Goal: Task Accomplishment & Management: Use online tool/utility

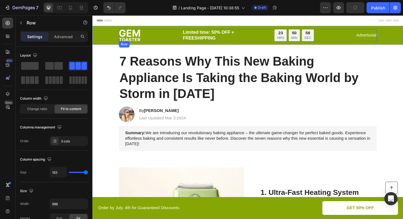
click at [159, 37] on div "Image Limited time: 50% OFF + FREESHIPPING Text Block 23 HRS 50 MIN 58 SEC Coun…" at bounding box center [256, 36] width 273 height 13
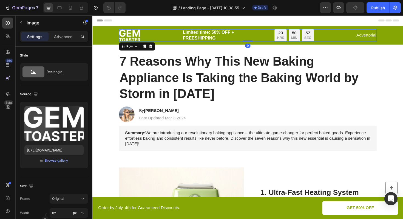
click at [129, 36] on img at bounding box center [131, 36] width 22 height 13
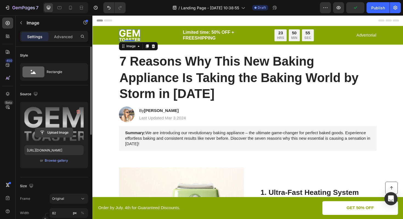
click at [56, 131] on input "file" at bounding box center [54, 132] width 38 height 9
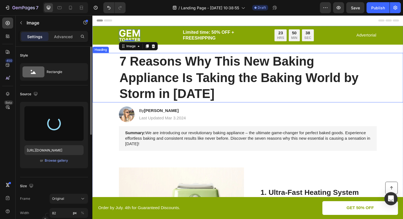
type input "https://cdn.shopify.com/s/files/1/0719/5151/5705/files/gempages_561314862509065…"
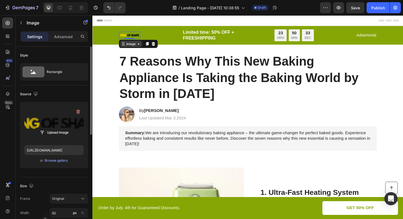
click at [140, 46] on icon at bounding box center [141, 45] width 4 height 4
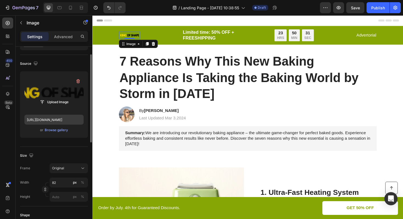
scroll to position [33, 0]
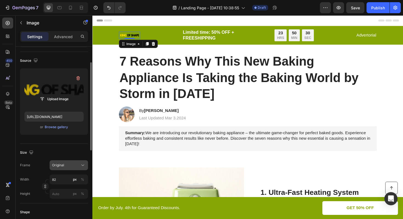
click at [76, 167] on div "Original" at bounding box center [65, 165] width 27 height 5
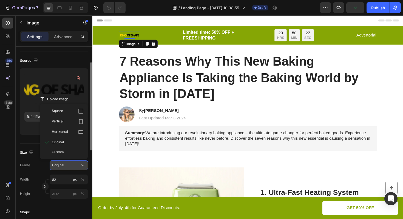
click at [73, 163] on div "Original" at bounding box center [65, 165] width 27 height 5
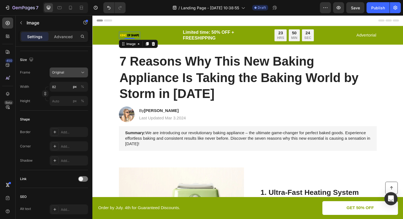
scroll to position [0, 0]
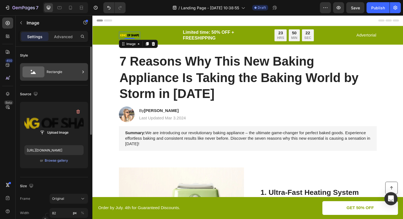
click at [56, 73] on div "Rectangle" at bounding box center [63, 72] width 33 height 13
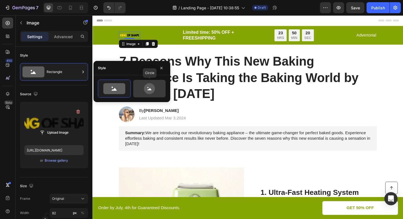
click at [149, 84] on icon at bounding box center [149, 88] width 11 height 11
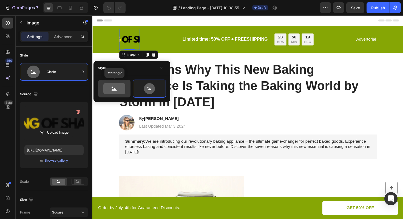
click at [115, 90] on icon at bounding box center [114, 89] width 5 height 3
type input "100"
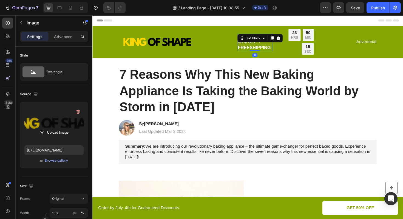
click at [262, 43] on div "Limited time: 50% OFF + FREESHIPPING Text Block 0" at bounding box center [264, 43] width 37 height 19
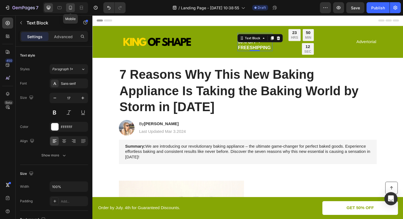
click at [74, 10] on div at bounding box center [70, 7] width 9 height 9
type input "14"
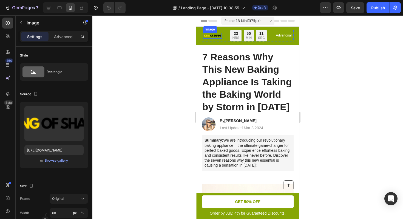
click at [215, 37] on img at bounding box center [212, 36] width 19 height 6
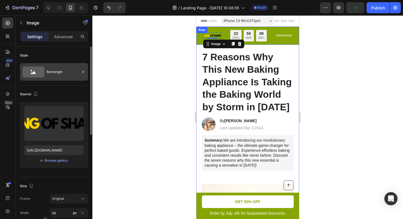
click at [56, 70] on div "Rectangle" at bounding box center [63, 72] width 33 height 13
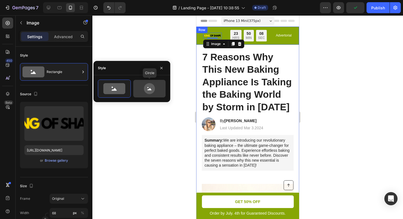
click at [143, 89] on icon at bounding box center [150, 88] width 26 height 11
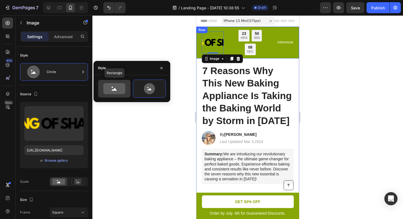
click at [116, 91] on icon at bounding box center [114, 88] width 22 height 11
type input "100"
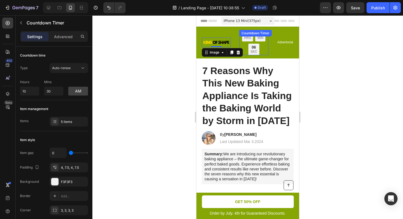
click at [254, 38] on div "23 HRS 50 MIN 06 SEC Countdown Timer" at bounding box center [253, 42] width 29 height 25
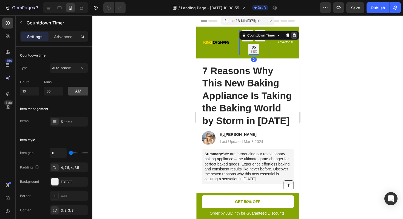
click at [292, 35] on icon at bounding box center [294, 35] width 4 height 4
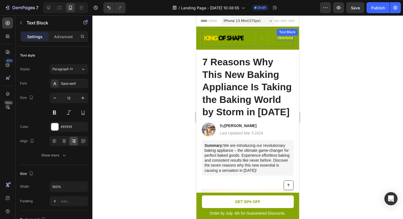
click at [284, 38] on p "Advertorial" at bounding box center [285, 38] width 16 height 4
click at [289, 30] on icon at bounding box center [289, 30] width 4 height 4
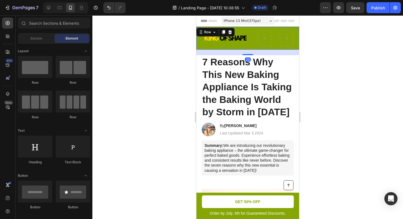
click at [240, 30] on div "Image Limited time: 50% OFF + FREESHIPPING Text Block Row Row Row 20" at bounding box center [247, 38] width 103 height 23
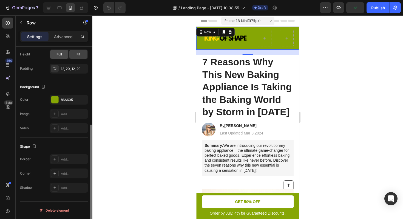
scroll to position [132, 0]
click at [55, 101] on div at bounding box center [54, 99] width 7 height 7
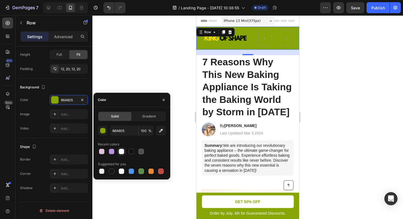
click at [122, 152] on div at bounding box center [121, 151] width 5 height 5
type input "F9F9F9"
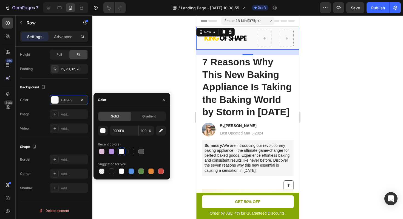
click at [152, 71] on div at bounding box center [247, 116] width 311 height 203
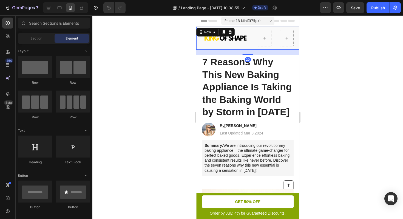
click at [219, 47] on div "Image Limited time: 50% OFF + FREESHIPPING Text Block Row Row Row 20" at bounding box center [247, 38] width 103 height 23
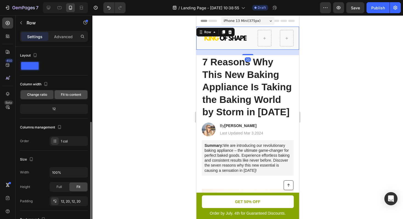
scroll to position [132, 0]
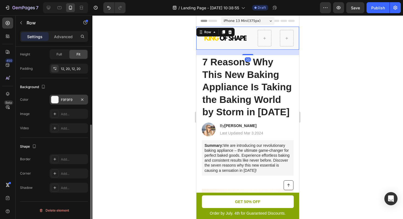
click at [61, 99] on div "F9F9F9" at bounding box center [69, 99] width 16 height 5
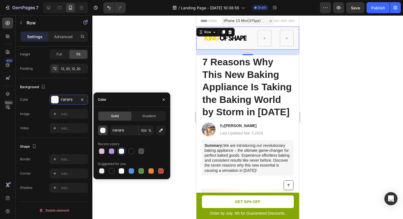
click at [101, 129] on div "button" at bounding box center [102, 130] width 5 height 5
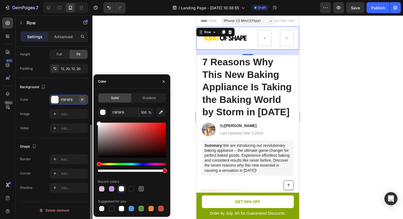
drag, startPoint x: 99, startPoint y: 126, endPoint x: 81, endPoint y: 101, distance: 31.0
click at [81, 101] on div "450 Beta Sections(18) Elements(83) Section Element Hero Section Product Detail …" at bounding box center [46, 116] width 92 height 203
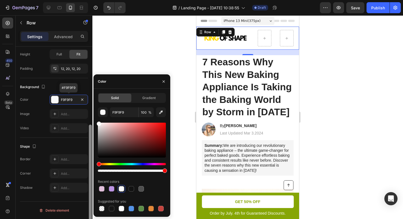
type input "FFFFFF"
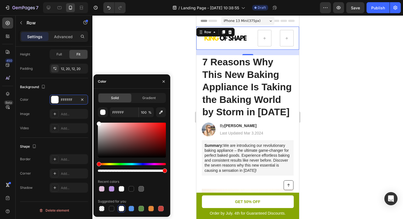
click at [118, 80] on div "Color" at bounding box center [131, 81] width 77 height 14
click at [164, 81] on icon "button" at bounding box center [164, 81] width 2 height 2
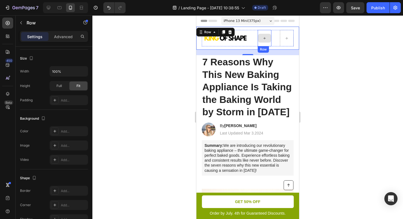
click at [263, 44] on div at bounding box center [265, 38] width 14 height 16
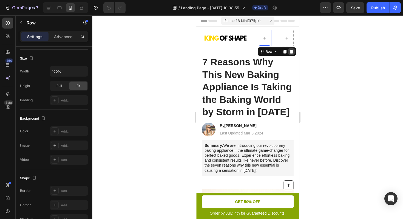
click at [291, 51] on icon at bounding box center [292, 52] width 4 height 4
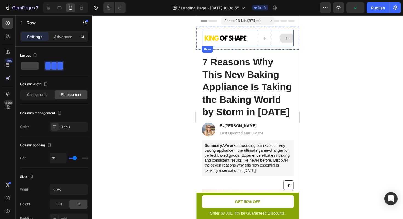
click at [285, 46] on div at bounding box center [287, 38] width 14 height 16
click at [235, 52] on icon at bounding box center [235, 51] width 4 height 4
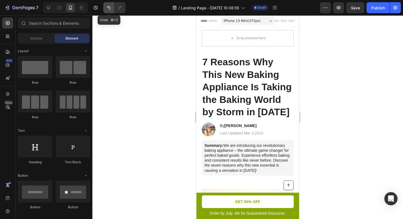
click at [110, 6] on icon "Undo/Redo" at bounding box center [108, 7] width 5 height 5
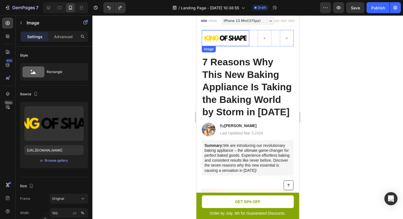
click at [247, 35] on img at bounding box center [225, 38] width 47 height 16
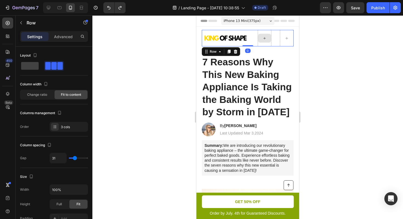
click at [263, 31] on div at bounding box center [265, 38] width 14 height 16
click at [264, 38] on icon at bounding box center [264, 38] width 4 height 5
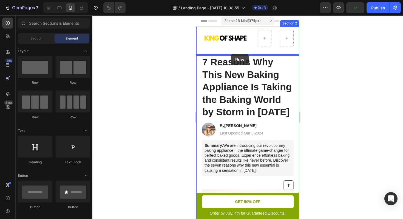
drag, startPoint x: 227, startPoint y: 84, endPoint x: 231, endPoint y: 53, distance: 31.2
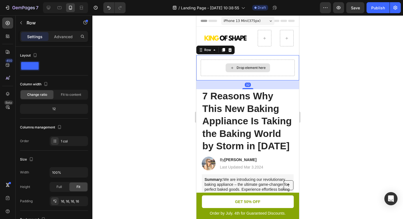
click at [244, 70] on div "Drop element here" at bounding box center [248, 67] width 44 height 9
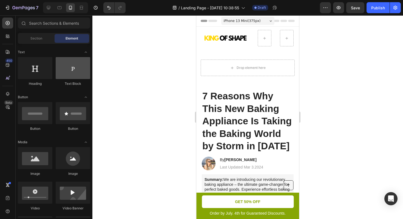
scroll to position [135, 0]
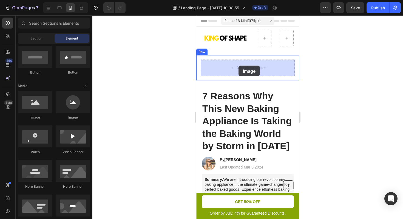
drag, startPoint x: 237, startPoint y: 121, endPoint x: 239, endPoint y: 66, distance: 55.1
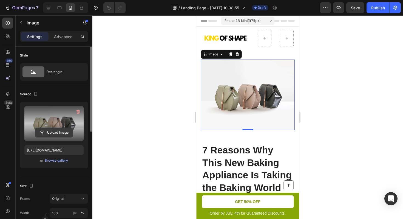
click at [50, 132] on input "file" at bounding box center [54, 132] width 38 height 9
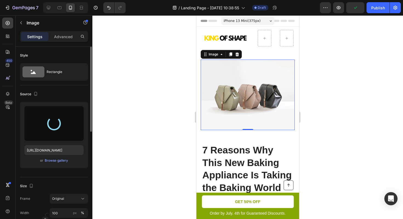
type input "https://cdn.shopify.com/s/files/1/0719/5151/5705/files/gempages_561314862509065…"
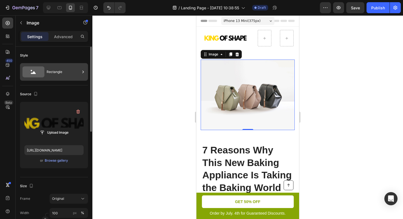
click at [58, 72] on div "Rectangle" at bounding box center [63, 72] width 33 height 13
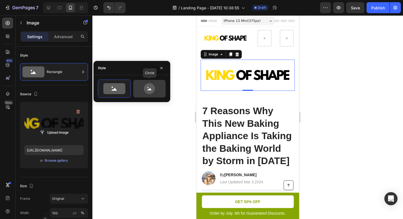
click at [157, 84] on icon at bounding box center [150, 88] width 26 height 11
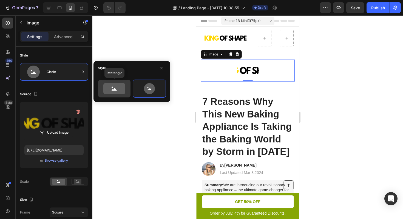
click at [115, 90] on icon at bounding box center [114, 89] width 5 height 3
type input "100"
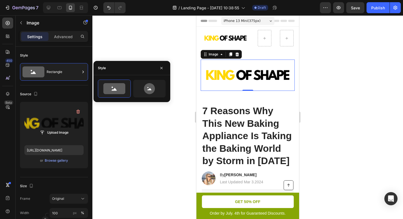
click at [63, 123] on label at bounding box center [53, 123] width 59 height 35
click at [63, 128] on input "file" at bounding box center [54, 132] width 38 height 9
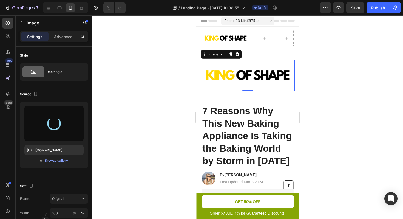
type input "[URL][DOMAIN_NAME]"
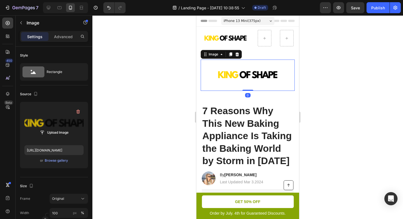
drag, startPoint x: 250, startPoint y: 90, endPoint x: 250, endPoint y: 79, distance: 11.3
click at [250, 79] on div "Image 0" at bounding box center [248, 74] width 94 height 31
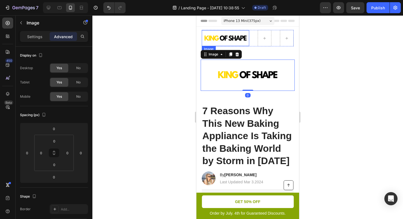
click at [239, 40] on img at bounding box center [225, 38] width 47 height 16
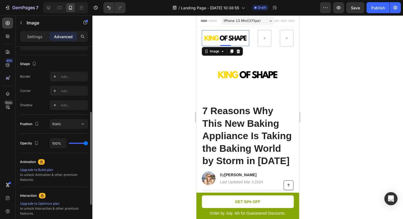
click at [248, 34] on img at bounding box center [225, 38] width 47 height 16
click at [250, 31] on div "Image Row 0" at bounding box center [248, 38] width 92 height 16
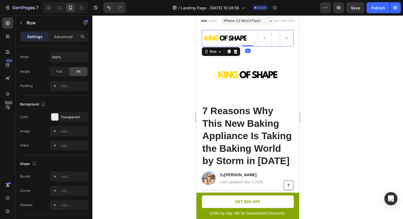
scroll to position [0, 0]
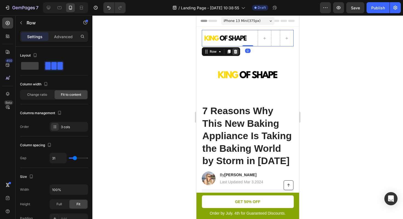
click at [234, 52] on icon at bounding box center [236, 52] width 4 height 4
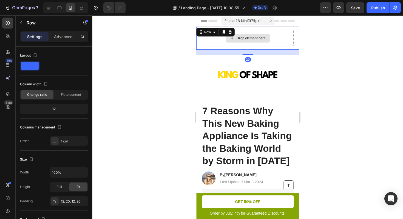
click at [263, 30] on div "Drop element here" at bounding box center [248, 38] width 92 height 16
click at [232, 31] on icon at bounding box center [230, 32] width 4 height 4
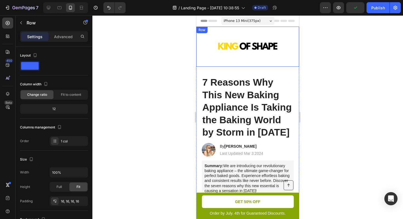
click at [250, 29] on div "Image Row" at bounding box center [247, 47] width 103 height 40
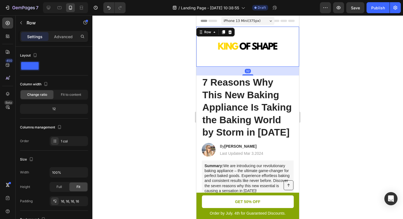
click at [60, 42] on div "Settings Advanced" at bounding box center [54, 36] width 68 height 11
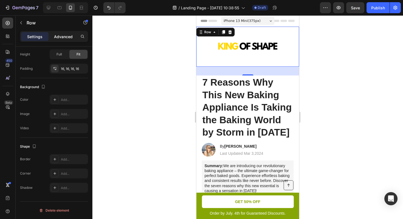
click at [67, 32] on div "Advanced" at bounding box center [63, 36] width 27 height 9
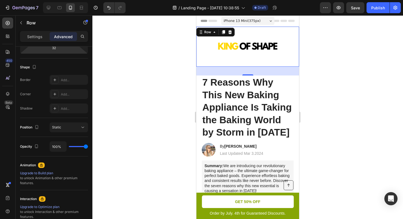
scroll to position [0, 0]
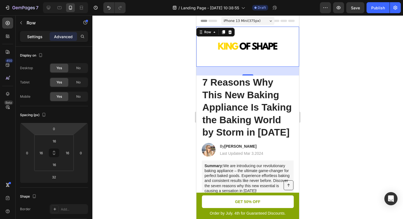
click at [42, 36] on p "Settings" at bounding box center [34, 37] width 15 height 6
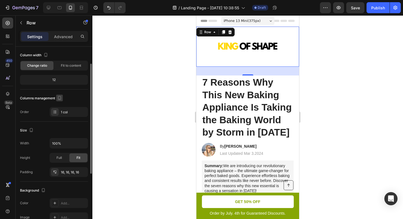
scroll to position [109, 0]
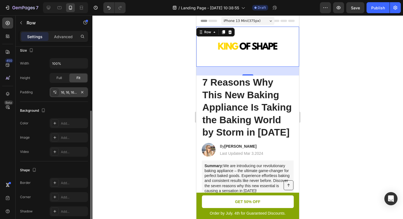
click at [56, 92] on icon at bounding box center [55, 92] width 4 height 4
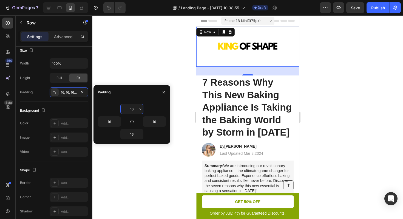
click at [137, 109] on input "16" at bounding box center [132, 109] width 22 height 10
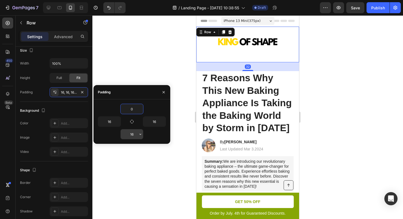
type input "0"
click at [136, 134] on input "16" at bounding box center [132, 134] width 22 height 10
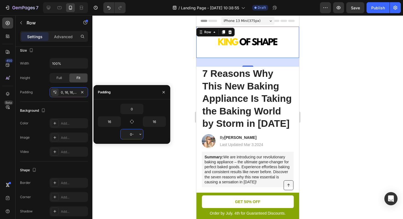
type input "0"
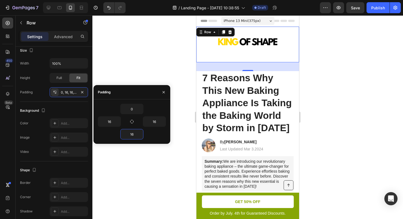
click at [154, 136] on div "16" at bounding box center [132, 134] width 68 height 10
click at [133, 135] on input "16" at bounding box center [132, 134] width 22 height 10
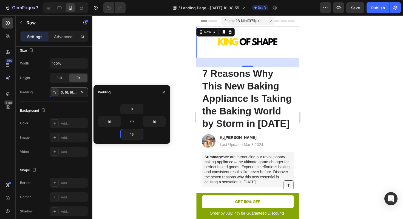
click at [148, 134] on div "16" at bounding box center [132, 134] width 68 height 10
click at [140, 135] on icon "button" at bounding box center [140, 134] width 4 height 4
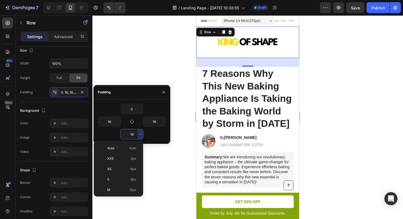
click at [132, 134] on input "16" at bounding box center [132, 134] width 22 height 10
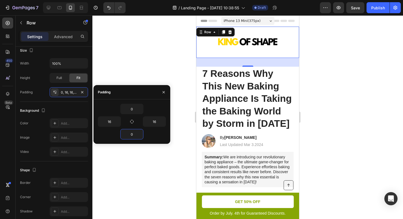
type input "0"
click at [154, 137] on div "0" at bounding box center [132, 134] width 68 height 10
click at [229, 50] on img at bounding box center [248, 42] width 94 height 31
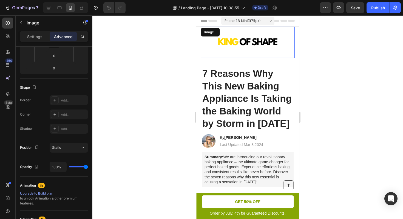
scroll to position [0, 0]
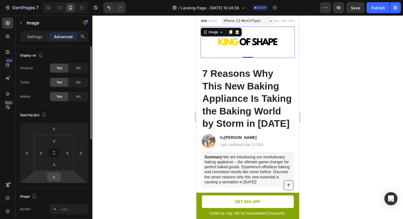
click at [53, 178] on input "0" at bounding box center [54, 177] width 11 height 8
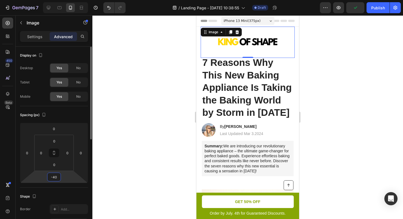
type input "-4"
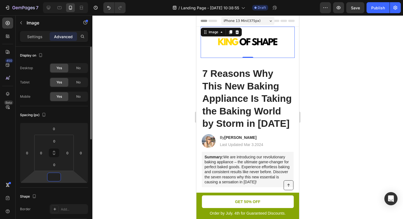
type input "0"
click at [53, 167] on input "0" at bounding box center [54, 164] width 11 height 8
type input "-"
type input "0"
click at [55, 177] on input "0" at bounding box center [54, 177] width 11 height 8
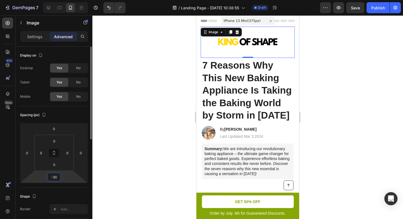
type input "-3"
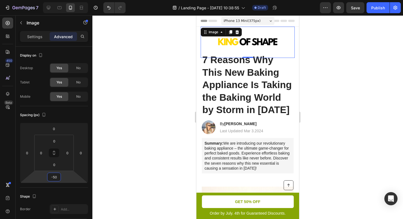
type input "-50"
click at [118, 148] on div at bounding box center [247, 116] width 311 height 203
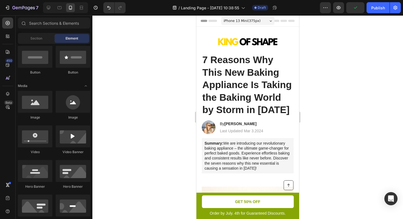
click at [218, 98] on h1 "7 Reasons Why This New Baking Appliance Is Taking the Baking World by Storm in …" at bounding box center [248, 85] width 92 height 64
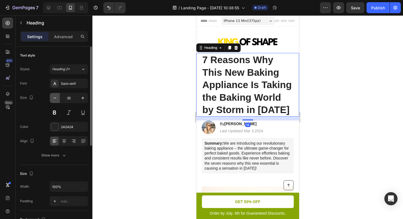
click at [58, 100] on button "button" at bounding box center [55, 98] width 10 height 10
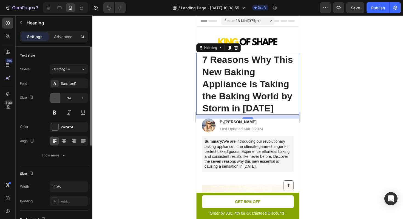
click at [58, 100] on button "button" at bounding box center [55, 98] width 10 height 10
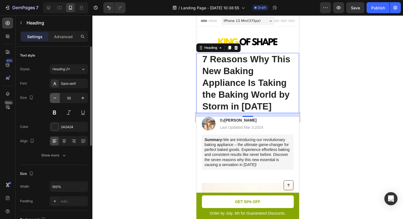
click at [58, 100] on button "button" at bounding box center [55, 98] width 10 height 10
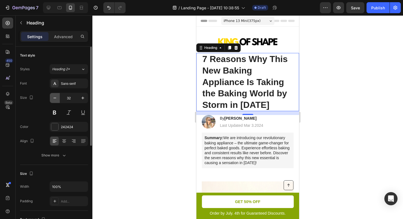
click at [58, 100] on button "button" at bounding box center [55, 98] width 10 height 10
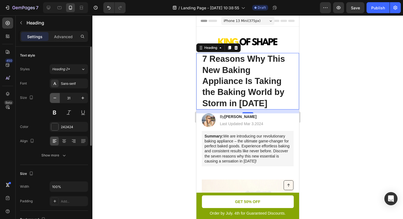
click at [58, 100] on button "button" at bounding box center [55, 98] width 10 height 10
type input "30"
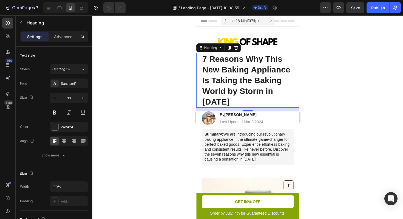
click at [233, 90] on h1 "7 Reasons Why This New Baking Appliance Is Taking the Baking World by Storm in …" at bounding box center [248, 80] width 92 height 55
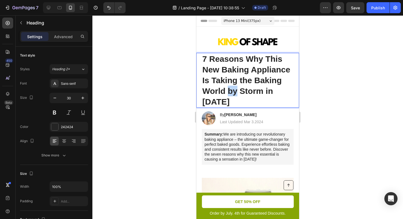
click at [233, 90] on p "7 Reasons Why This New Baking Appliance Is Taking the Baking World by Storm in …" at bounding box center [247, 79] width 91 height 53
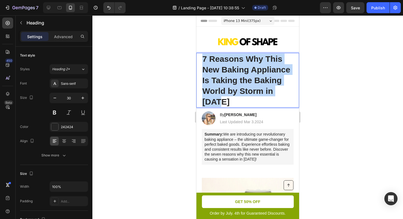
click at [233, 90] on p "7 Reasons Why This New Baking Appliance Is Taking the Baking World by Storm in …" at bounding box center [247, 79] width 91 height 53
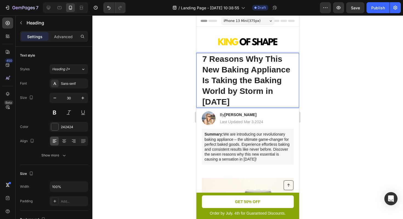
scroll to position [1, 0]
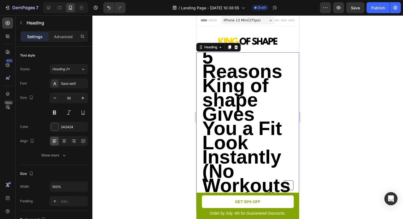
click at [339, 95] on div at bounding box center [247, 116] width 311 height 203
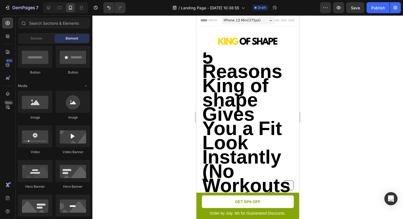
click at [242, 97] on strong "5 Reasons King of shape Gives You a Fit Look Instantly (No Workouts Needed)" at bounding box center [246, 128] width 88 height 164
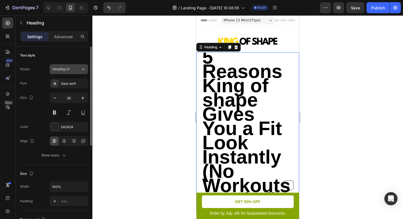
click at [75, 69] on div "Heading 2*" at bounding box center [66, 69] width 29 height 5
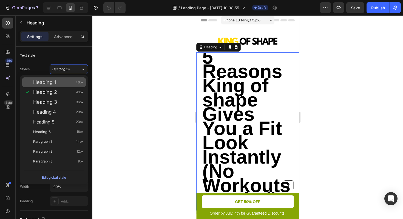
click at [65, 80] on div "Heading 1 46px" at bounding box center [58, 82] width 50 height 5
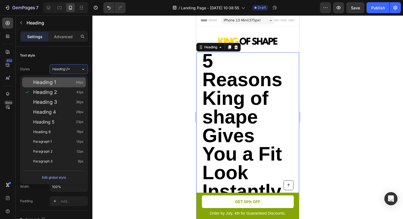
scroll to position [0, 0]
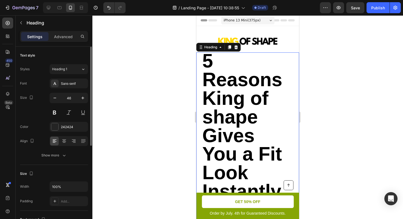
click at [77, 63] on div "Styles Heading 1 Font Sans-serif Size 46 Color 242424 Align Show more" at bounding box center [54, 111] width 68 height 97
click at [76, 69] on div "Heading 1" at bounding box center [66, 69] width 29 height 5
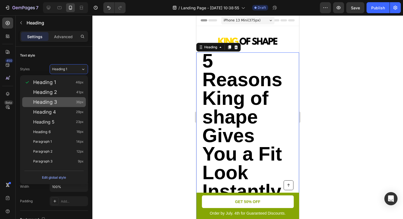
click at [53, 100] on span "Heading 3" at bounding box center [45, 101] width 24 height 5
type input "36"
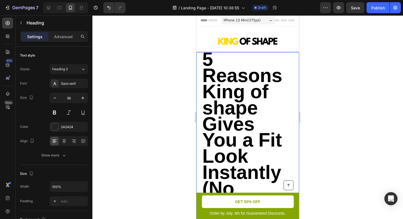
click at [202, 75] on h1 "5 Reasons King of shape Gives You a Fit Look Instantly (No Workouts Needed)" at bounding box center [248, 141] width 92 height 178
click at [121, 123] on div at bounding box center [247, 116] width 311 height 203
click at [226, 98] on strong "5 Reasons King of shape Gives You a Fit Look Instantly (No Workouts Needed)" at bounding box center [246, 140] width 88 height 183
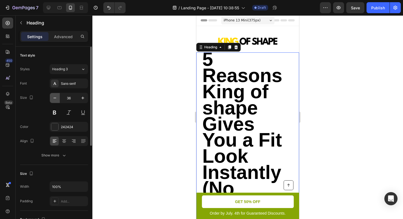
click at [54, 99] on icon "button" at bounding box center [54, 97] width 5 height 5
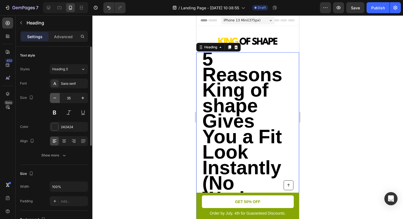
click at [54, 99] on icon "button" at bounding box center [54, 97] width 5 height 5
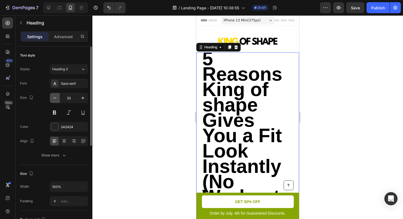
click at [54, 99] on icon "button" at bounding box center [54, 97] width 5 height 5
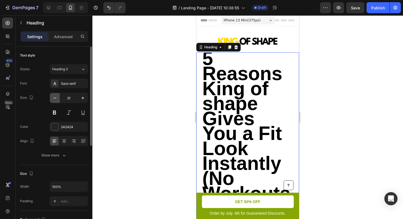
click at [54, 99] on icon "button" at bounding box center [54, 97] width 5 height 5
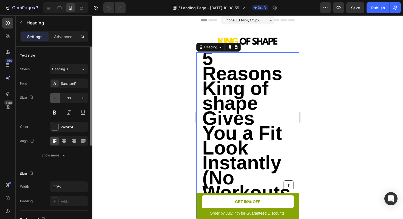
click at [54, 99] on icon "button" at bounding box center [54, 97] width 5 height 5
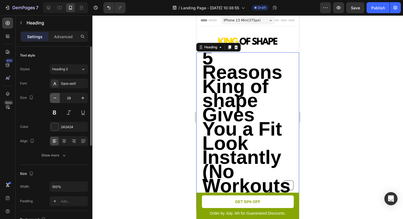
click at [54, 99] on icon "button" at bounding box center [54, 97] width 5 height 5
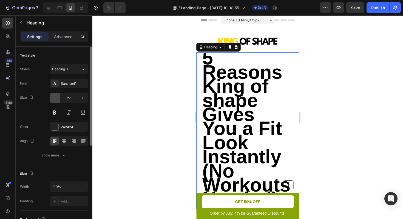
click at [54, 99] on icon "button" at bounding box center [54, 97] width 5 height 5
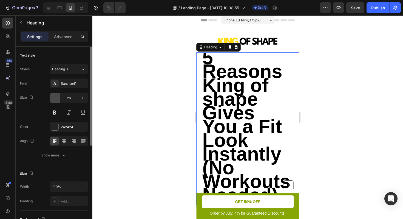
click at [54, 99] on icon "button" at bounding box center [54, 97] width 5 height 5
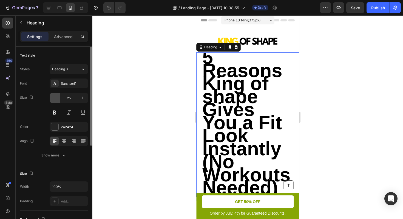
click at [54, 99] on icon "button" at bounding box center [54, 97] width 5 height 5
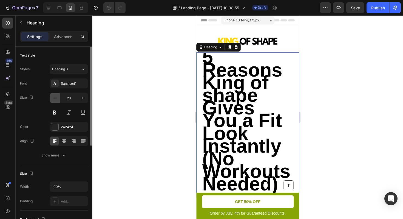
click at [54, 99] on icon "button" at bounding box center [54, 97] width 5 height 5
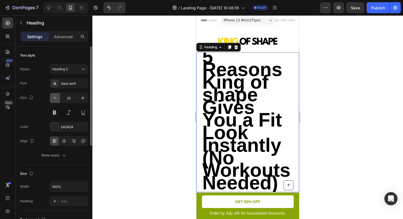
click at [54, 99] on icon "button" at bounding box center [54, 97] width 5 height 5
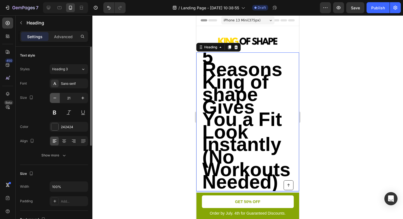
click at [54, 99] on icon "button" at bounding box center [54, 97] width 5 height 5
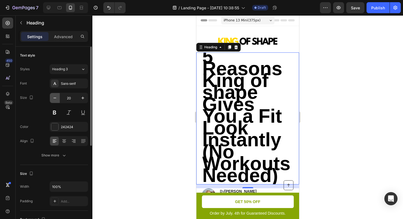
click at [54, 99] on icon "button" at bounding box center [54, 97] width 5 height 5
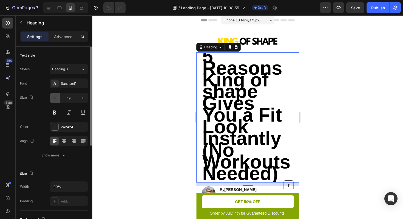
click at [54, 99] on icon "button" at bounding box center [54, 97] width 5 height 5
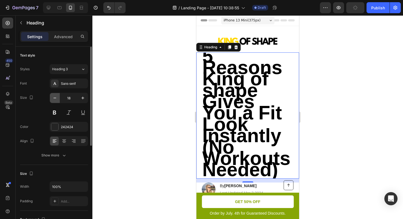
click at [54, 99] on icon "button" at bounding box center [54, 97] width 5 height 5
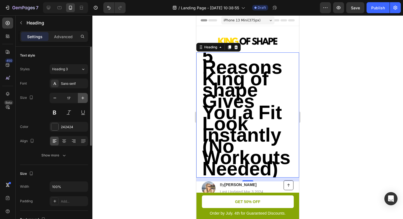
click at [86, 98] on button "button" at bounding box center [83, 98] width 10 height 10
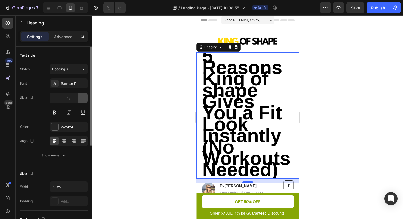
click at [86, 98] on button "button" at bounding box center [83, 98] width 10 height 10
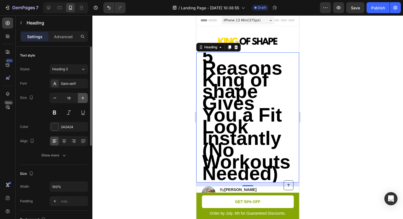
click at [86, 98] on button "button" at bounding box center [83, 98] width 10 height 10
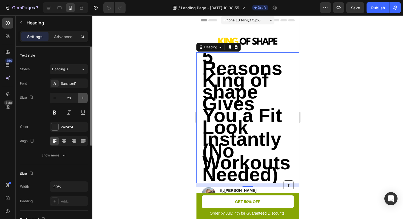
click at [86, 98] on button "button" at bounding box center [83, 98] width 10 height 10
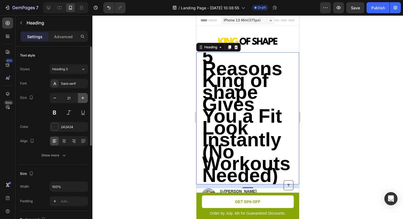
click at [86, 98] on button "button" at bounding box center [83, 98] width 10 height 10
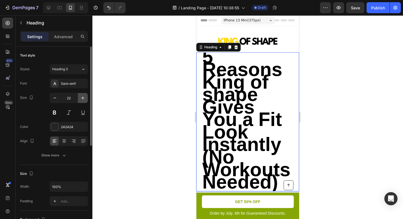
click at [86, 98] on button "button" at bounding box center [83, 98] width 10 height 10
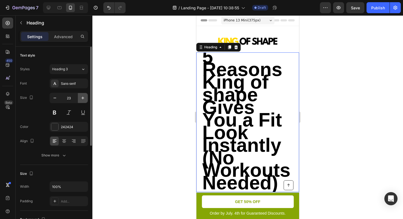
click at [86, 98] on button "button" at bounding box center [83, 98] width 10 height 10
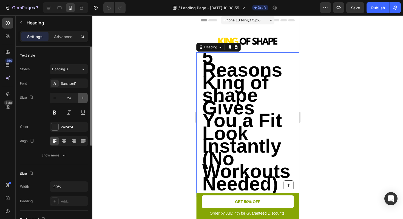
click at [86, 98] on button "button" at bounding box center [83, 98] width 10 height 10
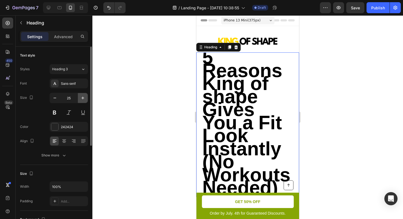
click at [86, 98] on button "button" at bounding box center [83, 98] width 10 height 10
type input "26"
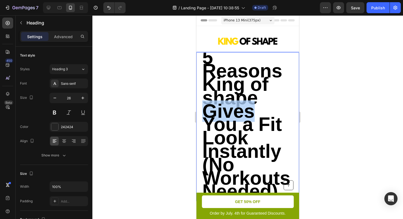
click at [228, 112] on strong "5 Reasons King of shape Gives You a Fit Look Instantly (No Workouts Needed)" at bounding box center [246, 124] width 88 height 155
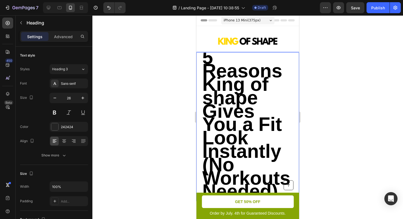
click at [270, 175] on strong "5 Reasons King of shape Gives You a Fit Look Instantly (No Workouts Needed)" at bounding box center [246, 124] width 88 height 155
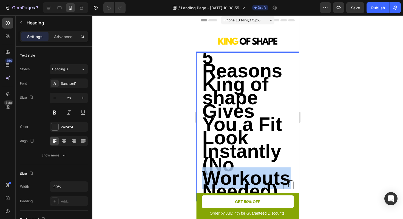
click at [270, 175] on strong "5 Reasons King of shape Gives You a Fit Look Instantly (No Workouts Needed)" at bounding box center [246, 124] width 88 height 155
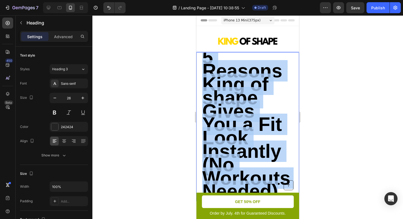
click at [270, 175] on strong "5 Reasons King of shape Gives You a Fit Look Instantly (No Workouts Needed)" at bounding box center [246, 124] width 88 height 155
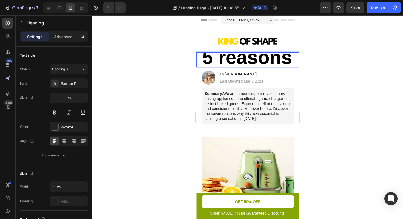
click at [373, 168] on div at bounding box center [247, 116] width 311 height 203
click at [273, 61] on strong "5 reasons" at bounding box center [247, 57] width 90 height 21
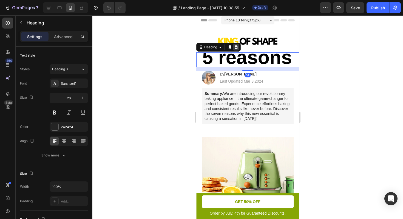
click at [236, 48] on icon at bounding box center [236, 47] width 4 height 4
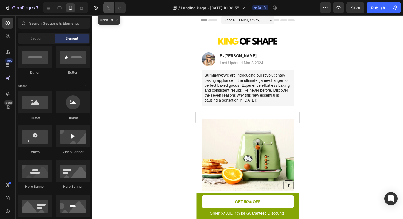
click at [109, 9] on icon "Undo/Redo" at bounding box center [108, 7] width 5 height 5
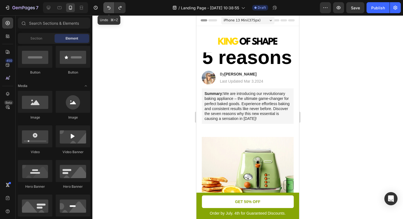
click at [109, 9] on icon "Undo/Redo" at bounding box center [108, 8] width 3 height 4
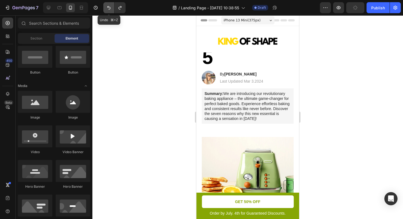
click at [109, 9] on icon "Undo/Redo" at bounding box center [108, 8] width 3 height 4
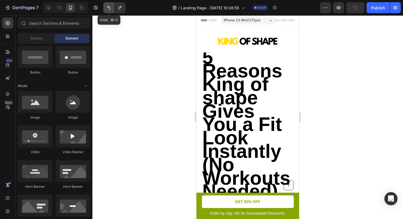
click at [109, 9] on icon "Undo/Redo" at bounding box center [108, 8] width 3 height 4
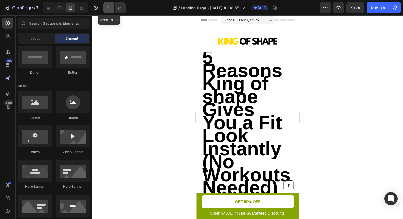
click at [109, 9] on icon "Undo/Redo" at bounding box center [108, 8] width 3 height 4
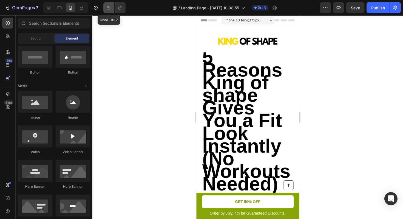
click at [109, 9] on icon "Undo/Redo" at bounding box center [108, 8] width 3 height 4
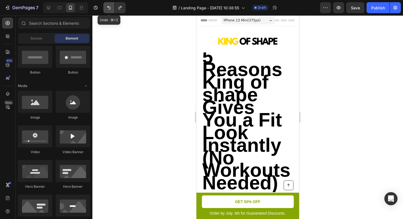
click at [109, 9] on icon "Undo/Redo" at bounding box center [108, 8] width 3 height 4
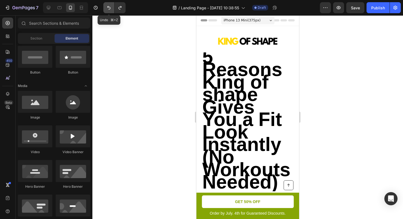
click at [109, 9] on icon "Undo/Redo" at bounding box center [108, 8] width 3 height 4
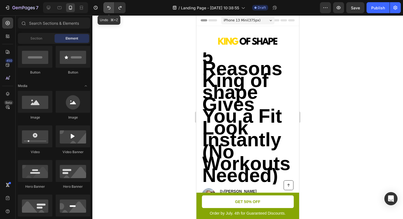
click at [109, 9] on icon "Undo/Redo" at bounding box center [108, 8] width 3 height 4
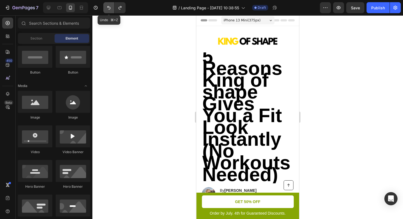
click at [109, 9] on icon "Undo/Redo" at bounding box center [108, 8] width 3 height 4
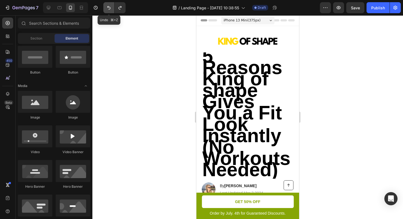
click at [109, 9] on icon "Undo/Redo" at bounding box center [108, 8] width 3 height 4
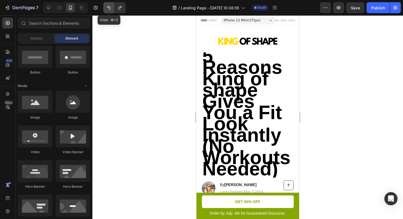
click at [109, 9] on icon "Undo/Redo" at bounding box center [108, 8] width 3 height 4
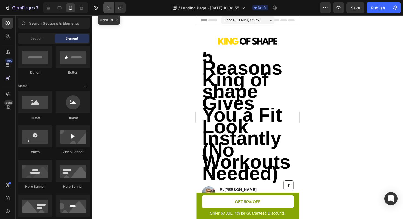
click at [109, 9] on icon "Undo/Redo" at bounding box center [108, 8] width 3 height 4
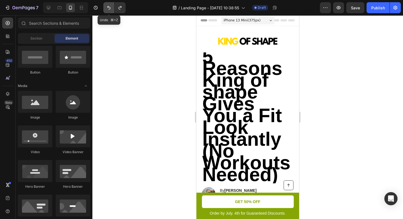
click at [109, 9] on icon "Undo/Redo" at bounding box center [108, 8] width 3 height 4
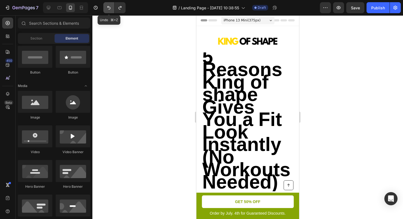
click at [109, 9] on icon "Undo/Redo" at bounding box center [108, 8] width 3 height 4
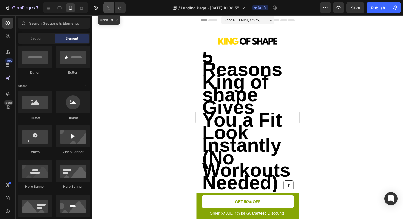
click at [109, 9] on icon "Undo/Redo" at bounding box center [108, 8] width 3 height 4
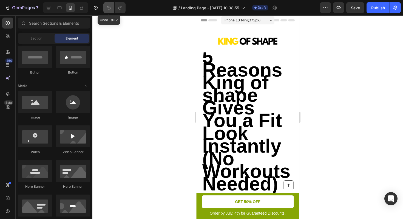
click at [109, 9] on icon "Undo/Redo" at bounding box center [108, 8] width 3 height 4
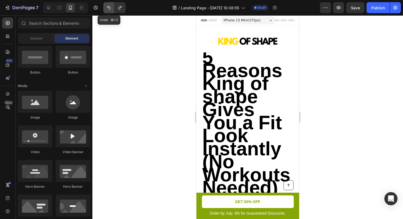
click at [109, 9] on icon "Undo/Redo" at bounding box center [108, 8] width 3 height 4
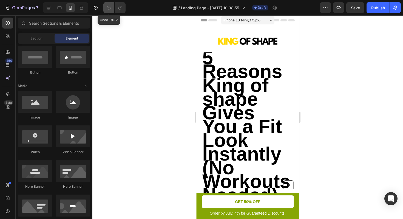
click at [109, 9] on icon "Undo/Redo" at bounding box center [108, 8] width 3 height 4
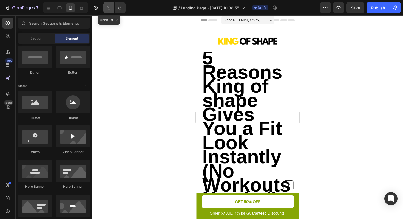
click at [109, 9] on icon "Undo/Redo" at bounding box center [108, 8] width 3 height 4
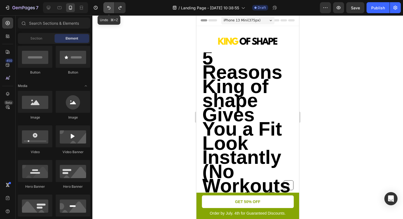
click at [109, 9] on icon "Undo/Redo" at bounding box center [108, 8] width 3 height 4
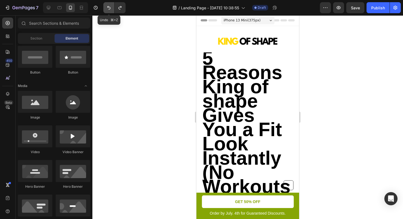
click at [109, 9] on icon "Undo/Redo" at bounding box center [108, 8] width 3 height 4
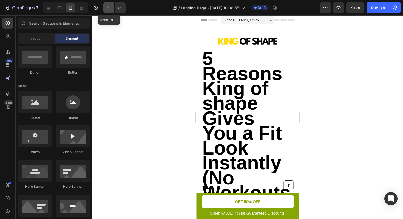
click at [109, 9] on icon "Undo/Redo" at bounding box center [108, 8] width 3 height 4
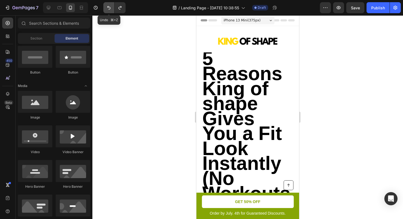
click at [109, 9] on icon "Undo/Redo" at bounding box center [108, 8] width 3 height 4
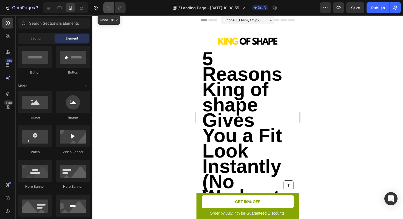
click at [109, 9] on icon "Undo/Redo" at bounding box center [108, 8] width 3 height 4
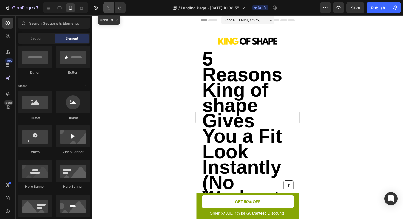
click at [109, 9] on icon "Undo/Redo" at bounding box center [108, 8] width 3 height 4
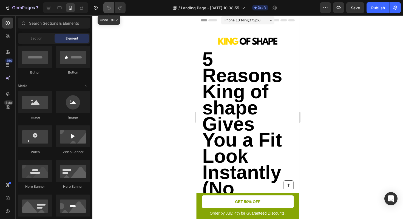
click at [109, 9] on icon "Undo/Redo" at bounding box center [108, 8] width 3 height 4
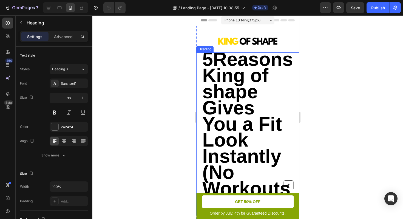
click at [247, 113] on strong "5Reasons King of shape Gives You a Fit Look Instantly (No Workouts Needed)" at bounding box center [247, 132] width 91 height 166
click at [218, 46] on icon at bounding box center [220, 47] width 4 height 4
click at [236, 49] on icon at bounding box center [236, 47] width 4 height 4
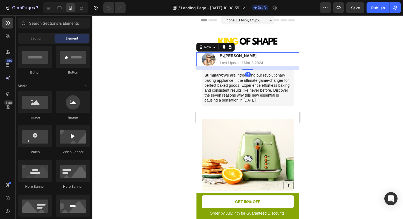
click at [273, 58] on div "Image By Jessica M. Heading Last Updated Mar 3.2024 Text Block Row 14" at bounding box center [247, 59] width 103 height 14
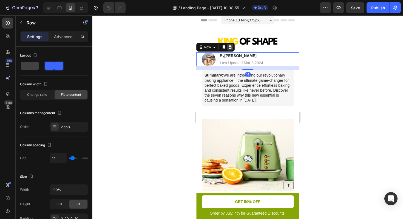
click at [229, 46] on icon at bounding box center [230, 47] width 4 height 4
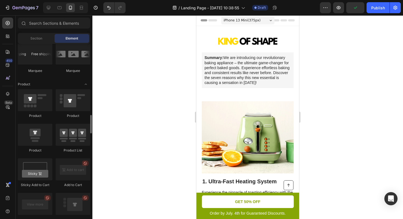
scroll to position [643, 0]
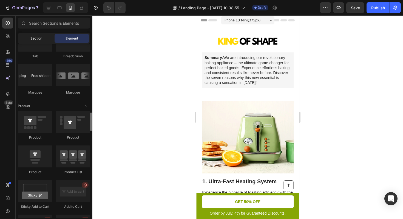
click at [42, 40] on div "Section" at bounding box center [36, 38] width 35 height 9
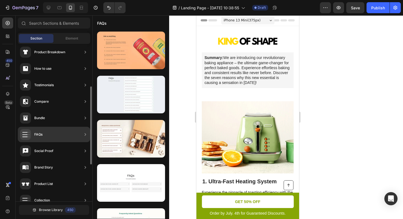
scroll to position [0, 0]
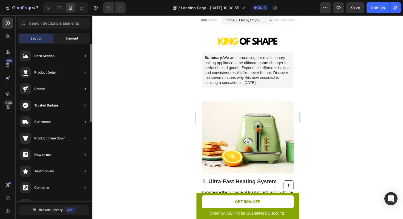
click at [76, 39] on span "Element" at bounding box center [72, 38] width 13 height 5
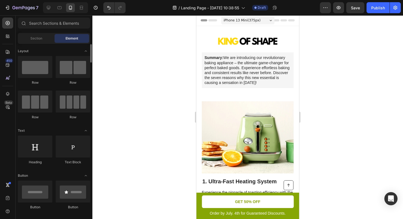
scroll to position [3, 0]
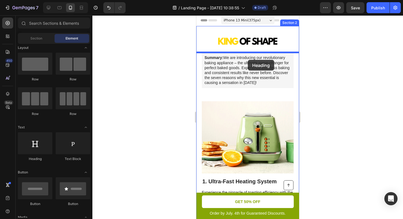
drag, startPoint x: 241, startPoint y: 164, endPoint x: 248, endPoint y: 60, distance: 105.0
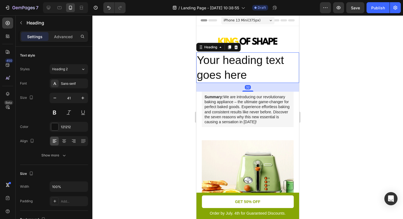
click at [229, 64] on h2 "Your heading text goes here" at bounding box center [247, 67] width 103 height 30
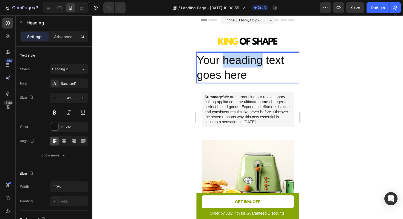
click at [229, 64] on p "Your heading text goes here" at bounding box center [248, 67] width 102 height 29
click at [245, 76] on p "Your heading text goes here" at bounding box center [248, 67] width 102 height 29
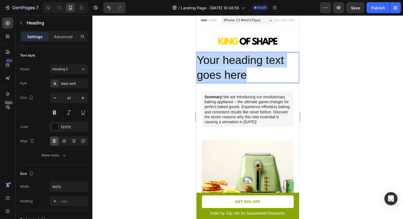
click at [245, 76] on p "Your heading text goes here" at bounding box center [248, 67] width 102 height 29
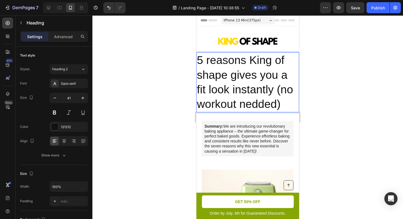
click at [257, 103] on p "5 reasons King of shape gives you a fit look instantly (no workout nedded)" at bounding box center [248, 82] width 102 height 58
click at [137, 95] on div at bounding box center [247, 116] width 311 height 203
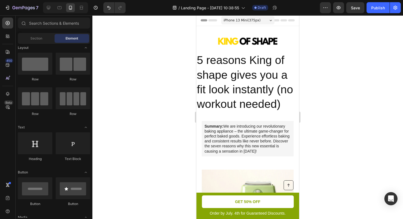
click at [235, 69] on p "5 reasons King of shape gives you a fit look instantly (no workout needed)" at bounding box center [248, 82] width 102 height 58
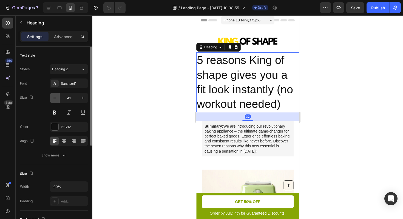
click at [56, 98] on icon "button" at bounding box center [54, 98] width 3 height 1
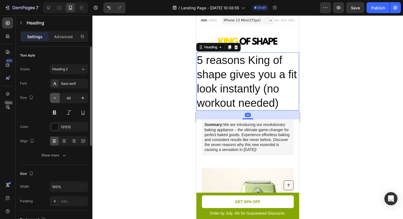
click at [56, 98] on icon "button" at bounding box center [54, 98] width 3 height 1
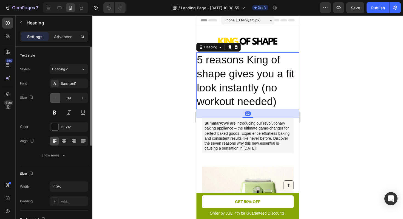
click at [56, 98] on icon "button" at bounding box center [54, 98] width 3 height 1
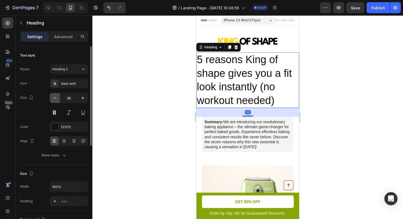
click at [56, 98] on icon "button" at bounding box center [54, 98] width 3 height 1
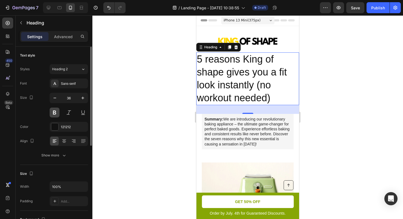
click at [53, 113] on button at bounding box center [55, 112] width 10 height 10
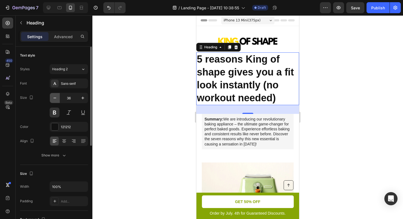
click at [54, 100] on icon "button" at bounding box center [54, 97] width 5 height 5
type input "35"
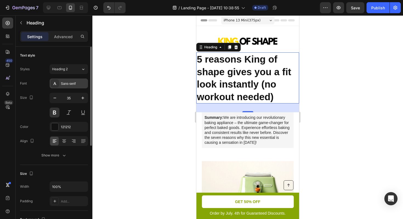
click at [64, 86] on div "Sans-serif" at bounding box center [69, 83] width 38 height 10
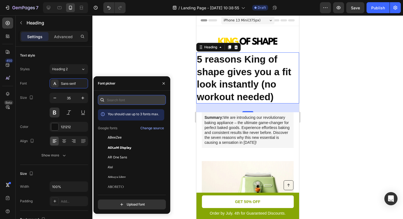
click at [111, 100] on input "text" at bounding box center [132, 100] width 68 height 10
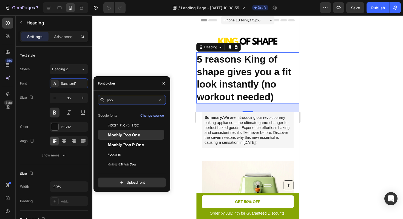
scroll to position [13, 0]
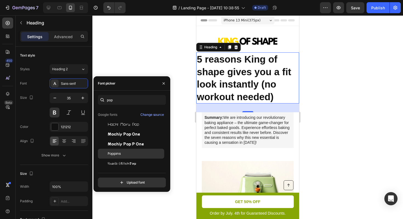
click at [123, 152] on div "Poppins" at bounding box center [135, 153] width 55 height 5
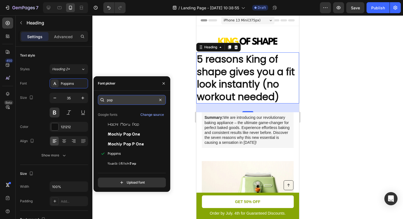
click at [116, 100] on input "pop" at bounding box center [132, 100] width 68 height 10
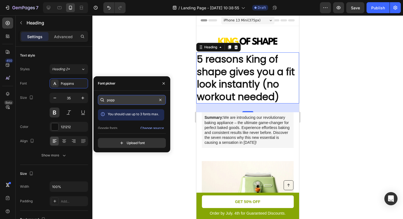
type input "poppi"
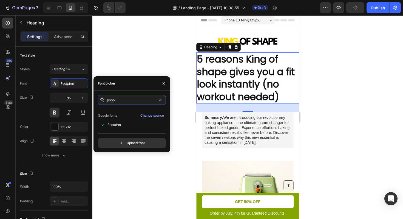
scroll to position [13, 0]
click at [106, 64] on div at bounding box center [247, 116] width 311 height 203
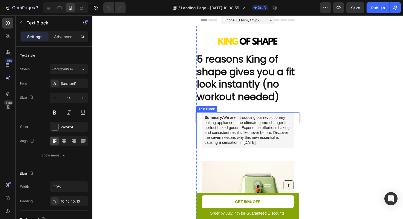
click at [237, 119] on p "Summary: We are introducing our revolutionary baking appliance – the ultimate g…" at bounding box center [248, 130] width 86 height 30
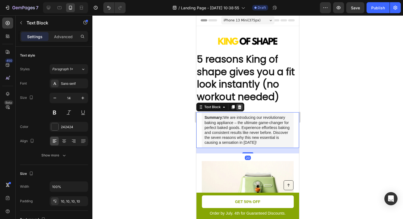
click at [240, 107] on icon at bounding box center [240, 107] width 4 height 4
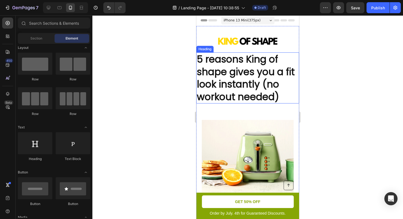
click at [234, 91] on p "5 reasons King of shape gives you a fit look instantly (no workout needed)" at bounding box center [248, 78] width 102 height 50
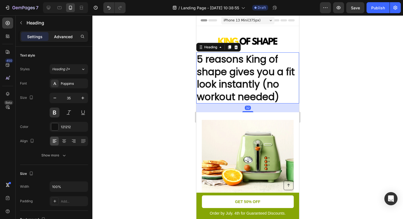
click at [63, 32] on div "Advanced" at bounding box center [63, 36] width 27 height 9
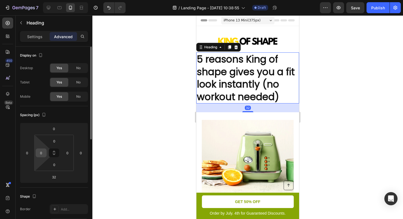
click at [40, 154] on input "0" at bounding box center [41, 153] width 8 height 8
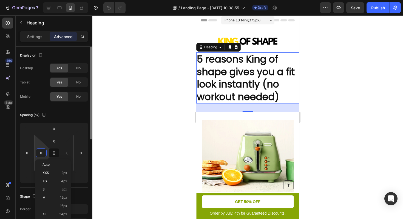
type input "4"
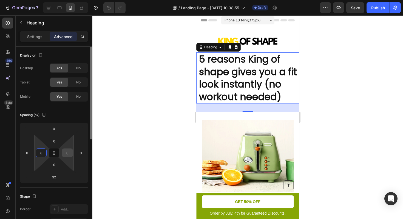
type input "8"
click at [67, 152] on input "0" at bounding box center [67, 153] width 8 height 8
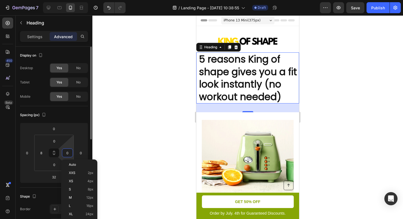
type input "9"
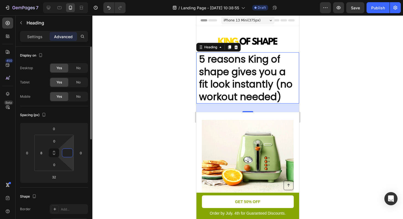
type input "8"
click at [306, 109] on div at bounding box center [247, 116] width 311 height 203
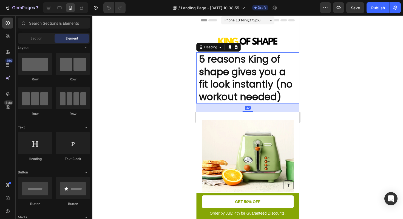
click at [282, 88] on p "5 reasons King of shape gives you a fit look instantly (no workout needed)" at bounding box center [247, 78] width 97 height 50
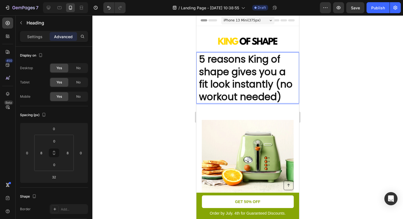
click at [276, 85] on p "5 reasons King of shape gives you a fit look instantly (no workout needed)" at bounding box center [247, 78] width 97 height 50
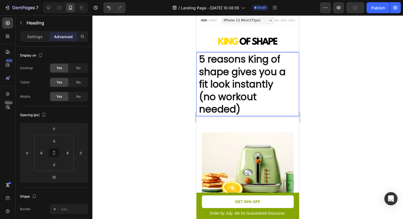
click at [200, 108] on p "5 reasons King of shape gives you a fit look instantly (no workout needed)" at bounding box center [247, 84] width 97 height 63
click at [348, 88] on div at bounding box center [247, 116] width 311 height 203
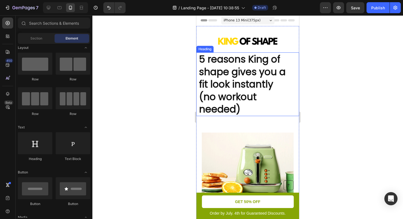
click at [254, 87] on p "5 reasons King of shape gives you a fit look instantly (no workout needed)" at bounding box center [247, 84] width 97 height 63
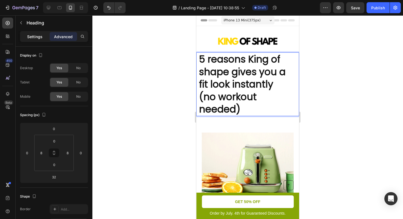
click at [38, 36] on p "Settings" at bounding box center [34, 37] width 15 height 6
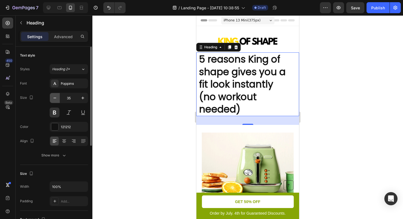
click at [55, 99] on icon "button" at bounding box center [54, 97] width 5 height 5
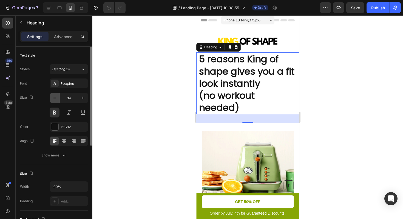
click at [55, 99] on icon "button" at bounding box center [54, 97] width 5 height 5
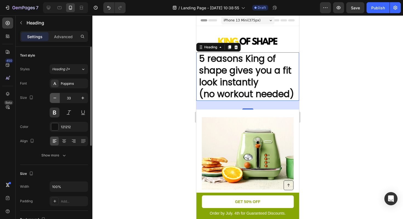
click at [55, 99] on icon "button" at bounding box center [54, 97] width 5 height 5
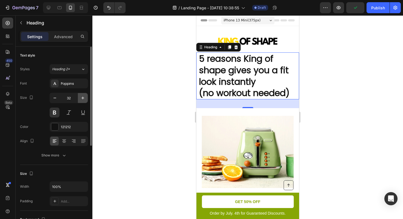
click at [83, 99] on icon "button" at bounding box center [82, 97] width 5 height 5
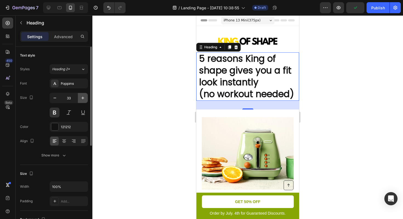
click at [83, 99] on icon "button" at bounding box center [82, 97] width 5 height 5
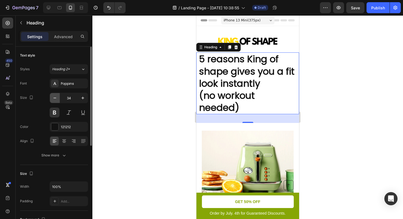
click at [55, 99] on icon "button" at bounding box center [54, 97] width 5 height 5
type input "33"
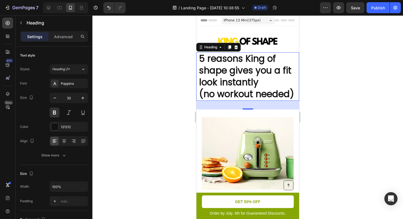
click at [354, 76] on div at bounding box center [247, 116] width 311 height 203
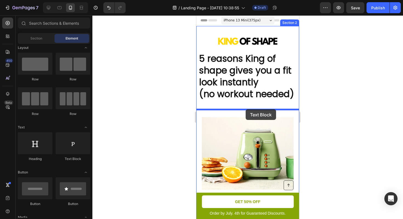
drag, startPoint x: 263, startPoint y: 159, endPoint x: 246, endPoint y: 109, distance: 52.7
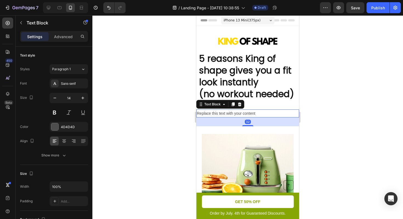
click at [240, 113] on div "Replace this text with your content" at bounding box center [247, 113] width 103 height 8
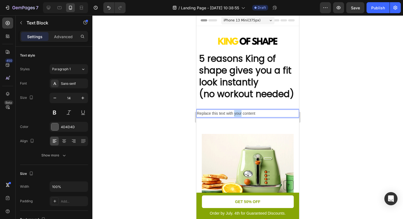
click at [240, 113] on p "Replace this text with your content" at bounding box center [248, 113] width 102 height 7
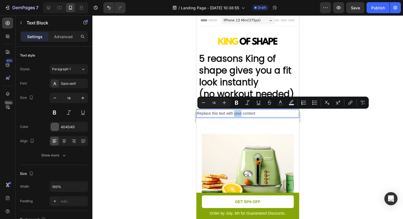
click at [237, 114] on p "Replace this text with your content" at bounding box center [248, 113] width 102 height 7
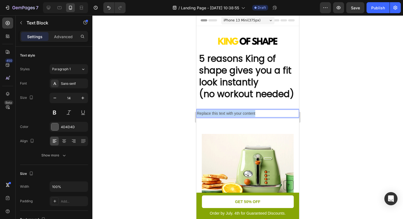
click at [237, 114] on p "Replace this text with your content" at bounding box center [248, 113] width 102 height 7
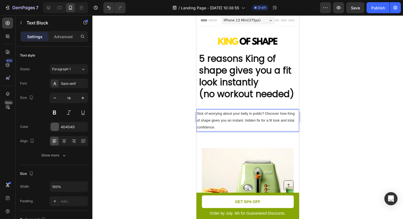
click at [166, 114] on div at bounding box center [247, 116] width 311 height 203
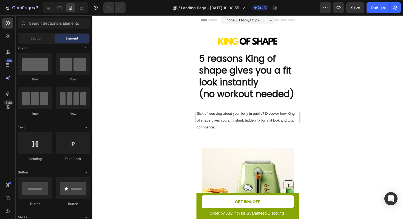
click at [228, 115] on span "Sick of worrying about your belly in public? Discover how King of shape gives y…" at bounding box center [246, 120] width 98 height 18
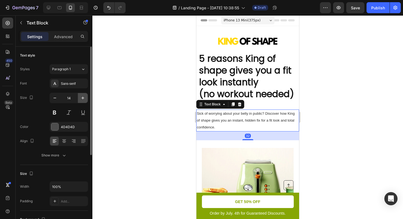
click at [79, 101] on button "button" at bounding box center [83, 98] width 10 height 10
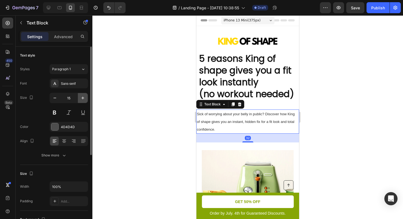
click at [79, 101] on button "button" at bounding box center [83, 98] width 10 height 10
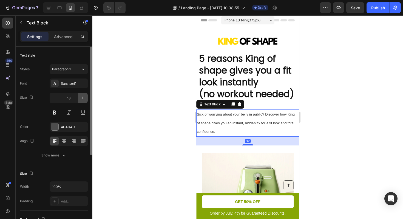
click at [79, 101] on button "button" at bounding box center [83, 98] width 10 height 10
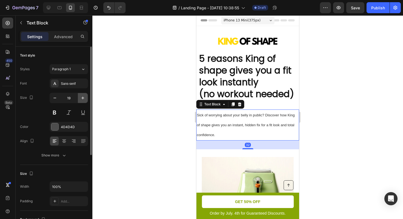
click at [79, 101] on button "button" at bounding box center [83, 98] width 10 height 10
type input "20"
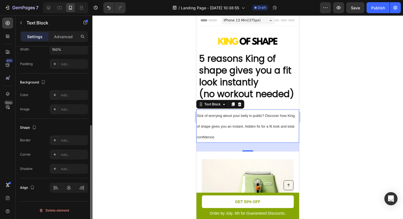
scroll to position [0, 0]
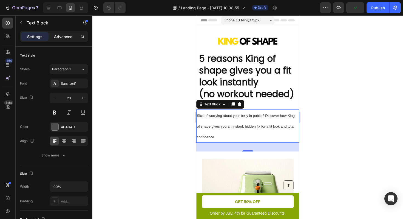
click at [63, 34] on p "Advanced" at bounding box center [63, 37] width 19 height 6
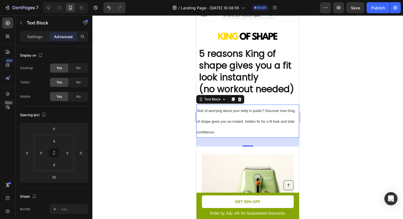
scroll to position [8, 0]
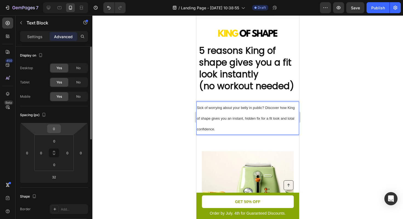
click at [55, 129] on input "0" at bounding box center [54, 128] width 11 height 8
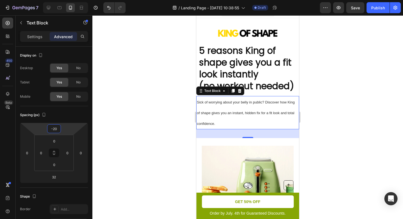
type input "-20"
click at [336, 81] on div at bounding box center [247, 116] width 311 height 203
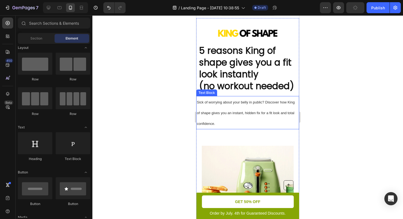
click at [233, 110] on p "Sick of worrying about your belly in public? Discover how King of shape gives y…" at bounding box center [248, 113] width 102 height 32
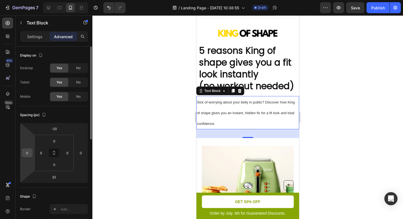
click at [24, 153] on input "0" at bounding box center [27, 153] width 8 height 8
type input "8"
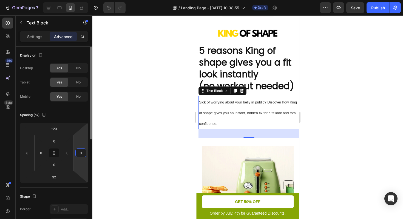
click at [81, 154] on input "0" at bounding box center [81, 153] width 8 height 8
type input "8"
click at [350, 88] on div at bounding box center [247, 116] width 311 height 203
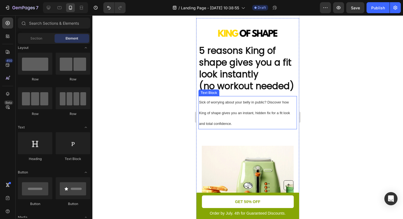
click at [238, 114] on span "Sick of worrying about your belly in public? Discover how King of shape gives y…" at bounding box center [244, 112] width 91 height 25
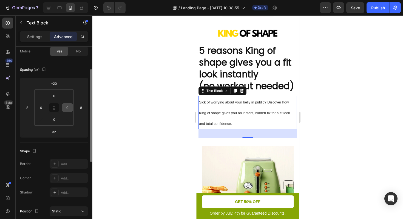
scroll to position [48, 0]
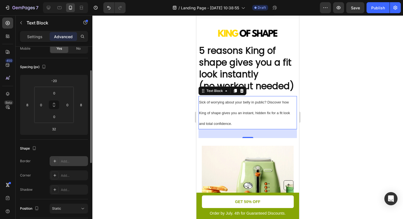
click at [56, 159] on icon at bounding box center [55, 161] width 4 height 4
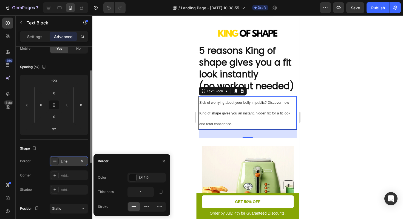
click at [370, 117] on div at bounding box center [247, 116] width 311 height 203
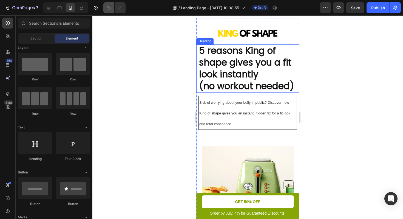
click at [107, 13] on button "Undo/Redo" at bounding box center [108, 7] width 11 height 11
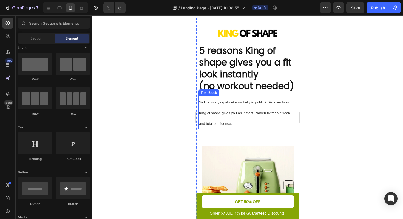
click at [255, 122] on p "Sick of worrying about your belly in public? Discover how King of shape gives y…" at bounding box center [247, 113] width 97 height 32
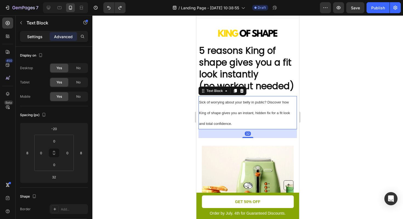
click at [36, 41] on div "Settings" at bounding box center [34, 36] width 27 height 9
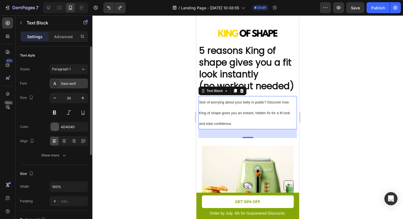
click at [69, 86] on div "Sans-serif" at bounding box center [69, 83] width 38 height 10
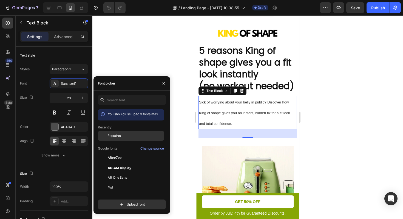
click at [118, 133] on span "Poppins" at bounding box center [114, 135] width 13 height 5
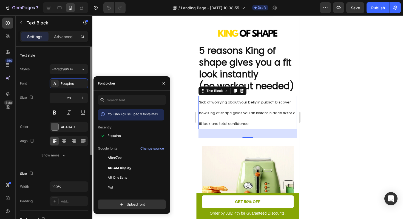
click at [37, 105] on div "Size 20" at bounding box center [54, 105] width 68 height 25
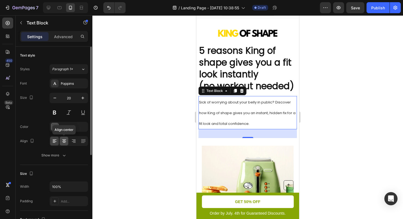
click at [65, 144] on div at bounding box center [64, 141] width 8 height 9
click at [52, 141] on icon at bounding box center [54, 140] width 5 height 5
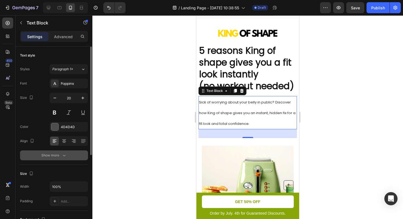
click at [53, 154] on div "Show more" at bounding box center [53, 154] width 25 height 5
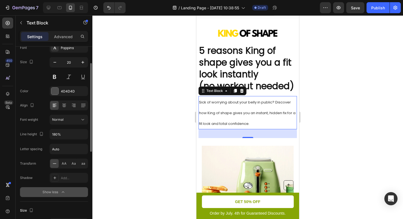
scroll to position [37, 0]
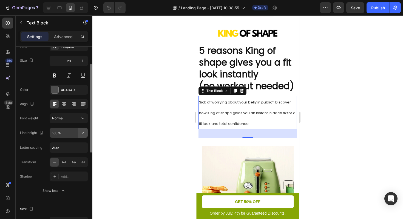
click at [83, 133] on icon "button" at bounding box center [82, 132] width 5 height 5
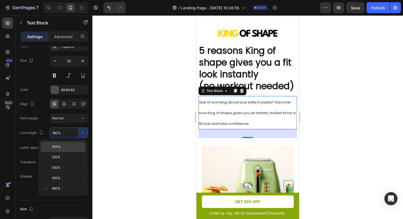
click at [66, 145] on p "100%" at bounding box center [67, 146] width 31 height 5
type input "100%"
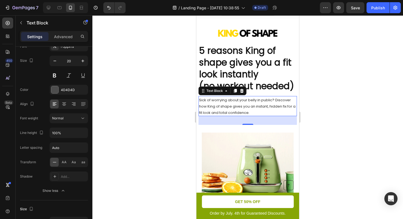
click at [350, 107] on div at bounding box center [247, 116] width 311 height 203
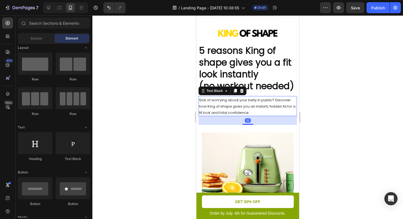
click at [253, 106] on span "Sick of worrying about your belly in public? Discover how King of shape gives y…" at bounding box center [247, 106] width 97 height 18
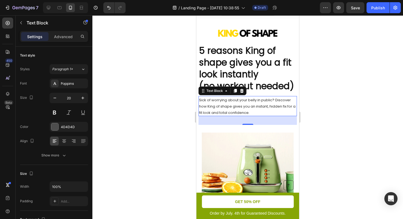
click at [350, 82] on div at bounding box center [247, 116] width 311 height 203
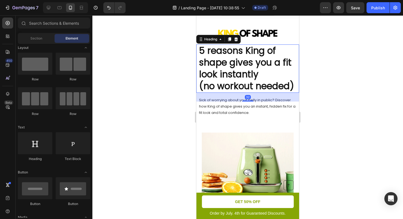
click at [255, 59] on p "5 reasons King of shape gives you a fit look instantly (no workout needed)" at bounding box center [247, 68] width 97 height 47
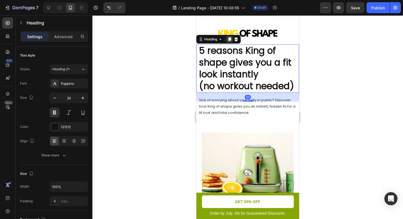
click at [230, 38] on icon at bounding box center [229, 40] width 3 height 4
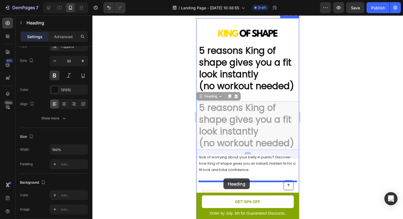
drag, startPoint x: 202, startPoint y: 98, endPoint x: 223, endPoint y: 178, distance: 82.9
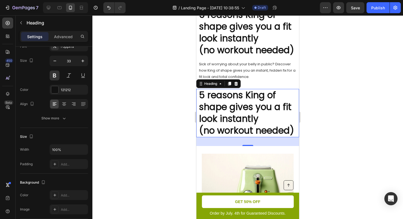
scroll to position [44, 0]
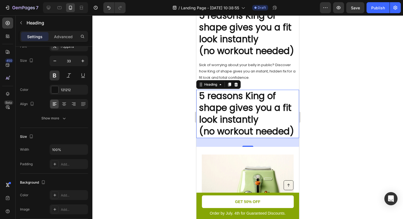
click at [255, 121] on h2 "5 reasons King of shape gives you a fit look instantly (no workout needed)" at bounding box center [247, 114] width 98 height 48
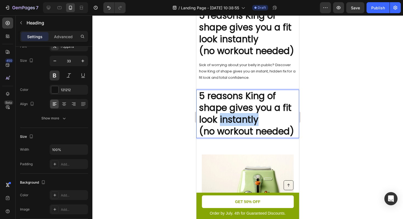
click at [255, 121] on p "5 reasons King of shape gives you a fit look instantly (no workout needed)" at bounding box center [247, 113] width 97 height 47
click at [291, 131] on p "5 reasons King of shape gives you a fit look instantly (no workout needed)" at bounding box center [247, 113] width 97 height 47
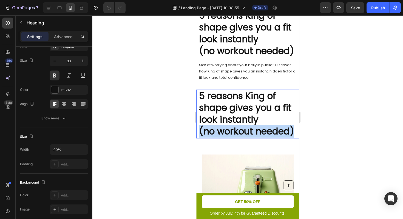
click at [291, 131] on p "5 reasons King of shape gives you a fit look instantly (no workout needed)" at bounding box center [247, 113] width 97 height 47
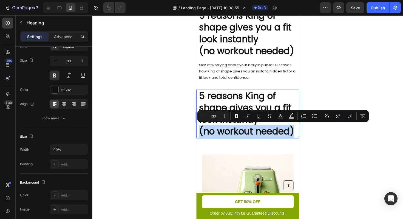
click at [293, 131] on p "5 reasons King of shape gives you a fit look instantly (no workout needed)" at bounding box center [247, 113] width 97 height 47
click at [294, 134] on p "5 reasons King of shape gives you a fit look instantly (no workout needed)" at bounding box center [247, 113] width 97 height 47
click at [281, 129] on p "5 reasons King of shape gives you a fit look instantly (no workout needed)" at bounding box center [247, 113] width 97 height 47
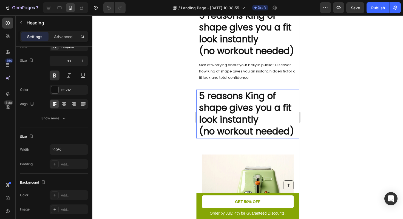
click at [214, 96] on p "5 reasons King of shape gives you a fit look instantly (no workout needed)" at bounding box center [247, 113] width 97 height 47
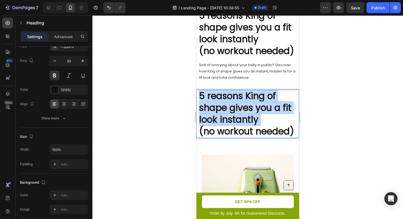
click at [214, 96] on p "5 reasons King of shape gives you a fit look instantly (no workout needed)" at bounding box center [247, 113] width 97 height 47
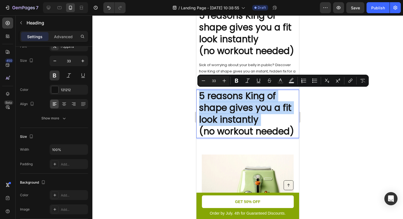
click at [209, 97] on p "5 reasons King of shape gives you a fit look instantly (no workout needed)" at bounding box center [247, 113] width 97 height 47
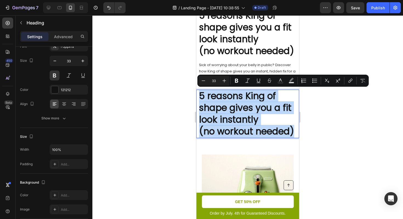
drag, startPoint x: 200, startPoint y: 94, endPoint x: 312, endPoint y: 143, distance: 121.5
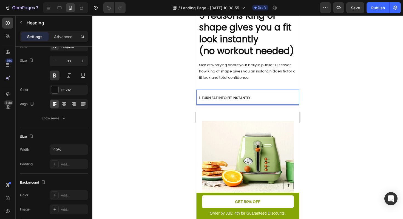
click at [245, 95] on span "1. TURN FAT INTO FIT INSTANTLY" at bounding box center [224, 97] width 51 height 5
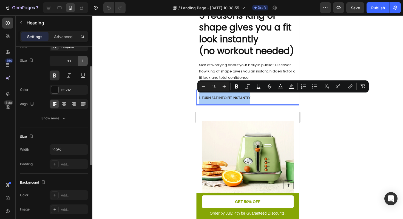
click at [85, 61] on icon "button" at bounding box center [82, 60] width 5 height 5
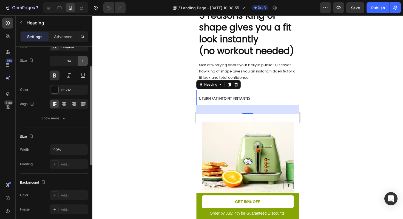
click at [85, 61] on icon "button" at bounding box center [82, 60] width 5 height 5
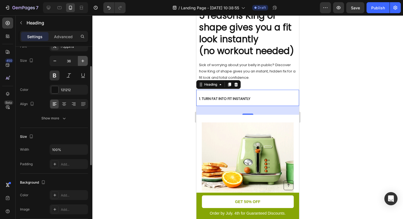
click at [85, 61] on icon "button" at bounding box center [82, 60] width 5 height 5
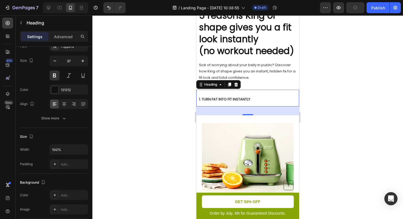
click at [214, 99] on span "1. TURN FAT INTO FIT INSTANTLY" at bounding box center [224, 99] width 51 height 5
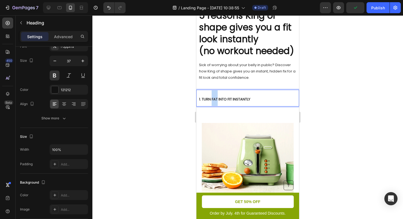
click at [214, 99] on span "1. TURN FAT INTO FIT INSTANTLY" at bounding box center [224, 99] width 51 height 5
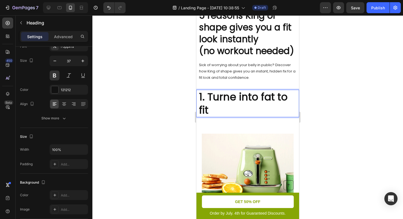
click at [253, 98] on p "1. Turne into fat to fit" at bounding box center [247, 103] width 97 height 26
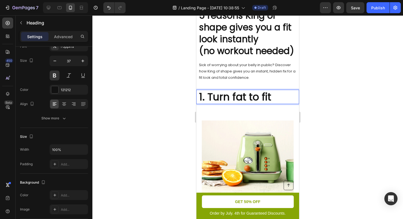
click at [246, 95] on p "1. Turn fat to fit" at bounding box center [247, 96] width 97 height 13
click at [278, 96] on p "1. Turn fat into to fit" at bounding box center [247, 96] width 97 height 13
click at [293, 92] on p "1. Turn fat into fit" at bounding box center [247, 96] width 97 height 13
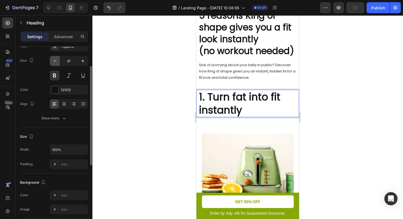
click at [55, 63] on icon "button" at bounding box center [54, 60] width 5 height 5
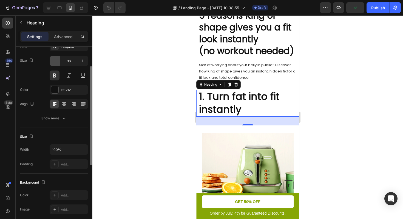
click at [55, 63] on icon "button" at bounding box center [54, 60] width 5 height 5
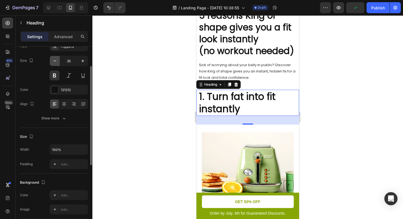
click at [55, 63] on icon "button" at bounding box center [54, 60] width 5 height 5
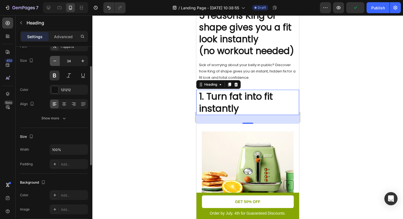
click at [55, 63] on icon "button" at bounding box center [54, 60] width 5 height 5
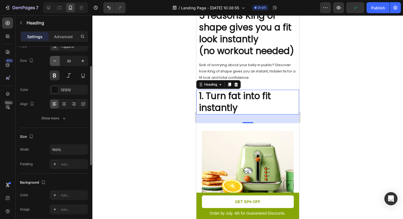
click at [55, 63] on icon "button" at bounding box center [54, 60] width 5 height 5
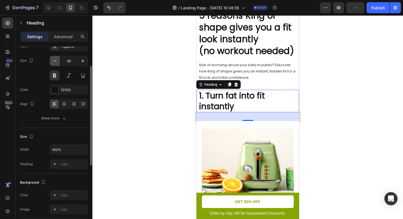
click at [55, 63] on icon "button" at bounding box center [54, 60] width 5 height 5
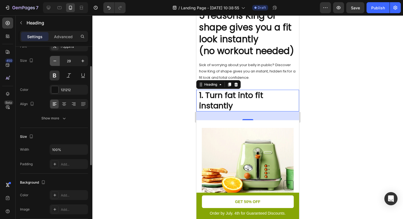
click at [55, 63] on icon "button" at bounding box center [54, 60] width 5 height 5
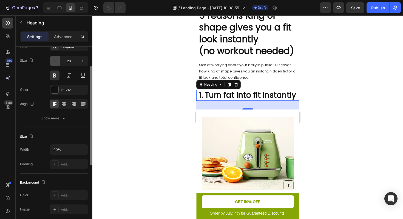
click at [55, 63] on icon "button" at bounding box center [54, 60] width 5 height 5
type input "27"
click at [324, 92] on div at bounding box center [247, 116] width 311 height 203
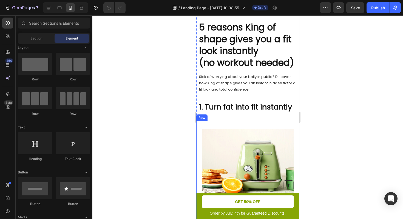
scroll to position [33, 0]
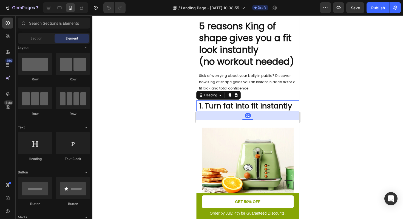
click at [228, 110] on p "1. Turn fat into fit instantly" at bounding box center [247, 106] width 97 height 10
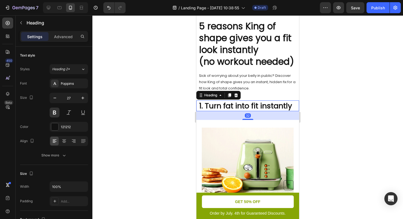
click at [229, 117] on div "32" at bounding box center [247, 115] width 103 height 9
click at [79, 115] on button at bounding box center [83, 112] width 10 height 10
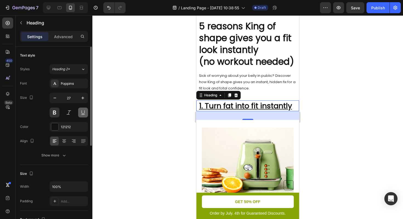
click at [79, 115] on button at bounding box center [83, 112] width 10 height 10
click at [120, 97] on div at bounding box center [247, 116] width 311 height 203
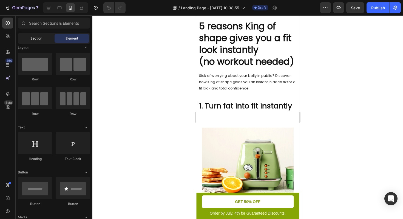
click at [32, 39] on span "Section" at bounding box center [36, 38] width 12 height 5
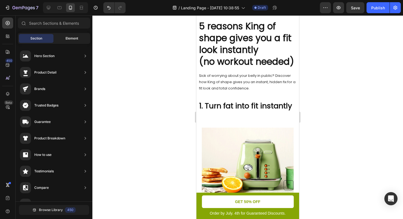
click at [61, 36] on div "Element" at bounding box center [72, 38] width 35 height 9
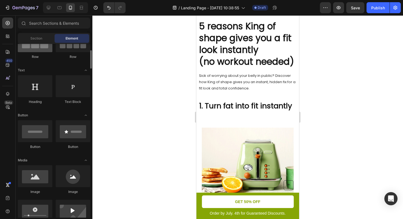
scroll to position [84, 0]
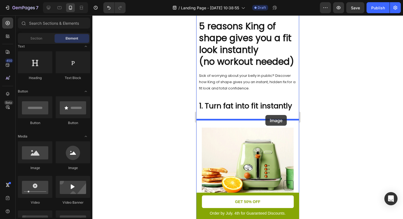
drag, startPoint x: 235, startPoint y: 164, endPoint x: 263, endPoint y: 114, distance: 57.8
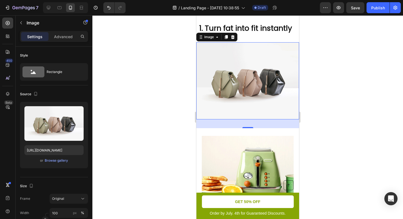
scroll to position [102, 0]
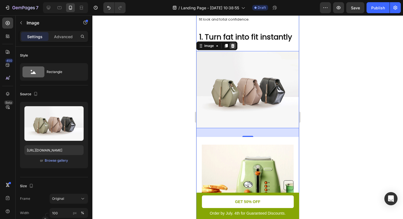
click at [235, 47] on div at bounding box center [232, 45] width 7 height 7
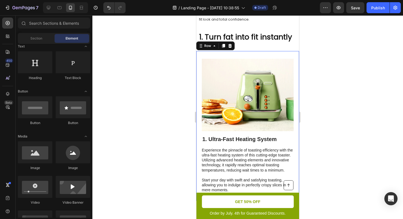
click at [234, 53] on div "Image 1. Ultra-Fast Heating System Heading Experience the pinnacle of toasting …" at bounding box center [247, 126] width 103 height 150
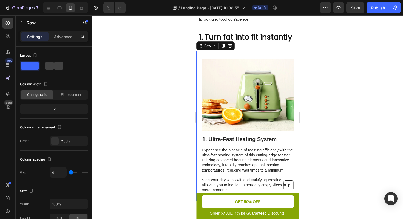
click at [63, 35] on p "Advanced" at bounding box center [63, 37] width 19 height 6
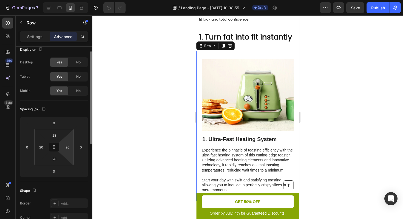
scroll to position [7, 0]
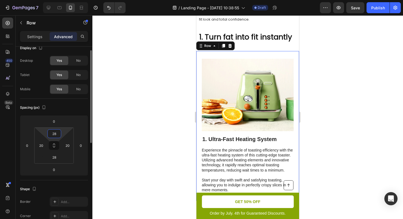
click at [56, 134] on input "28" at bounding box center [54, 133] width 11 height 8
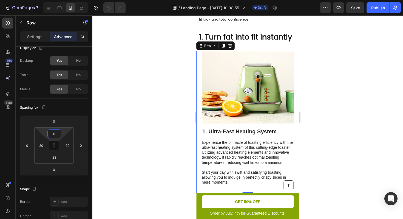
type input "0"
click at [349, 92] on div at bounding box center [247, 116] width 311 height 203
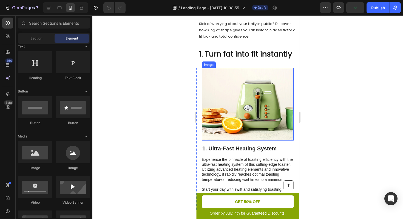
scroll to position [67, 0]
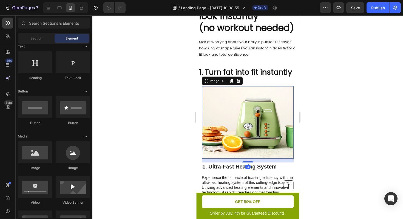
click at [238, 87] on img at bounding box center [248, 122] width 92 height 72
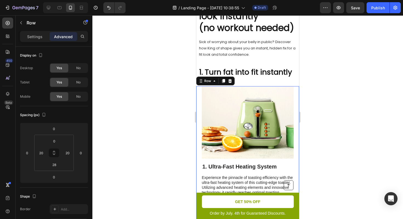
click at [199, 97] on div "Image 1. Ultra-Fast Heating System Heading Experience the pinnacle of toasting …" at bounding box center [247, 157] width 103 height 142
click at [56, 131] on input "0" at bounding box center [54, 128] width 11 height 8
type input "-8"
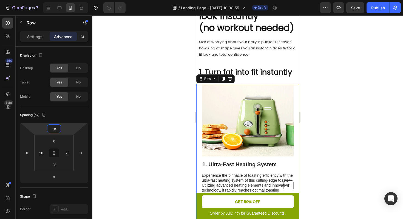
click at [157, 145] on div at bounding box center [247, 116] width 311 height 203
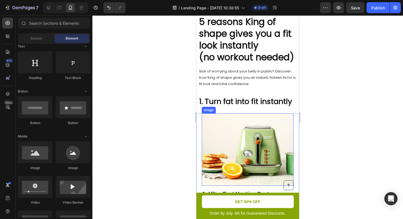
scroll to position [30, 0]
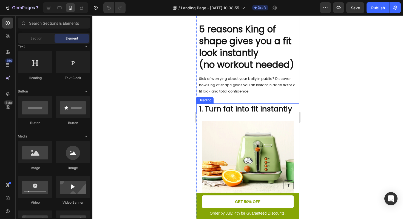
click at [233, 109] on p "1. Turn fat into fit instantly" at bounding box center [247, 109] width 97 height 10
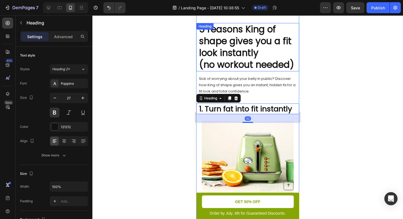
click at [229, 54] on p "5 reasons King of shape gives you a fit look instantly (no workout needed)" at bounding box center [247, 47] width 97 height 47
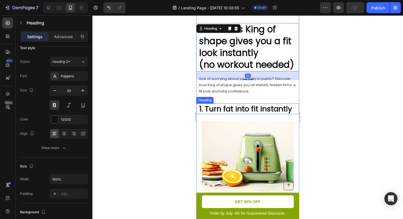
click at [230, 107] on p "1. Turn fat into fit instantly" at bounding box center [247, 109] width 97 height 10
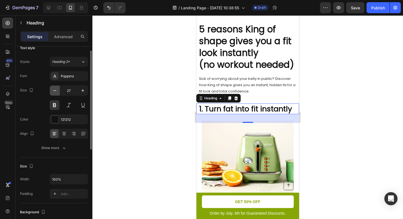
click at [54, 90] on icon "button" at bounding box center [54, 90] width 5 height 5
type input "25"
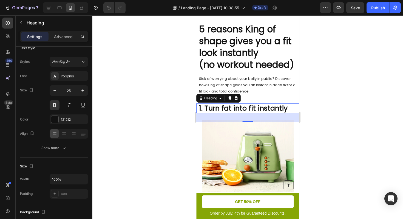
click at [385, 106] on div at bounding box center [247, 116] width 311 height 203
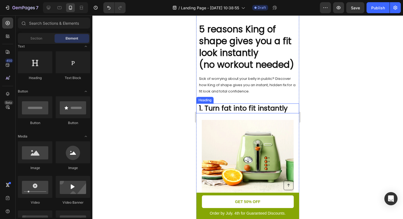
click at [257, 109] on p "1. Turn fat into fit instantly" at bounding box center [247, 108] width 97 height 9
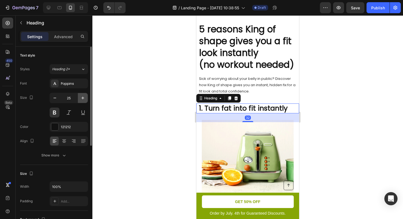
click at [80, 98] on icon "button" at bounding box center [82, 97] width 5 height 5
type input "27"
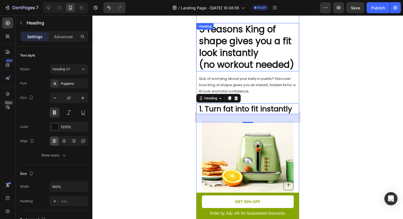
click at [328, 62] on div at bounding box center [247, 116] width 311 height 203
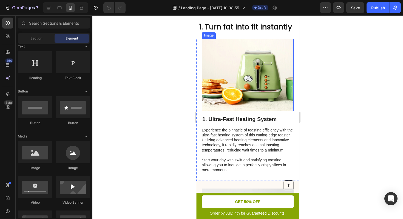
scroll to position [127, 0]
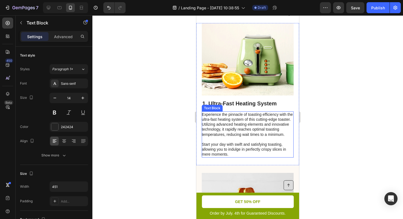
click at [223, 132] on p "Experience the pinnacle of toasting efficiency with the ultra-fast heating syst…" at bounding box center [247, 134] width 91 height 45
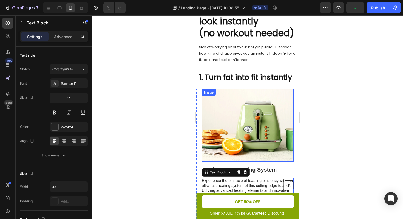
scroll to position [62, 0]
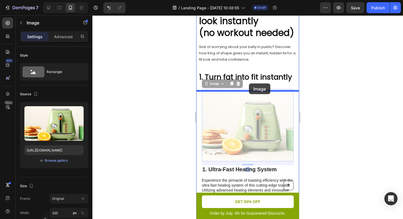
drag, startPoint x: 239, startPoint y: 118, endPoint x: 249, endPoint y: 83, distance: 35.7
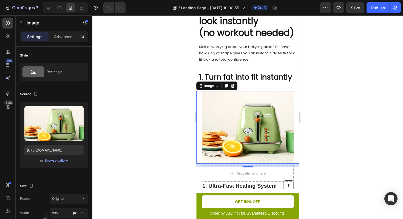
click at [330, 101] on div at bounding box center [247, 116] width 311 height 203
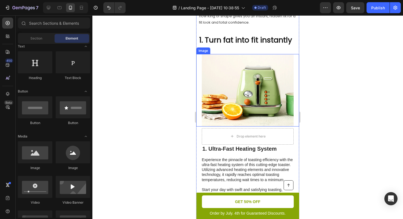
scroll to position [100, 0]
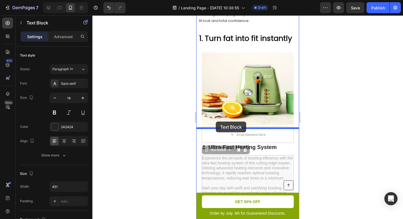
drag, startPoint x: 231, startPoint y: 166, endPoint x: 216, endPoint y: 121, distance: 47.5
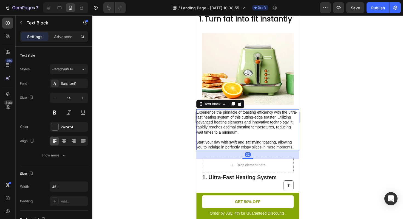
scroll to position [122, 0]
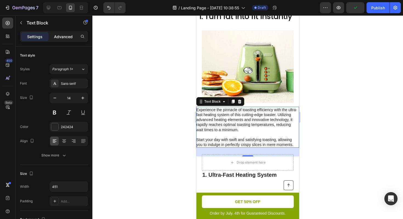
click at [62, 35] on p "Advanced" at bounding box center [63, 37] width 19 height 6
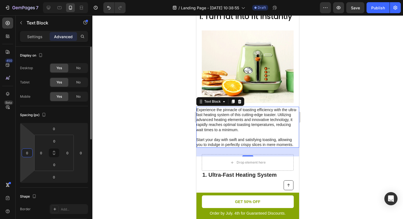
click at [28, 153] on input "0" at bounding box center [27, 153] width 8 height 8
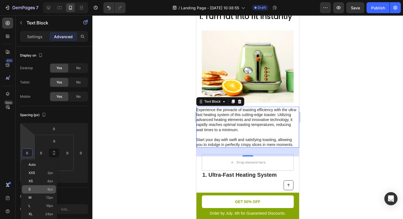
click at [35, 188] on p "S 8px" at bounding box center [41, 189] width 25 height 4
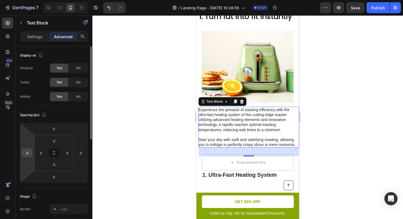
click at [29, 155] on input "8" at bounding box center [27, 153] width 8 height 8
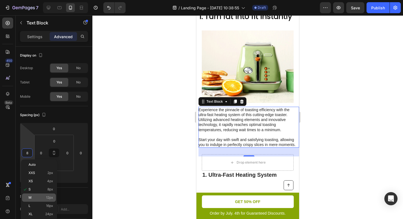
click at [38, 197] on p "M 12px" at bounding box center [41, 197] width 25 height 4
type input "12"
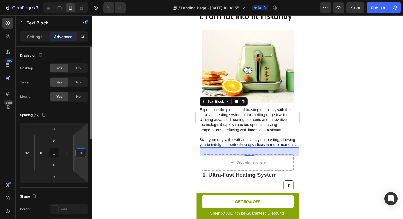
click at [82, 154] on input "0" at bounding box center [81, 153] width 8 height 8
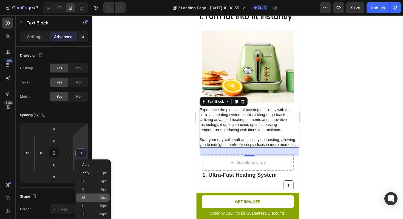
click at [93, 199] on div "M 12px" at bounding box center [93, 197] width 34 height 8
type input "12"
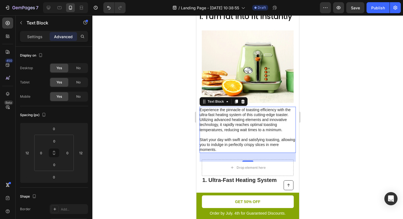
click at [333, 119] on div at bounding box center [247, 116] width 311 height 203
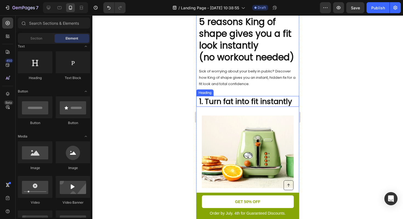
scroll to position [24, 0]
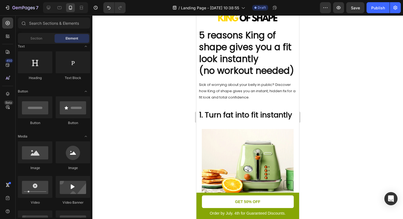
click at [336, 83] on div at bounding box center [247, 116] width 311 height 203
click at [240, 116] on p "1. Turn fat into fit instantly" at bounding box center [247, 115] width 97 height 10
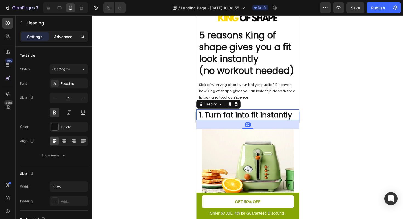
click at [66, 40] on div "Advanced" at bounding box center [63, 36] width 27 height 9
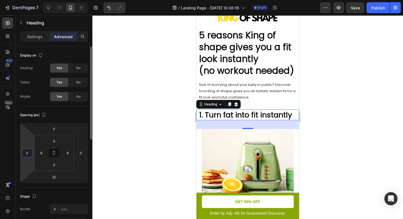
click at [30, 154] on input "0" at bounding box center [27, 153] width 8 height 8
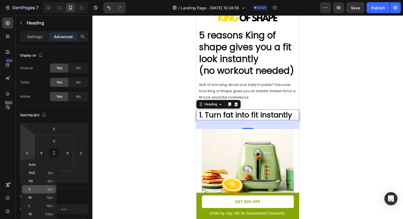
click at [48, 189] on span "8px" at bounding box center [50, 189] width 6 height 4
type input "8"
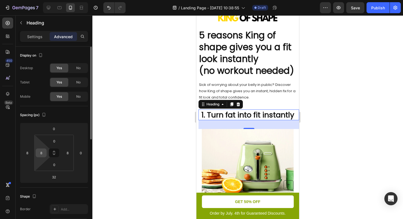
click at [43, 153] on input "8" at bounding box center [41, 153] width 8 height 8
type input "0"
click at [69, 153] on input "8" at bounding box center [67, 153] width 8 height 8
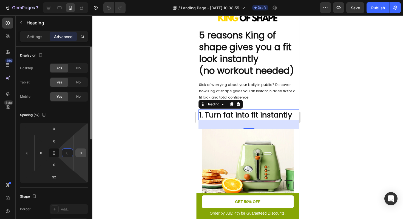
type input "0"
click at [80, 153] on input "0" at bounding box center [81, 153] width 8 height 8
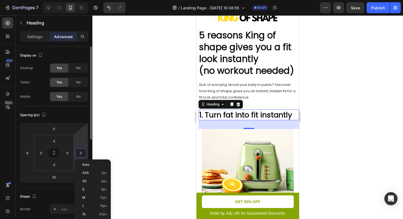
type input "8"
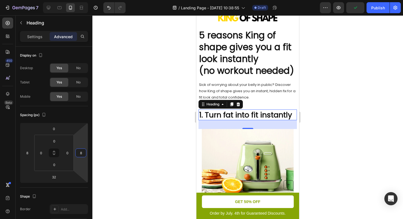
click at [154, 158] on div at bounding box center [247, 116] width 311 height 203
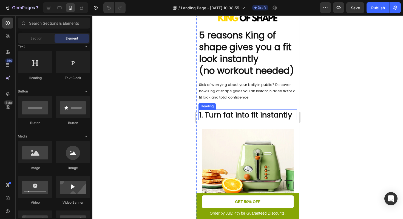
click at [203, 113] on p "1. Turn fat into fit instantly" at bounding box center [247, 115] width 97 height 10
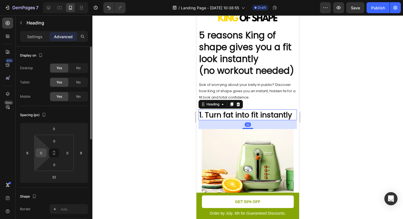
click at [39, 153] on input "0" at bounding box center [41, 153] width 8 height 8
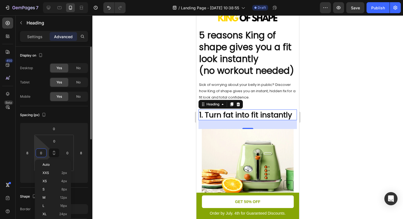
type input "8"
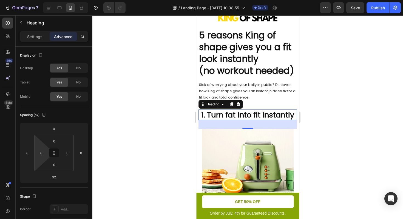
click at [384, 95] on div at bounding box center [247, 116] width 311 height 203
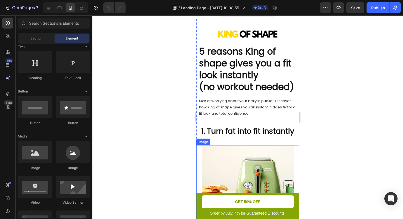
scroll to position [0, 0]
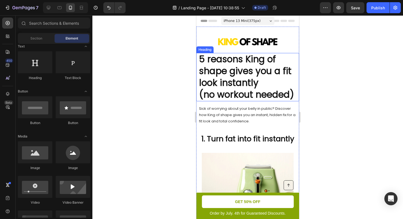
click at [225, 78] on p "5 reasons King of shape gives you a fit look instantly (no workout needed)" at bounding box center [247, 76] width 97 height 47
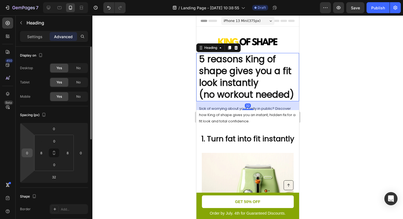
click at [29, 155] on input "0" at bounding box center [27, 153] width 8 height 8
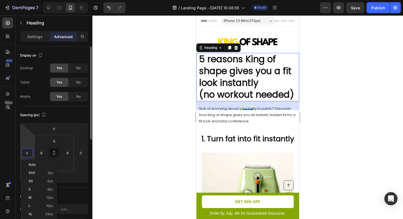
type input "8"
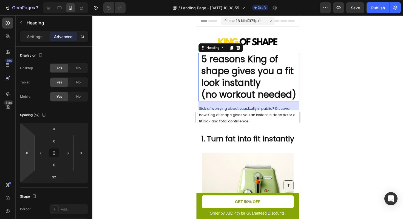
click at [123, 143] on div at bounding box center [247, 116] width 311 height 203
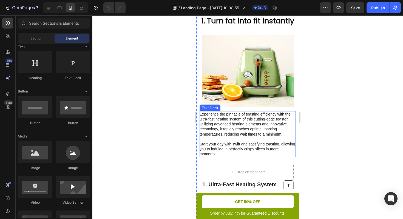
scroll to position [143, 0]
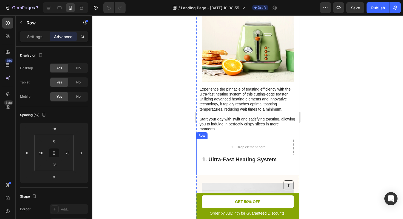
click at [199, 152] on div "Drop element here 1. Ultra-Fast Heating System Heading Row" at bounding box center [247, 157] width 103 height 36
click at [234, 134] on div "Row" at bounding box center [215, 133] width 38 height 9
click at [232, 134] on icon at bounding box center [230, 133] width 4 height 4
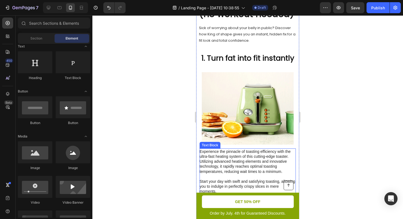
scroll to position [75, 0]
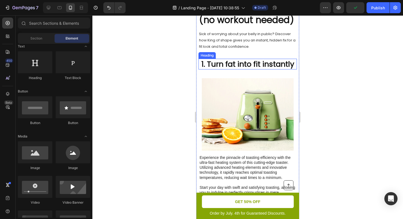
click at [229, 64] on p "1. Turn fat into fit instantly" at bounding box center [248, 64] width 95 height 10
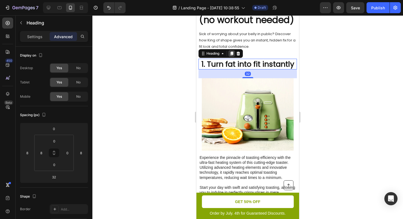
click at [232, 53] on icon at bounding box center [231, 54] width 3 height 4
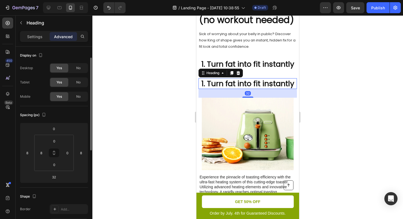
scroll to position [7, 0]
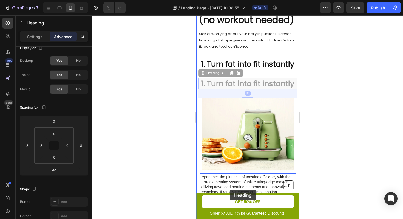
drag, startPoint x: 203, startPoint y: 73, endPoint x: 230, endPoint y: 189, distance: 119.4
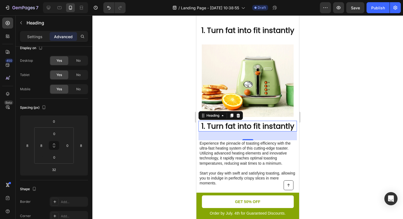
scroll to position [117, 0]
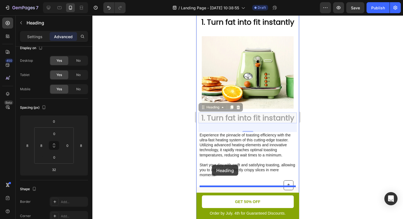
drag, startPoint x: 203, startPoint y: 109, endPoint x: 212, endPoint y: 165, distance: 56.9
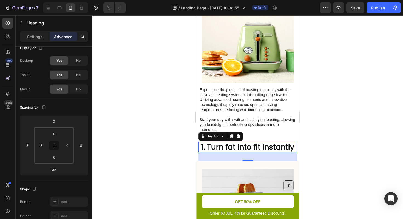
scroll to position [151, 0]
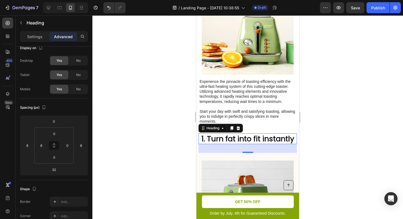
click at [206, 140] on h2 "1. Turn fat into fit instantly" at bounding box center [249, 138] width 96 height 11
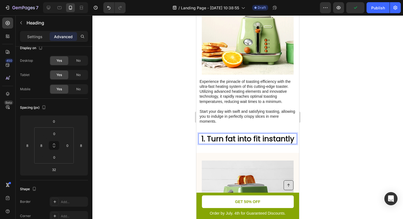
click at [205, 140] on p "1. Turn fat into fit instantly" at bounding box center [248, 139] width 95 height 10
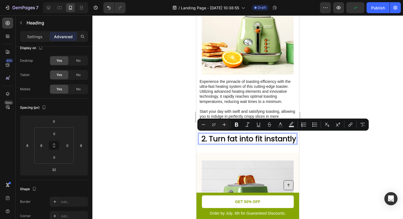
drag, startPoint x: 210, startPoint y: 137, endPoint x: 243, endPoint y: 152, distance: 36.7
click at [243, 143] on p "2. Turn fat into fit instantly" at bounding box center [248, 139] width 95 height 10
type input "13"
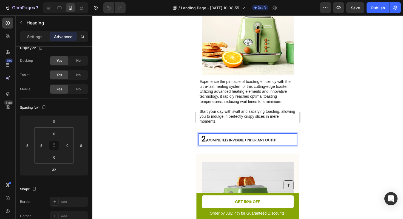
click at [277, 139] on span "COMPLETELY INVISIBLE UNDER ANY OUTFIT" at bounding box center [242, 139] width 70 height 5
click at [269, 139] on span "COMPLETELY INVISIBLE UNDER ANY OUTFIT" at bounding box center [242, 139] width 70 height 5
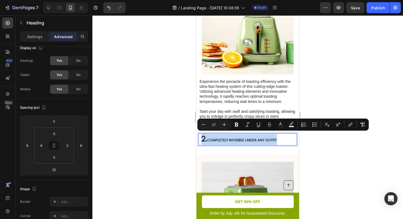
click at [209, 137] on p "2. COMPLETELY INVISIBLE UNDER ANY OUTFIT" at bounding box center [248, 139] width 95 height 11
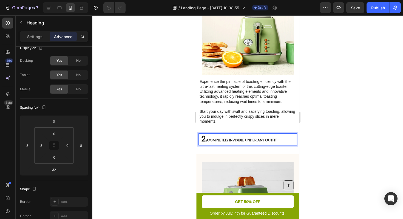
click at [214, 139] on span "COMPLETELY INVISIBLE UNDER ANY OUTFIT" at bounding box center [242, 139] width 70 height 5
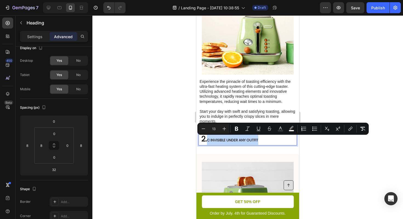
drag, startPoint x: 276, startPoint y: 137, endPoint x: 208, endPoint y: 141, distance: 67.6
click at [208, 141] on p "2. C INVISIBLE UNDER ANY OUTFIT" at bounding box center [248, 139] width 95 height 11
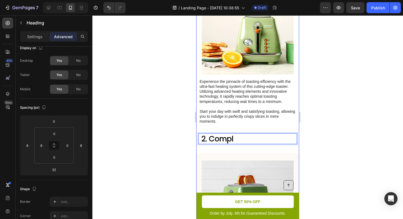
click at [231, 136] on p "2. Compl" at bounding box center [248, 139] width 95 height 10
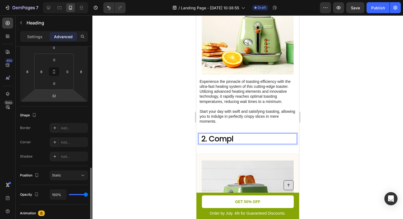
scroll to position [135, 0]
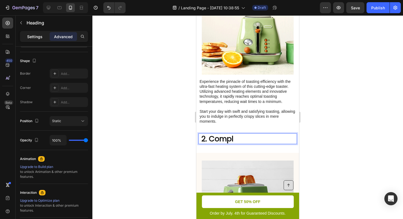
click at [34, 35] on p "Settings" at bounding box center [34, 37] width 15 height 6
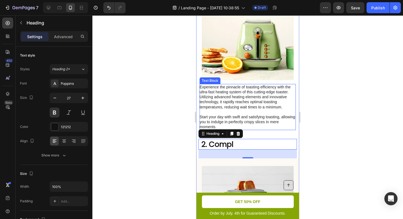
scroll to position [159, 0]
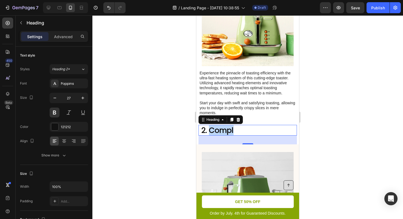
click at [227, 129] on p "2. Compl" at bounding box center [248, 130] width 95 height 10
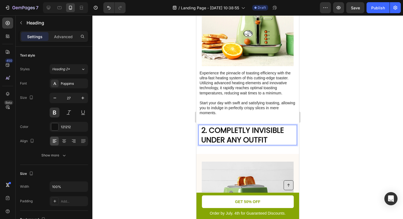
click at [385, 131] on div at bounding box center [247, 116] width 311 height 203
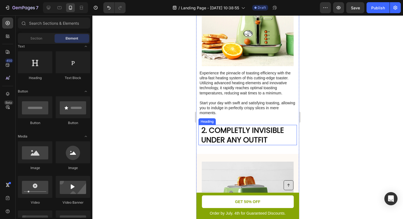
click at [239, 127] on p "2. COMPLETLY INVISIBLE UNDER ANY OUTFIT" at bounding box center [248, 134] width 95 height 19
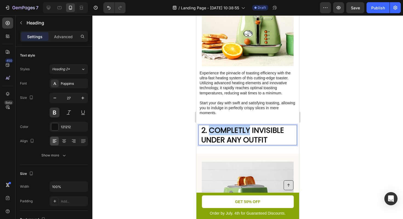
click at [241, 131] on p "2. COMPLETLY INVISIBLE UNDER ANY OUTFIT" at bounding box center [248, 134] width 95 height 19
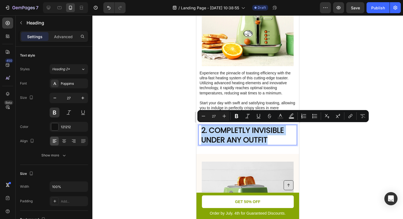
click at [241, 131] on p "2. COMPLETLY INVISIBLE UNDER ANY OUTFIT" at bounding box center [248, 134] width 95 height 19
click at [242, 129] on p "2. COMPLETLY INVISIBLE UNDER ANY OUTFIT" at bounding box center [248, 134] width 95 height 19
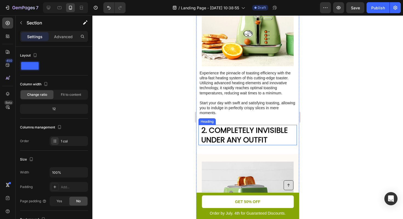
click at [270, 139] on p "2. COMPLETELY INVISIBLE UNDER ANY OUTFIT" at bounding box center [248, 134] width 95 height 19
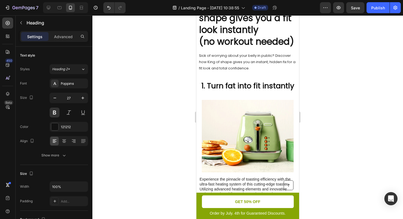
scroll to position [40, 0]
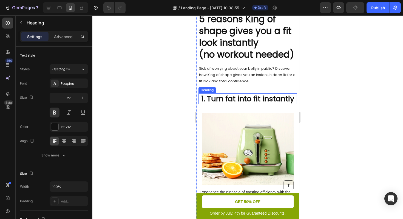
click at [214, 97] on p "1. Turn fat into fit instantly" at bounding box center [248, 99] width 95 height 10
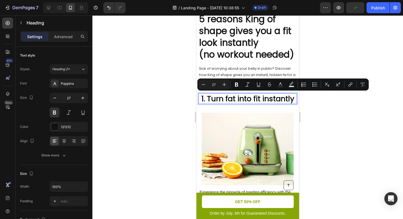
click at [214, 97] on p "1. Turn fat into fit instantly" at bounding box center [248, 99] width 95 height 10
click at [208, 98] on p "1. Turn fat into fit instantly" at bounding box center [248, 99] width 95 height 10
drag, startPoint x: 208, startPoint y: 98, endPoint x: 222, endPoint y: 98, distance: 14.3
click at [222, 98] on p "1. Turn fat into fit instantly" at bounding box center [248, 99] width 95 height 10
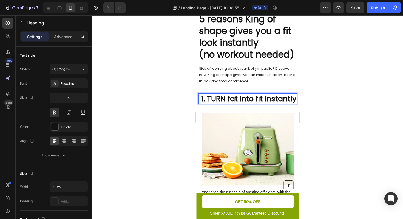
click at [232, 99] on p "1. TURN fat into fit instantly" at bounding box center [248, 99] width 95 height 10
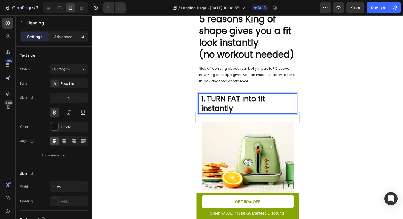
click at [247, 99] on p "1. TURN FAT into fit instantly" at bounding box center [248, 103] width 95 height 19
click at [264, 99] on p "1. TURN FAT INTO fit instantly" at bounding box center [248, 103] width 95 height 19
click at [224, 109] on p "1. TURN FAT INTO FIT instantly" at bounding box center [248, 103] width 95 height 19
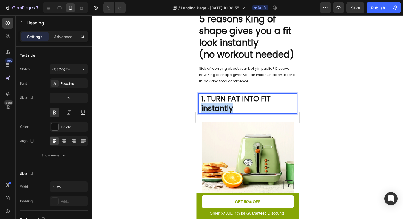
click at [224, 109] on p "1. TURN FAT INTO FIT instantly" at bounding box center [248, 103] width 95 height 19
click at [349, 103] on div at bounding box center [247, 116] width 311 height 203
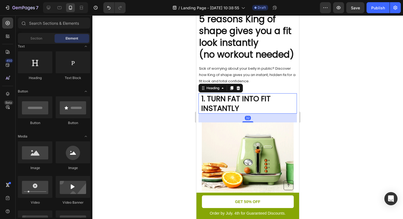
click at [267, 105] on p "1. TURN FAT INTO FIT INSTANTLY" at bounding box center [248, 103] width 95 height 19
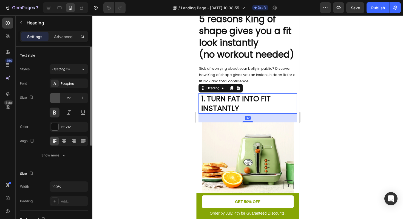
click at [55, 96] on icon "button" at bounding box center [54, 97] width 5 height 5
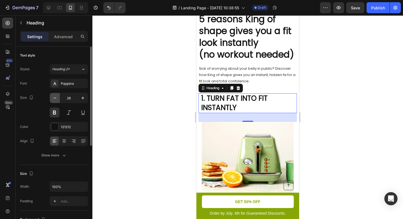
click at [55, 96] on icon "button" at bounding box center [54, 97] width 5 height 5
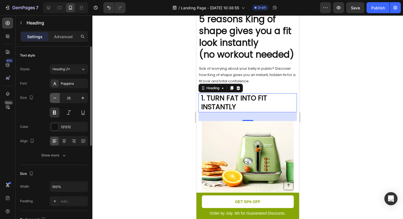
click at [55, 96] on icon "button" at bounding box center [54, 97] width 5 height 5
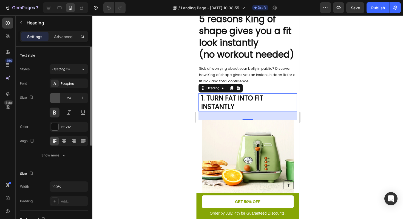
click at [55, 96] on icon "button" at bounding box center [54, 97] width 5 height 5
type input "23"
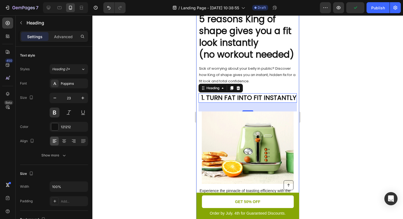
click at [358, 86] on div at bounding box center [247, 116] width 311 height 203
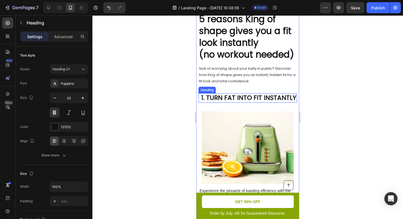
click at [215, 98] on p "1. TURN FAT INTO FIT INSTANTLY" at bounding box center [248, 98] width 95 height 8
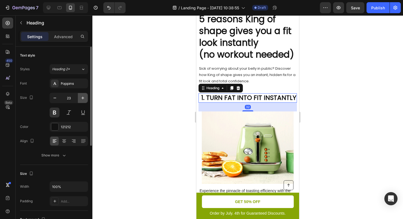
click at [81, 98] on icon "button" at bounding box center [82, 97] width 5 height 5
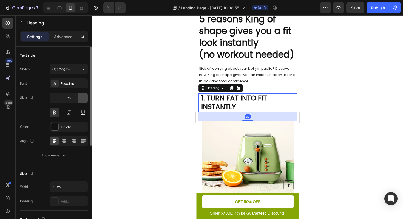
click at [81, 98] on icon "button" at bounding box center [82, 97] width 5 height 5
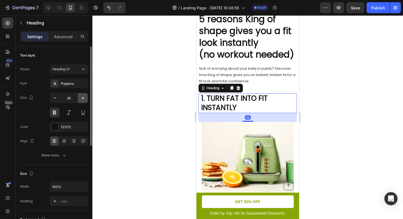
type input "27"
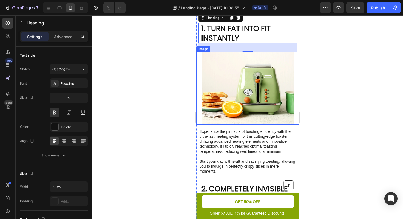
scroll to position [118, 0]
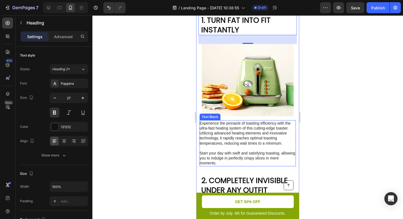
click at [327, 123] on div at bounding box center [247, 116] width 311 height 203
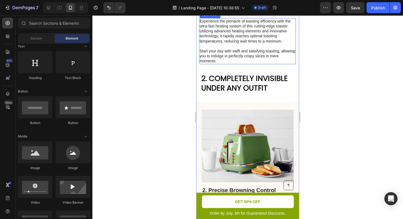
scroll to position [253, 0]
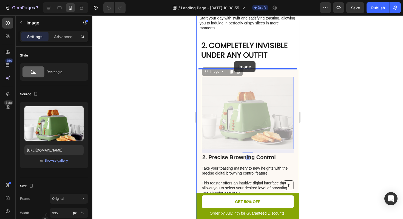
drag, startPoint x: 228, startPoint y: 97, endPoint x: 234, endPoint y: 61, distance: 36.7
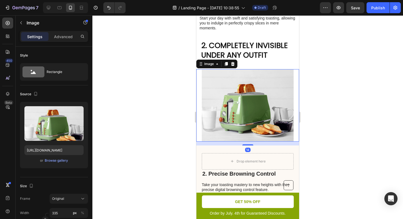
click at [325, 90] on div at bounding box center [247, 116] width 311 height 203
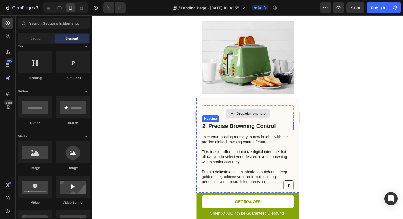
scroll to position [305, 0]
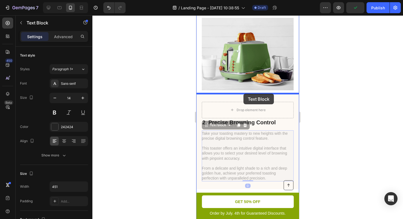
drag, startPoint x: 240, startPoint y: 144, endPoint x: 243, endPoint y: 93, distance: 50.3
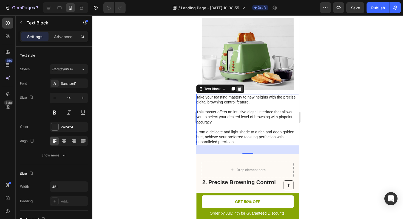
click at [241, 90] on icon at bounding box center [239, 89] width 4 height 4
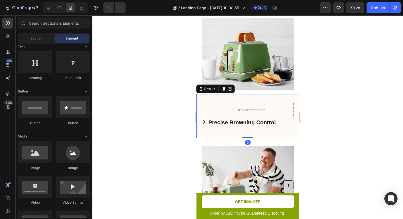
click at [242, 98] on div "2. Precise Browning Control Heading Drop element here Row 0" at bounding box center [247, 116] width 103 height 44
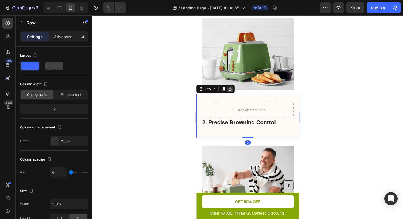
click at [229, 89] on icon at bounding box center [230, 89] width 4 height 4
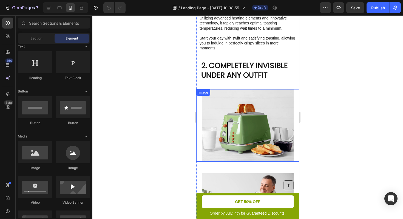
scroll to position [224, 0]
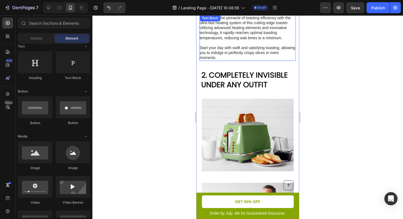
click at [224, 45] on p "Experience the pinnacle of toasting efficiency with the ultra-fast heating syst…" at bounding box center [248, 37] width 96 height 45
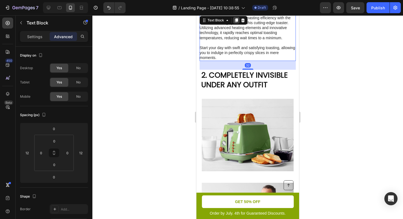
click at [236, 20] on icon at bounding box center [236, 20] width 3 height 4
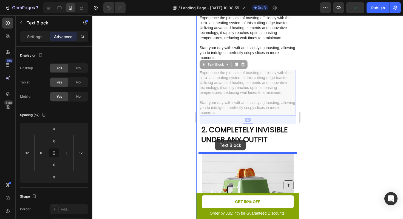
drag, startPoint x: 205, startPoint y: 65, endPoint x: 215, endPoint y: 140, distance: 75.2
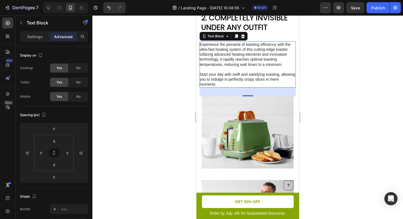
scroll to position [288, 0]
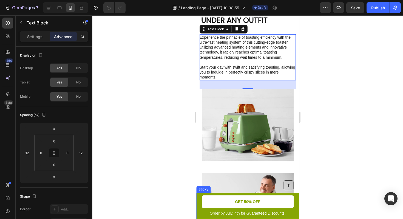
click at [297, 197] on div "Button Order by July. 4th for Guaranteed Discounts. Text Block GET 50% OFF Butt…" at bounding box center [247, 205] width 103 height 26
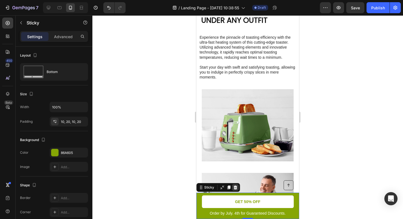
click at [234, 185] on icon at bounding box center [236, 187] width 4 height 4
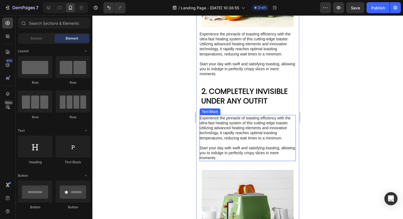
scroll to position [203, 0]
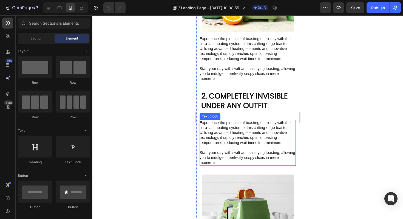
click at [213, 123] on p "Experience the pinnacle of toasting efficiency with the ultra-fast heating syst…" at bounding box center [248, 142] width 96 height 45
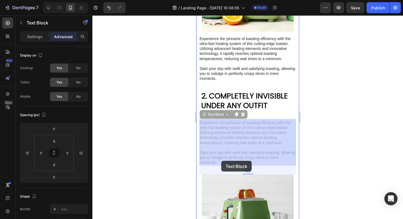
drag, startPoint x: 204, startPoint y: 114, endPoint x: 221, endPoint y: 159, distance: 48.1
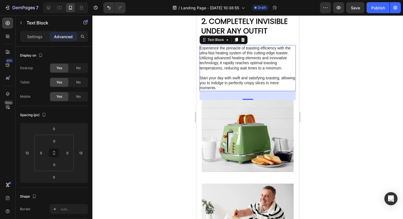
scroll to position [287, 0]
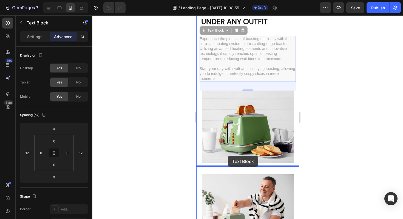
drag, startPoint x: 204, startPoint y: 33, endPoint x: 228, endPoint y: 156, distance: 124.8
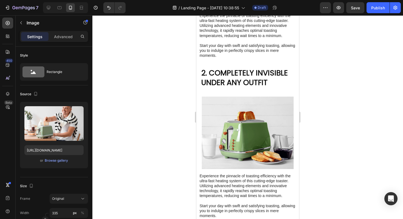
scroll to position [216, 0]
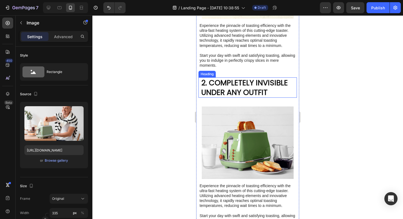
click at [225, 91] on p "2. COMPLETELY INVISIBLE UNDER ANY OUTFIT" at bounding box center [248, 87] width 95 height 19
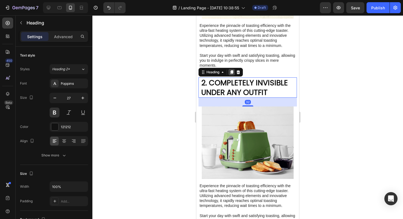
click at [231, 73] on icon at bounding box center [231, 72] width 4 height 4
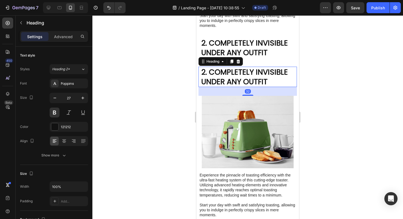
scroll to position [273, 0]
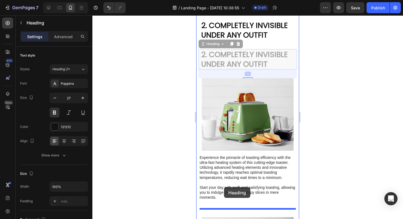
drag, startPoint x: 203, startPoint y: 44, endPoint x: 224, endPoint y: 187, distance: 144.4
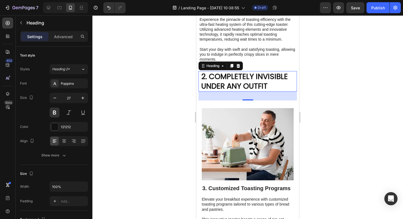
scroll to position [384, 0]
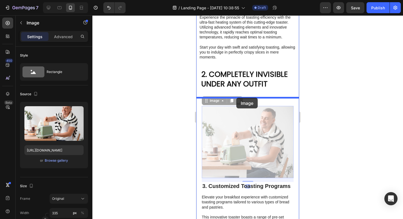
drag, startPoint x: 236, startPoint y: 144, endPoint x: 236, endPoint y: 98, distance: 46.1
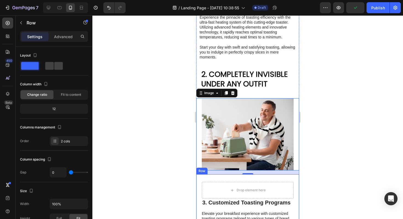
click at [274, 178] on div "Drop element here 3. Customized Toasting Programs Heading Elevate your breakfas…" at bounding box center [247, 221] width 103 height 95
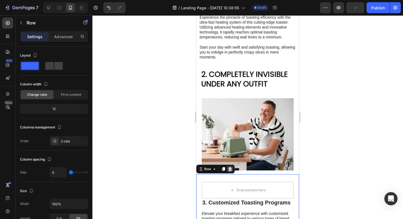
click at [231, 168] on icon at bounding box center [230, 169] width 4 height 4
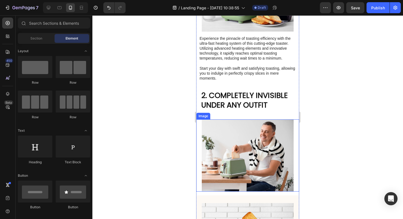
scroll to position [265, 0]
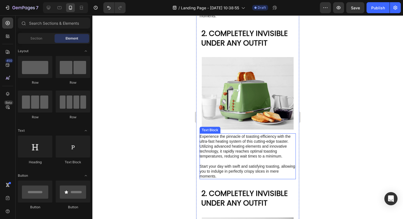
click at [231, 155] on p "Experience the pinnacle of toasting efficiency with the ultra-fast heating syst…" at bounding box center [248, 156] width 96 height 45
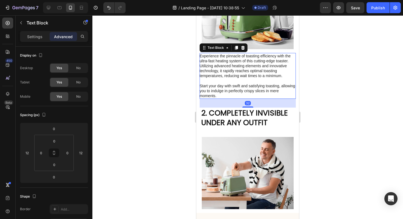
scroll to position [363, 0]
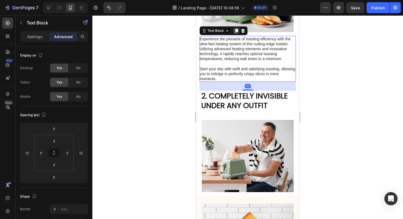
click at [235, 29] on icon at bounding box center [236, 31] width 4 height 4
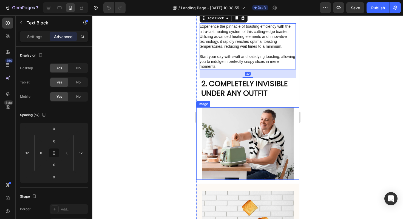
scroll to position [429, 0]
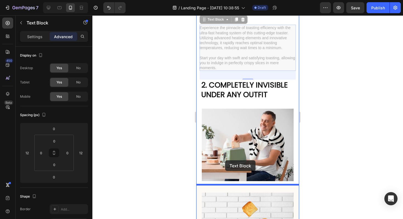
drag, startPoint x: 205, startPoint y: 20, endPoint x: 225, endPoint y: 160, distance: 141.5
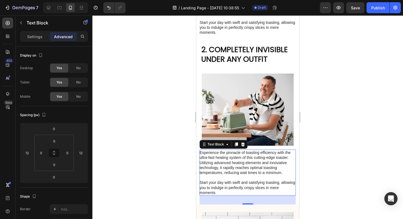
scroll to position [407, 0]
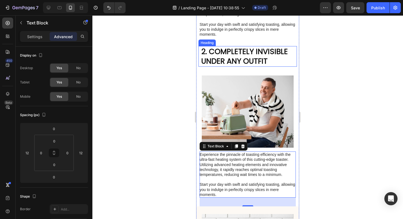
click at [207, 53] on h2 "2. COMPLETELY INVISIBLE UNDER ANY OUTFIT" at bounding box center [249, 56] width 96 height 20
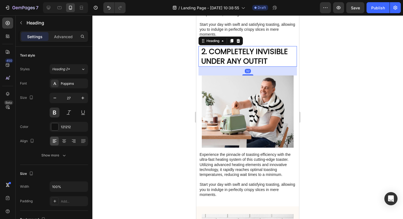
click at [206, 52] on h2 "2. COMPLETELY INVISIBLE UNDER ANY OUTFIT" at bounding box center [249, 56] width 96 height 20
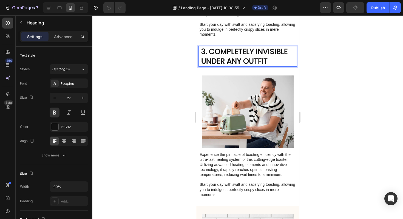
click at [209, 50] on p "3. COMPLETELY INVISIBLE UNDER ANY OUTFIT" at bounding box center [248, 56] width 95 height 19
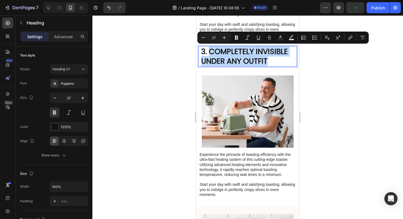
drag, startPoint x: 209, startPoint y: 50, endPoint x: 270, endPoint y: 57, distance: 61.3
click at [270, 57] on p "3. COMPLETELY INVISIBLE UNDER ANY OUTFIT" at bounding box center [248, 56] width 95 height 19
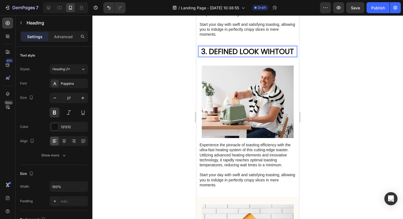
click at [278, 50] on p "3. DEFINED LOOK WIHTOUT" at bounding box center [248, 52] width 95 height 10
click at [295, 49] on p "3. DEFINED LOOK WITHOUT" at bounding box center [248, 52] width 95 height 10
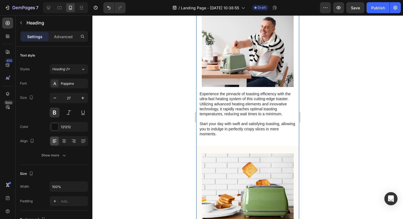
scroll to position [419, 0]
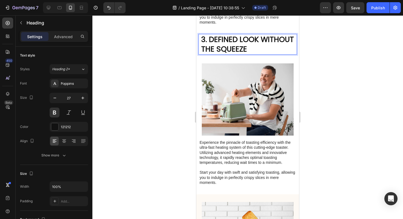
click at [234, 47] on p "3. DEFINED LOOK WITHOUT THE SQUEEZE" at bounding box center [248, 44] width 95 height 19
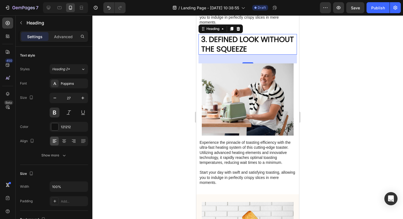
click at [336, 49] on div at bounding box center [247, 116] width 311 height 203
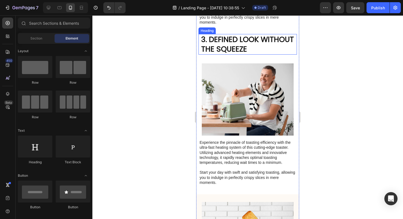
click at [269, 49] on p "3. DEFINED LOOK WITHOUT THE SQUEEZE" at bounding box center [248, 44] width 95 height 19
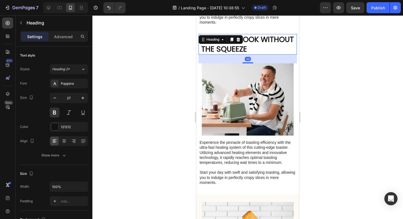
click at [233, 39] on icon at bounding box center [231, 40] width 3 height 4
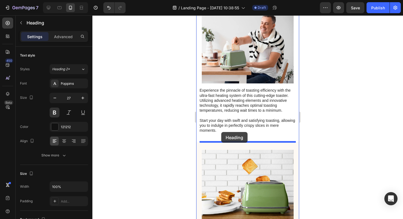
drag, startPoint x: 205, startPoint y: 56, endPoint x: 221, endPoint y: 132, distance: 77.4
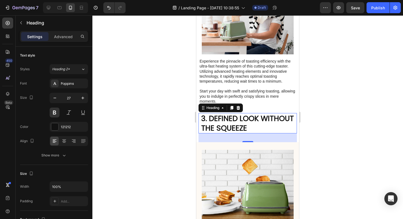
scroll to position [471, 0]
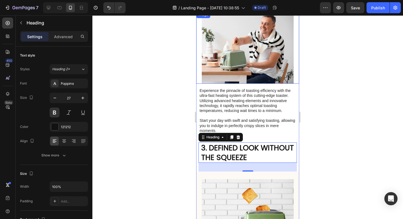
click at [243, 57] on img at bounding box center [248, 48] width 92 height 72
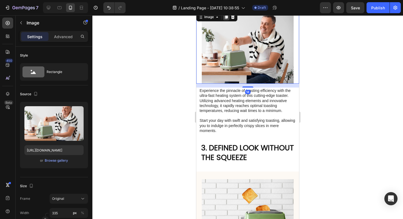
click at [226, 17] on icon at bounding box center [226, 17] width 3 height 4
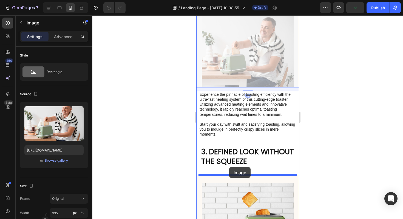
drag, startPoint x: 203, startPoint y: 83, endPoint x: 229, endPoint y: 168, distance: 88.6
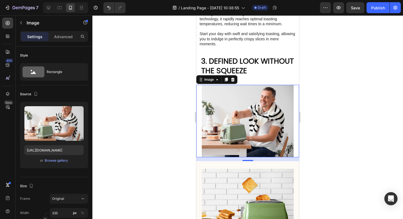
scroll to position [559, 0]
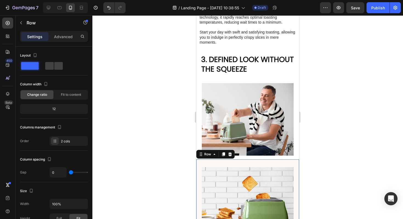
click at [230, 154] on icon at bounding box center [230, 154] width 4 height 4
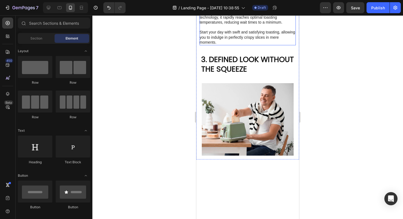
click at [241, 26] on p "Experience the pinnacle of toasting efficiency with the ultra-fast heating syst…" at bounding box center [248, 22] width 96 height 45
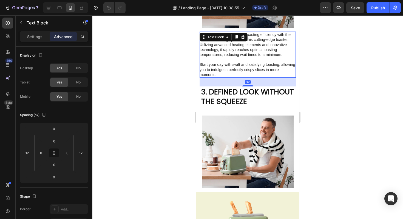
scroll to position [527, 0]
click at [236, 38] on icon at bounding box center [236, 37] width 4 height 4
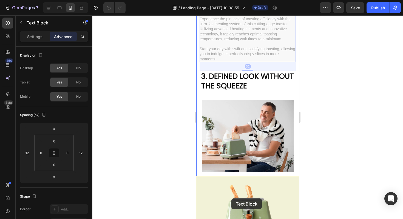
scroll to position [622, 0]
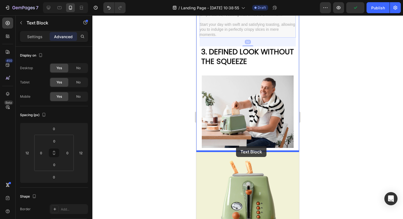
drag, startPoint x: 208, startPoint y: 80, endPoint x: 236, endPoint y: 146, distance: 72.0
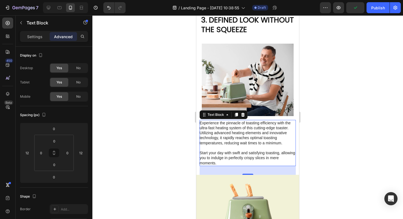
scroll to position [613, 0]
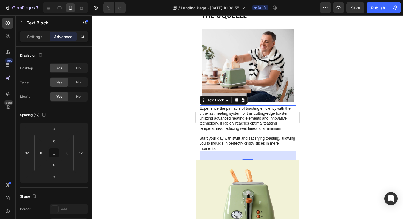
click at [318, 152] on div at bounding box center [247, 116] width 311 height 203
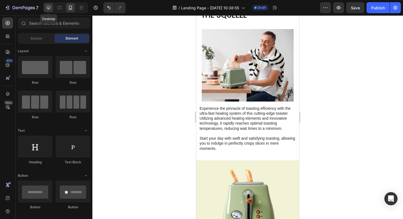
click at [52, 8] on div at bounding box center [48, 7] width 9 height 9
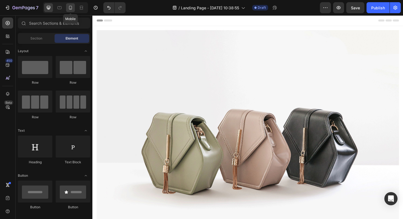
click at [69, 8] on icon at bounding box center [70, 7] width 5 height 5
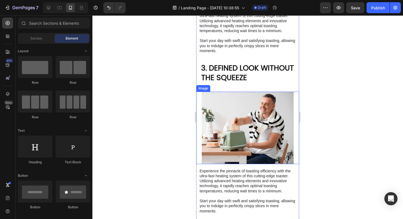
scroll to position [564, 0]
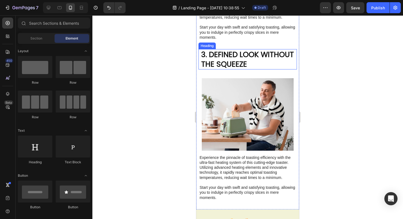
click at [201, 50] on h2 "3. DEFINED LOOK WITHOUT THE SQUEEZE" at bounding box center [249, 59] width 96 height 20
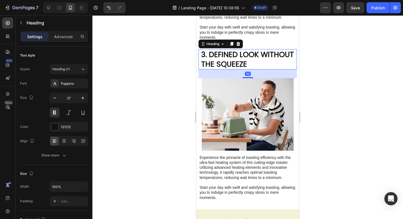
click at [202, 52] on h2 "3. DEFINED LOOK WITHOUT THE SQUEEZE" at bounding box center [249, 59] width 96 height 20
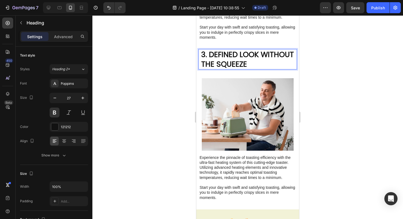
click at [205, 53] on p "3. DEFINED LOOK WITHOUT THE SQUEEZE" at bounding box center [248, 59] width 95 height 19
click at [211, 52] on p "4. DEFINED LOOK WITHOUT THE SQUEEZE" at bounding box center [248, 59] width 95 height 19
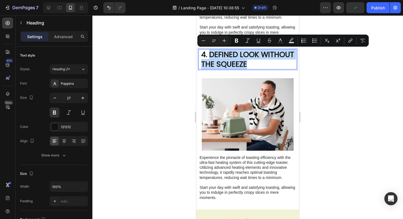
drag, startPoint x: 211, startPoint y: 52, endPoint x: 248, endPoint y: 63, distance: 38.3
click at [248, 63] on p "4. DEFINED LOOK WITHOUT THE SQUEEZE" at bounding box center [248, 59] width 95 height 19
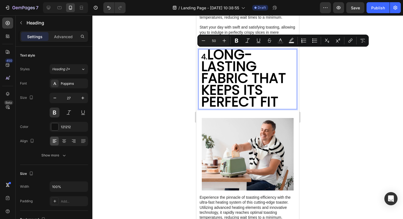
scroll to position [2, 0]
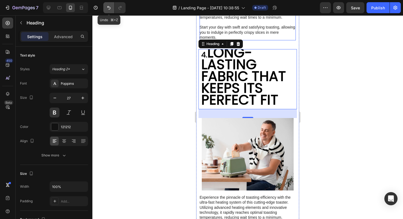
click at [105, 8] on button "Undo/Redo" at bounding box center [108, 7] width 11 height 11
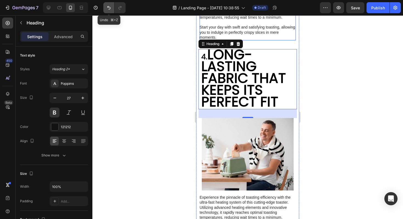
click at [105, 8] on button "Undo/Redo" at bounding box center [108, 7] width 11 height 11
click at [106, 8] on button "Undo/Redo" at bounding box center [108, 7] width 11 height 11
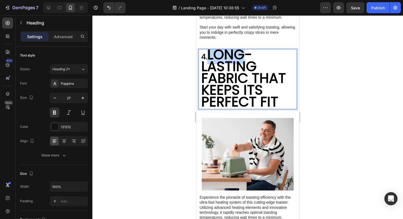
click at [212, 54] on strong "LONG-LASTING FABRIC THAT KEEPS ITS PERFECT FIT" at bounding box center [243, 78] width 85 height 67
drag, startPoint x: 211, startPoint y: 54, endPoint x: 270, endPoint y: 100, distance: 74.7
click at [270, 100] on strong "LONG-LASTING FABRIC THAT KEEPS ITS PERFECT FIT" at bounding box center [243, 78] width 85 height 67
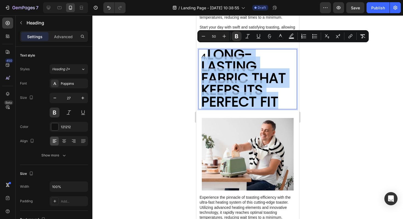
drag, startPoint x: 278, startPoint y: 101, endPoint x: 210, endPoint y: 53, distance: 83.4
click at [210, 53] on p "4. LONG-LASTING FABRIC THAT KEEPS ITS PERFECT FIT" at bounding box center [248, 79] width 95 height 59
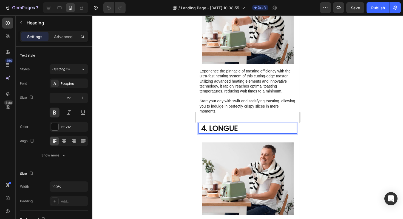
scroll to position [477, 0]
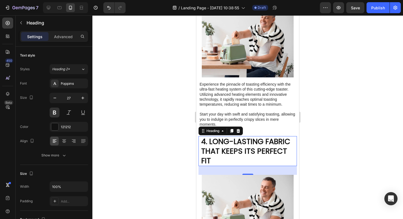
click at [323, 138] on div at bounding box center [247, 116] width 311 height 203
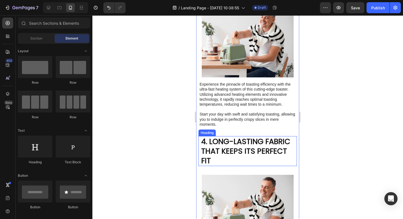
click at [260, 141] on p "4. LONG-LASTING FABRIC THAT KEEPS ITS PERFECT FIT" at bounding box center [248, 151] width 95 height 29
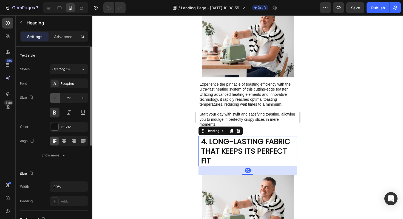
click at [57, 98] on icon "button" at bounding box center [54, 97] width 5 height 5
type input "26"
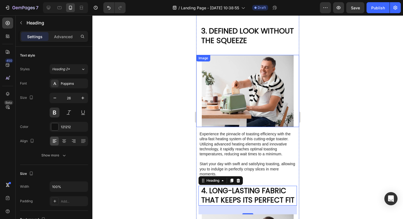
scroll to position [383, 0]
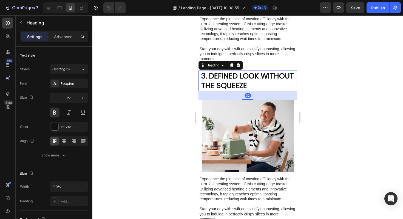
click at [214, 71] on p "3. DEFINED LOOK WITHOUT THE SQUEEZE" at bounding box center [248, 80] width 95 height 19
click at [55, 99] on icon "button" at bounding box center [54, 97] width 5 height 5
type input "26"
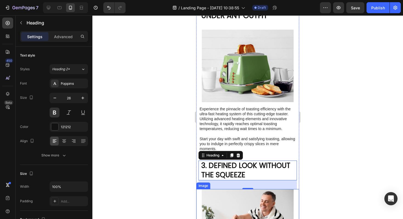
scroll to position [247, 0]
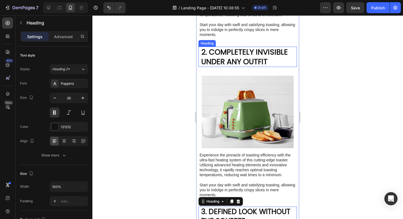
click at [219, 56] on p "2. COMPLETELY INVISIBLE UNDER ANY OUTFIT" at bounding box center [248, 56] width 95 height 19
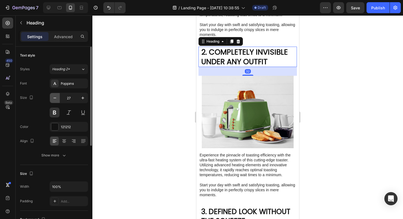
click at [58, 99] on button "button" at bounding box center [55, 98] width 10 height 10
type input "26"
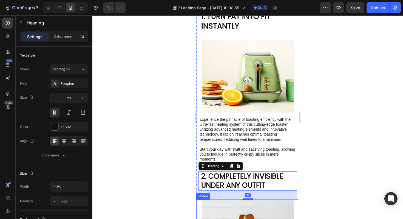
scroll to position [83, 0]
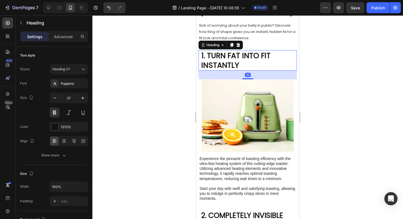
click at [228, 64] on p "1. TURN FAT INTO FIT INSTANTLY" at bounding box center [248, 60] width 95 height 19
click at [53, 97] on icon "button" at bounding box center [54, 97] width 5 height 5
type input "26"
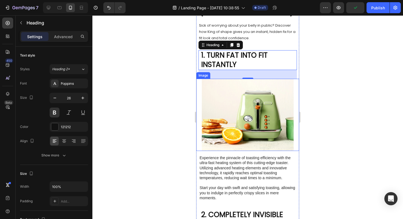
click at [312, 111] on div at bounding box center [247, 116] width 311 height 203
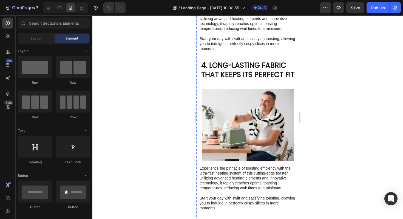
scroll to position [581, 0]
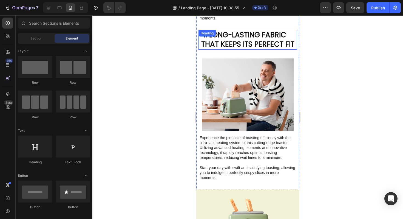
click at [246, 40] on p "4. LONG-LASTING FABRIC THAT KEEPS ITS PERFECT FIT" at bounding box center [248, 39] width 95 height 19
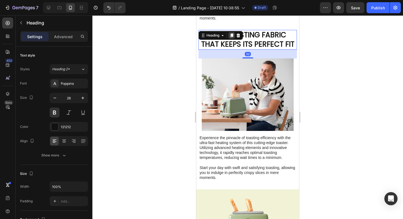
click at [231, 35] on icon at bounding box center [231, 35] width 3 height 4
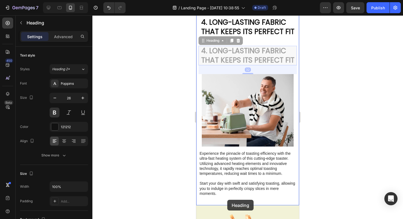
scroll to position [597, 0]
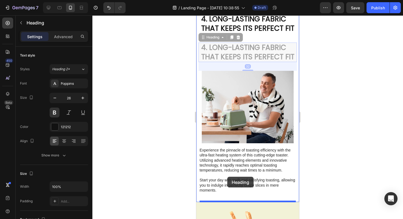
drag, startPoint x: 204, startPoint y: 55, endPoint x: 227, endPoint y: 177, distance: 123.9
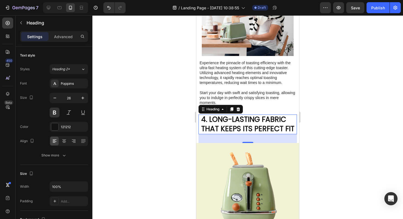
scroll to position [668, 0]
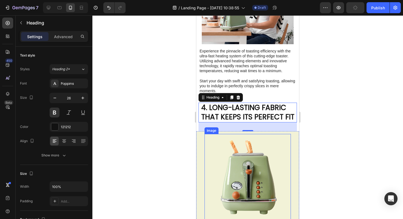
click at [253, 174] on img at bounding box center [248, 177] width 86 height 86
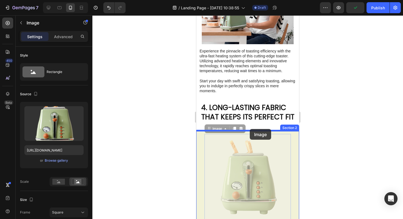
drag, startPoint x: 253, startPoint y: 173, endPoint x: 250, endPoint y: 129, distance: 44.2
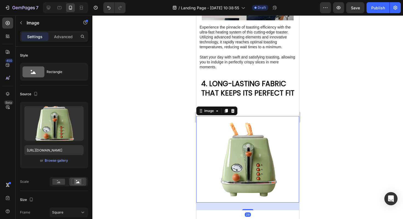
scroll to position [696, 0]
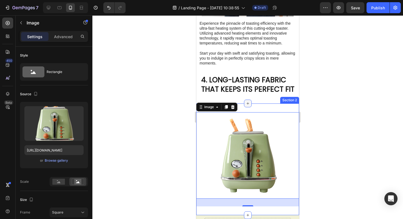
click at [249, 102] on icon at bounding box center [248, 103] width 4 height 4
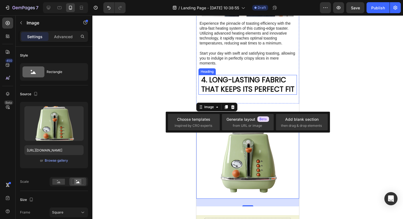
click at [321, 83] on div at bounding box center [247, 116] width 311 height 203
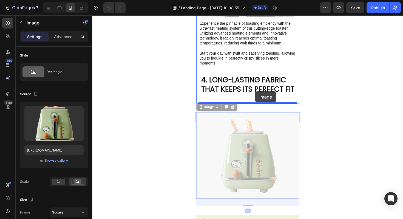
drag, startPoint x: 266, startPoint y: 139, endPoint x: 255, endPoint y: 91, distance: 48.7
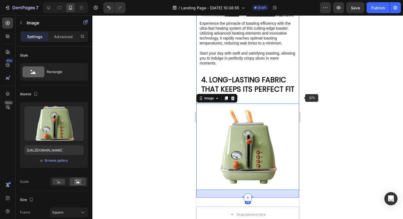
click at [316, 95] on div at bounding box center [247, 116] width 311 height 203
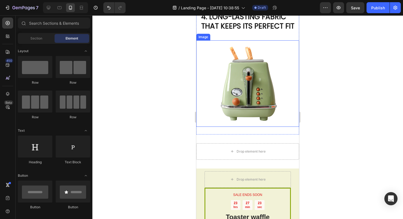
scroll to position [768, 0]
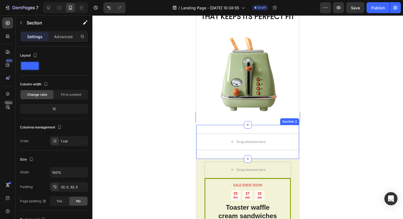
click at [242, 127] on div "Drop element here Section 2" at bounding box center [247, 142] width 103 height 34
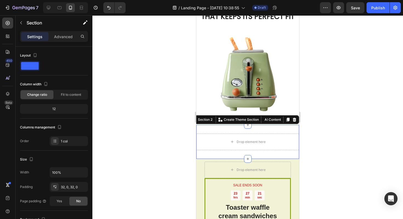
click at [298, 120] on div "Section 2 You can create reusable sections Create Theme Section AI Content Writ…" at bounding box center [244, 119] width 109 height 9
click at [293, 118] on icon at bounding box center [294, 119] width 4 height 4
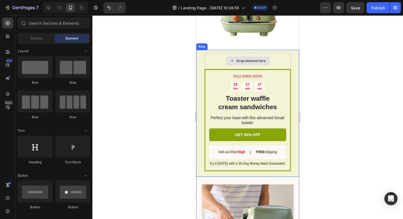
scroll to position [873, 0]
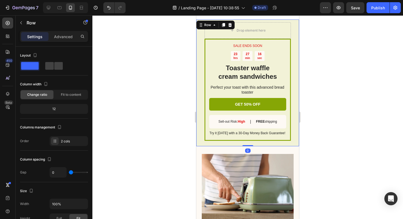
click at [294, 122] on div "SALE ENDS SOON Text Block 23 hrs 27 min 16 sec Countdown Timer Toaster waffle c…" at bounding box center [247, 82] width 103 height 127
click at [231, 24] on icon at bounding box center [230, 25] width 4 height 4
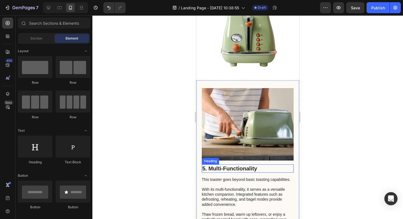
scroll to position [809, 0]
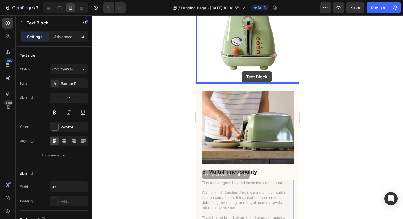
drag, startPoint x: 242, startPoint y: 195, endPoint x: 242, endPoint y: 72, distance: 123.9
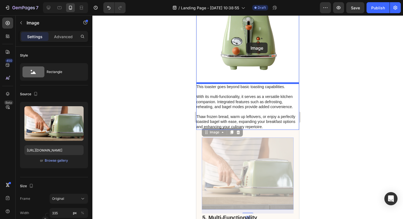
drag, startPoint x: 254, startPoint y: 165, endPoint x: 246, endPoint y: 42, distance: 122.5
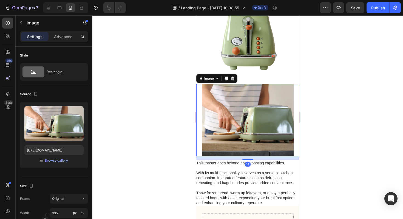
click at [246, 42] on img at bounding box center [248, 33] width 86 height 86
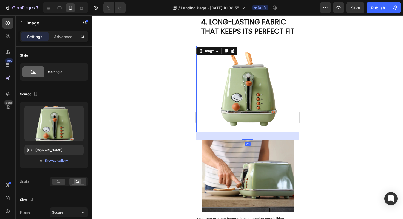
scroll to position [730, 0]
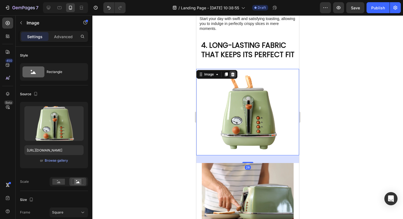
click at [232, 75] on icon at bounding box center [233, 74] width 4 height 4
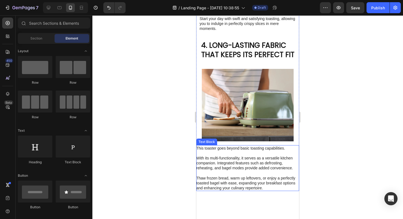
click at [247, 159] on p "This toaster goes beyond basic toasting capabilities. With its multi-functional…" at bounding box center [247, 168] width 102 height 45
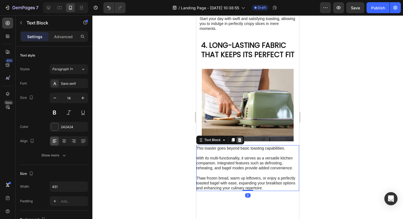
click at [239, 141] on icon at bounding box center [240, 140] width 4 height 4
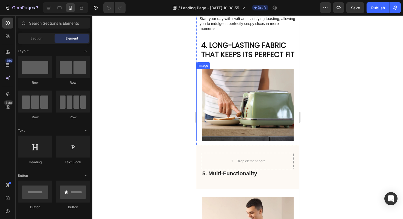
scroll to position [705, 0]
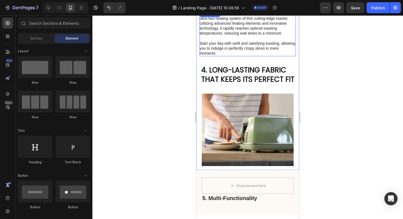
click at [215, 35] on p "Experience the pinnacle of toasting efficiency with the ultra-fast heating syst…" at bounding box center [248, 33] width 96 height 45
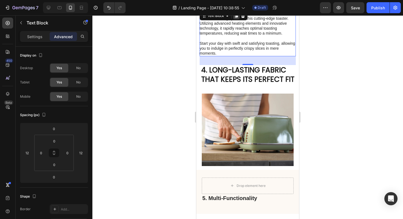
click at [235, 18] on div at bounding box center [236, 16] width 7 height 7
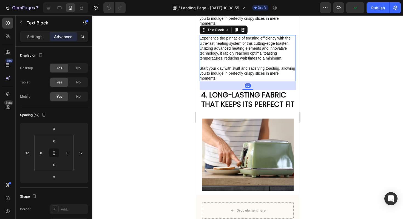
scroll to position [737, 0]
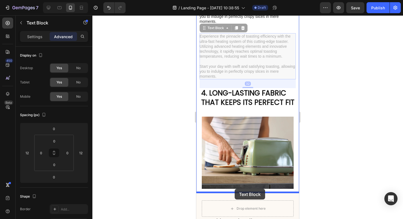
drag, startPoint x: 205, startPoint y: 29, endPoint x: 235, endPoint y: 189, distance: 162.8
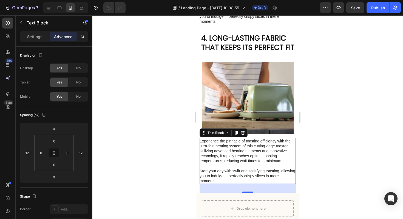
click at [345, 72] on div at bounding box center [247, 116] width 311 height 203
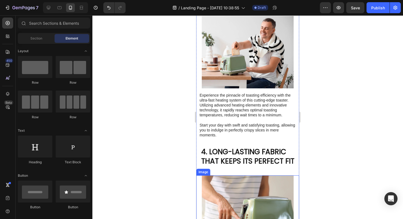
scroll to position [684, 0]
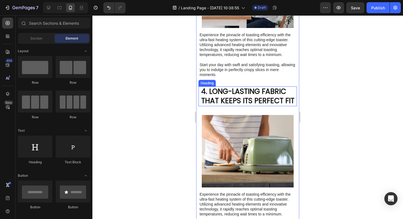
click at [212, 93] on h2 "4. LONG-LASTING FABRIC THAT KEEPS ITS PERFECT FIT" at bounding box center [249, 96] width 96 height 20
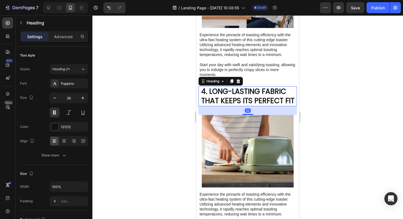
click at [204, 92] on h2 "4. LONG-LASTING FABRIC THAT KEEPS ITS PERFECT FIT" at bounding box center [249, 96] width 96 height 20
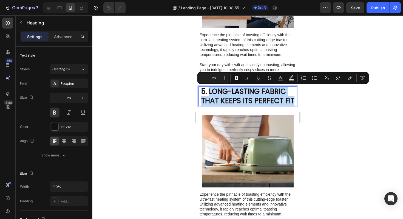
drag, startPoint x: 210, startPoint y: 91, endPoint x: 294, endPoint y: 101, distance: 84.8
click at [294, 101] on p "5. LONG-LASTING FABRIC THAT KEEPS ITS PERFECT FIT" at bounding box center [248, 96] width 95 height 19
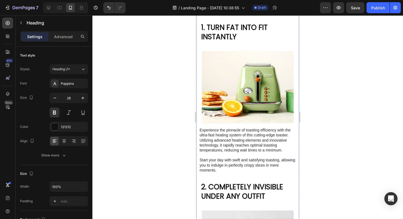
scroll to position [148, 0]
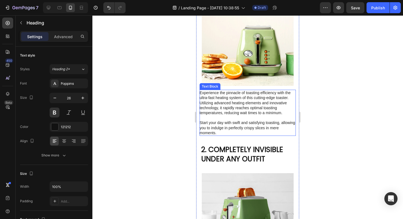
click at [236, 112] on p "Experience the pinnacle of toasting efficiency with the ultra-fast heating syst…" at bounding box center [248, 112] width 96 height 45
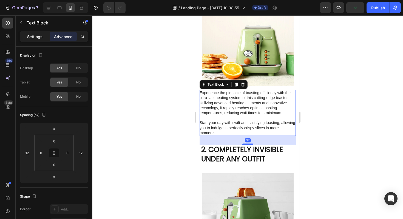
click at [35, 34] on p "Settings" at bounding box center [34, 37] width 15 height 6
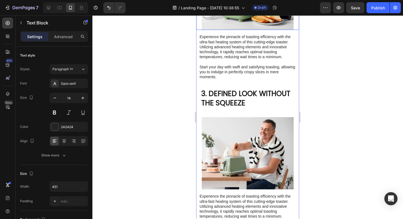
scroll to position [370, 0]
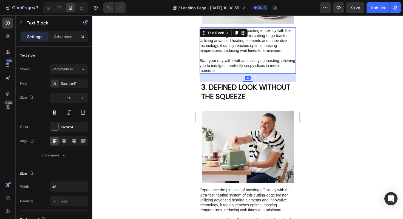
click at [222, 43] on p "Experience the pinnacle of toasting efficiency with the ultra-fast heating syst…" at bounding box center [248, 50] width 96 height 45
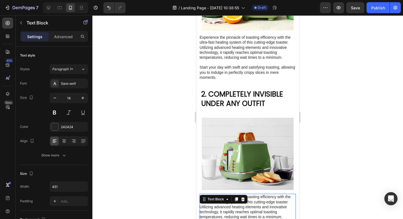
scroll to position [158, 0]
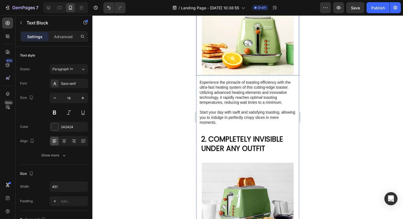
click at [228, 103] on p "Experience the pinnacle of toasting efficiency with the ultra-fast heating syst…" at bounding box center [248, 102] width 96 height 45
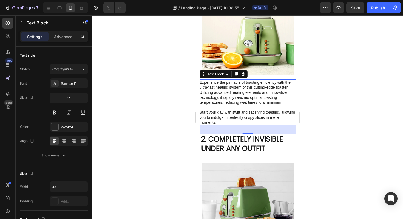
click at [234, 117] on p "Experience the pinnacle of toasting efficiency with the ultra-fast heating syst…" at bounding box center [248, 102] width 96 height 45
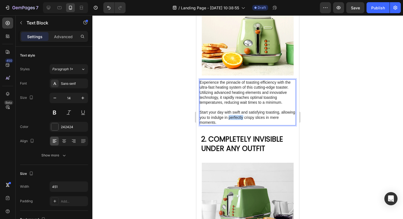
click at [234, 117] on p "Experience the pinnacle of toasting efficiency with the ultra-fast heating syst…" at bounding box center [248, 102] width 96 height 45
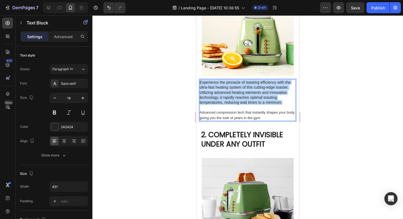
drag, startPoint x: 286, startPoint y: 101, endPoint x: 188, endPoint y: 79, distance: 100.8
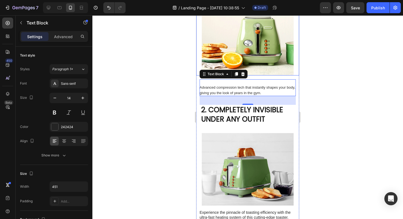
click at [333, 74] on div at bounding box center [247, 116] width 311 height 203
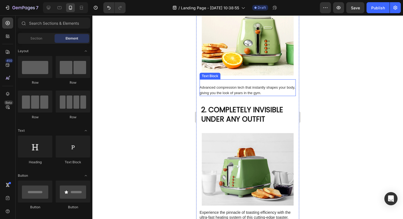
click at [214, 89] on span "Advanced compression tech that instantly shapes your body, giving you the look …" at bounding box center [248, 89] width 96 height 9
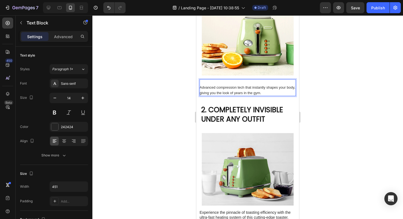
click at [210, 83] on p "⁠⁠⁠⁠⁠⁠⁠ Advanced compression tech that instantly shapes your body, giving you t…" at bounding box center [248, 88] width 96 height 16
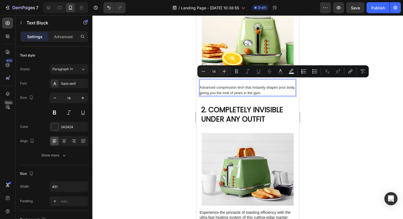
click at [210, 83] on p "Advanced compression tech that instantly shapes your body, giving you the look …" at bounding box center [248, 88] width 96 height 16
click at [203, 85] on span "Advanced compression tech that instantly shapes your body, giving you the look …" at bounding box center [248, 89] width 96 height 9
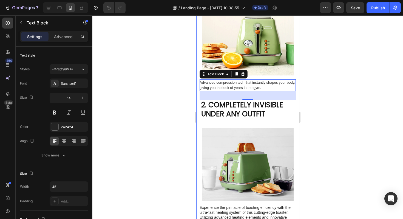
click at [315, 92] on div at bounding box center [247, 116] width 311 height 203
click at [247, 83] on span "Advanced compression tech that instantly shapes your body, giving you the look …" at bounding box center [248, 84] width 96 height 9
click at [84, 97] on icon "button" at bounding box center [82, 97] width 5 height 5
type input "15"
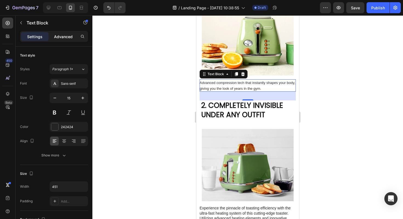
click at [59, 38] on p "Advanced" at bounding box center [63, 37] width 19 height 6
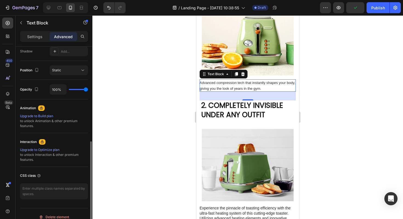
scroll to position [188, 0]
click at [68, 73] on div "Position Static" at bounding box center [54, 68] width 68 height 19
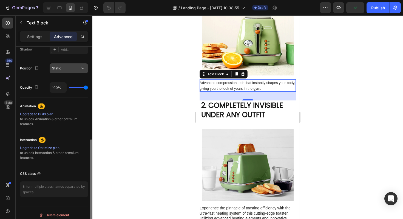
click at [68, 73] on button "Static" at bounding box center [69, 68] width 38 height 10
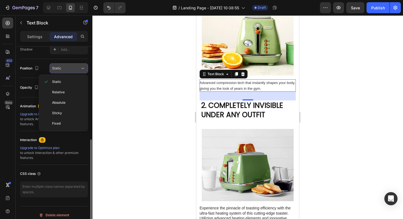
click at [69, 70] on div "Static" at bounding box center [66, 68] width 28 height 5
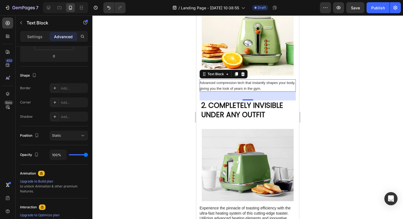
scroll to position [0, 0]
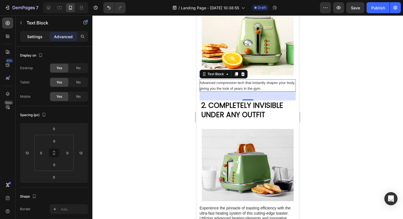
click at [39, 37] on p "Settings" at bounding box center [34, 37] width 15 height 6
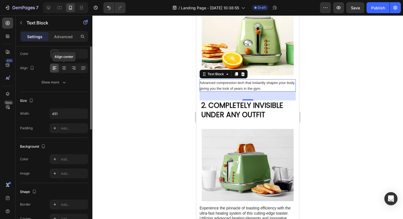
scroll to position [2, 0]
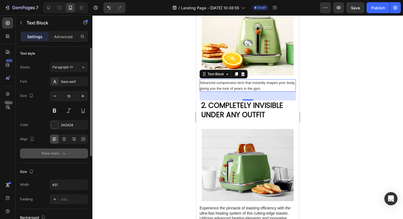
click at [63, 152] on icon "button" at bounding box center [63, 153] width 5 height 5
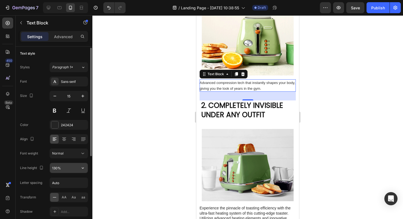
click at [76, 169] on input "130%" at bounding box center [69, 168] width 38 height 10
click at [84, 169] on icon "button" at bounding box center [82, 167] width 5 height 5
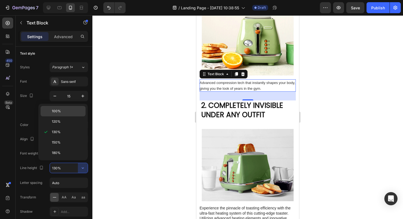
click at [68, 113] on p "100%" at bounding box center [67, 111] width 31 height 5
type input "100%"
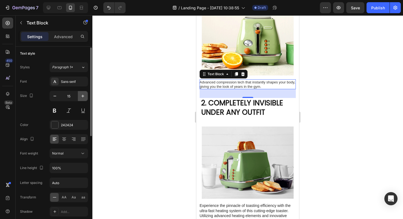
click at [80, 98] on button "button" at bounding box center [83, 96] width 10 height 10
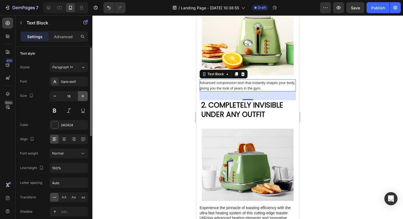
click at [80, 98] on button "button" at bounding box center [83, 96] width 10 height 10
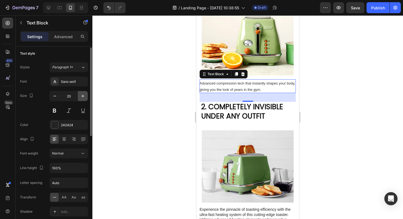
click at [80, 98] on button "button" at bounding box center [83, 96] width 10 height 10
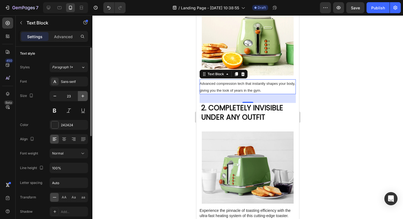
click at [80, 98] on button "button" at bounding box center [83, 96] width 10 height 10
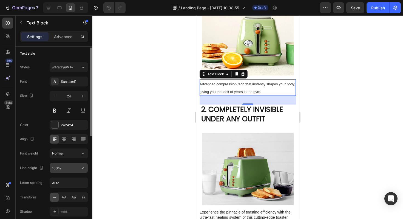
click at [70, 164] on input "100%" at bounding box center [69, 168] width 38 height 10
click at [79, 167] on button "button" at bounding box center [83, 168] width 10 height 10
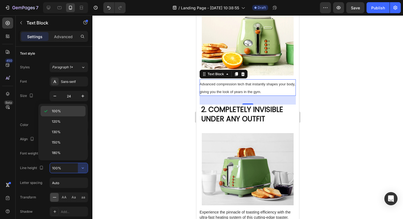
click at [68, 113] on p "100%" at bounding box center [67, 111] width 31 height 5
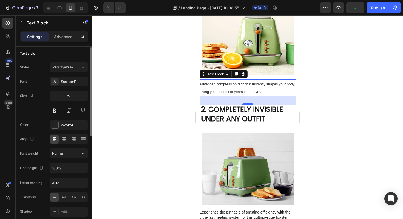
click at [38, 109] on div "Size 24" at bounding box center [54, 103] width 68 height 25
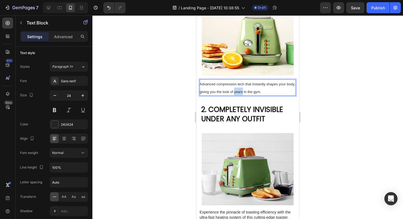
click at [235, 88] on p "Advanced compression tech that instantly shapes your body, giving you the look …" at bounding box center [248, 87] width 96 height 15
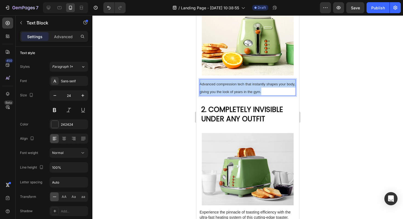
click at [235, 88] on p "Advanced compression tech that instantly shapes your body, giving you the look …" at bounding box center [248, 87] width 96 height 15
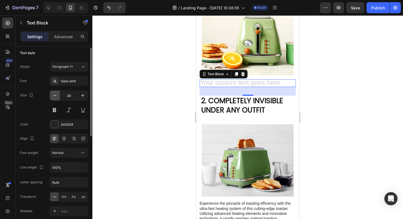
click at [55, 95] on icon "button" at bounding box center [54, 95] width 5 height 5
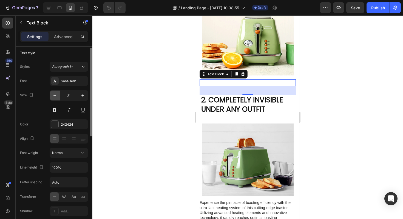
click at [55, 95] on icon "button" at bounding box center [54, 95] width 5 height 5
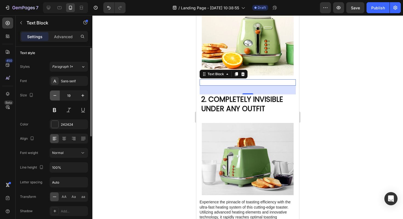
click at [55, 95] on icon "button" at bounding box center [54, 95] width 5 height 5
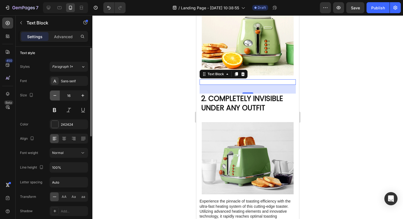
click at [55, 95] on icon "button" at bounding box center [54, 95] width 5 height 5
click at [82, 95] on icon "button" at bounding box center [82, 95] width 5 height 5
type input "16"
click at [235, 80] on div "Rich Text Editor. Editing area: main" at bounding box center [248, 81] width 96 height 5
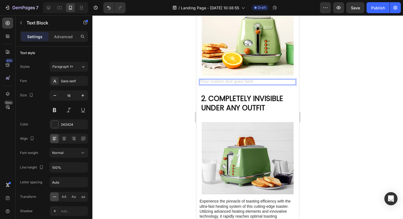
click at [235, 80] on div "Rich Text Editor. Editing area: main" at bounding box center [248, 81] width 96 height 5
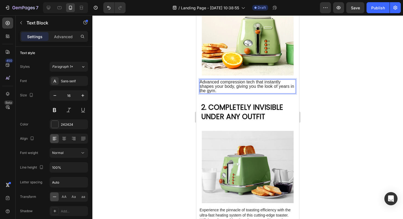
click at [313, 87] on div at bounding box center [247, 116] width 311 height 203
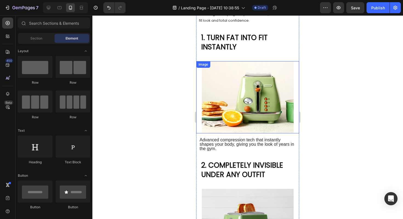
scroll to position [98, 0]
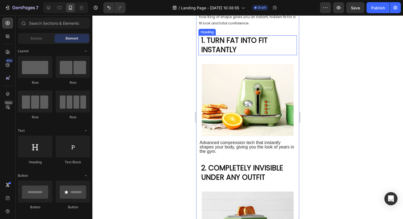
click at [236, 47] on p "1. TURN FAT INTO FIT INSTANTLY" at bounding box center [248, 45] width 95 height 19
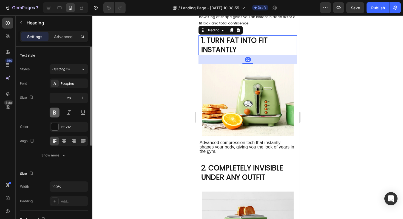
click at [56, 115] on button at bounding box center [55, 112] width 10 height 10
click at [56, 83] on icon at bounding box center [55, 83] width 4 height 4
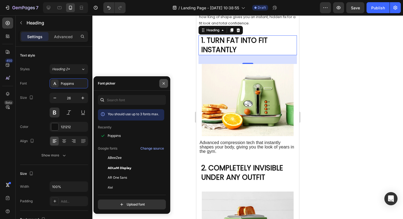
click at [163, 83] on icon "button" at bounding box center [164, 83] width 2 height 2
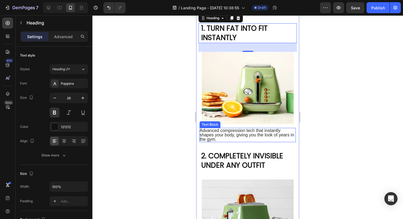
scroll to position [111, 0]
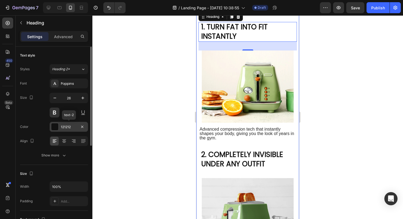
click at [56, 127] on div at bounding box center [54, 126] width 7 height 7
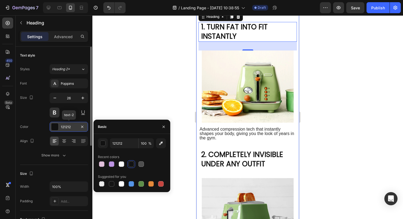
click at [56, 127] on div at bounding box center [54, 126] width 7 height 7
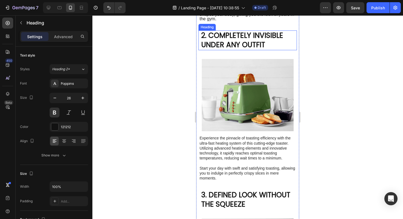
scroll to position [244, 0]
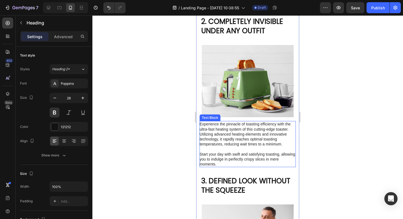
click at [247, 147] on p "Experience the pinnacle of toasting efficiency with the ultra-fast heating syst…" at bounding box center [248, 143] width 96 height 45
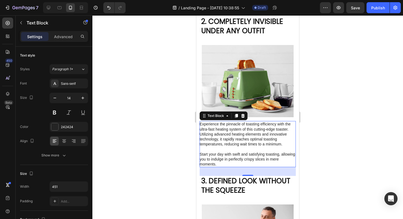
click at [221, 135] on p "Experience the pinnacle of toasting efficiency with the ultra-fast heating syst…" at bounding box center [248, 143] width 96 height 45
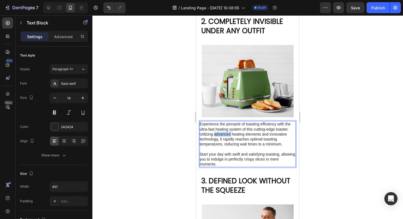
click at [221, 135] on p "Experience the pinnacle of toasting efficiency with the ultra-fast heating syst…" at bounding box center [248, 143] width 96 height 45
click at [222, 163] on p "Experience the pinnacle of toasting efficiency with the ultra-fast heating syst…" at bounding box center [248, 143] width 96 height 45
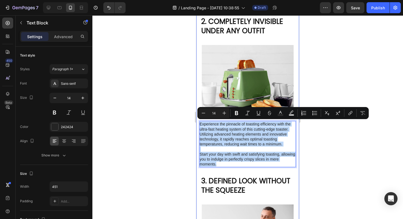
drag, startPoint x: 222, startPoint y: 163, endPoint x: 199, endPoint y: 121, distance: 47.2
click at [199, 121] on div "Image Row 5 reasons King of shape gives you a fit look instantly (no workout ne…" at bounding box center [247, 218] width 103 height 872
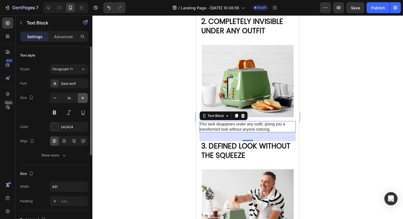
click at [81, 97] on icon "button" at bounding box center [82, 97] width 5 height 5
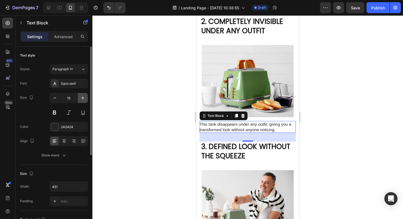
click at [82, 98] on icon "button" at bounding box center [82, 98] width 3 height 3
type input "16"
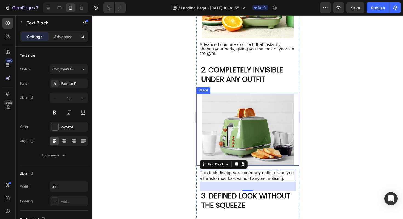
scroll to position [196, 0]
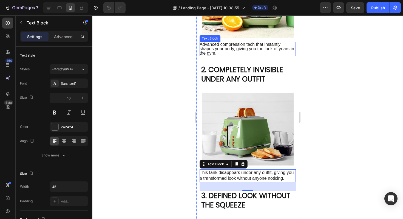
click at [222, 48] on p "Advanced compression tech that instantly shapes your body, giving you the look …" at bounding box center [248, 48] width 96 height 13
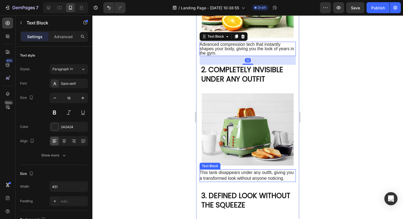
click at [230, 174] on p "This tank disappears under any outfit, giving you a transformed look without an…" at bounding box center [248, 176] width 96 height 12
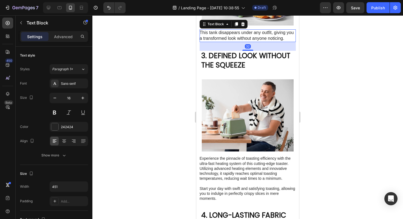
scroll to position [343, 0]
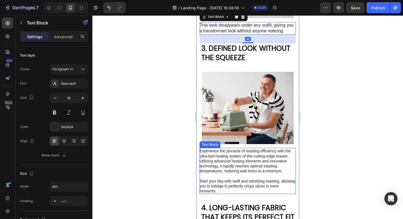
click at [229, 167] on p "Experience the pinnacle of toasting efficiency with the ultra-fast heating syst…" at bounding box center [248, 170] width 96 height 45
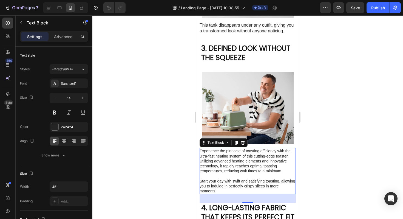
click at [228, 163] on p "Experience the pinnacle of toasting efficiency with the ultra-fast heating syst…" at bounding box center [248, 170] width 96 height 45
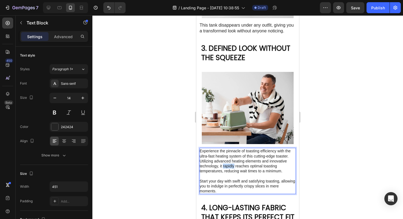
click at [228, 163] on p "Experience the pinnacle of toasting efficiency with the ultra-fast heating syst…" at bounding box center [248, 170] width 96 height 45
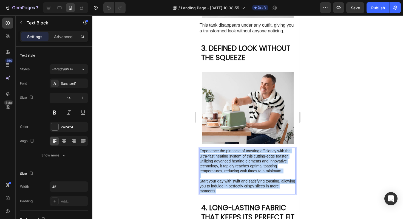
drag, startPoint x: 228, startPoint y: 189, endPoint x: 191, endPoint y: 143, distance: 59.0
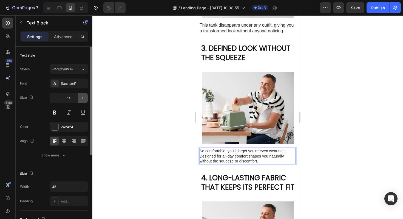
click at [81, 98] on icon "button" at bounding box center [82, 97] width 5 height 5
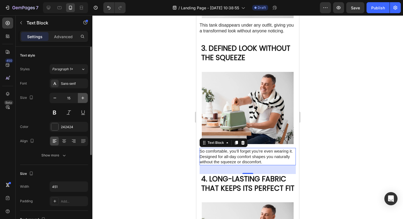
type input "16"
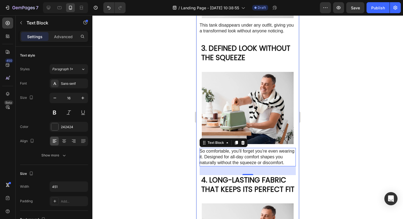
click at [312, 151] on div at bounding box center [247, 116] width 311 height 203
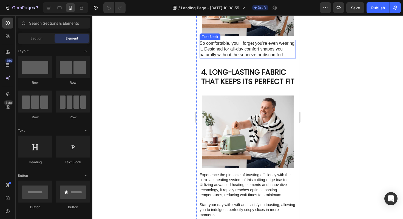
scroll to position [477, 0]
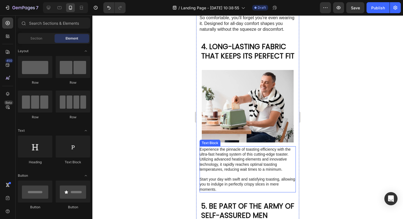
click at [255, 156] on p "Experience the pinnacle of toasting efficiency with the ultra-fast heating syst…" at bounding box center [248, 169] width 96 height 45
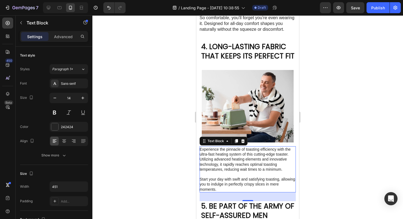
click at [251, 168] on p "Experience the pinnacle of toasting efficiency with the ultra-fast heating syst…" at bounding box center [248, 169] width 96 height 45
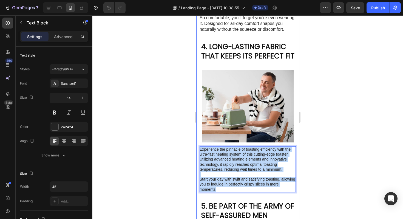
drag, startPoint x: 201, startPoint y: 148, endPoint x: 243, endPoint y: 197, distance: 64.9
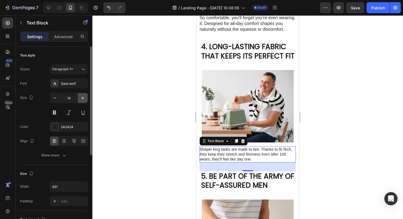
click at [82, 98] on icon "button" at bounding box center [82, 98] width 3 height 3
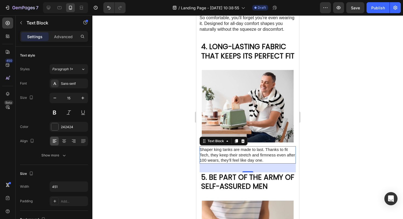
type input "16"
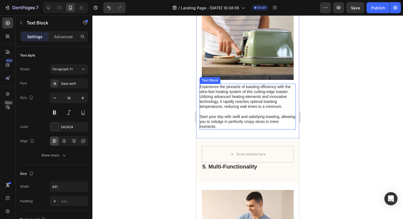
scroll to position [671, 0]
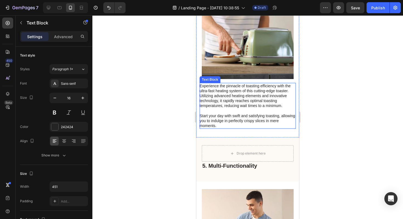
click at [226, 120] on p "Experience the pinnacle of toasting efficiency with the ultra-fast heating syst…" at bounding box center [248, 105] width 96 height 45
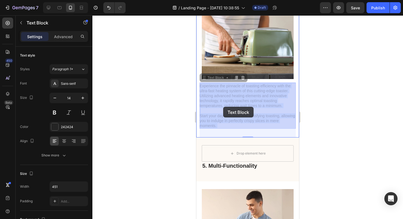
drag, startPoint x: 226, startPoint y: 126, endPoint x: 223, endPoint y: 107, distance: 19.2
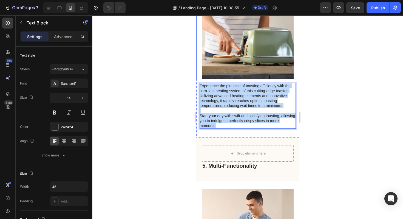
drag, startPoint x: 222, startPoint y: 126, endPoint x: 201, endPoint y: 78, distance: 53.3
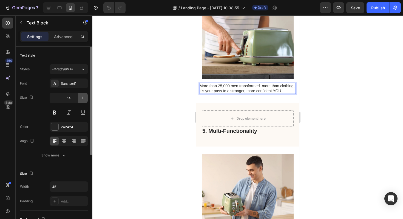
click at [86, 102] on button "button" at bounding box center [83, 98] width 10 height 10
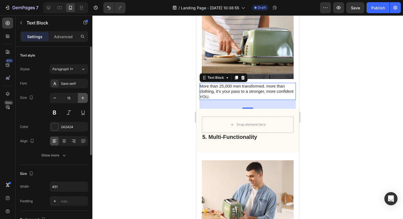
type input "16"
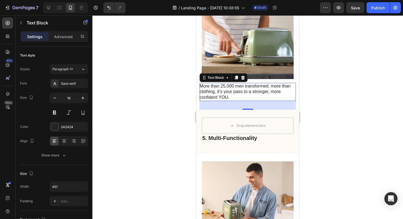
click at [313, 72] on div at bounding box center [247, 116] width 311 height 203
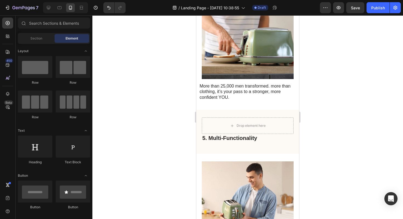
click at [313, 72] on div at bounding box center [247, 116] width 311 height 203
click at [267, 114] on div "5. Multi-Functionality Heading Drop element here Row" at bounding box center [247, 132] width 103 height 44
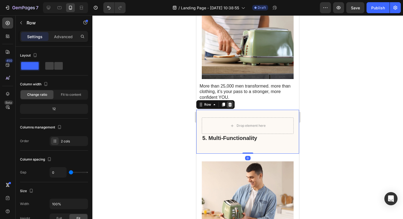
click at [232, 106] on div at bounding box center [230, 104] width 7 height 7
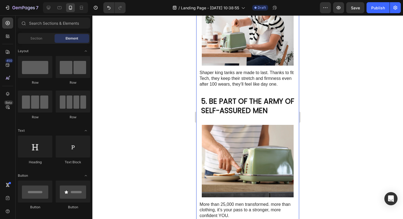
scroll to position [551, 0]
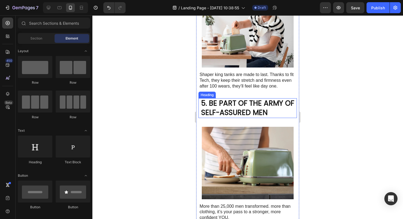
click at [239, 106] on p "5. BE PART OF THE ARMY OF SELF-ASSURED MEN" at bounding box center [248, 108] width 95 height 19
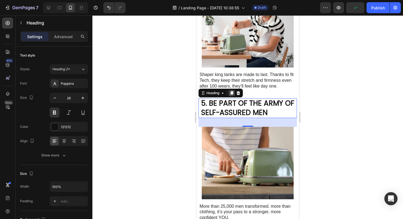
click at [229, 93] on icon at bounding box center [231, 93] width 4 height 4
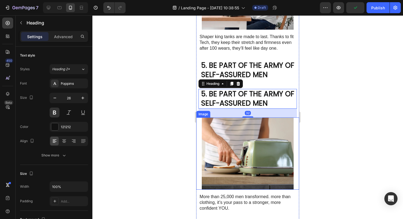
scroll to position [619, 0]
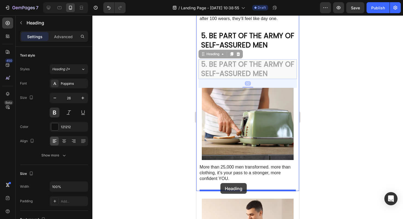
drag, startPoint x: 203, startPoint y: 54, endPoint x: 220, endPoint y: 183, distance: 130.0
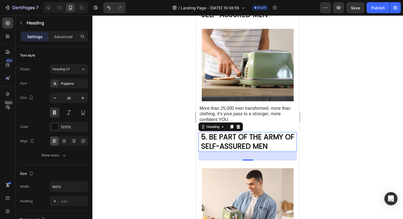
scroll to position [671, 0]
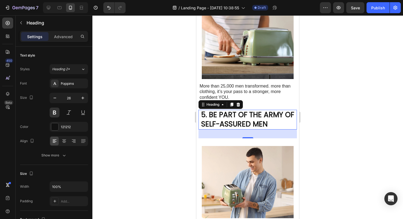
click at [236, 124] on h2 "5. BE PART OF THE ARMY OF SELF-ASSURED MEN" at bounding box center [249, 120] width 96 height 20
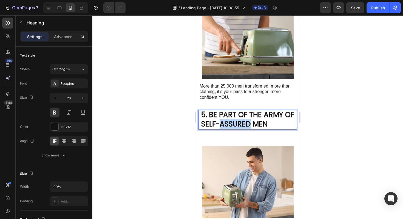
click at [236, 124] on p "5. BE PART OF THE ARMY OF SELF-ASSURED MEN" at bounding box center [248, 119] width 95 height 19
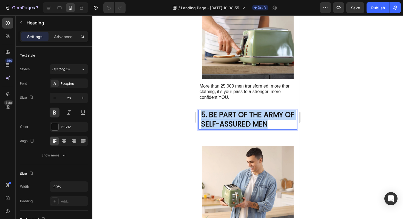
click at [236, 124] on p "5. BE PART OF THE ARMY OF SELF-ASSURED MEN" at bounding box center [248, 119] width 95 height 19
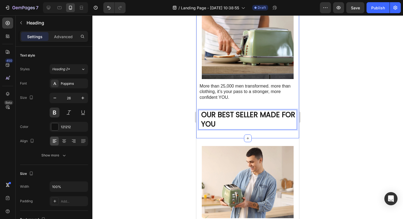
click at [316, 103] on div at bounding box center [247, 116] width 311 height 203
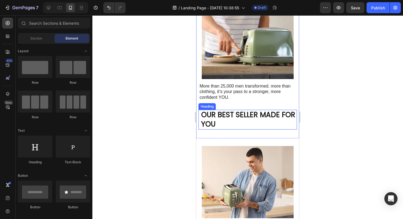
click at [270, 120] on p "OUR BEST SELLER MADE FOR YOU" at bounding box center [248, 119] width 95 height 19
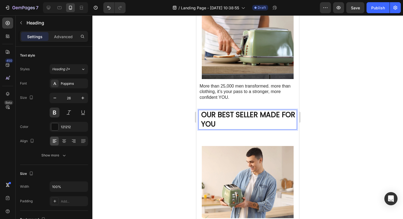
drag, startPoint x: 138, startPoint y: 107, endPoint x: 151, endPoint y: 107, distance: 12.9
click at [137, 107] on div at bounding box center [247, 116] width 311 height 203
click at [216, 112] on p "OUR BEST SELLER MADE FOR YOU" at bounding box center [248, 119] width 95 height 19
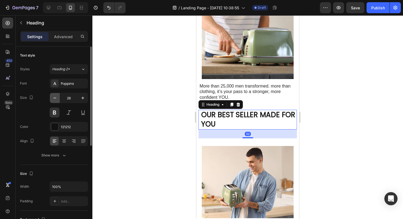
click at [55, 99] on icon "button" at bounding box center [54, 97] width 5 height 5
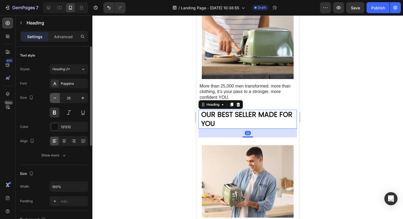
click at [55, 99] on icon "button" at bounding box center [54, 97] width 5 height 5
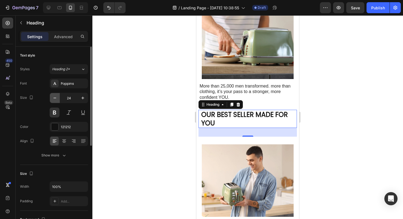
click at [55, 99] on icon "button" at bounding box center [54, 97] width 5 height 5
type input "22"
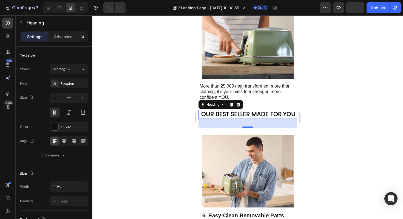
click at [361, 82] on div at bounding box center [247, 116] width 311 height 203
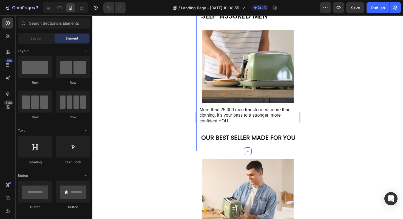
scroll to position [662, 0]
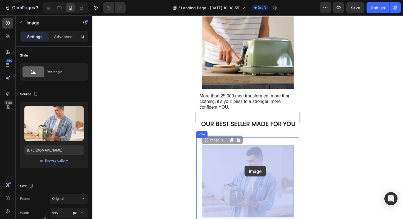
drag, startPoint x: 246, startPoint y: 158, endPoint x: 245, endPoint y: 166, distance: 7.6
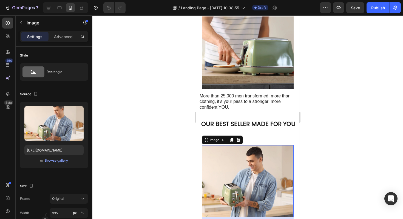
scroll to position [671, 0]
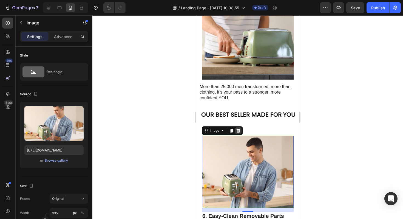
click at [239, 131] on icon at bounding box center [239, 131] width 4 height 4
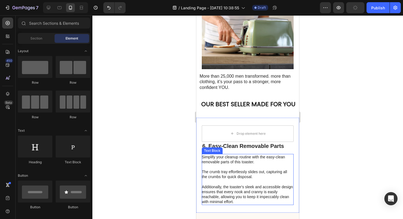
scroll to position [684, 0]
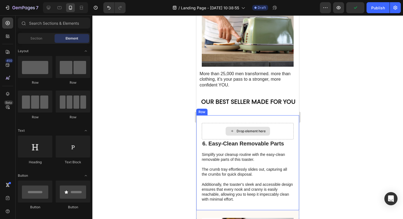
click at [256, 123] on div "Drop element here" at bounding box center [248, 131] width 92 height 16
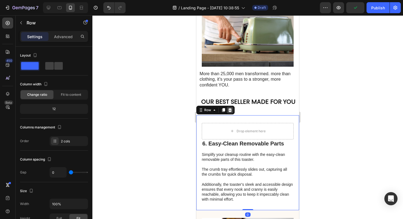
click at [230, 110] on icon at bounding box center [230, 110] width 4 height 4
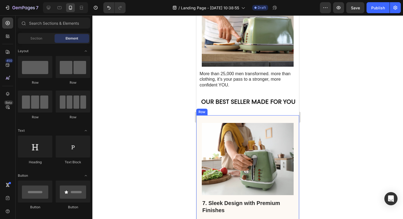
click at [248, 116] on div "7. Sleek Design with Premium Finishes Heading Elevate your kitchen aesthetics w…" at bounding box center [247, 193] width 103 height 157
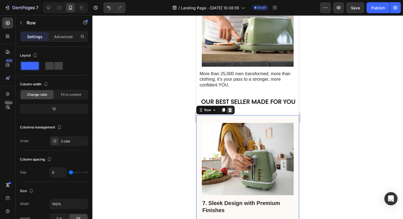
click at [233, 110] on div "Row" at bounding box center [215, 110] width 38 height 9
click at [231, 111] on icon at bounding box center [230, 110] width 4 height 4
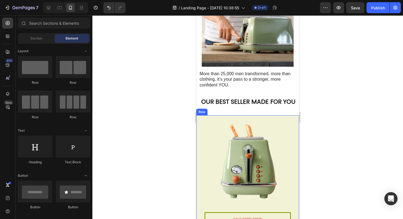
click at [293, 128] on div "SALE ENDS SOON Text Block 23 hrs 19 min 51 sec Countdown Timer Toaster waffle c…" at bounding box center [247, 217] width 103 height 204
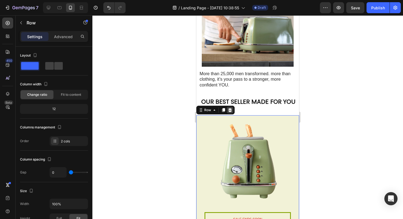
click at [232, 110] on icon at bounding box center [230, 110] width 4 height 4
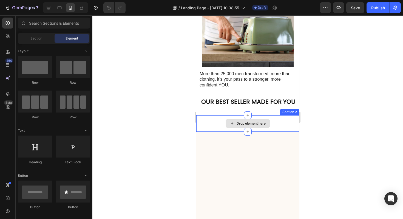
click at [281, 118] on div "Drop element here" at bounding box center [247, 123] width 103 height 16
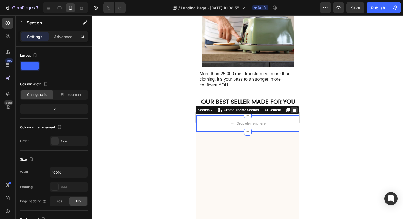
click at [294, 109] on icon at bounding box center [295, 110] width 4 height 4
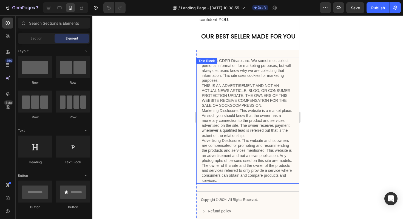
scroll to position [748, 0]
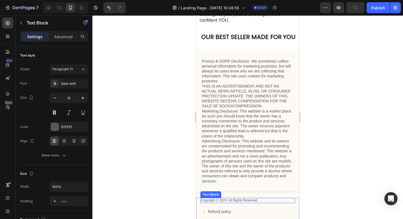
click at [252, 199] on p "Copyright © 2024. All Rights Reserved." at bounding box center [247, 200] width 93 height 4
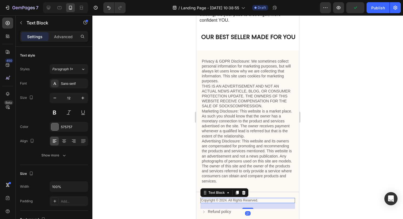
click at [321, 158] on div at bounding box center [247, 116] width 311 height 203
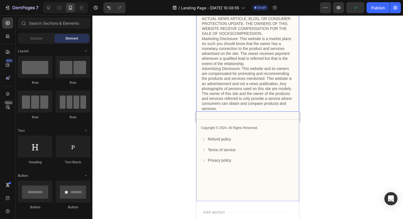
scroll to position [837, 0]
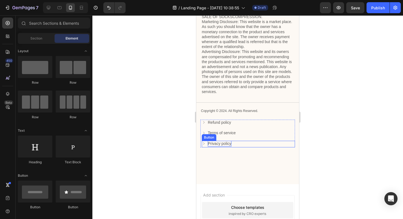
click at [222, 142] on p "Privacy policy" at bounding box center [220, 144] width 24 height 6
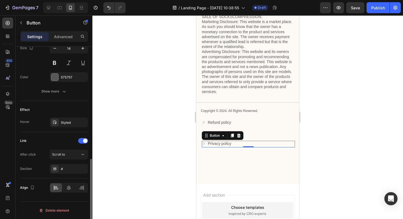
scroll to position [0, 0]
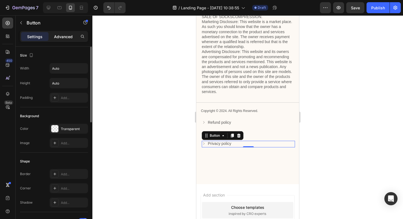
click at [74, 34] on div "Advanced" at bounding box center [63, 36] width 27 height 9
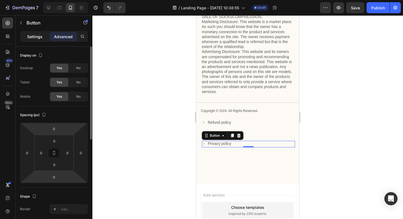
click at [40, 37] on p "Settings" at bounding box center [34, 37] width 15 height 6
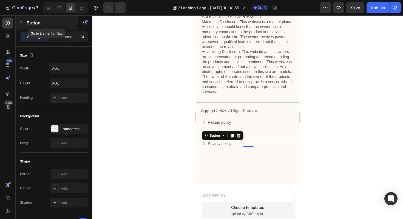
click at [23, 23] on icon "button" at bounding box center [21, 23] width 4 height 4
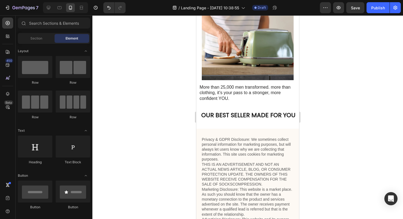
scroll to position [656, 0]
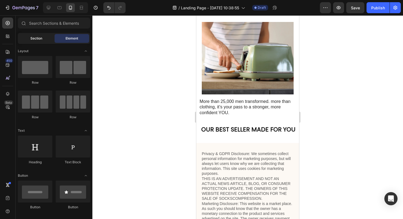
click at [42, 37] on span "Section" at bounding box center [36, 38] width 12 height 5
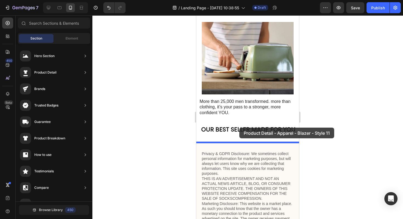
drag, startPoint x: 310, startPoint y: 105, endPoint x: 239, endPoint y: 128, distance: 74.0
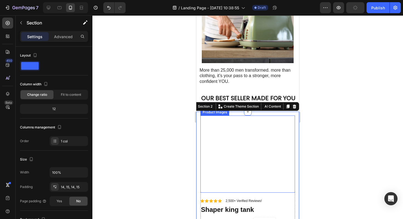
scroll to position [691, 0]
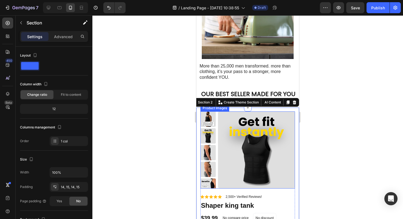
click at [212, 114] on img at bounding box center [207, 118] width 15 height 15
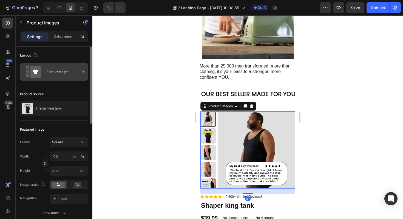
click at [57, 71] on div "Featured right" at bounding box center [63, 72] width 33 height 13
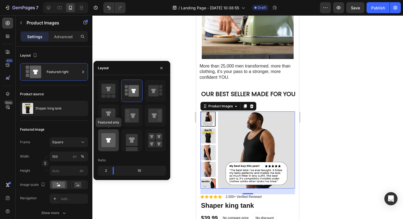
click at [115, 134] on icon at bounding box center [108, 140] width 14 height 14
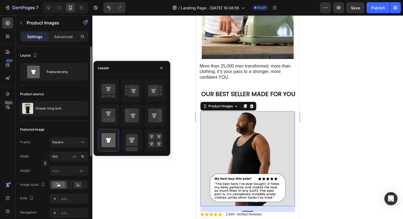
click at [63, 96] on div "Product source" at bounding box center [54, 94] width 68 height 9
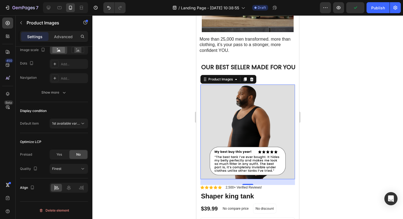
scroll to position [728, 0]
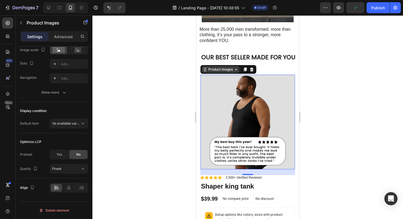
click at [225, 68] on div "Product Images" at bounding box center [220, 69] width 27 height 5
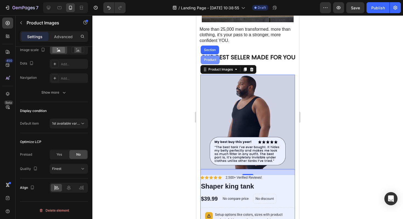
click at [215, 62] on div "Product" at bounding box center [210, 59] width 19 height 9
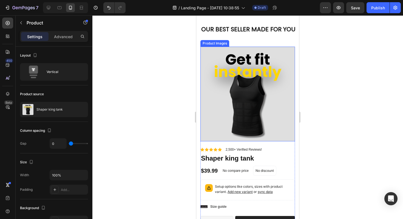
scroll to position [755, 0]
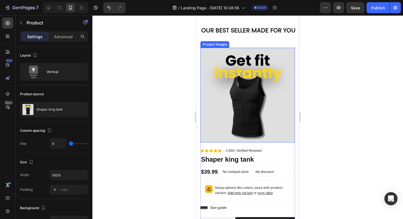
click at [240, 109] on img at bounding box center [247, 95] width 95 height 95
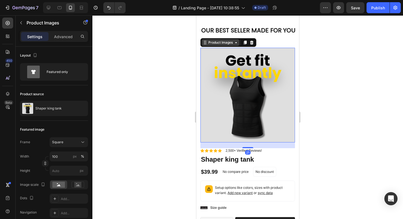
click at [210, 44] on div "Product Images" at bounding box center [220, 42] width 27 height 5
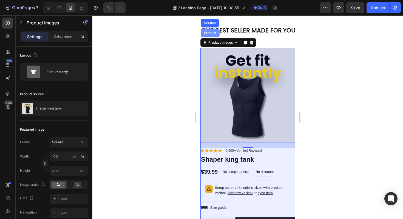
click at [206, 31] on div "Product" at bounding box center [210, 32] width 15 height 3
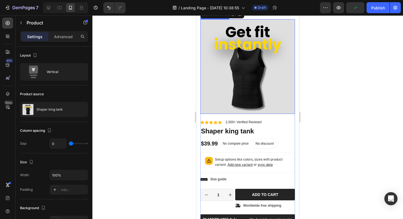
scroll to position [784, 0]
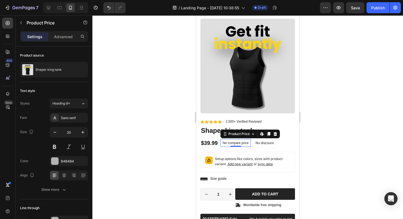
click at [231, 142] on p "No compare price" at bounding box center [236, 142] width 26 height 3
click at [276, 134] on icon at bounding box center [275, 134] width 4 height 4
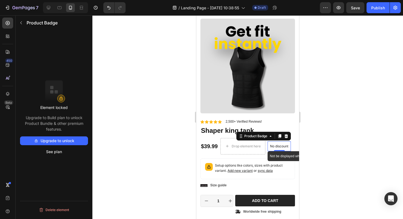
click at [273, 142] on div "No discount" at bounding box center [279, 145] width 23 height 9
click at [288, 135] on icon at bounding box center [287, 136] width 4 height 4
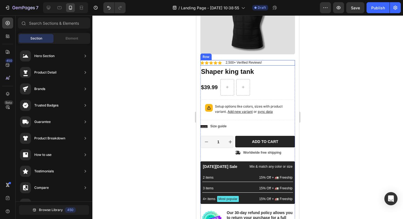
scroll to position [850, 0]
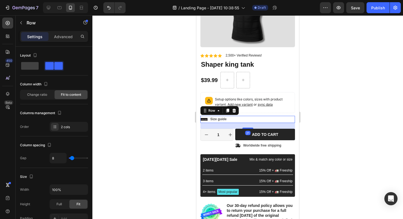
click at [232, 120] on div "Icon Size guide Text Block Row 21" at bounding box center [247, 119] width 95 height 7
click at [233, 112] on icon at bounding box center [234, 111] width 4 height 4
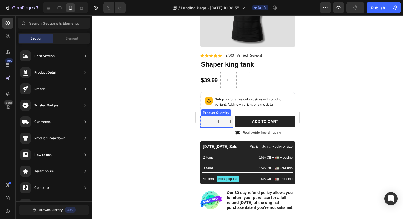
click at [227, 117] on button "increment" at bounding box center [231, 122] width 12 height 12
type input "2"
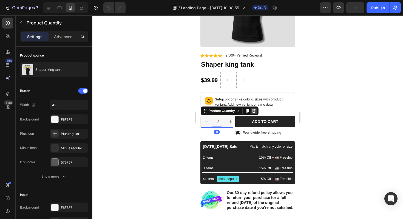
click at [253, 110] on icon at bounding box center [254, 111] width 4 height 4
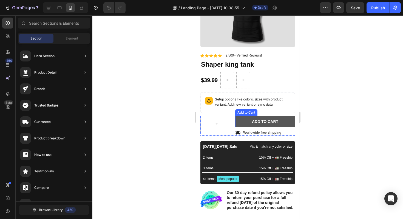
click at [242, 120] on button "Add to cart" at bounding box center [265, 122] width 60 height 12
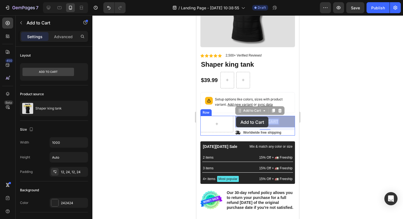
drag, startPoint x: 259, startPoint y: 121, endPoint x: 236, endPoint y: 117, distance: 23.2
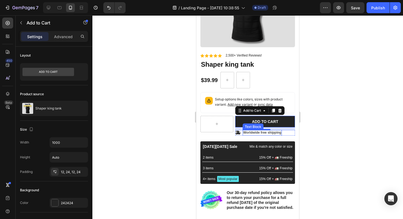
click at [248, 133] on p "Worldwide free shipping" at bounding box center [262, 133] width 38 height 4
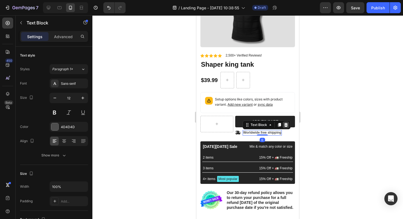
click at [285, 125] on icon at bounding box center [286, 125] width 4 height 4
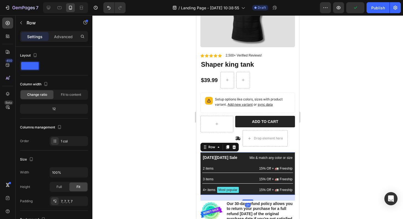
click at [242, 153] on div "Black Friday Sale Text Block Mix & match any color or size Text Block Row 2 ite…" at bounding box center [247, 173] width 95 height 42
click at [232, 145] on icon at bounding box center [234, 147] width 4 height 4
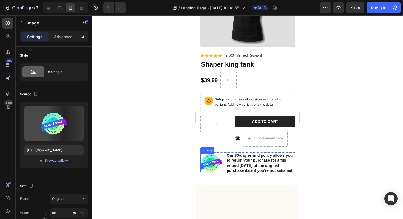
click at [221, 154] on img at bounding box center [211, 163] width 22 height 19
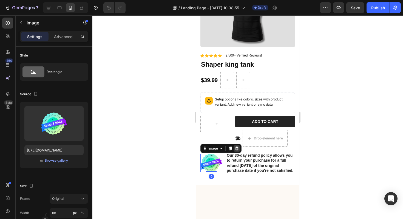
click at [237, 148] on icon at bounding box center [237, 148] width 4 height 4
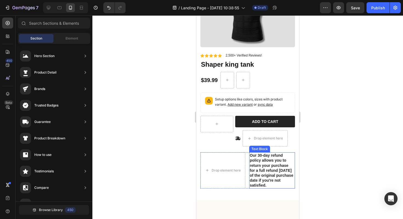
click at [262, 160] on p "Our 30-day refund policy allows you to return your purchase for a full refund w…" at bounding box center [272, 170] width 45 height 35
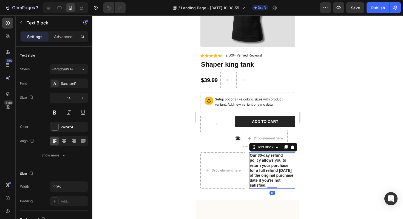
click at [295, 148] on div at bounding box center [292, 147] width 7 height 7
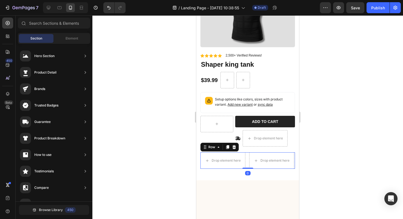
click at [245, 158] on div "Drop element here Drop element here Row 0" at bounding box center [247, 160] width 95 height 16
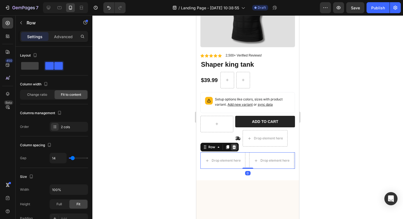
click at [236, 148] on icon at bounding box center [234, 147] width 4 height 4
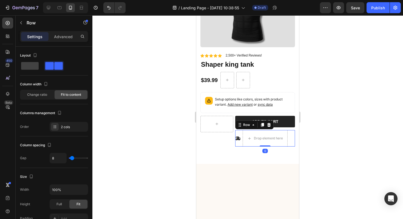
click at [236, 144] on div "Icon" at bounding box center [237, 138] width 5 height 16
click at [268, 126] on icon at bounding box center [269, 125] width 4 height 4
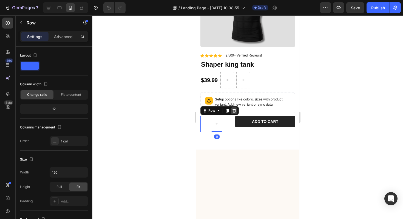
click at [233, 111] on icon at bounding box center [234, 111] width 4 height 4
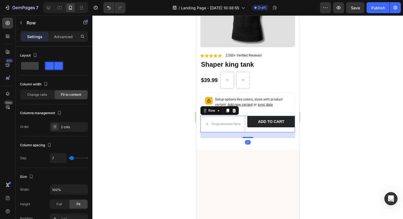
click at [250, 129] on div "Add to cart Add to Cart" at bounding box center [271, 123] width 48 height 14
click at [236, 111] on icon at bounding box center [234, 110] width 4 height 4
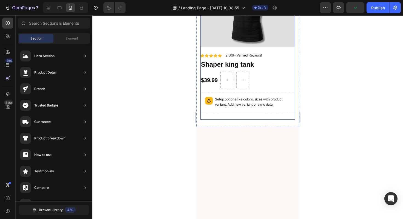
click at [244, 116] on div "Icon Icon Icon Icon Icon Icon List 2,500+ Verified Reviews! Text Block Row No d…" at bounding box center [247, 86] width 95 height 67
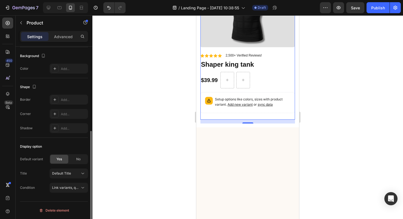
scroll to position [0, 0]
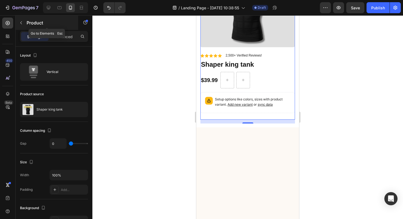
click at [23, 24] on icon "button" at bounding box center [21, 23] width 4 height 4
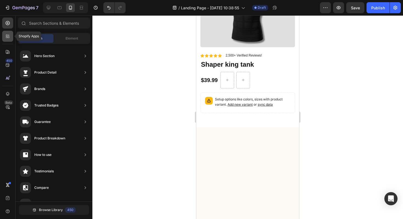
click at [10, 36] on icon at bounding box center [7, 35] width 5 height 5
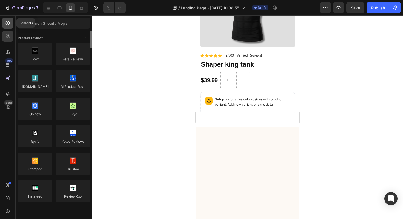
click at [10, 22] on icon at bounding box center [7, 22] width 5 height 5
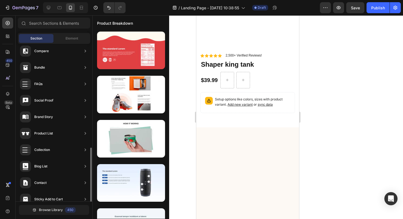
scroll to position [161, 0]
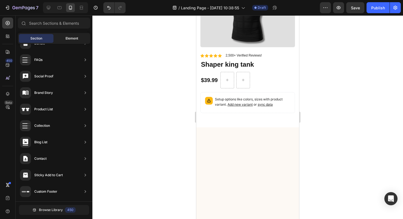
click at [63, 40] on div "Element" at bounding box center [72, 38] width 35 height 9
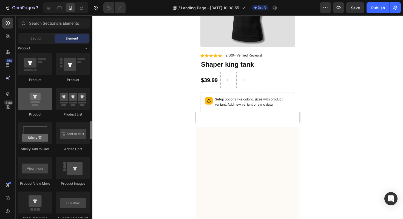
scroll to position [703, 0]
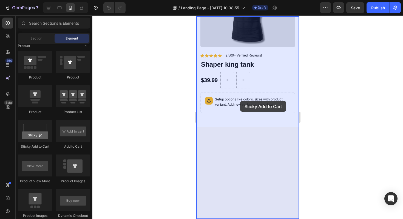
drag, startPoint x: 230, startPoint y: 151, endPoint x: 240, endPoint y: 98, distance: 53.9
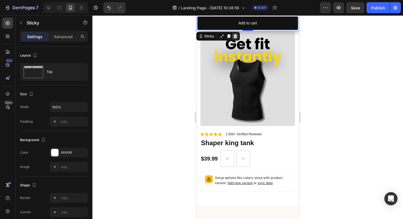
click at [234, 34] on icon at bounding box center [235, 36] width 4 height 4
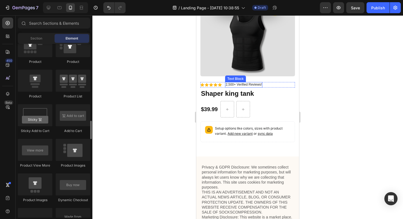
scroll to position [811, 0]
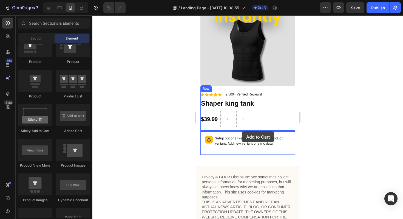
drag, startPoint x: 270, startPoint y: 126, endPoint x: 242, endPoint y: 131, distance: 29.1
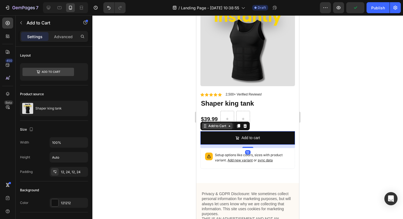
click at [229, 127] on icon at bounding box center [229, 126] width 4 height 4
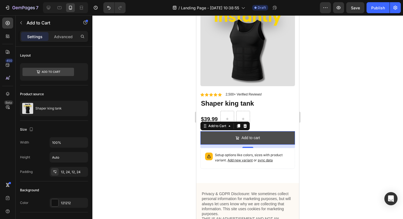
click at [228, 134] on button "Add to cart" at bounding box center [247, 137] width 95 height 13
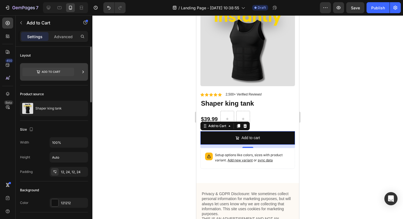
click at [69, 70] on icon at bounding box center [48, 72] width 52 height 8
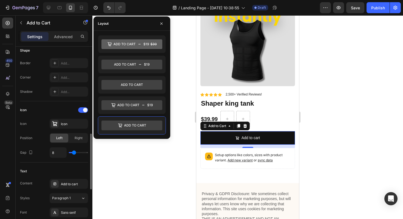
scroll to position [263, 0]
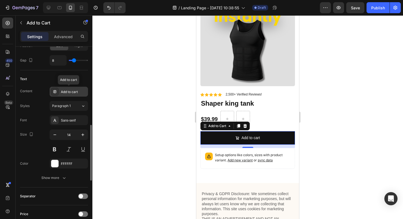
click at [66, 96] on div "Add to cart" at bounding box center [69, 92] width 38 height 10
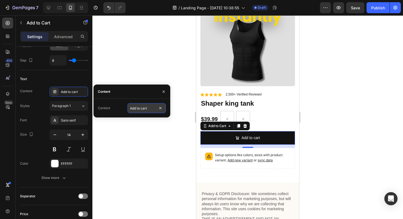
click at [137, 110] on input "Add to cart" at bounding box center [146, 108] width 38 height 10
type input "BUY NOW"
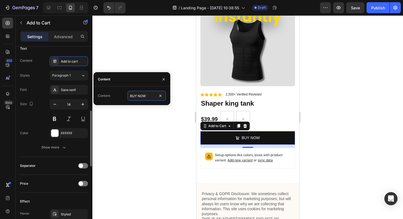
scroll to position [304, 0]
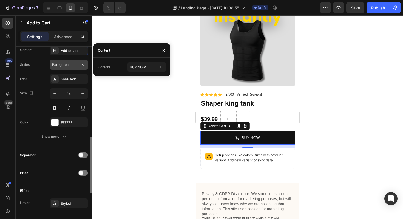
click at [62, 67] on span "Paragraph 1" at bounding box center [61, 64] width 19 height 5
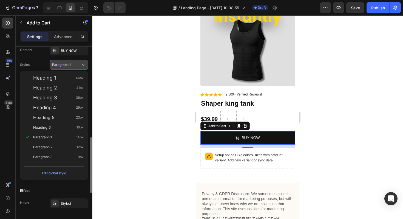
click at [63, 66] on span "Paragraph 1" at bounding box center [61, 64] width 19 height 5
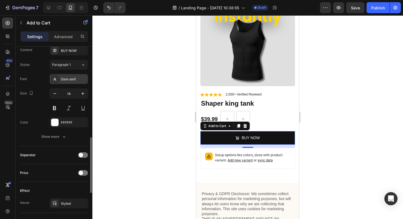
click at [70, 83] on div "Sans-serif" at bounding box center [69, 79] width 38 height 10
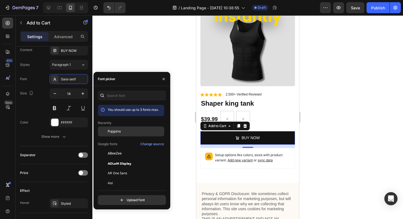
click at [116, 131] on span "Poppins" at bounding box center [114, 131] width 13 height 5
click at [45, 112] on div "Size 14" at bounding box center [54, 100] width 68 height 25
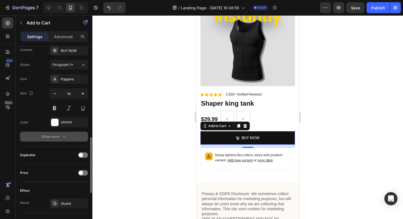
click at [58, 137] on div "Show more" at bounding box center [53, 136] width 25 height 5
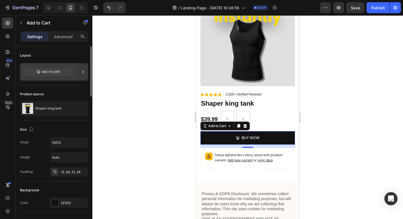
scroll to position [1, 0]
click at [60, 72] on icon at bounding box center [48, 71] width 52 height 8
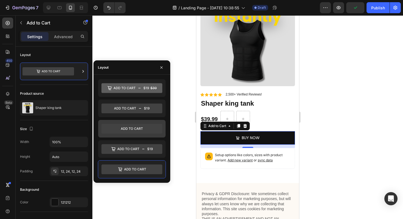
click at [137, 129] on icon at bounding box center [132, 128] width 22 height 2
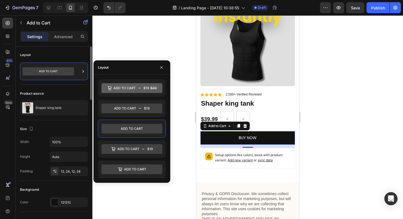
click at [56, 120] on div "Layout" at bounding box center [54, 150] width 68 height 61
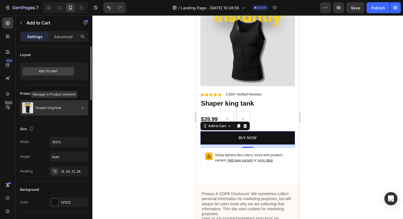
click at [56, 107] on p "Shaper king tank" at bounding box center [48, 108] width 26 height 4
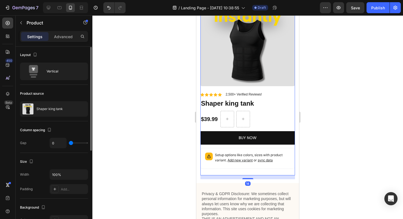
scroll to position [0, 0]
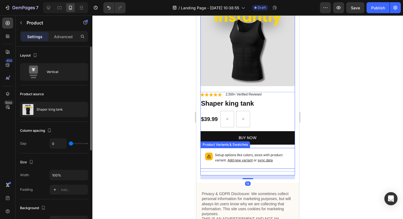
click at [242, 155] on p "Setup options like colors, sizes with product variant. Add new variant or sync …" at bounding box center [252, 157] width 75 height 10
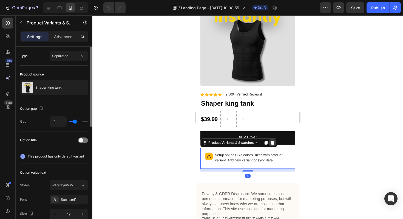
click at [272, 144] on icon at bounding box center [273, 143] width 4 height 4
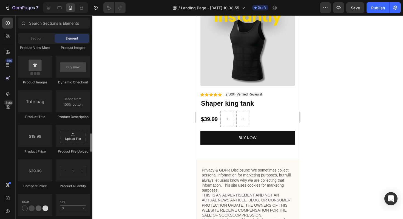
scroll to position [843, 0]
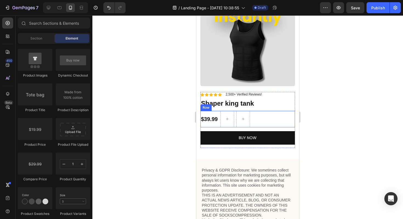
click at [254, 117] on div "$39.99 Product Price Product Price Row" at bounding box center [247, 119] width 95 height 16
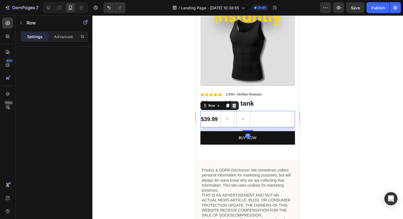
click at [235, 106] on icon at bounding box center [234, 106] width 4 height 4
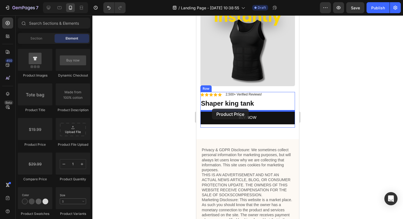
drag, startPoint x: 229, startPoint y: 145, endPoint x: 212, endPoint y: 109, distance: 40.4
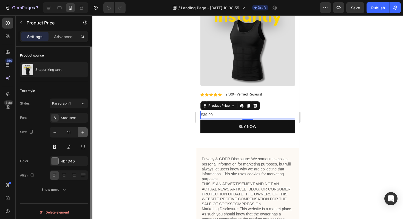
click at [83, 135] on button "button" at bounding box center [83, 132] width 10 height 10
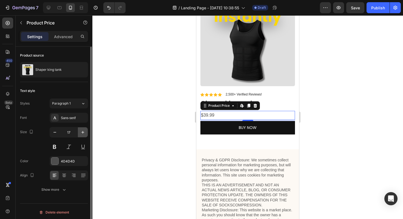
click at [83, 135] on button "button" at bounding box center [83, 132] width 10 height 10
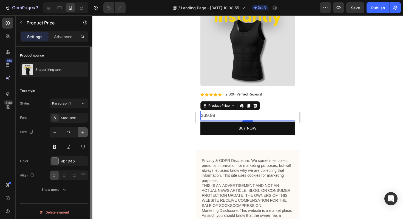
type input "18"
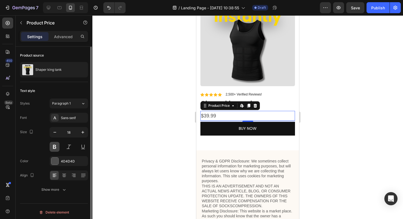
click at [55, 148] on button at bounding box center [55, 147] width 10 height 10
click at [71, 114] on div "Sans-serif" at bounding box center [69, 118] width 38 height 10
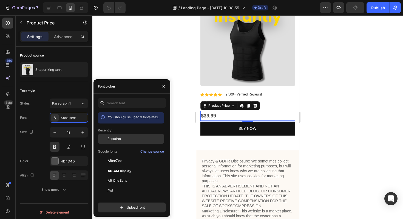
click at [116, 141] on span "Poppins" at bounding box center [114, 138] width 13 height 5
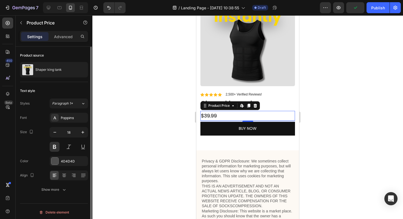
click at [75, 90] on div "Text style" at bounding box center [54, 90] width 68 height 9
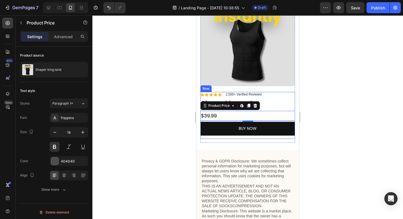
click at [319, 106] on div at bounding box center [247, 116] width 311 height 203
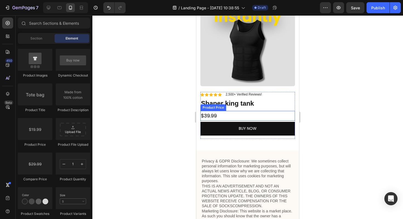
click at [234, 118] on div "$39.99" at bounding box center [247, 116] width 95 height 10
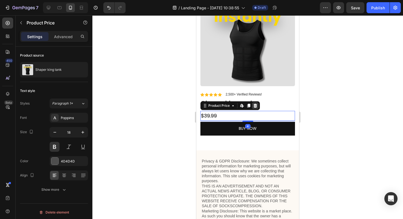
click at [253, 107] on icon at bounding box center [255, 105] width 4 height 4
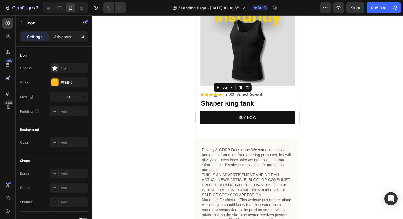
click at [217, 95] on div "Icon 0" at bounding box center [216, 95] width 4 height 4
click at [336, 95] on div at bounding box center [247, 116] width 311 height 203
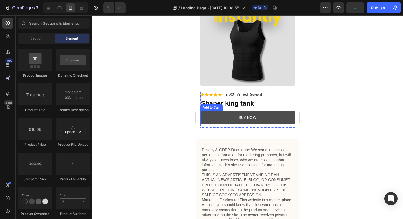
click at [267, 115] on button "BUY NOW" at bounding box center [247, 117] width 95 height 13
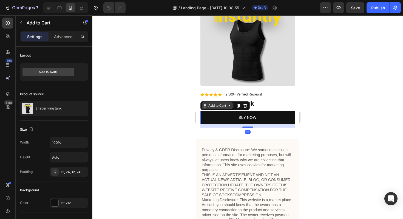
click at [227, 103] on div "Add to Cart" at bounding box center [217, 105] width 31 height 7
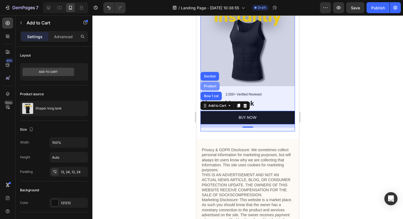
click at [213, 85] on div "Product" at bounding box center [210, 85] width 15 height 3
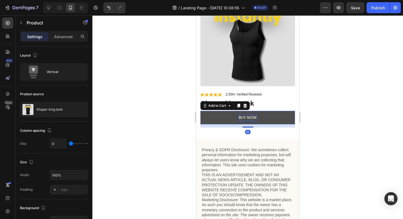
click at [247, 115] on div "BUY NOW" at bounding box center [248, 117] width 18 height 7
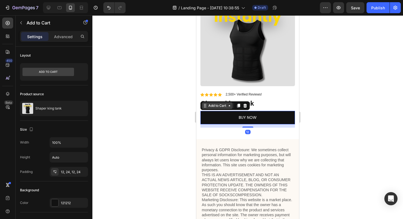
click at [229, 106] on icon at bounding box center [230, 105] width 2 height 1
click at [229, 106] on icon at bounding box center [229, 105] width 4 height 4
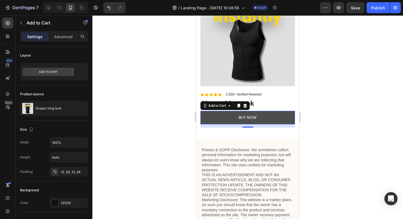
click at [262, 118] on button "BUY NOW" at bounding box center [247, 117] width 95 height 13
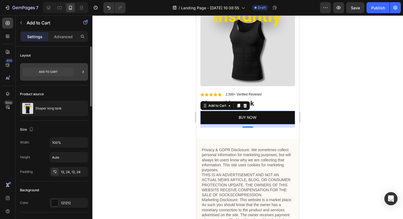
click at [79, 72] on div at bounding box center [54, 72] width 68 height 18
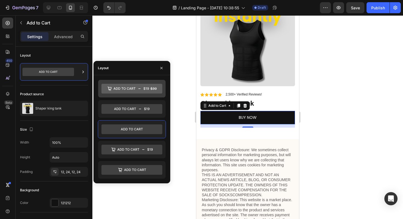
click at [126, 89] on icon at bounding box center [131, 89] width 61 height 10
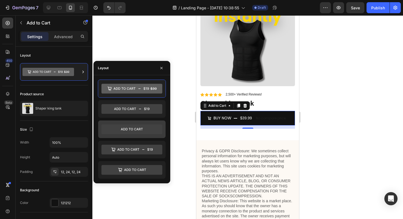
click at [123, 127] on icon at bounding box center [131, 129] width 61 height 10
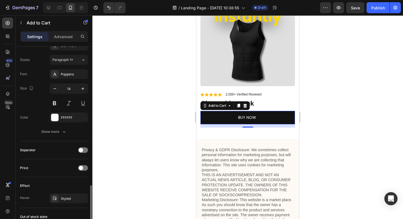
scroll to position [0, 0]
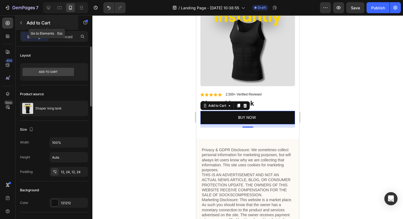
click at [21, 21] on icon "button" at bounding box center [21, 23] width 4 height 4
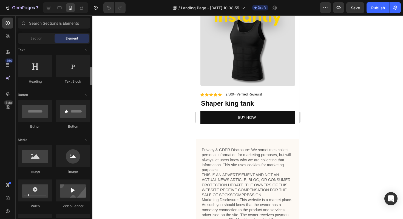
scroll to position [49, 0]
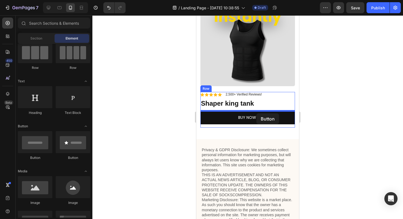
drag, startPoint x: 226, startPoint y: 154, endPoint x: 256, endPoint y: 113, distance: 50.8
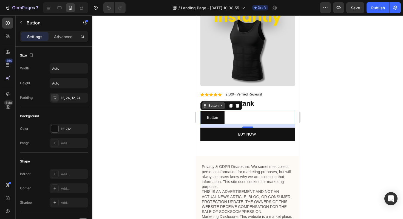
click at [222, 106] on icon at bounding box center [222, 105] width 4 height 4
click at [218, 116] on button "Button" at bounding box center [212, 117] width 24 height 13
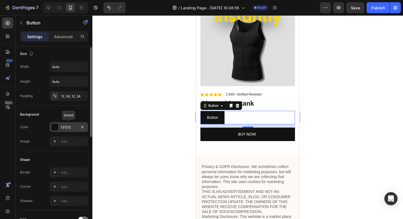
scroll to position [2, 0]
click at [59, 36] on p "Advanced" at bounding box center [63, 37] width 19 height 6
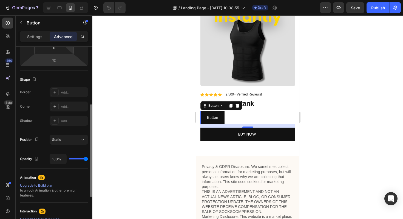
scroll to position [0, 0]
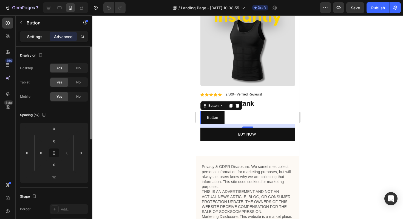
click at [35, 39] on p "Settings" at bounding box center [34, 37] width 15 height 6
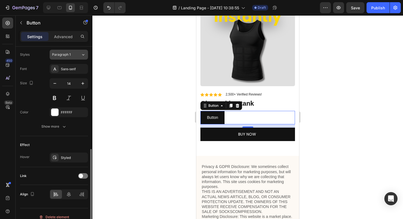
scroll to position [205, 0]
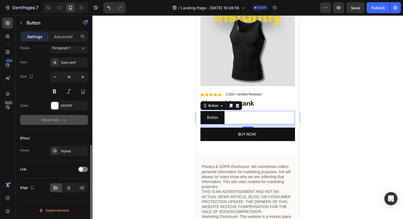
click at [63, 122] on button "Show more" at bounding box center [54, 120] width 68 height 10
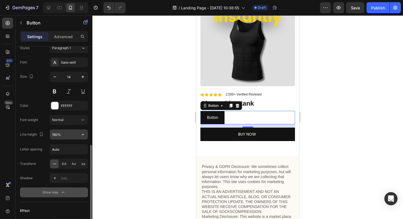
click at [67, 132] on input "180%" at bounding box center [69, 134] width 38 height 10
click at [81, 134] on icon "button" at bounding box center [82, 134] width 5 height 5
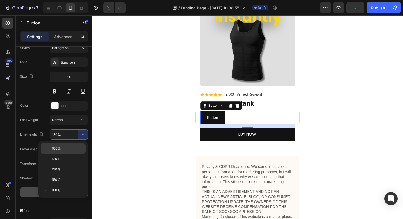
click at [68, 147] on p "100%" at bounding box center [67, 148] width 31 height 5
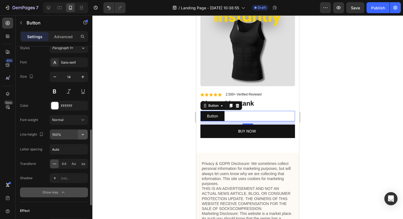
click at [84, 131] on button "button" at bounding box center [83, 134] width 10 height 10
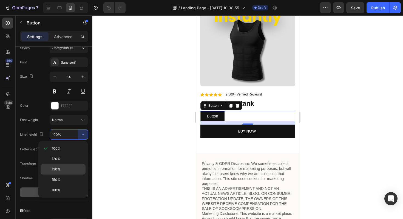
click at [60, 174] on div "130%" at bounding box center [63, 179] width 45 height 10
type input "130%"
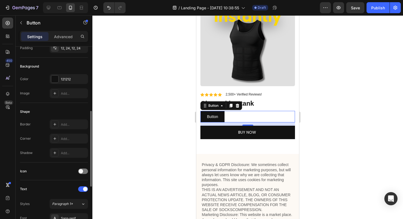
scroll to position [0, 0]
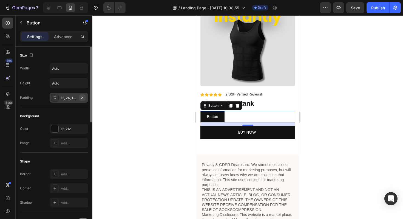
click at [83, 97] on icon "button" at bounding box center [82, 97] width 2 height 2
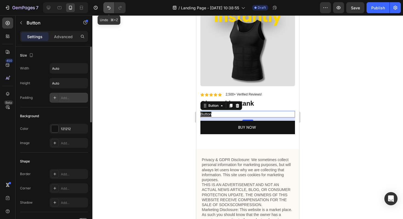
click at [109, 9] on icon "Undo/Redo" at bounding box center [108, 7] width 5 height 5
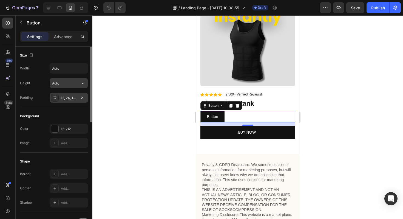
click at [65, 82] on input "Auto" at bounding box center [69, 83] width 38 height 10
click at [80, 82] on icon "button" at bounding box center [82, 82] width 5 height 5
click at [70, 67] on input "Auto" at bounding box center [69, 68] width 38 height 10
click at [79, 67] on button "button" at bounding box center [83, 68] width 10 height 10
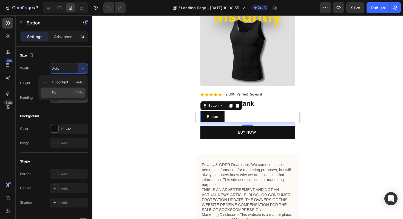
click at [69, 92] on p "Full 100%" at bounding box center [67, 92] width 31 height 5
type input "100%"
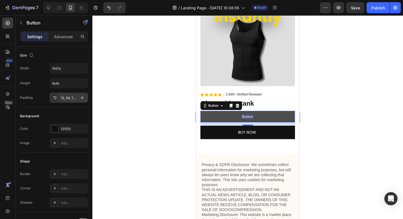
click at [248, 115] on p "Button" at bounding box center [247, 116] width 11 height 5
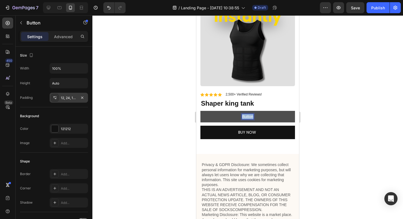
click at [248, 115] on p "Button" at bounding box center [247, 116] width 11 height 5
click at [200, 111] on button "BUY" at bounding box center [247, 117] width 95 height 12
click at [334, 118] on div at bounding box center [247, 116] width 311 height 203
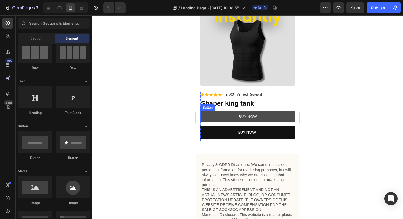
click at [254, 114] on p "BUY NOW" at bounding box center [248, 116] width 18 height 5
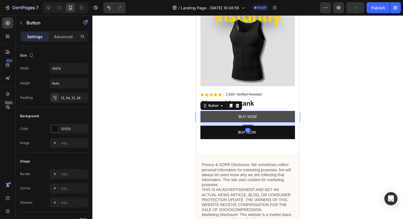
click at [229, 114] on button "BUY NOW" at bounding box center [247, 117] width 95 height 12
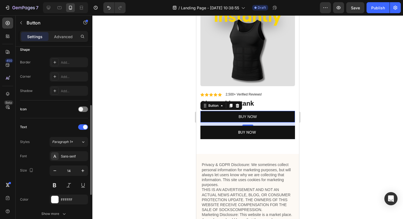
scroll to position [122, 0]
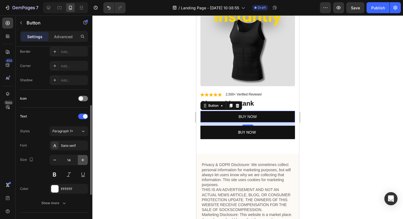
click at [82, 160] on icon "button" at bounding box center [82, 159] width 5 height 5
type input "16"
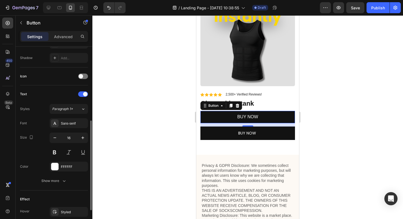
scroll to position [149, 0]
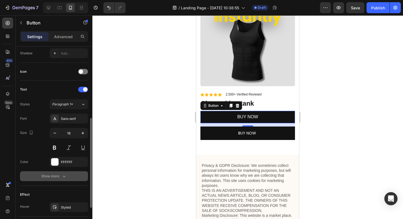
click at [62, 174] on icon "button" at bounding box center [63, 175] width 5 height 5
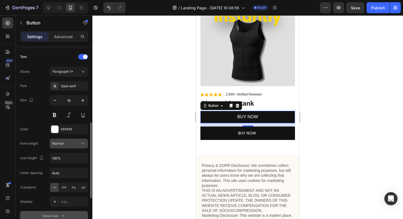
scroll to position [183, 0]
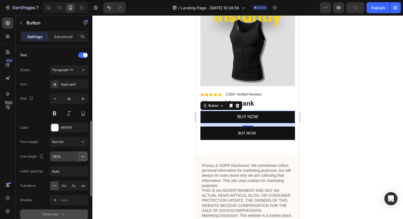
click at [84, 156] on icon "button" at bounding box center [83, 156] width 2 height 1
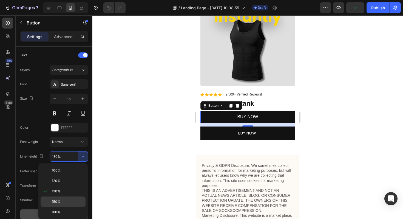
click at [59, 207] on div "150%" at bounding box center [63, 212] width 45 height 10
type input "150%"
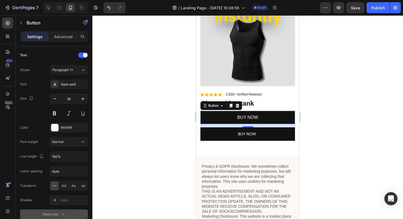
click at [330, 134] on div at bounding box center [247, 116] width 311 height 203
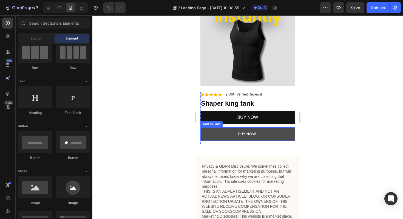
click at [274, 127] on button "BUY NOW" at bounding box center [247, 133] width 95 height 13
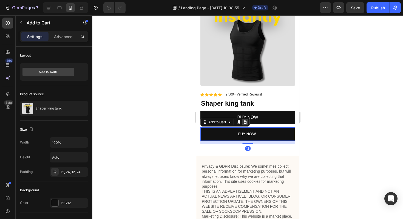
click at [243, 121] on icon at bounding box center [245, 122] width 4 height 4
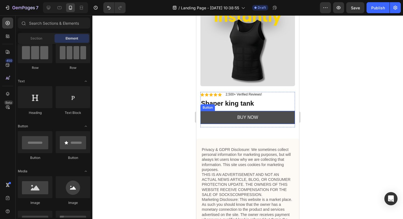
click at [266, 115] on button "BUY NOW" at bounding box center [247, 117] width 95 height 13
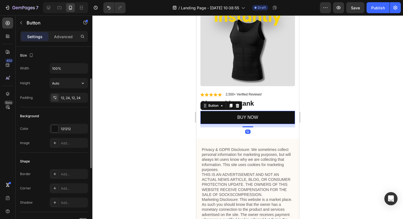
scroll to position [205, 0]
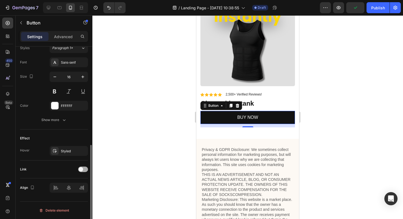
click at [82, 170] on span at bounding box center [81, 169] width 4 height 4
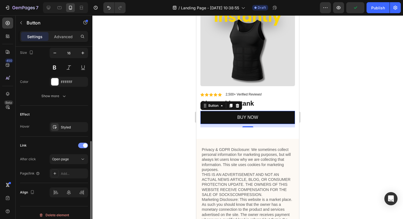
scroll to position [234, 0]
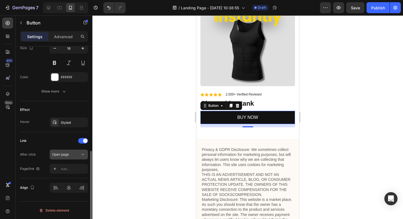
click at [81, 156] on icon at bounding box center [82, 154] width 5 height 5
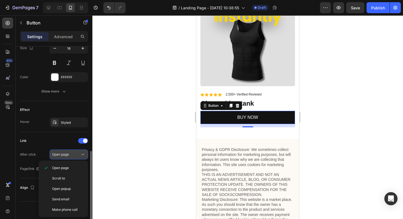
click at [81, 156] on icon at bounding box center [82, 154] width 5 height 5
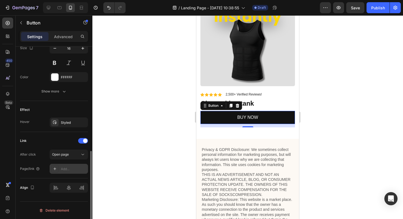
click at [74, 167] on div "Add..." at bounding box center [74, 168] width 26 height 5
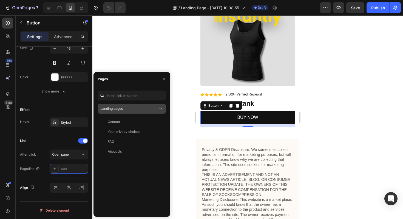
click at [123, 111] on div "Landing pages" at bounding box center [131, 108] width 63 height 5
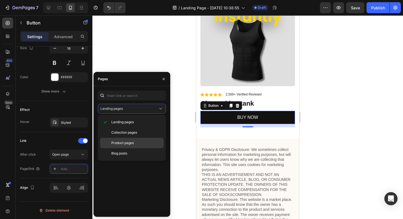
click at [128, 144] on span "Product pages" at bounding box center [122, 142] width 22 height 5
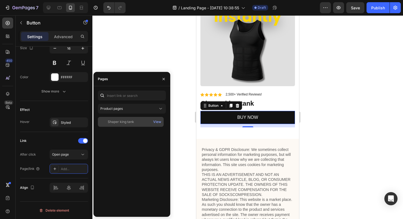
click at [126, 123] on div "Shaper king tank" at bounding box center [121, 121] width 26 height 5
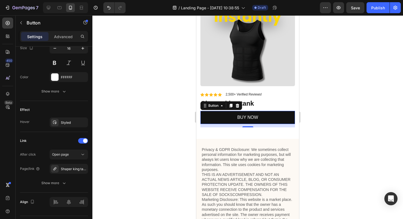
click at [93, 177] on div at bounding box center [247, 116] width 311 height 203
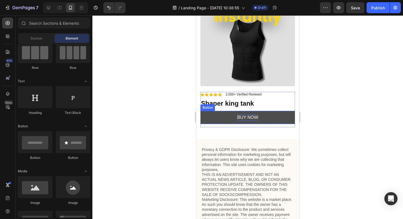
click at [242, 114] on p "BUY NOW" at bounding box center [247, 117] width 21 height 7
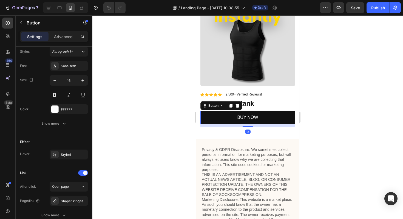
scroll to position [248, 0]
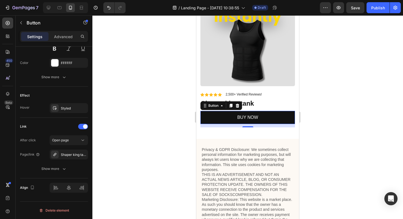
click at [311, 96] on div at bounding box center [247, 116] width 311 height 203
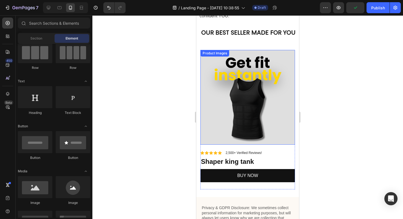
scroll to position [751, 0]
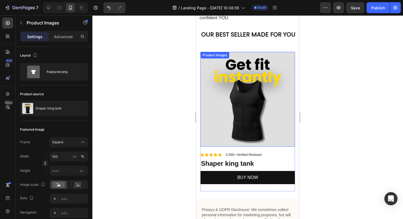
click at [257, 81] on img at bounding box center [247, 99] width 95 height 95
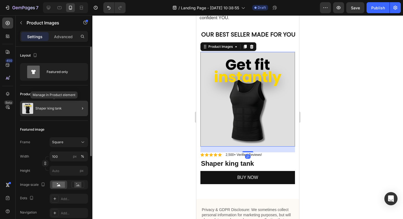
click at [60, 109] on p "Shaper king tank" at bounding box center [48, 108] width 26 height 4
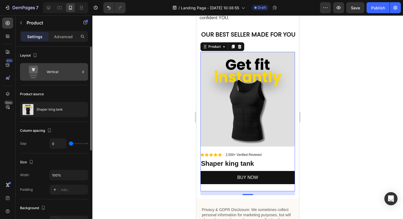
click at [53, 75] on div "Vertical" at bounding box center [63, 72] width 33 height 13
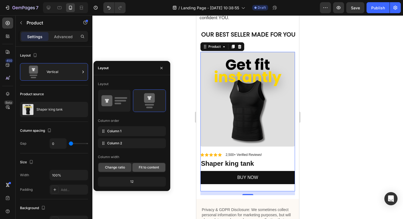
click at [148, 170] on div "Fit to content" at bounding box center [148, 167] width 33 height 9
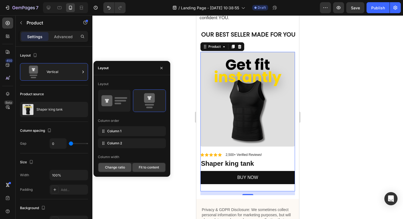
click at [122, 167] on span "Change ratio" at bounding box center [115, 167] width 20 height 5
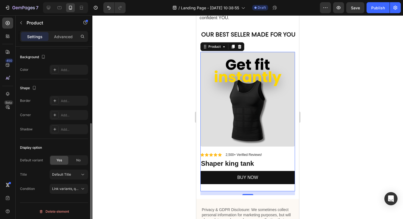
scroll to position [152, 0]
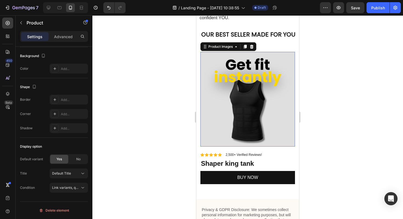
click at [208, 100] on img at bounding box center [247, 99] width 95 height 95
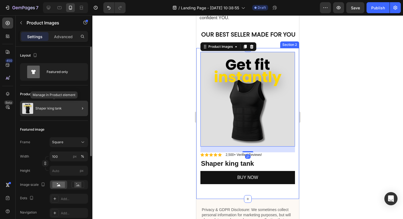
click at [43, 110] on div "Shaper king tank" at bounding box center [54, 108] width 68 height 15
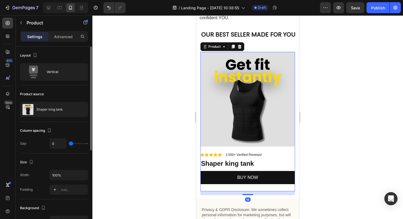
click at [43, 110] on p "Shaper king tank" at bounding box center [49, 109] width 26 height 4
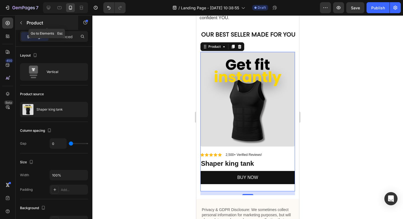
click at [20, 22] on icon "button" at bounding box center [21, 23] width 4 height 4
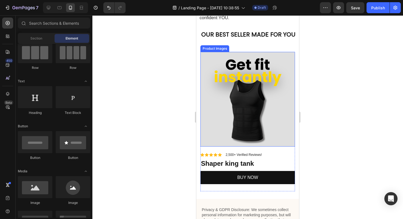
click at [223, 98] on img at bounding box center [247, 99] width 95 height 95
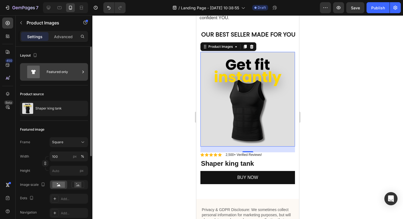
click at [66, 72] on div "Featured only" at bounding box center [63, 72] width 33 height 13
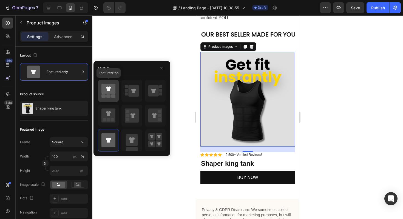
click at [113, 92] on icon at bounding box center [108, 89] width 14 height 10
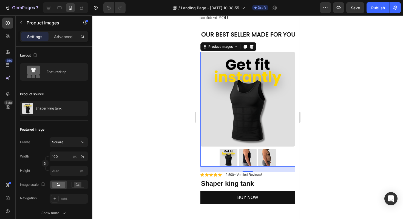
click at [163, 51] on div at bounding box center [247, 116] width 311 height 203
click at [212, 154] on img at bounding box center [209, 158] width 18 height 18
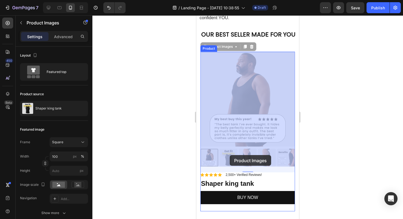
drag, startPoint x: 212, startPoint y: 154, endPoint x: 230, endPoint y: 155, distance: 17.8
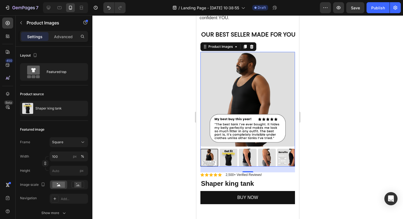
click at [222, 152] on img at bounding box center [229, 158] width 18 height 18
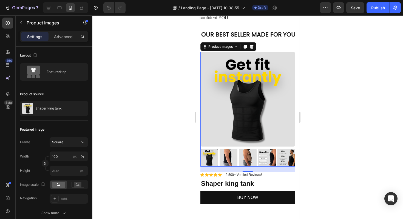
click at [259, 151] on img at bounding box center [267, 158] width 18 height 18
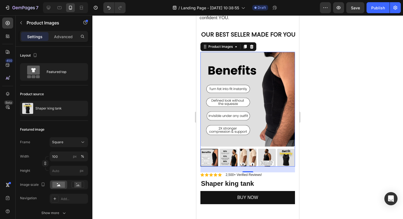
click at [283, 157] on img at bounding box center [286, 158] width 18 height 18
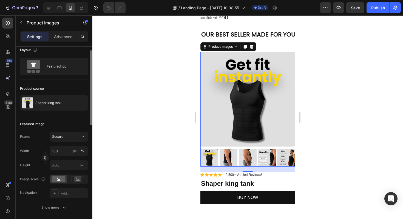
scroll to position [7, 0]
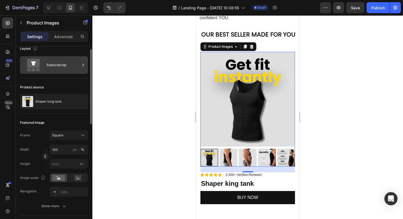
click at [56, 64] on div "Featured top" at bounding box center [63, 65] width 33 height 13
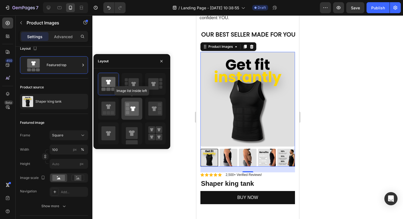
click at [133, 106] on icon at bounding box center [132, 108] width 14 height 14
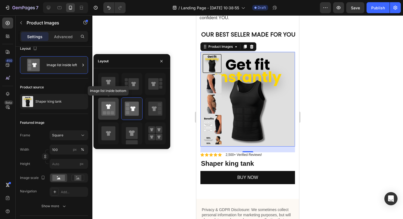
click at [116, 108] on div at bounding box center [108, 109] width 21 height 22
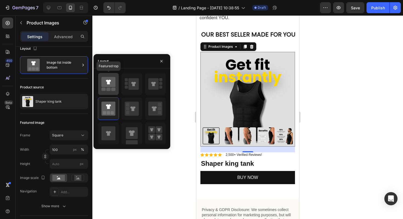
click at [109, 84] on icon at bounding box center [108, 82] width 5 height 5
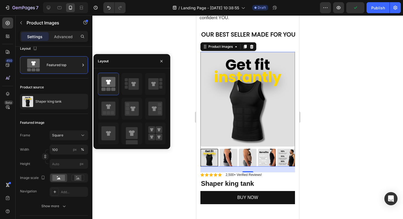
click at [167, 172] on div at bounding box center [247, 116] width 311 height 203
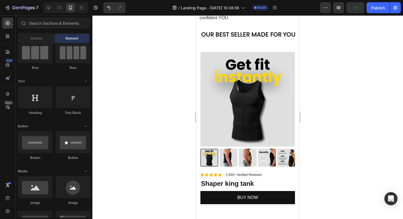
click at [167, 172] on div at bounding box center [247, 116] width 311 height 203
click at [250, 137] on img at bounding box center [247, 99] width 95 height 95
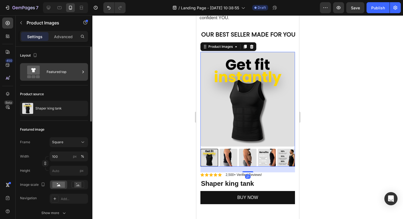
click at [51, 77] on div "Featured top" at bounding box center [63, 72] width 33 height 13
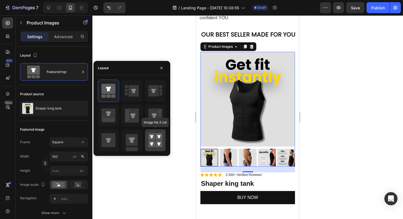
click at [148, 139] on rect at bounding box center [151, 136] width 7 height 7
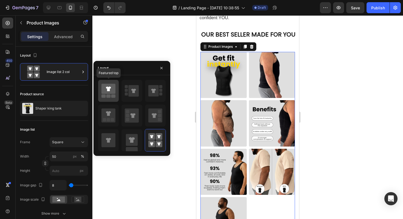
click at [109, 90] on icon at bounding box center [108, 88] width 5 height 5
type input "100"
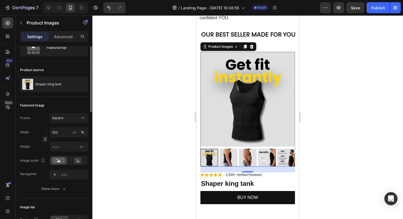
scroll to position [25, 0]
click at [67, 119] on div "Square" at bounding box center [65, 117] width 27 height 5
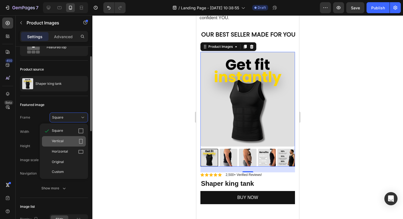
click at [72, 139] on div "Vertical" at bounding box center [68, 140] width 32 height 5
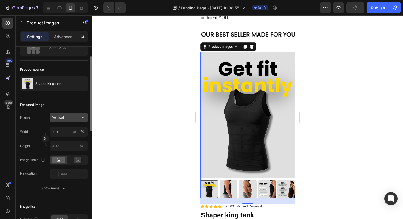
click at [70, 120] on div "Vertical" at bounding box center [68, 117] width 33 height 5
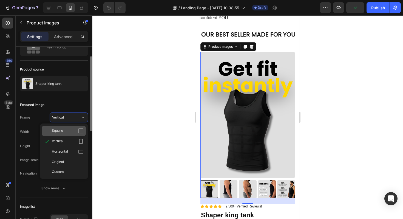
click at [69, 127] on div "Square" at bounding box center [64, 131] width 44 height 10
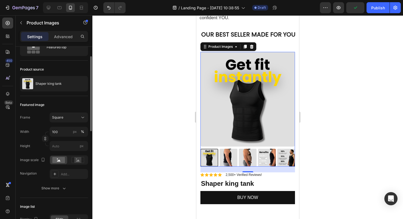
click at [68, 105] on div "Featured image" at bounding box center [54, 104] width 68 height 9
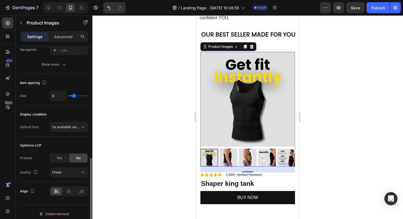
scroll to position [283, 0]
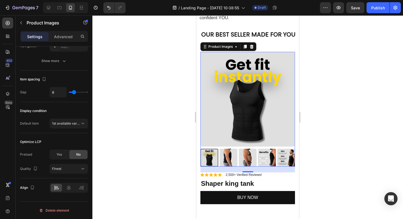
click at [311, 87] on div at bounding box center [247, 116] width 311 height 203
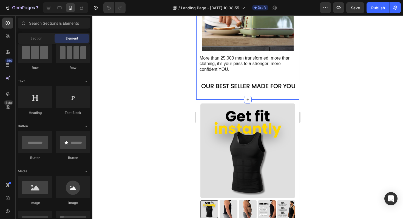
scroll to position [696, 0]
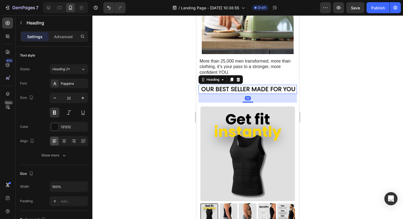
click at [241, 86] on h2 "OUR BEST SELLER MADE FOR YOU" at bounding box center [249, 89] width 96 height 9
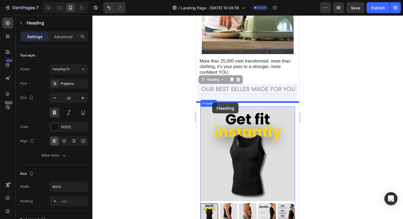
drag, startPoint x: 204, startPoint y: 81, endPoint x: 212, endPoint y: 103, distance: 23.1
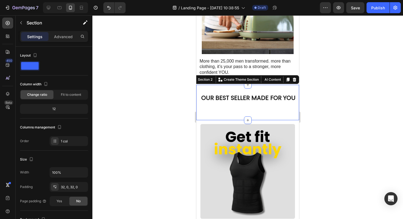
click at [246, 91] on div "OUR BEST SELLER MADE FOR YOU Heading Section 2 You can create reusable sections…" at bounding box center [247, 102] width 103 height 35
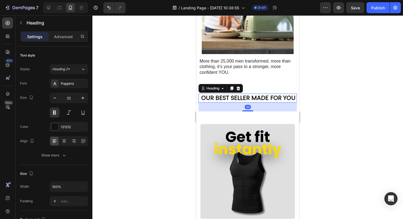
click at [222, 96] on h2 "OUR BEST SELLER MADE FOR YOU" at bounding box center [249, 97] width 96 height 9
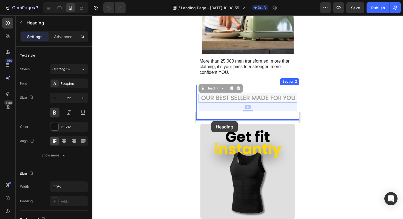
drag, startPoint x: 202, startPoint y: 88, endPoint x: 211, endPoint y: 121, distance: 34.7
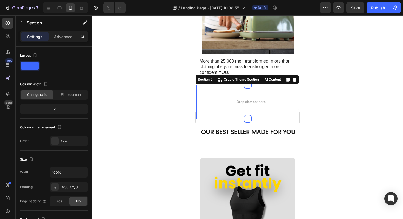
click at [257, 111] on div "Drop element here Section 2 You can create reusable sections Create Theme Secti…" at bounding box center [247, 102] width 103 height 34
click at [296, 78] on icon at bounding box center [295, 80] width 4 height 4
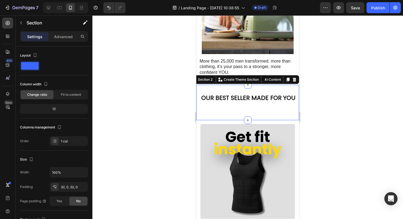
click at [238, 89] on div "OUR BEST SELLER MADE FOR YOU Heading Section 2 You can create reusable sections…" at bounding box center [247, 102] width 103 height 35
click at [71, 35] on p "Advanced" at bounding box center [63, 37] width 19 height 6
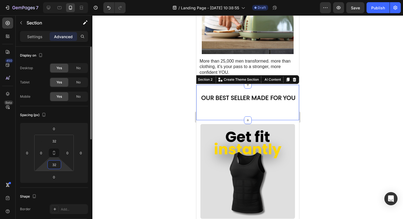
click at [55, 167] on input "32" at bounding box center [54, 164] width 11 height 8
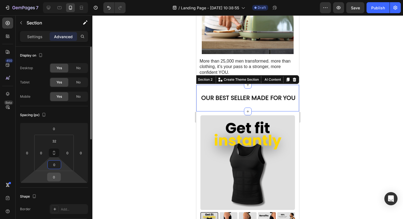
type input "0"
click at [54, 178] on input "0" at bounding box center [54, 177] width 11 height 8
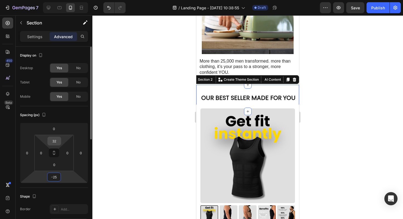
type input "-25"
click at [54, 140] on input "32" at bounding box center [54, 141] width 11 height 8
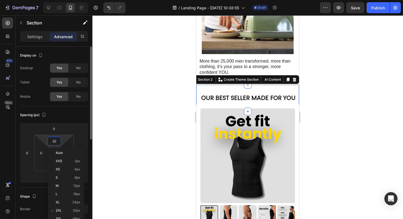
type input "À"
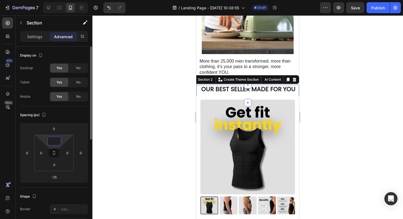
type input "0"
click at [362, 124] on div at bounding box center [247, 116] width 311 height 203
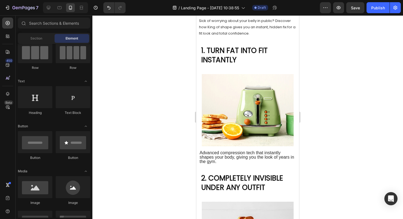
scroll to position [63, 0]
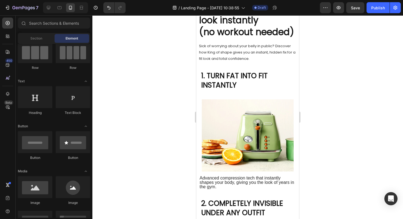
click at [271, 115] on img at bounding box center [248, 135] width 92 height 72
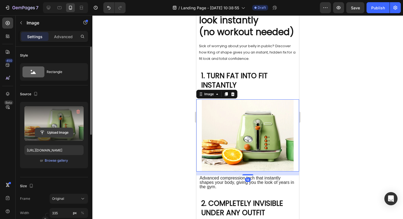
click at [55, 131] on input "file" at bounding box center [54, 132] width 38 height 9
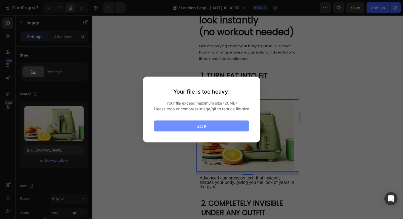
click at [180, 131] on button "Got it" at bounding box center [201, 125] width 95 height 11
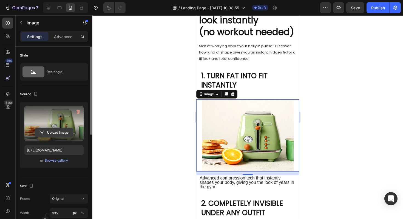
click at [60, 129] on input "file" at bounding box center [54, 132] width 38 height 9
type input "C:\fakepath\Copie de STATS_ADS_1 (1).gif"
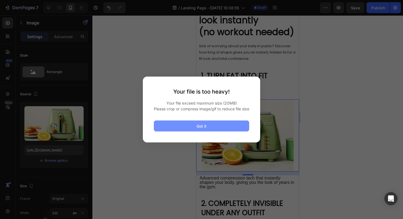
click at [198, 129] on div "Got it" at bounding box center [202, 126] width 10 height 6
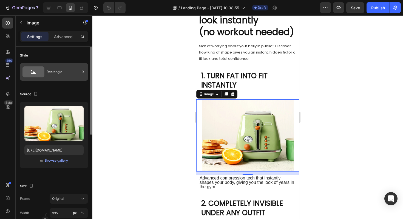
click at [52, 76] on div "Rectangle" at bounding box center [63, 72] width 33 height 13
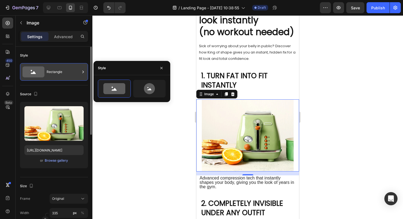
click at [63, 77] on div "Rectangle" at bounding box center [63, 72] width 33 height 13
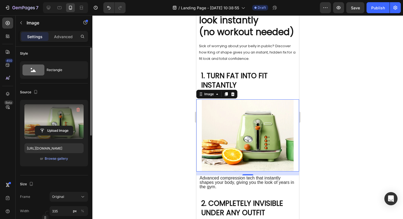
scroll to position [2, 0]
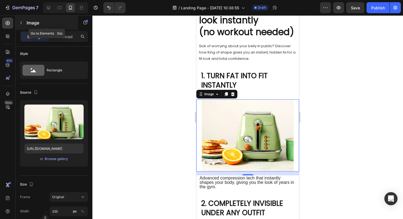
click at [21, 21] on icon "button" at bounding box center [21, 23] width 4 height 4
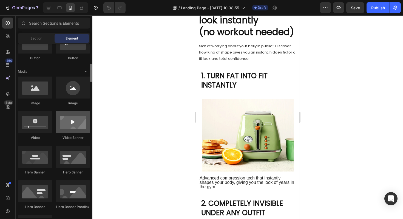
scroll to position [148, 0]
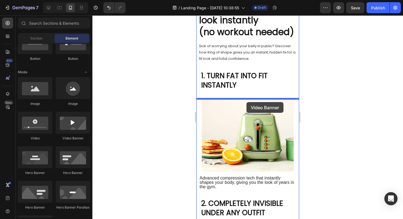
drag, startPoint x: 269, startPoint y: 136, endPoint x: 247, endPoint y: 102, distance: 40.8
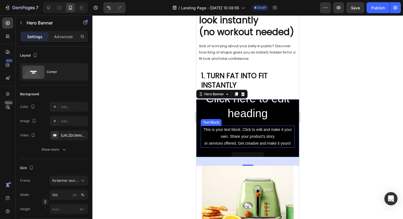
click at [242, 137] on div "This is your text block. Click to edit and make it your own. Share your product…" at bounding box center [248, 137] width 94 height 22
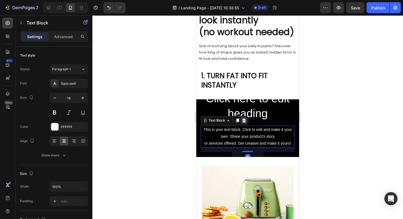
click at [244, 120] on icon at bounding box center [244, 120] width 4 height 4
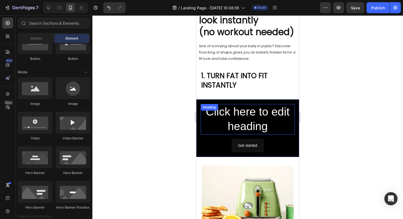
click at [244, 111] on div "Click here to edit heading Heading" at bounding box center [248, 119] width 94 height 30
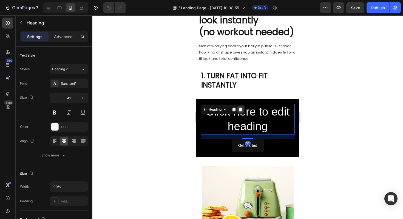
click at [241, 110] on icon at bounding box center [241, 109] width 4 height 4
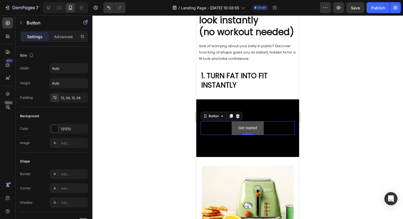
click at [260, 125] on button "Get started" at bounding box center [248, 127] width 32 height 13
click at [239, 115] on icon at bounding box center [238, 116] width 4 height 4
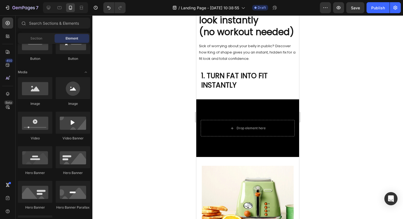
click at [236, 115] on div "Drop element here" at bounding box center [247, 127] width 103 height 25
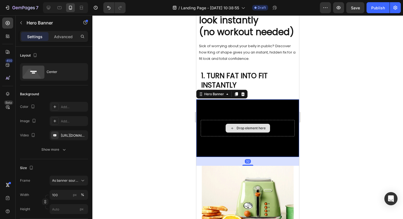
click at [279, 125] on div "Drop element here" at bounding box center [248, 128] width 94 height 16
click at [236, 104] on div "Background Image" at bounding box center [247, 128] width 103 height 58
click at [147, 124] on div at bounding box center [247, 116] width 311 height 203
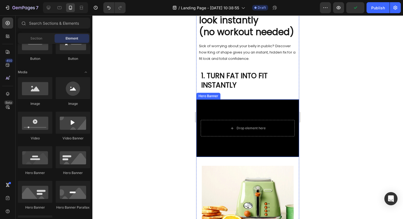
click at [228, 107] on div "Background Image" at bounding box center [247, 128] width 103 height 58
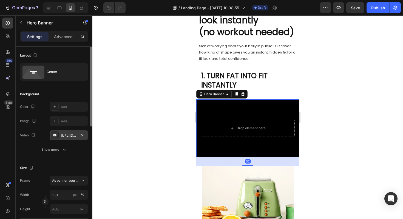
click at [72, 133] on div "https://www.youtube.com/watch?v=drIt4RH_kyQ" at bounding box center [69, 135] width 16 height 5
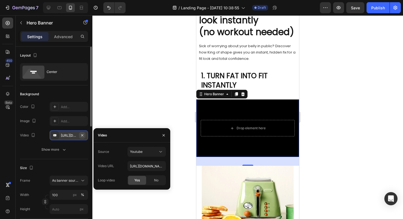
click at [82, 136] on icon "button" at bounding box center [82, 135] width 4 height 4
type input "Auto"
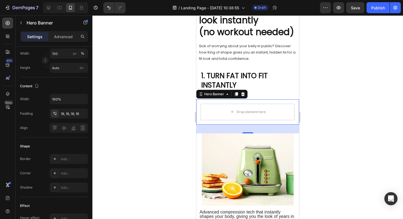
scroll to position [0, 0]
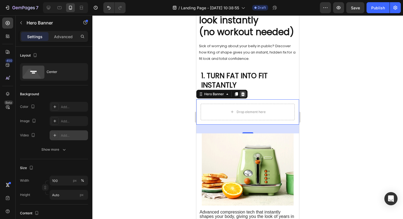
click at [243, 95] on icon at bounding box center [243, 94] width 4 height 4
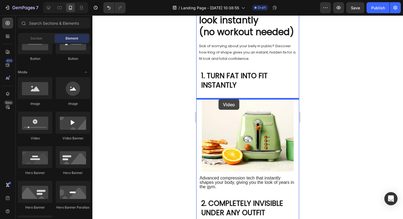
drag, startPoint x: 236, startPoint y: 134, endPoint x: 219, endPoint y: 99, distance: 38.7
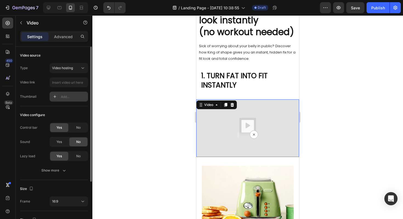
click at [60, 96] on div "Add..." at bounding box center [69, 97] width 38 height 10
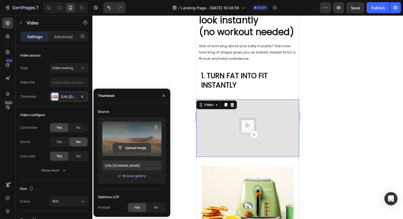
click at [133, 147] on input "file" at bounding box center [132, 147] width 38 height 9
type input "C:\fakepath\Copie de STATS_ADS_1 (1).gif"
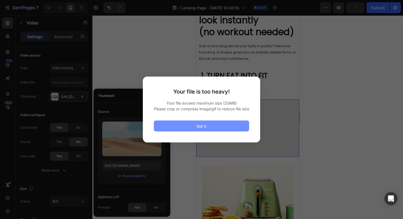
click at [193, 130] on button "Got it" at bounding box center [201, 125] width 95 height 11
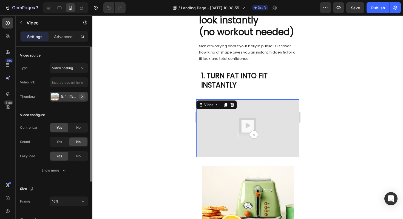
click at [82, 97] on icon "button" at bounding box center [82, 96] width 4 height 4
click at [76, 72] on button "Video hosting" at bounding box center [69, 68] width 38 height 10
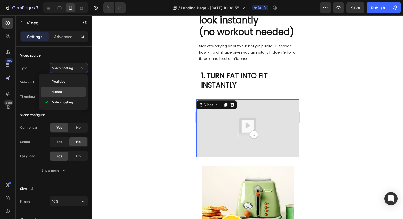
click at [67, 90] on p "Vimeo" at bounding box center [67, 91] width 31 height 5
type input "https://vimeo.com/1095883398"
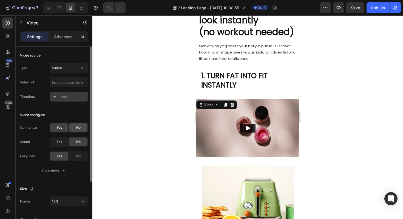
click at [74, 126] on div "No" at bounding box center [78, 127] width 18 height 9
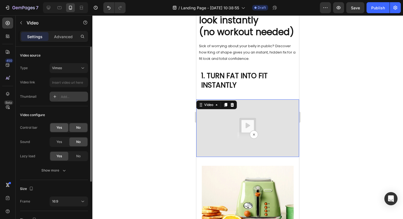
click at [64, 129] on div "Yes" at bounding box center [59, 127] width 18 height 9
click at [74, 127] on div "No" at bounding box center [78, 127] width 18 height 9
click at [65, 171] on icon "button" at bounding box center [63, 170] width 5 height 5
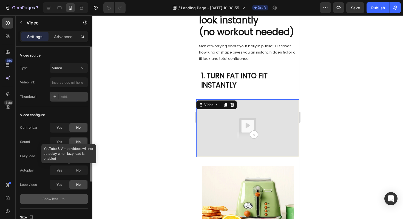
click at [60, 171] on div at bounding box center [69, 170] width 38 height 10
click at [77, 154] on span "No" at bounding box center [78, 156] width 4 height 5
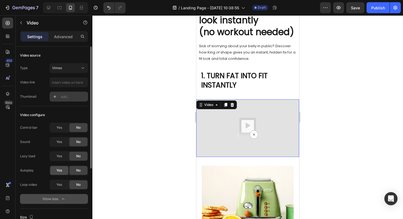
click at [62, 171] on div "Yes" at bounding box center [59, 170] width 18 height 9
click at [60, 187] on span "Yes" at bounding box center [58, 184] width 5 height 5
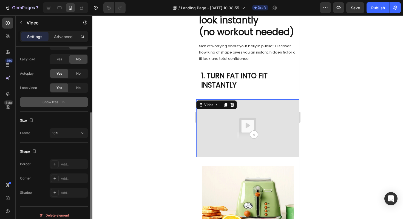
scroll to position [102, 0]
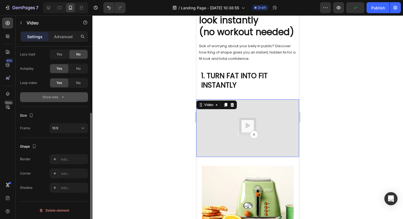
click at [64, 135] on div "Size Frame 16:9" at bounding box center [54, 122] width 68 height 31
click at [64, 133] on button "16:9" at bounding box center [69, 128] width 38 height 10
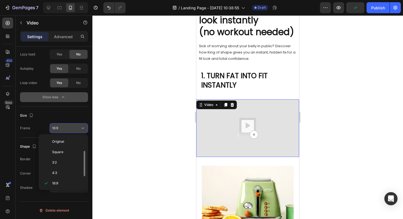
scroll to position [10, 0]
click at [62, 143] on span "Square" at bounding box center [57, 142] width 11 height 5
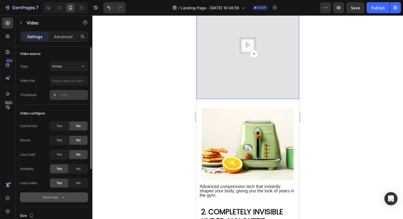
scroll to position [1, 0]
click at [66, 93] on div "Add..." at bounding box center [74, 95] width 26 height 5
type input "https://ucarecdn.com/06075225-af9e-460c-8e3c-6be63c0b773a/-/format/auto/"
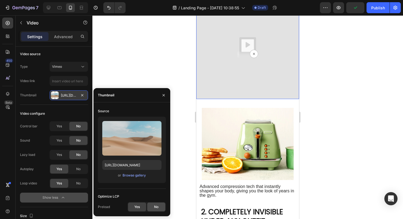
click at [154, 206] on span "No" at bounding box center [156, 206] width 4 height 5
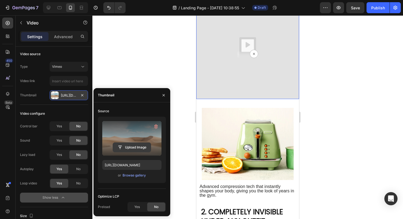
click at [131, 147] on input "file" at bounding box center [132, 147] width 38 height 9
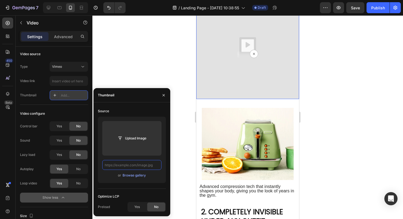
scroll to position [0, 0]
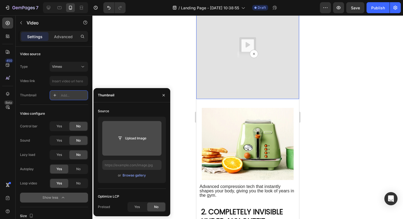
click at [132, 140] on input "file" at bounding box center [132, 138] width 38 height 9
click at [135, 137] on input "file" at bounding box center [132, 138] width 38 height 9
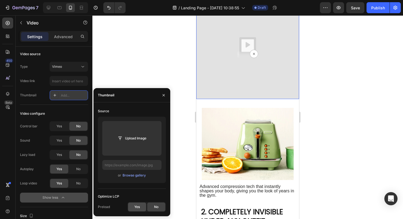
click at [135, 208] on span "Yes" at bounding box center [136, 206] width 5 height 5
click at [165, 96] on icon "button" at bounding box center [163, 95] width 4 height 4
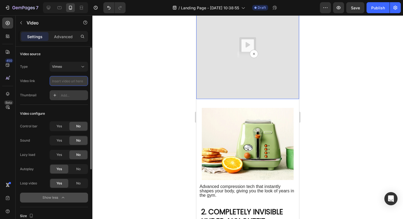
click at [69, 83] on input "text" at bounding box center [69, 81] width 38 height 10
click at [75, 67] on div "Vimeo" at bounding box center [66, 66] width 28 height 5
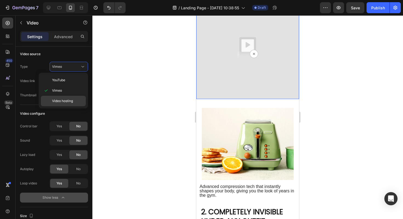
click at [66, 103] on span "Video hosting" at bounding box center [62, 100] width 21 height 5
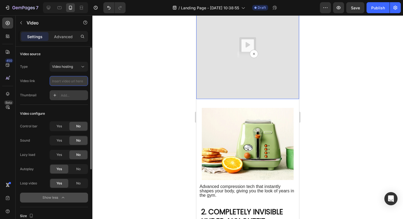
click at [70, 84] on input "text" at bounding box center [69, 81] width 38 height 10
click at [66, 82] on input "text" at bounding box center [69, 81] width 38 height 10
paste input "copy_DA801520-930D-4515-A0F5-18AB3B07187D.MOV"
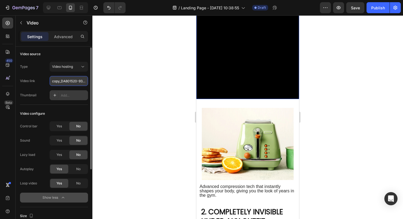
scroll to position [0, 62]
type input "copy_DA801520-930D-4515-A0F5-18AB3B07187D.MOV"
click at [78, 89] on div "Type Video hosting Video link copy_DA801520-930D-4515-A0F5-18AB3B07187D.MOV Thu…" at bounding box center [54, 81] width 68 height 38
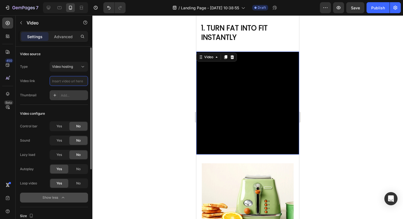
scroll to position [1, 0]
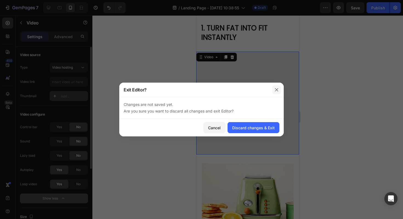
click at [279, 86] on button "button" at bounding box center [276, 89] width 9 height 9
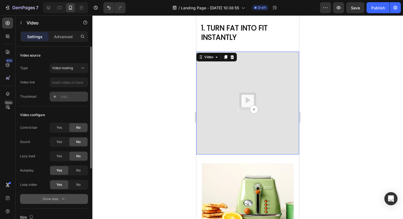
click at [67, 68] on span "Video hosting" at bounding box center [62, 68] width 21 height 4
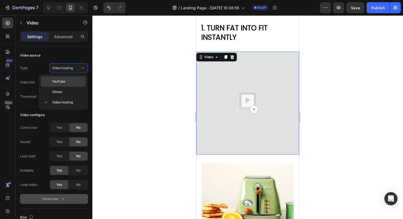
click at [66, 81] on p "YouTube" at bounding box center [67, 81] width 31 height 5
type input "https://www.youtube.com/watch?v=drIt4RH_kyQ"
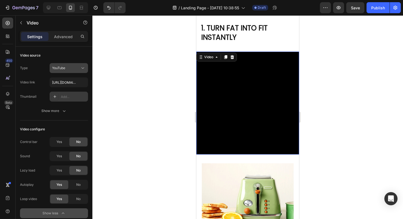
click at [73, 67] on div "YouTube" at bounding box center [66, 68] width 28 height 5
click at [64, 100] on span "Video hosting" at bounding box center [62, 102] width 21 height 5
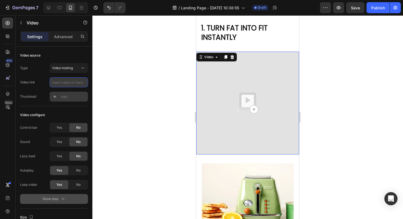
click at [69, 86] on input "text" at bounding box center [69, 82] width 38 height 10
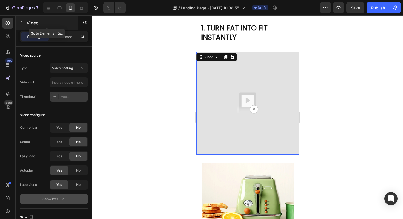
click at [21, 22] on icon "button" at bounding box center [21, 22] width 2 height 3
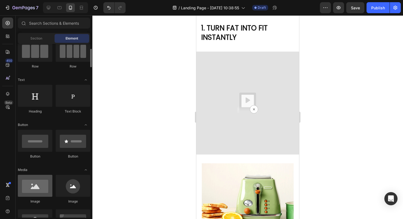
scroll to position [48, 0]
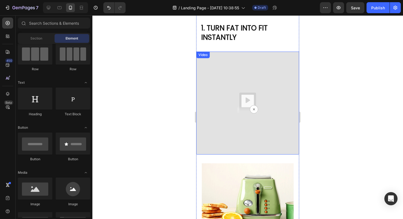
click at [223, 91] on img at bounding box center [247, 103] width 103 height 103
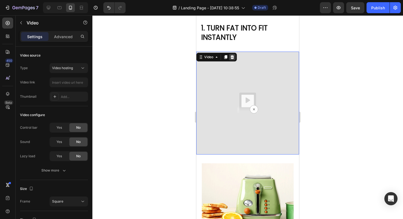
click at [233, 57] on icon at bounding box center [233, 57] width 4 height 4
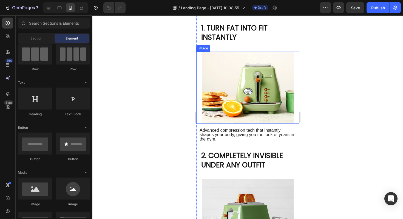
click at [237, 64] on img at bounding box center [248, 88] width 92 height 72
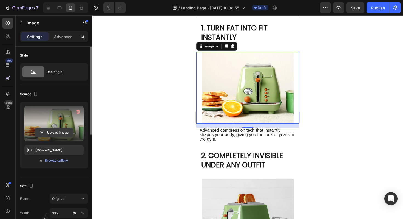
click at [54, 131] on input "file" at bounding box center [54, 132] width 38 height 9
click at [53, 132] on input "file" at bounding box center [54, 132] width 38 height 9
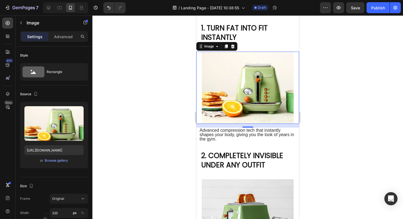
type input "C:\fakepath\Copie de STATS_ADS_1 (3).gif"
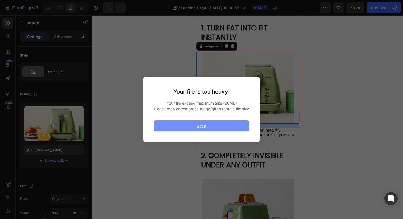
click at [232, 129] on button "Got it" at bounding box center [201, 125] width 95 height 11
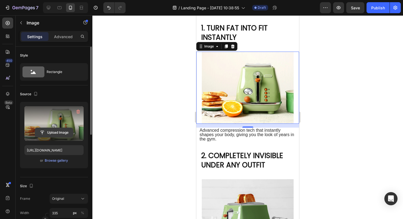
click at [61, 130] on input "file" at bounding box center [54, 132] width 38 height 9
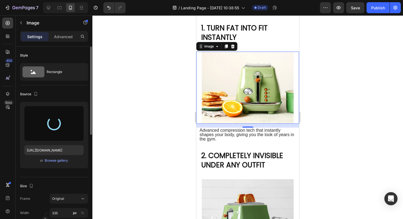
type input "https://cdn.shopify.com/s/files/1/0719/5151/5705/files/gempages_561314862509065…"
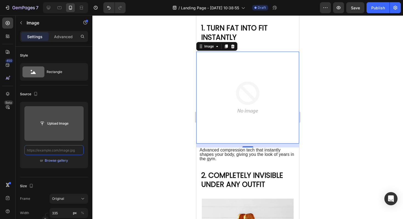
scroll to position [0, 0]
click at [59, 123] on input "file" at bounding box center [54, 123] width 38 height 9
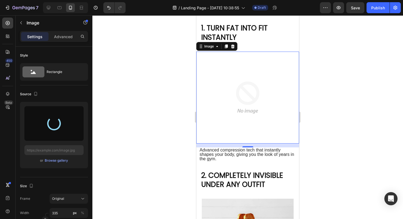
type input "https://cdn.shopify.com/s/files/1/0719/5151/5705/files/gempages_561314862509065…"
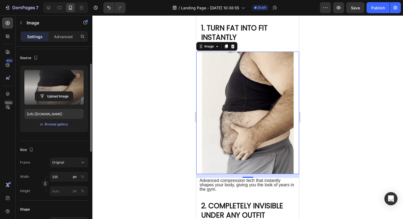
scroll to position [36, 0]
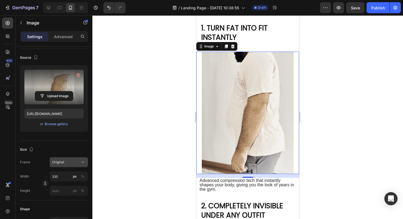
click at [67, 160] on div "Original" at bounding box center [65, 162] width 27 height 5
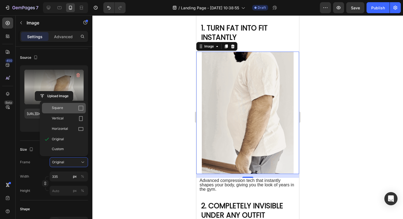
click at [70, 109] on div "Square" at bounding box center [68, 107] width 32 height 5
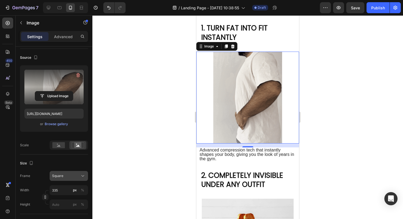
click at [75, 176] on div "Square" at bounding box center [65, 175] width 27 height 5
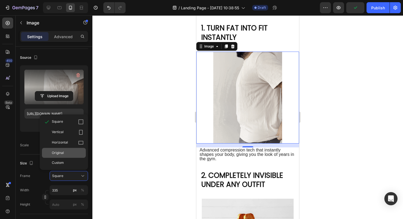
click at [64, 154] on span "Original" at bounding box center [58, 152] width 12 height 5
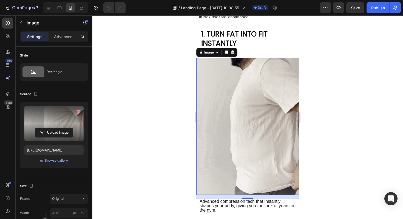
scroll to position [102, 0]
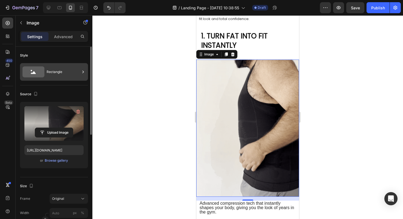
click at [42, 75] on icon at bounding box center [33, 71] width 22 height 11
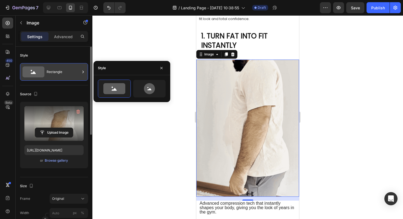
click at [42, 75] on icon at bounding box center [33, 71] width 22 height 11
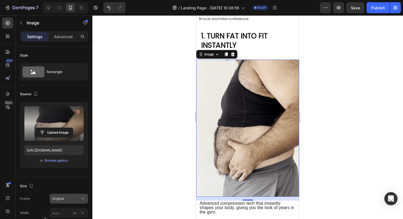
click at [59, 197] on span "Original" at bounding box center [58, 198] width 12 height 5
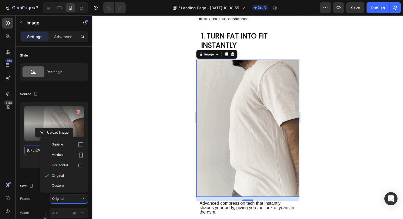
click at [31, 151] on input "https://cdn.shopify.com/s/files/1/0719/5151/5705/files/gempages_561314862509065…" at bounding box center [53, 150] width 59 height 10
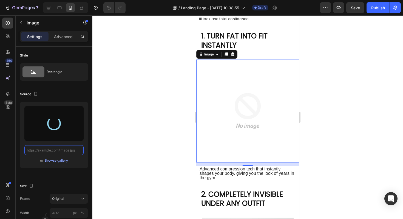
type input "https://cdn.shopify.com/s/files/1/0719/5151/5705/files/gempages_561314862509065…"
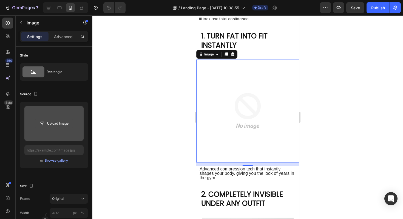
click at [60, 121] on input "file" at bounding box center [54, 123] width 38 height 9
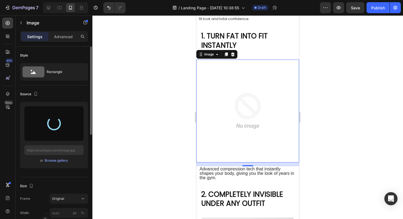
type input "https://cdn.shopify.com/s/files/1/0719/5151/5705/files/gempages_561314862509065…"
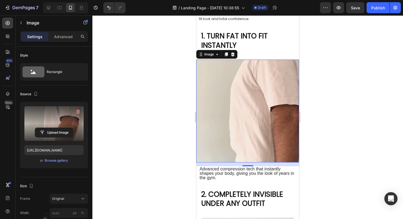
click at [326, 109] on div at bounding box center [247, 116] width 311 height 203
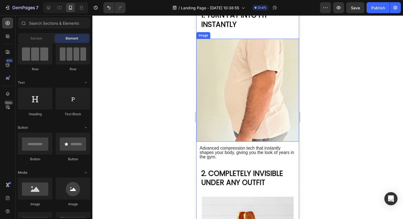
scroll to position [118, 0]
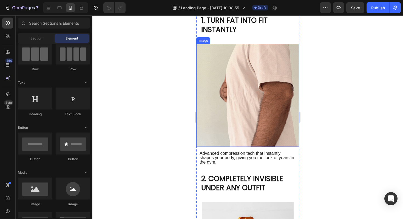
click at [234, 95] on img at bounding box center [247, 95] width 103 height 103
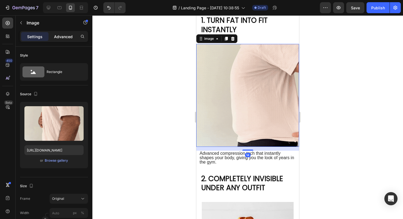
click at [56, 34] on p "Advanced" at bounding box center [63, 37] width 19 height 6
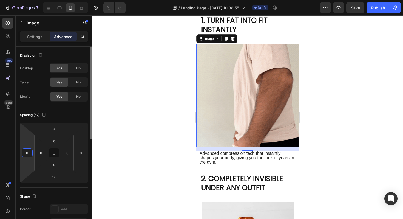
click at [31, 155] on input "0" at bounding box center [27, 153] width 8 height 8
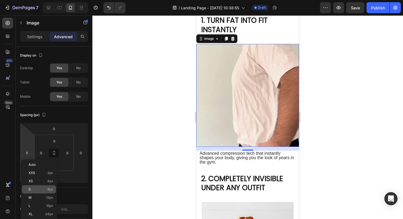
click at [47, 189] on p "S 8px" at bounding box center [41, 189] width 25 height 4
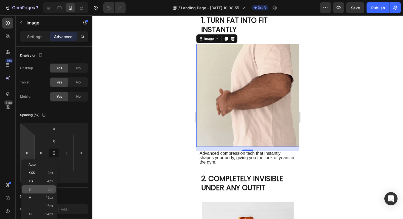
type input "8"
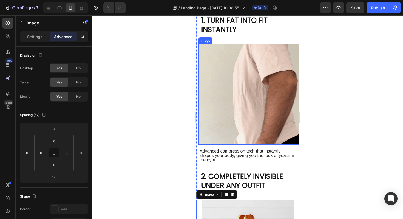
click at [219, 116] on img at bounding box center [248, 94] width 101 height 101
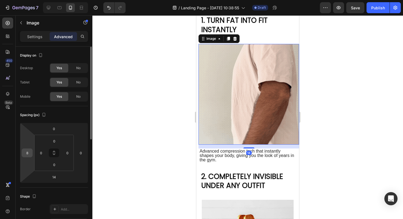
click at [27, 152] on input "8" at bounding box center [27, 153] width 8 height 8
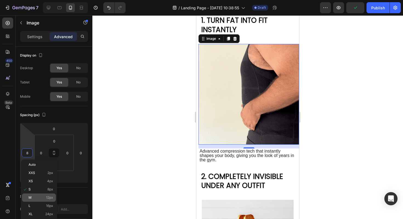
click at [39, 197] on p "M 12px" at bounding box center [41, 197] width 25 height 4
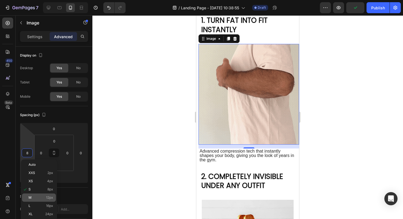
type input "12"
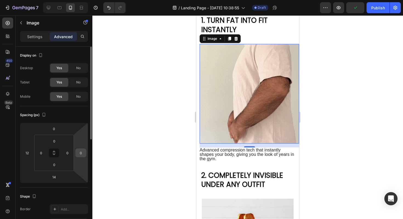
click at [81, 152] on input "0" at bounding box center [81, 153] width 8 height 8
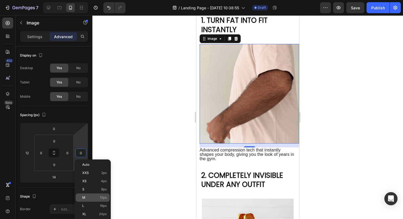
click at [93, 198] on p "M 12px" at bounding box center [94, 197] width 25 height 4
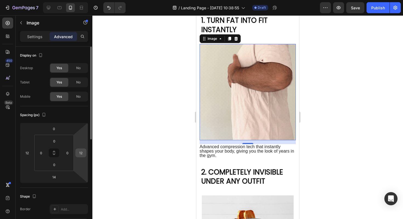
click at [79, 152] on input "12" at bounding box center [81, 153] width 8 height 8
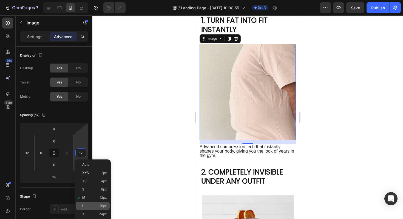
click at [92, 206] on p "L 16px" at bounding box center [94, 206] width 25 height 4
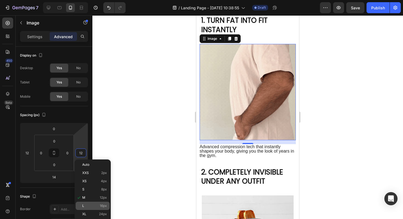
type input "16"
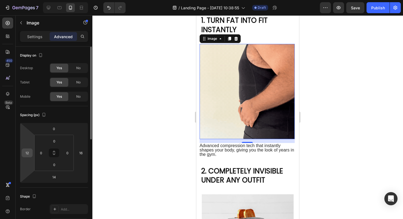
click at [24, 153] on input "12" at bounding box center [27, 153] width 8 height 8
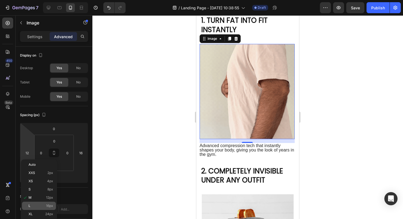
click at [37, 204] on p "L 16px" at bounding box center [41, 206] width 25 height 4
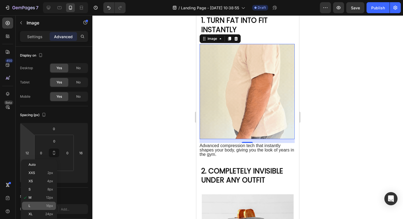
type input "16"
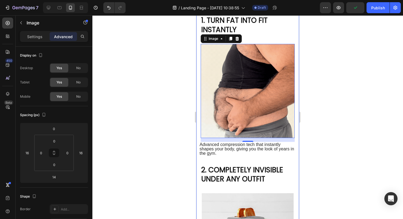
click at [325, 126] on div at bounding box center [247, 116] width 311 height 203
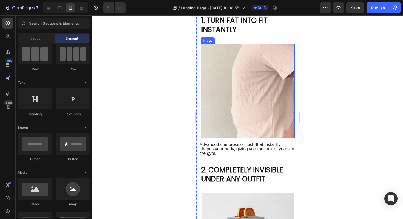
click at [262, 106] on img at bounding box center [248, 91] width 94 height 94
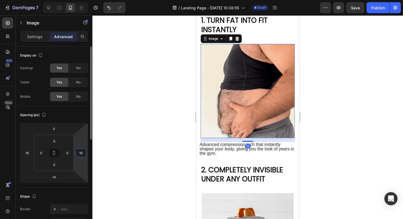
click at [82, 155] on input "16" at bounding box center [81, 153] width 8 height 8
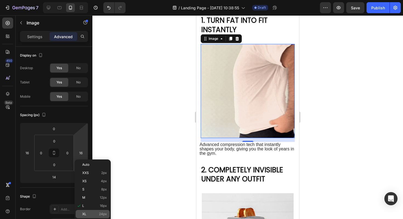
click at [100, 211] on div "XL 24px" at bounding box center [93, 214] width 34 height 8
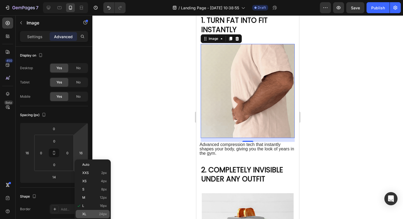
type input "24"
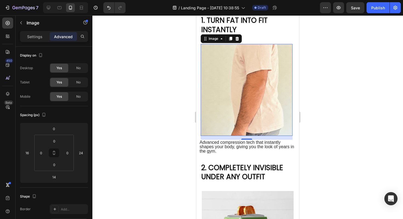
click at [141, 118] on div at bounding box center [247, 116] width 311 height 203
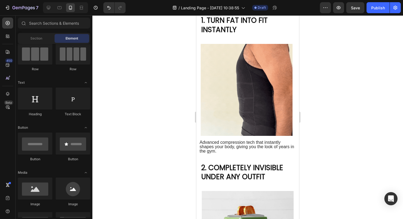
click at [215, 90] on img at bounding box center [247, 90] width 92 height 92
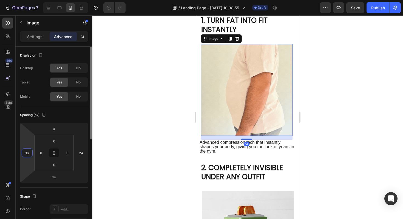
click at [25, 154] on input "16" at bounding box center [27, 153] width 8 height 8
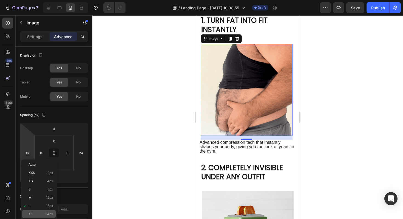
click at [38, 210] on div "XL 24px" at bounding box center [39, 214] width 34 height 8
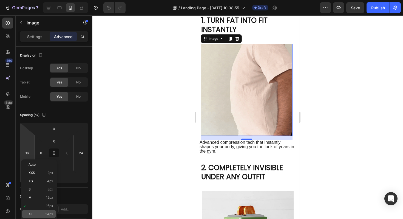
type input "24"
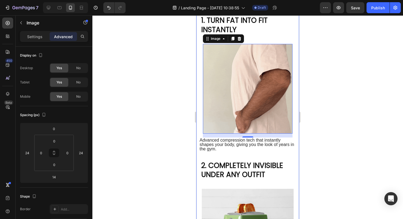
click at [345, 93] on div at bounding box center [247, 116] width 311 height 203
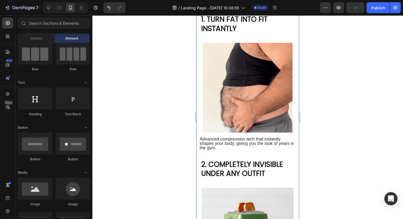
scroll to position [117, 0]
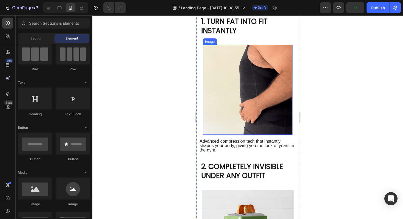
click at [248, 106] on img at bounding box center [248, 90] width 90 height 90
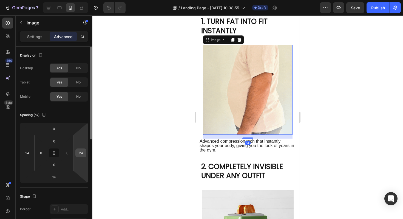
click at [80, 155] on input "24" at bounding box center [81, 153] width 8 height 8
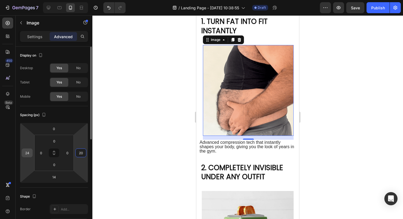
type input "20"
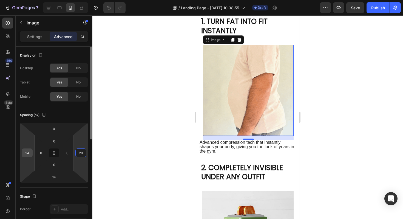
click at [27, 154] on input "24" at bounding box center [27, 153] width 8 height 8
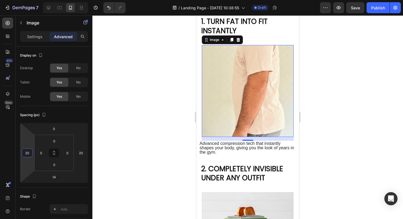
type input "20"
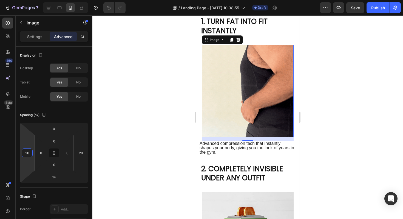
click at [105, 154] on div at bounding box center [247, 116] width 311 height 203
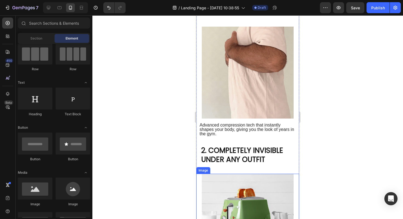
scroll to position [114, 0]
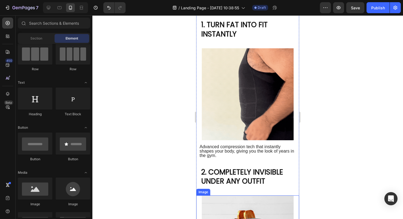
click at [247, 86] on img at bounding box center [248, 94] width 92 height 92
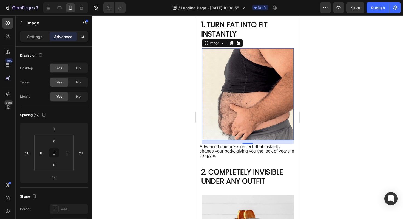
click at [237, 94] on img at bounding box center [248, 94] width 92 height 92
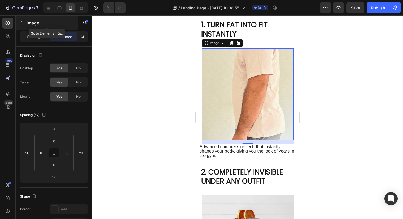
click at [26, 24] on div "Image" at bounding box center [47, 23] width 63 height 14
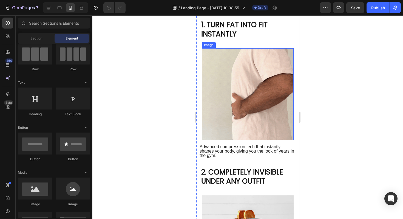
click at [280, 77] on img at bounding box center [248, 94] width 92 height 92
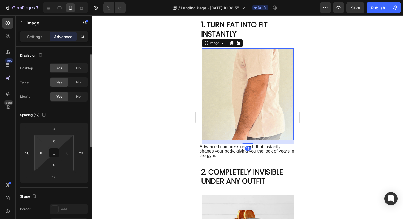
scroll to position [63, 0]
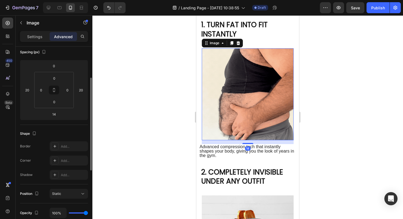
click at [42, 41] on div "Settings Advanced" at bounding box center [54, 36] width 68 height 11
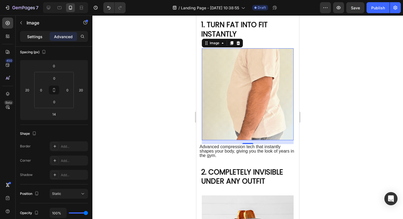
click at [42, 40] on div "Settings" at bounding box center [34, 36] width 27 height 9
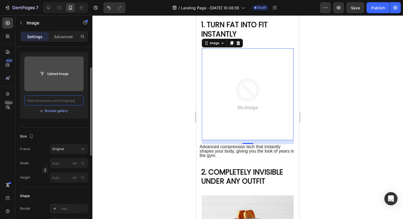
scroll to position [38, 0]
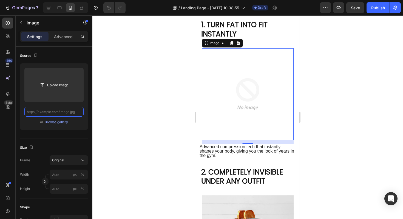
type input "C:\fakepath\Copie de STATS_ADS_1 (6).gif"
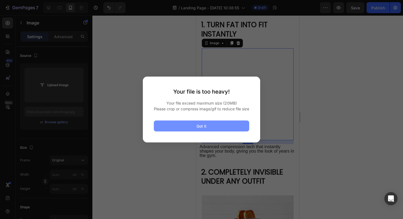
click at [192, 126] on button "Got it" at bounding box center [201, 125] width 95 height 11
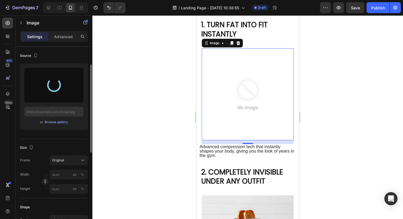
type input "[URL][DOMAIN_NAME]"
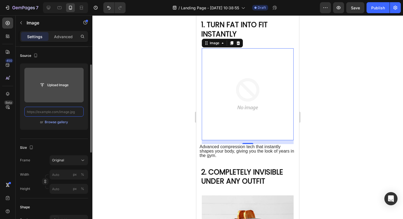
scroll to position [0, 0]
click at [58, 79] on input "file" at bounding box center [53, 85] width 59 height 35
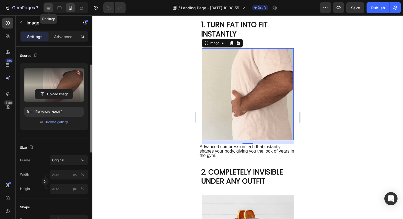
click at [44, 9] on div at bounding box center [48, 7] width 9 height 9
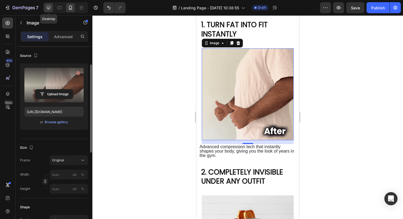
type input "[URL][DOMAIN_NAME]"
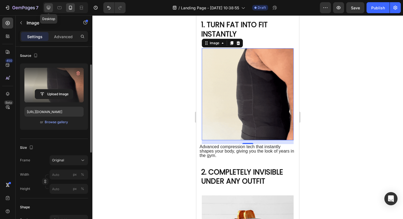
type input "483"
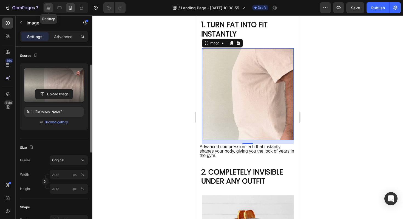
type input "380"
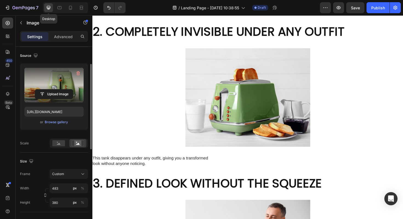
scroll to position [353, 0]
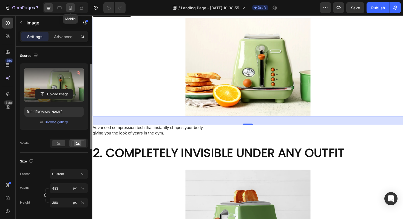
click at [67, 8] on div at bounding box center [70, 7] width 9 height 9
type input "[URL][DOMAIN_NAME]"
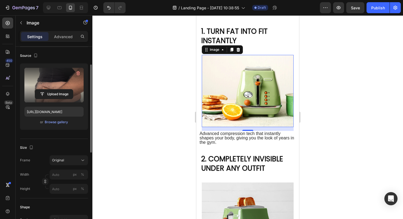
scroll to position [98, 0]
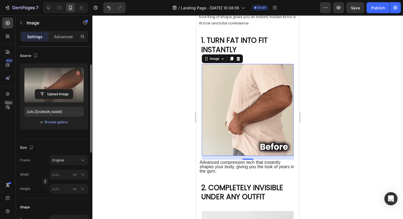
click at [316, 92] on div at bounding box center [247, 116] width 311 height 203
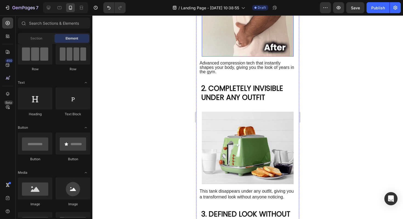
scroll to position [198, 0]
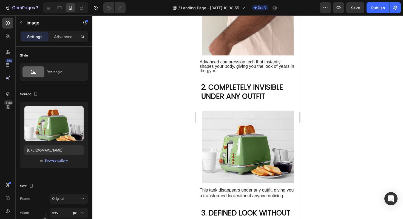
click at [270, 148] on img at bounding box center [248, 146] width 92 height 72
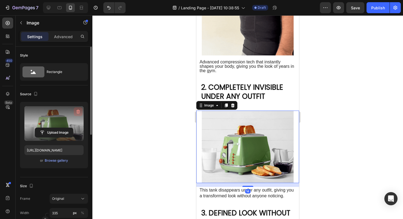
click at [77, 111] on icon "button" at bounding box center [77, 111] width 5 height 5
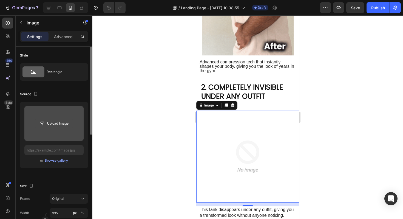
click at [63, 123] on input "file" at bounding box center [54, 123] width 38 height 9
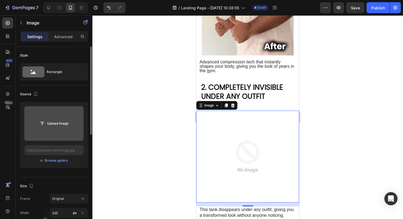
click at [56, 120] on input "file" at bounding box center [54, 123] width 38 height 9
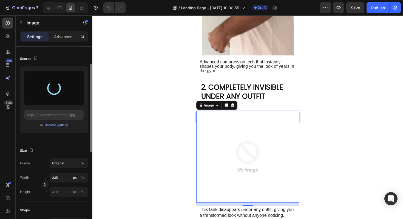
scroll to position [36, 0]
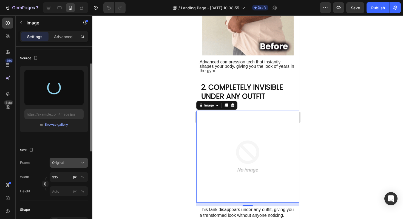
type input "https://cdn.shopify.com/s/files/1/0719/5151/5705/files/gempages_561314862509065…"
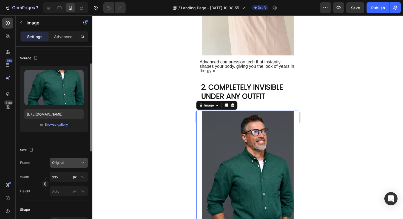
click at [76, 159] on button "Original" at bounding box center [69, 163] width 38 height 10
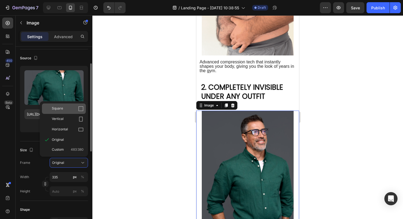
click at [73, 106] on div "Square" at bounding box center [68, 108] width 32 height 5
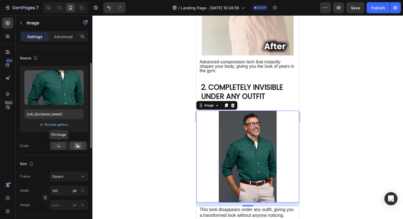
click at [58, 147] on rect at bounding box center [58, 146] width 13 height 6
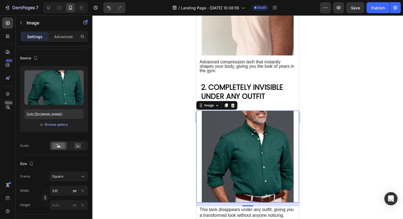
click at [237, 157] on img at bounding box center [248, 156] width 92 height 92
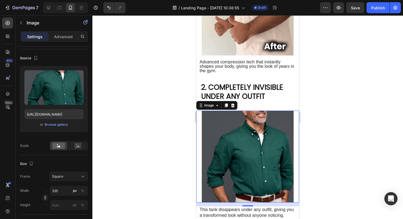
click at [237, 157] on img at bounding box center [248, 156] width 92 height 92
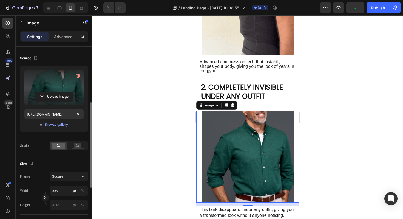
scroll to position [65, 0]
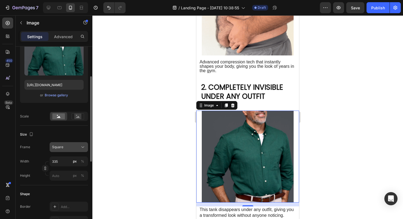
click at [73, 148] on div "Square" at bounding box center [65, 146] width 27 height 5
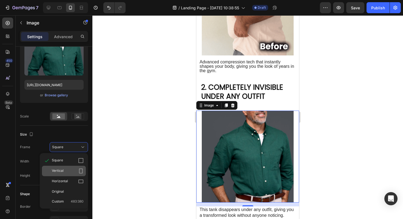
click at [71, 170] on div "Vertical" at bounding box center [68, 170] width 32 height 5
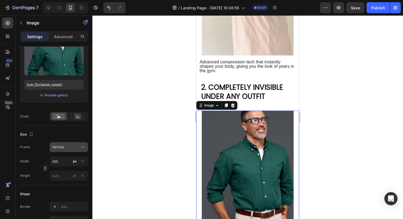
click at [73, 149] on div "Vertical" at bounding box center [68, 146] width 33 height 5
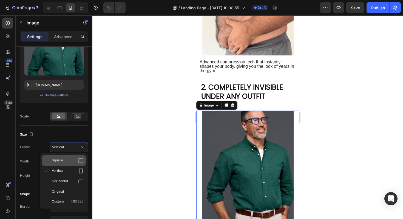
click at [73, 158] on div "Square" at bounding box center [68, 160] width 32 height 5
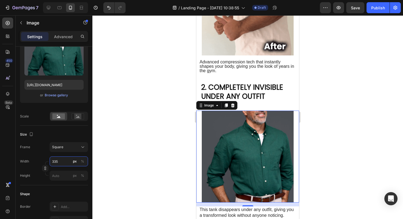
click at [70, 163] on input "335" at bounding box center [69, 161] width 38 height 10
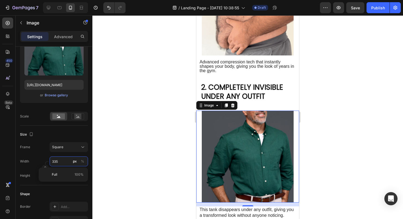
type input "3"
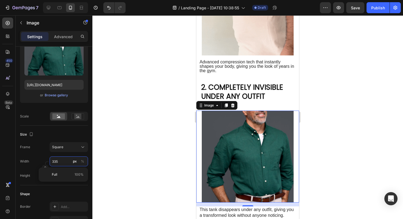
type input "3"
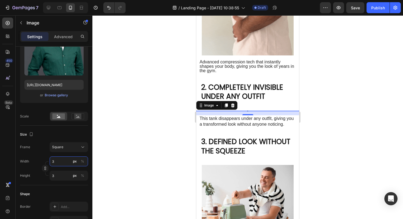
type input "30"
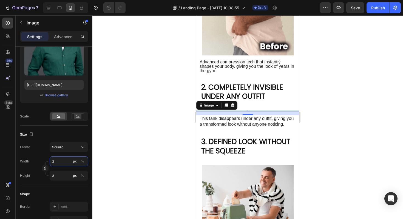
type input "30"
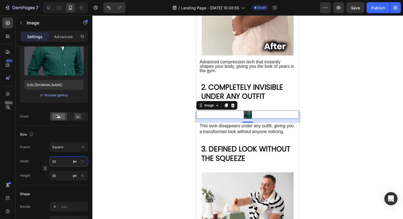
type input "300"
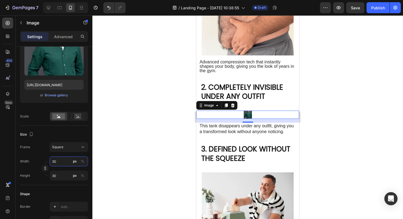
type input "300"
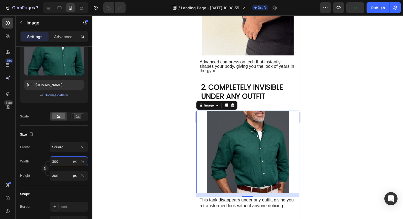
type input "30"
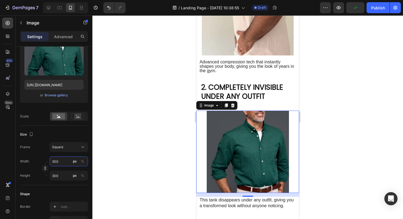
type input "30"
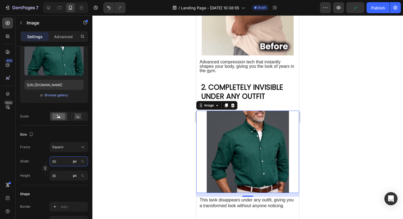
type input "3"
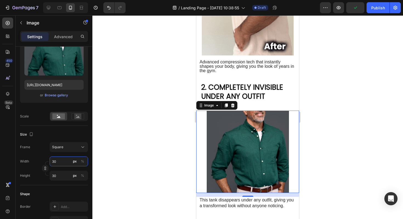
type input "3"
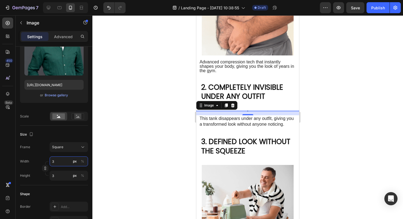
type input "33"
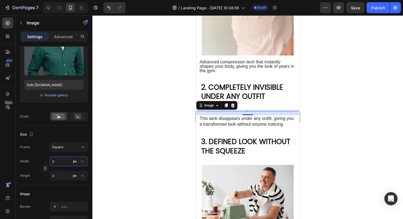
type input "33"
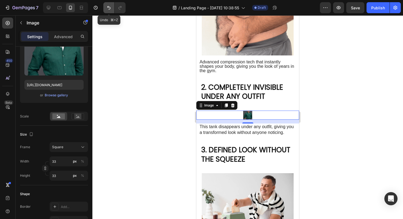
click at [112, 10] on button "Undo/Redo" at bounding box center [108, 7] width 11 height 11
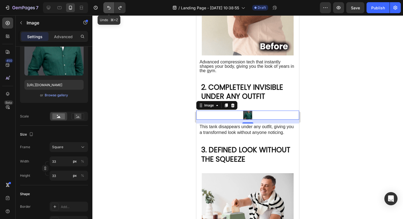
click at [112, 10] on button "Undo/Redo" at bounding box center [108, 7] width 11 height 11
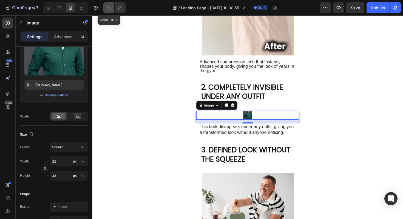
type input "3"
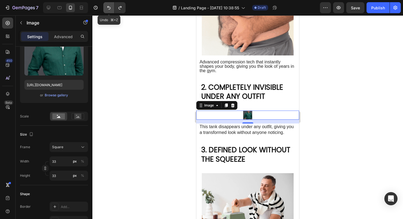
type input "3"
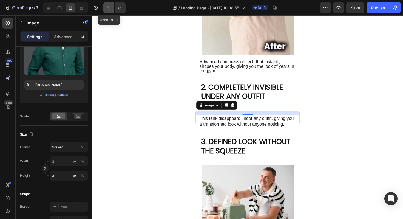
click at [112, 10] on button "Undo/Redo" at bounding box center [108, 7] width 11 height 11
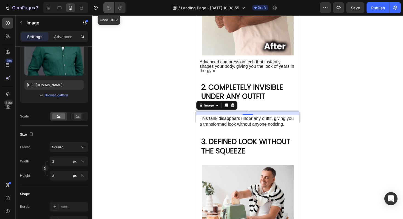
type input "300"
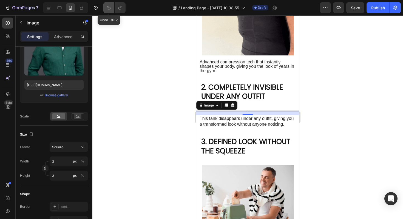
type input "300"
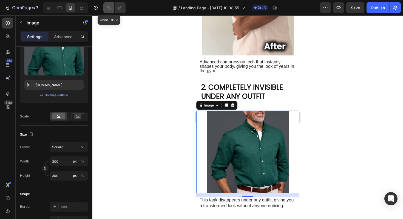
click at [112, 10] on button "Undo/Redo" at bounding box center [108, 7] width 11 height 11
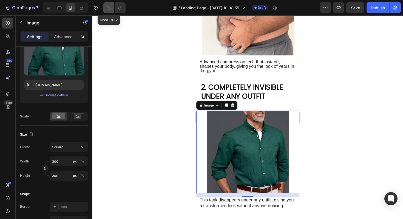
type input "335"
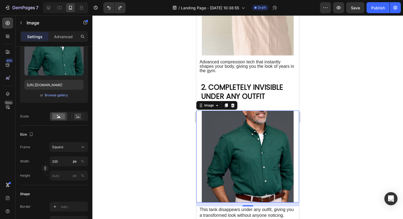
click at [139, 137] on div at bounding box center [247, 116] width 311 height 203
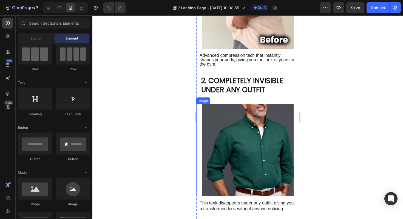
scroll to position [213, 0]
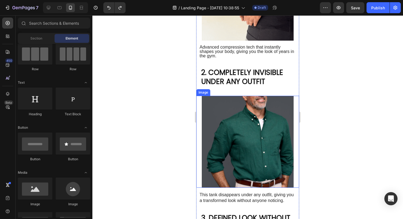
click at [258, 132] on img at bounding box center [248, 142] width 92 height 92
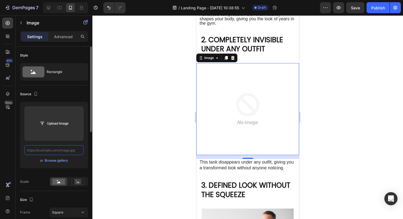
scroll to position [0, 0]
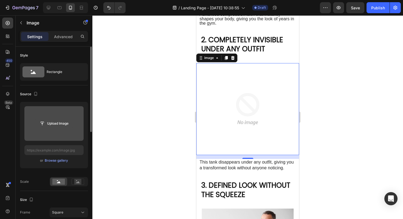
click at [56, 124] on input "file" at bounding box center [54, 123] width 38 height 9
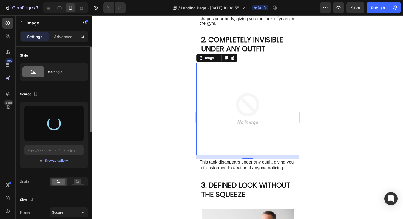
type input "https://cdn.shopify.com/s/files/1/0719/5151/5705/files/gempages_561314862509065…"
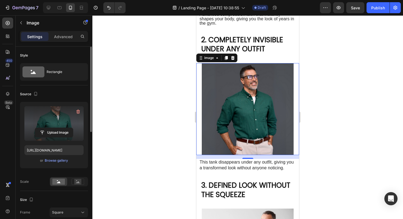
click at [340, 104] on div at bounding box center [247, 116] width 311 height 203
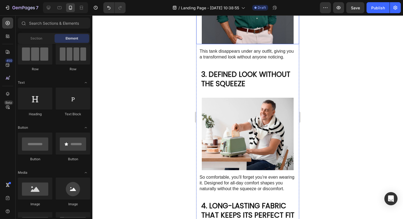
scroll to position [359, 0]
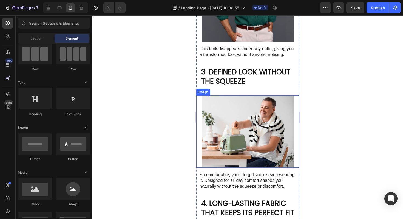
click at [229, 115] on img at bounding box center [248, 131] width 92 height 72
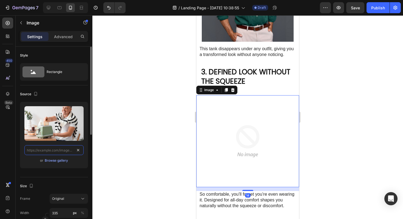
scroll to position [0, 0]
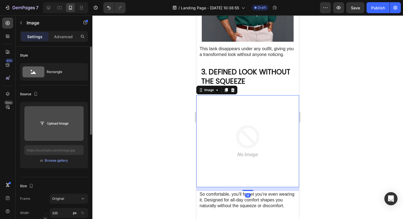
click at [61, 126] on input "file" at bounding box center [54, 123] width 38 height 9
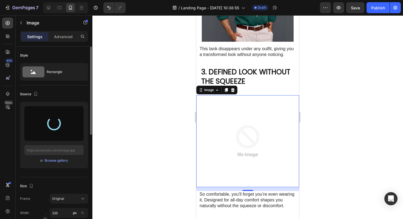
type input "[URL][DOMAIN_NAME]"
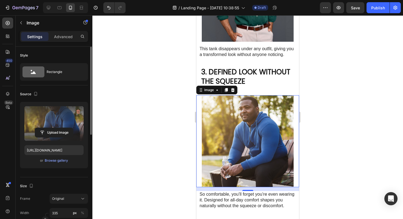
click at [340, 56] on div at bounding box center [247, 116] width 311 height 203
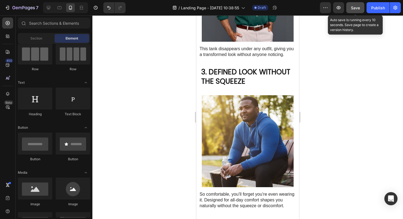
click at [352, 11] on button "Save" at bounding box center [355, 7] width 18 height 11
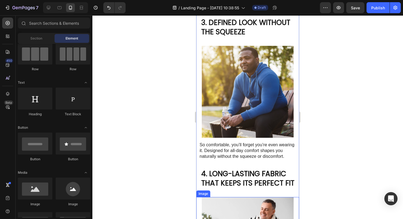
scroll to position [379, 0]
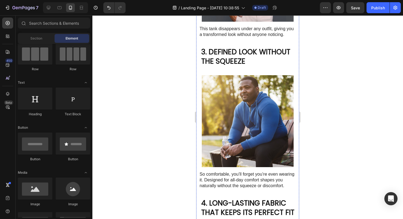
click at [246, 108] on img at bounding box center [248, 121] width 92 height 92
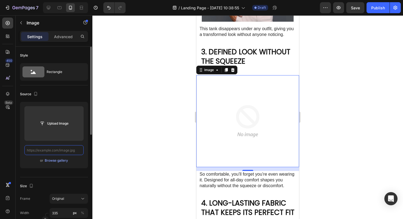
scroll to position [0, 0]
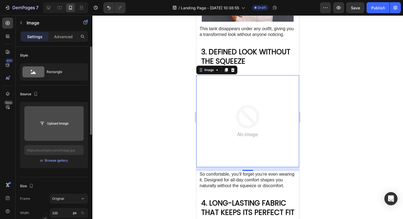
click at [63, 129] on input "file" at bounding box center [53, 123] width 59 height 35
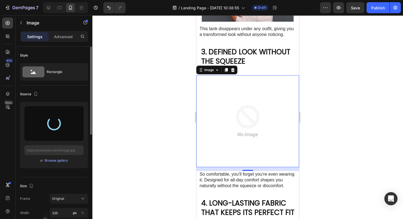
type input "https://cdn.shopify.com/s/files/1/0719/5151/5705/files/gempages_561314862509065…"
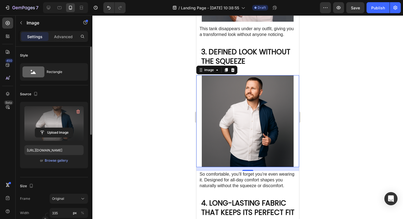
click at [333, 105] on div at bounding box center [247, 116] width 311 height 203
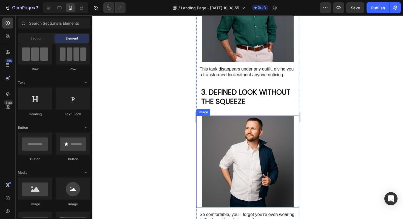
scroll to position [354, 0]
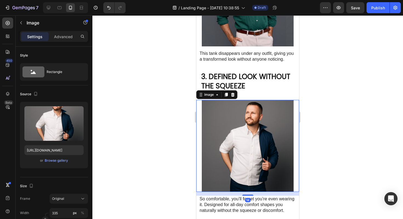
click at [226, 123] on img at bounding box center [248, 146] width 92 height 92
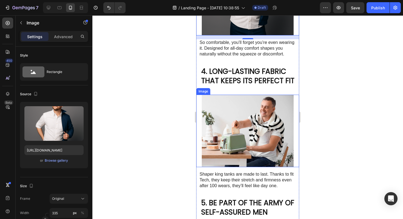
scroll to position [65, 0]
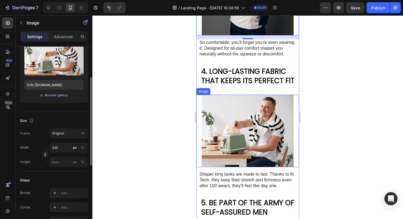
click at [247, 127] on img at bounding box center [248, 131] width 92 height 72
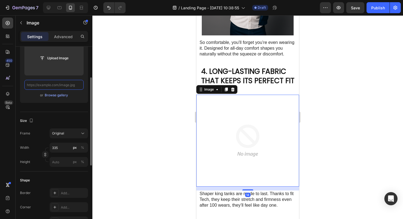
scroll to position [0, 0]
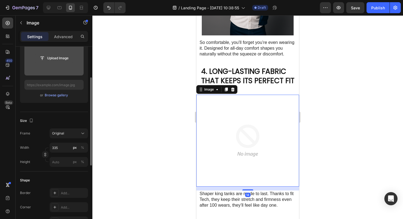
click at [54, 59] on input "file" at bounding box center [54, 57] width 38 height 9
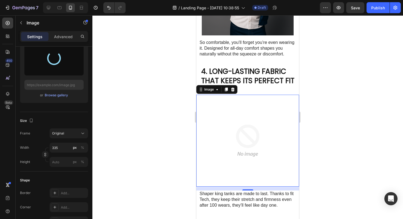
type input "[URL][DOMAIN_NAME]"
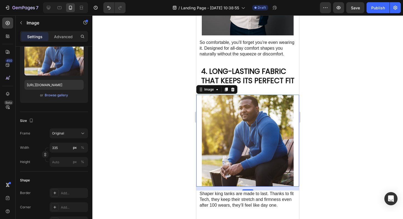
click at [318, 142] on div at bounding box center [247, 116] width 311 height 203
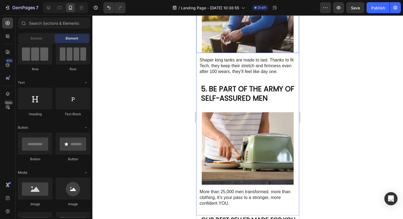
scroll to position [688, 0]
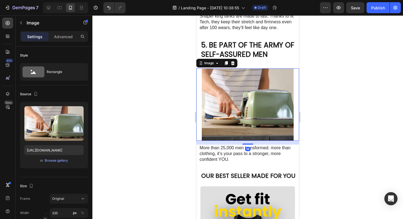
click at [261, 88] on img at bounding box center [248, 104] width 92 height 72
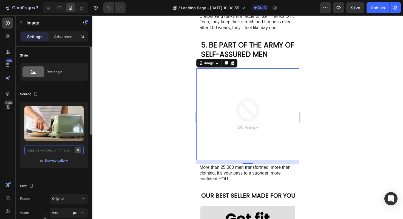
scroll to position [0, 0]
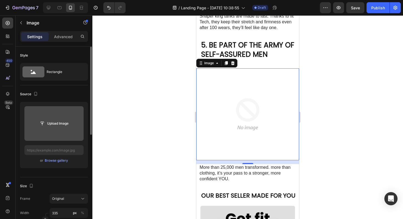
click at [58, 120] on input "file" at bounding box center [54, 123] width 38 height 9
click at [52, 123] on input "file" at bounding box center [54, 123] width 38 height 9
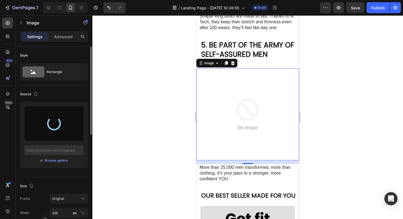
type input "https://cdn.shopify.com/s/files/1/0719/5151/5705/files/gempages_561314862509065…"
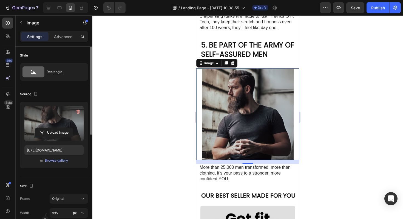
click at [338, 98] on div at bounding box center [247, 116] width 311 height 203
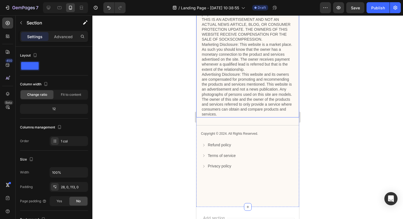
scroll to position [1078, 0]
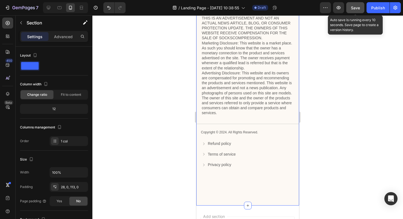
click at [353, 7] on span "Save" at bounding box center [355, 7] width 9 height 5
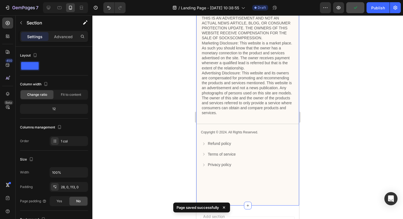
click at [332, 6] on div "Preview Publish" at bounding box center [360, 7] width 81 height 11
click at [337, 8] on icon "button" at bounding box center [339, 7] width 4 height 3
click at [273, 188] on div "Privacy & GDPR Disclosure: We sometimes collect personal information for market…" at bounding box center [247, 93] width 103 height 223
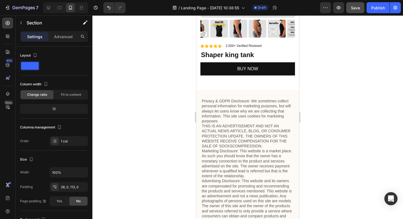
scroll to position [944, 0]
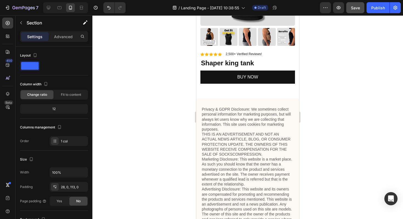
click at [258, 103] on div "Privacy & GDPR Disclosure: We sometimes collect personal information for market…" at bounding box center [247, 209] width 103 height 223
click at [271, 102] on div "Privacy & GDPR Disclosure: We sometimes collect personal information for market…" at bounding box center [247, 209] width 103 height 223
click at [260, 97] on div "Product Images Material Shipping Care instruction Accordion Icon Icon Icon Icon…" at bounding box center [247, 12] width 103 height 171
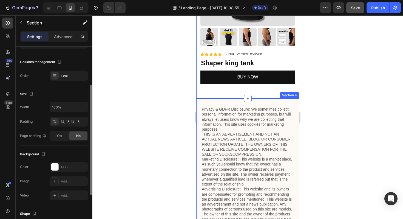
click at [255, 107] on p "Privacy & GDPR Disclosure: We sometimes collect personal information for market…" at bounding box center [248, 169] width 92 height 125
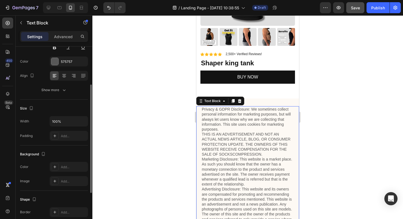
scroll to position [0, 0]
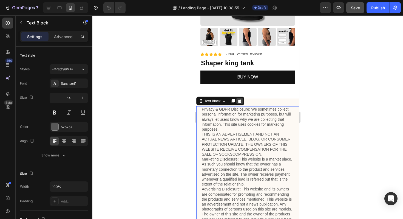
click at [242, 101] on div at bounding box center [239, 101] width 7 height 7
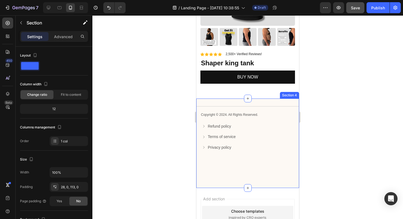
click at [256, 102] on div "Title Line Copyright © 2024. All Rights Reserved. Text Block Refund policy Butt…" at bounding box center [247, 142] width 103 height 89
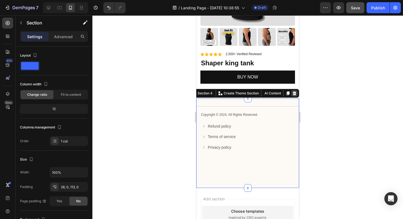
click at [295, 93] on icon at bounding box center [295, 93] width 4 height 4
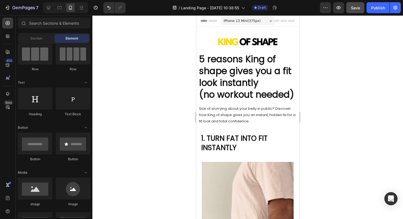
click at [285, 20] on icon at bounding box center [283, 21] width 7 height 2
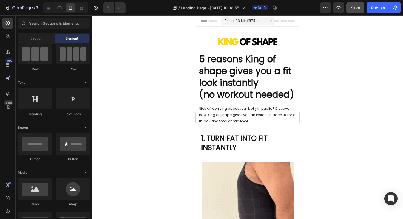
click at [212, 21] on span "Header" at bounding box center [213, 20] width 12 height 5
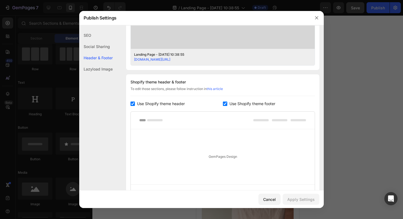
scroll to position [257, 0]
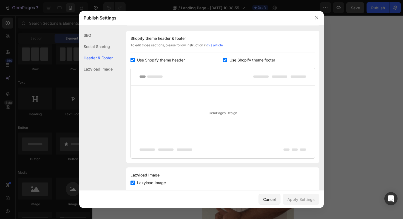
click at [170, 63] on span "Use Shopify theme header" at bounding box center [161, 60] width 48 height 7
checkbox input "false"
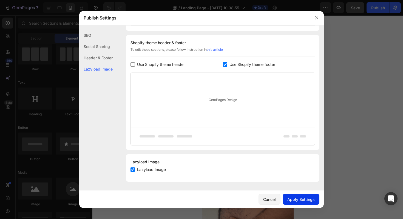
click at [293, 203] on button "Apply Settings" at bounding box center [301, 199] width 37 height 11
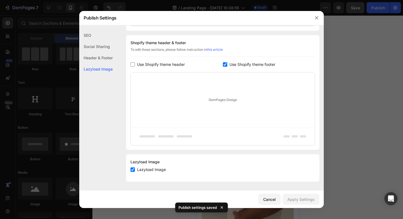
click at [100, 63] on div "Header & Footer" at bounding box center [95, 68] width 33 height 11
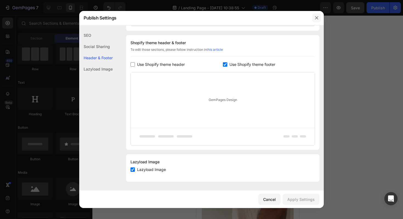
click at [314, 17] on button "button" at bounding box center [316, 17] width 9 height 9
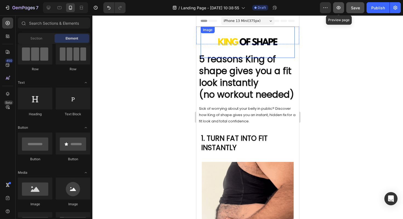
click at [337, 9] on icon "button" at bounding box center [338, 7] width 5 height 5
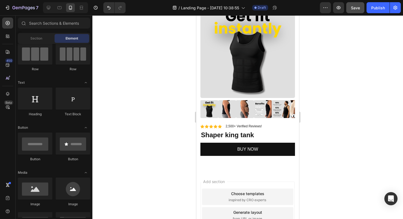
scroll to position [958, 0]
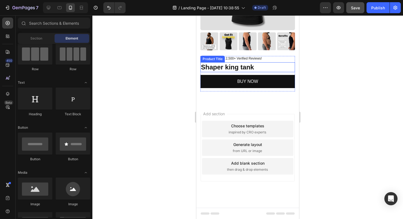
click at [244, 67] on h1 "Shaper king tank" at bounding box center [247, 67] width 95 height 10
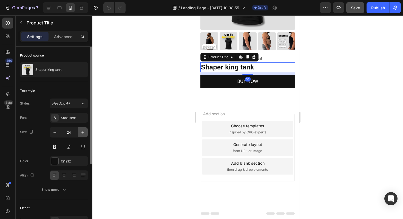
click at [80, 131] on icon "button" at bounding box center [82, 131] width 5 height 5
type input "25"
click at [350, 64] on div at bounding box center [247, 116] width 311 height 203
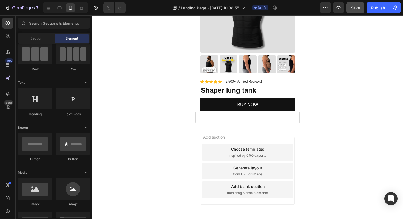
scroll to position [925, 0]
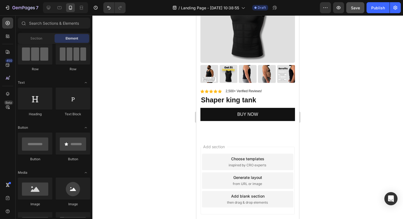
click at [354, 15] on div "7 / Landing Page - Aug 27, 10:38:55 Draft Preview Save Publish" at bounding box center [201, 8] width 403 height 16
click at [354, 10] on span "Save" at bounding box center [355, 7] width 9 height 5
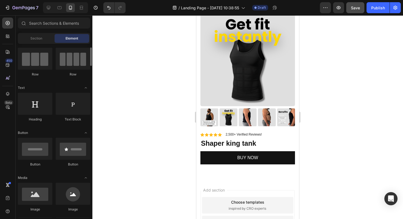
scroll to position [42, 0]
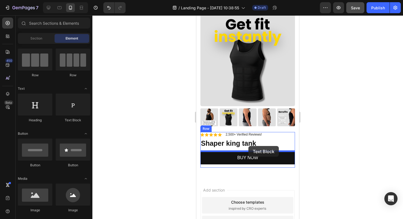
drag, startPoint x: 265, startPoint y: 121, endPoint x: 248, endPoint y: 146, distance: 29.7
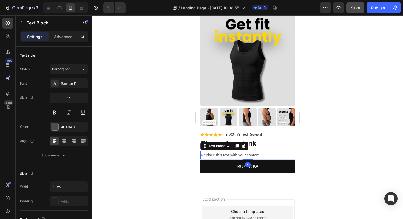
click at [243, 154] on div "Replace this text with your content" at bounding box center [247, 155] width 95 height 8
click at [243, 154] on p "Replace this text with your content" at bounding box center [247, 155] width 93 height 7
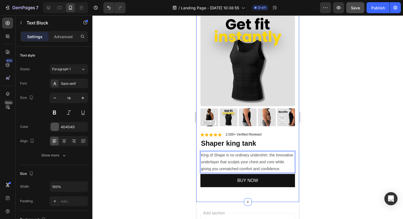
click at [330, 164] on div at bounding box center [247, 116] width 311 height 203
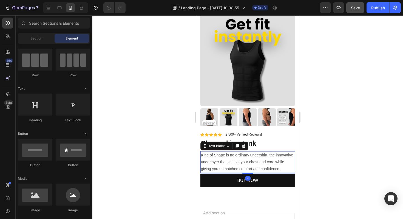
click at [287, 169] on p "King of Shape is no ordinary undershirt. the innovative underlayer that sculpts…" at bounding box center [247, 162] width 93 height 21
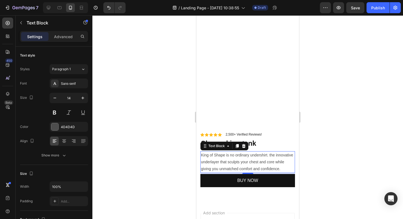
scroll to position [882, 0]
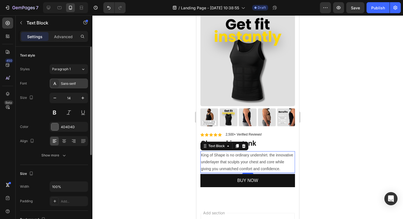
click at [66, 87] on div "Sans-serif" at bounding box center [69, 83] width 38 height 10
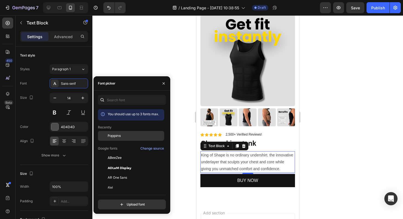
click at [119, 172] on div "Poppins" at bounding box center [131, 177] width 66 height 10
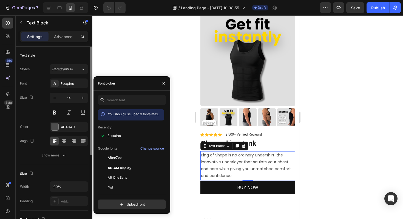
click at [36, 112] on div "Size 14" at bounding box center [54, 105] width 68 height 25
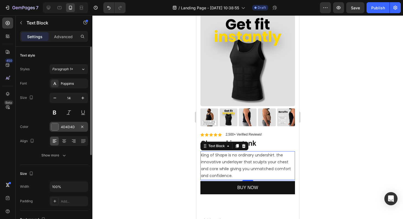
click at [55, 127] on div at bounding box center [54, 126] width 7 height 7
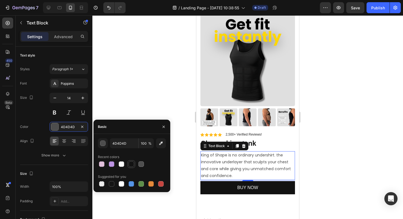
click at [131, 163] on div at bounding box center [131, 163] width 5 height 5
type input "121212"
click at [38, 129] on div "Color 121212" at bounding box center [54, 127] width 68 height 10
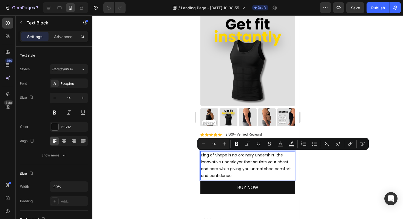
click at [227, 155] on p "King of Shape is no ordinary undershirt. the innovative underlayer that sculpts…" at bounding box center [247, 166] width 93 height 28
drag, startPoint x: 227, startPoint y: 155, endPoint x: 202, endPoint y: 155, distance: 25.0
click at [202, 155] on p "King of Shape is no ordinary undershirt. the innovative underlayer that sculpts…" at bounding box center [247, 166] width 93 height 28
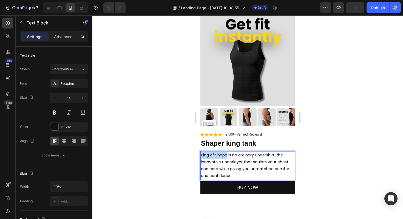
drag, startPoint x: 226, startPoint y: 155, endPoint x: 202, endPoint y: 155, distance: 24.4
click at [202, 155] on p "King of Shape is no ordinary undershirt. the innovative underlayer that sculpts…" at bounding box center [247, 166] width 93 height 28
click at [233, 163] on p "Shaper king tank is no ordinary undershirt. the innovative underlayer that scul…" at bounding box center [247, 166] width 93 height 28
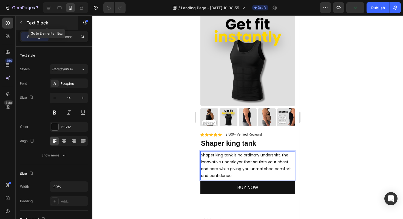
click at [24, 24] on button "button" at bounding box center [21, 22] width 9 height 9
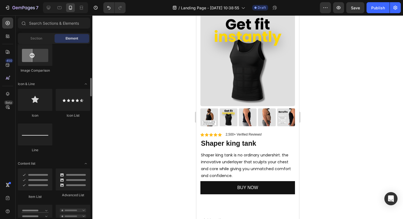
scroll to position [321, 0]
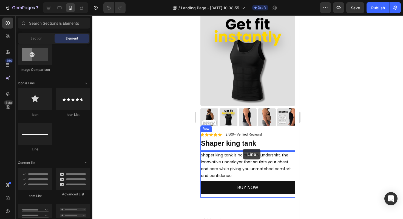
drag, startPoint x: 235, startPoint y: 144, endPoint x: 243, endPoint y: 149, distance: 9.6
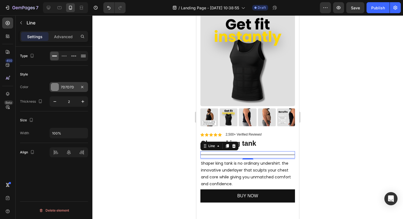
click at [53, 86] on div at bounding box center [54, 86] width 7 height 7
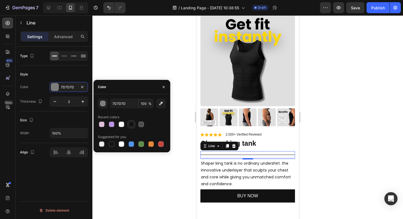
click at [133, 124] on div at bounding box center [131, 123] width 5 height 5
type input "121212"
click at [228, 146] on icon at bounding box center [227, 146] width 3 height 4
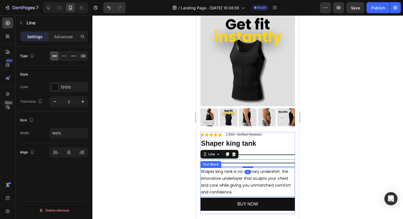
click at [234, 172] on p "Shaper king tank is no ordinary undershirt. the innovative underlayer that scul…" at bounding box center [247, 182] width 93 height 28
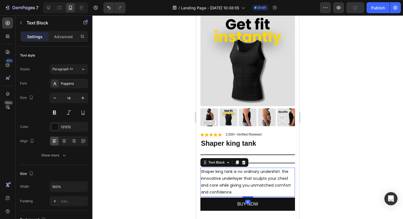
click at [237, 163] on icon at bounding box center [237, 162] width 3 height 4
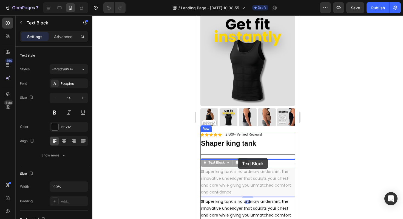
drag, startPoint x: 238, startPoint y: 179, endPoint x: 238, endPoint y: 158, distance: 20.8
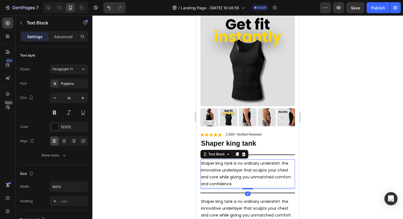
click at [231, 171] on p "Shaper king tank is no ordinary undershirt. the innovative underlayer that scul…" at bounding box center [247, 174] width 93 height 28
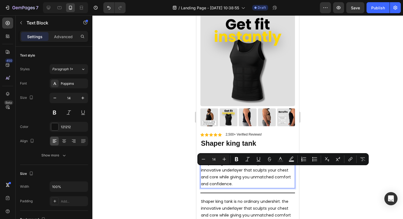
click at [231, 171] on p "Shaper king tank is no ordinary undershirt. the innovative underlayer that scul…" at bounding box center [247, 174] width 93 height 28
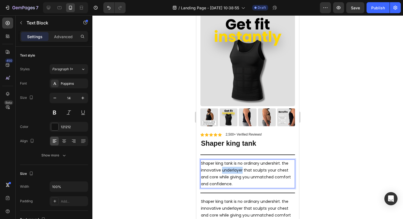
click at [231, 171] on p "Shaper king tank is no ordinary undershirt. the innovative underlayer that scul…" at bounding box center [247, 174] width 93 height 28
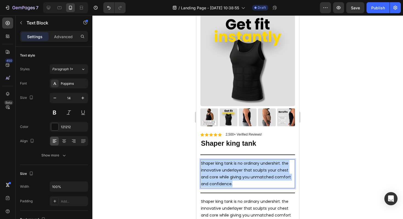
click at [231, 171] on p "Shaper king tank is no ordinary undershirt. the innovative underlayer that scul…" at bounding box center [247, 174] width 93 height 28
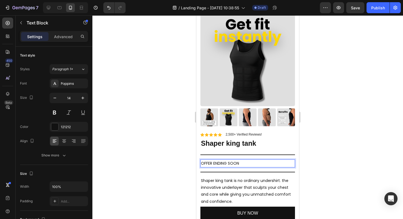
click at [178, 164] on div at bounding box center [247, 116] width 311 height 203
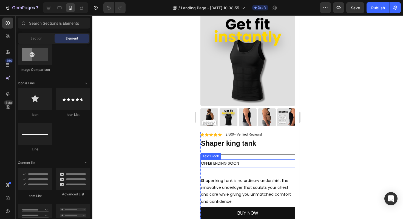
click at [208, 164] on p "OFFER ENDING SOON" at bounding box center [247, 163] width 93 height 7
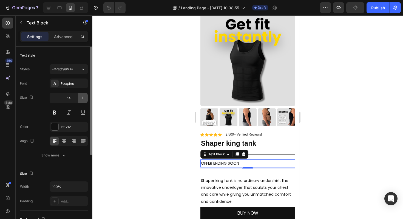
click at [84, 100] on icon "button" at bounding box center [82, 97] width 5 height 5
type input "16"
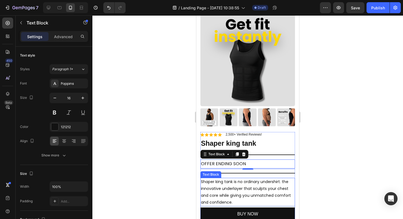
click at [205, 188] on p "Shaper king tank is no ordinary undershirt. the innovative underlayer that scul…" at bounding box center [247, 192] width 93 height 28
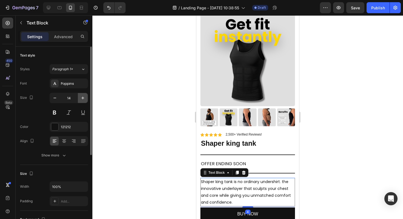
click at [85, 100] on icon "button" at bounding box center [82, 97] width 5 height 5
type input "15"
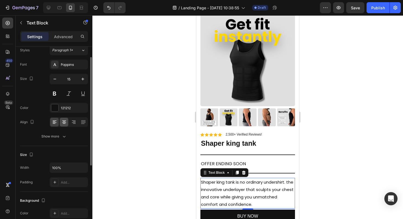
scroll to position [19, 0]
click at [217, 166] on p "OFFER ENDING SOON" at bounding box center [247, 164] width 93 height 8
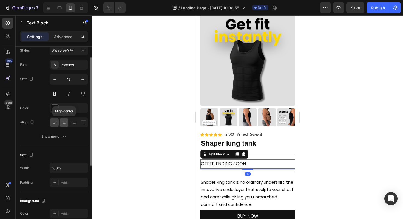
click at [66, 123] on icon at bounding box center [63, 122] width 5 height 5
click at [56, 95] on button at bounding box center [55, 94] width 10 height 10
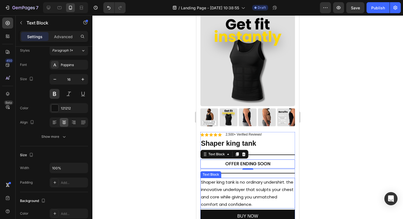
click at [230, 183] on p "Shaper king tank is no ordinary undershirt. the innovative underlayer that scul…" at bounding box center [247, 193] width 93 height 30
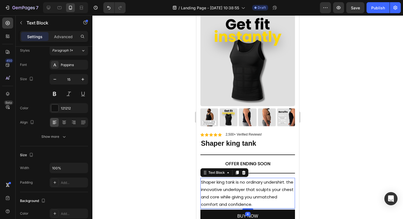
click at [223, 182] on p "Shaper king tank is no ordinary undershirt. the innovative underlayer that scul…" at bounding box center [247, 193] width 93 height 30
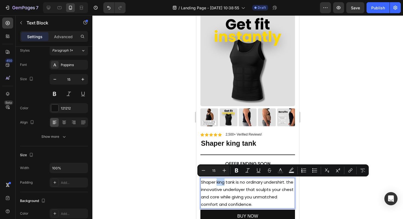
click at [226, 181] on p "Shaper king tank is no ordinary undershirt. the innovative underlayer that scul…" at bounding box center [247, 193] width 93 height 30
drag, startPoint x: 236, startPoint y: 182, endPoint x: 200, endPoint y: 181, distance: 35.9
click at [200, 181] on div "Product Images Material Shipping Care instruction Accordion Icon Icon Icon Icon…" at bounding box center [247, 123] width 103 height 230
click at [55, 95] on button at bounding box center [55, 94] width 10 height 10
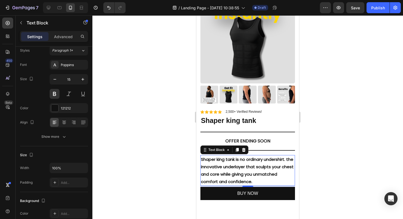
scroll to position [905, 0]
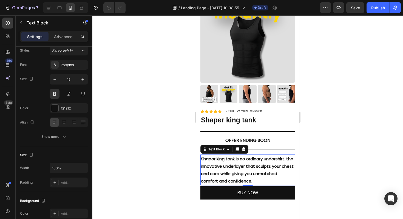
click at [315, 156] on div at bounding box center [247, 116] width 311 height 203
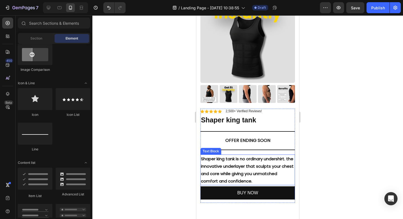
click at [259, 170] on p "Shaper king tank is no ordinary undershirt. the innovative underlayer that scul…" at bounding box center [247, 170] width 93 height 30
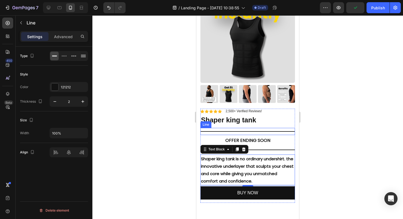
click at [251, 130] on div "Title Line" at bounding box center [247, 131] width 95 height 7
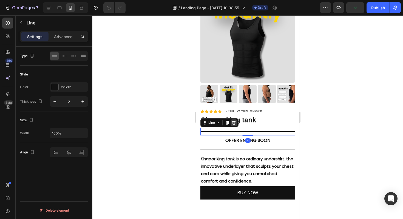
click at [233, 123] on icon at bounding box center [234, 123] width 4 height 4
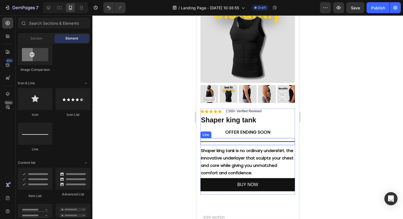
click at [256, 141] on div at bounding box center [247, 141] width 95 height 1
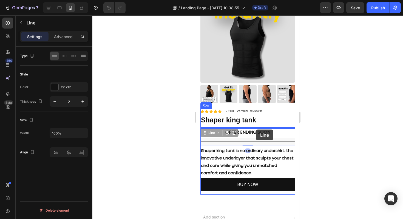
drag, startPoint x: 256, startPoint y: 141, endPoint x: 256, endPoint y: 129, distance: 11.8
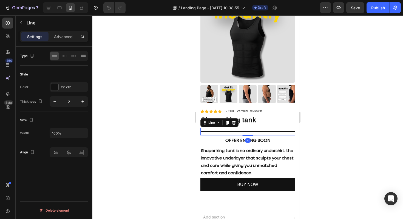
click at [331, 124] on div at bounding box center [247, 116] width 311 height 203
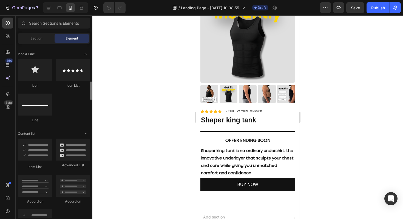
scroll to position [350, 0]
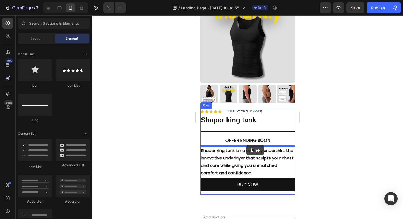
drag, startPoint x: 232, startPoint y: 118, endPoint x: 246, endPoint y: 144, distance: 29.7
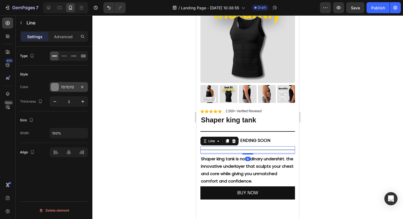
click at [52, 88] on div at bounding box center [54, 86] width 7 height 7
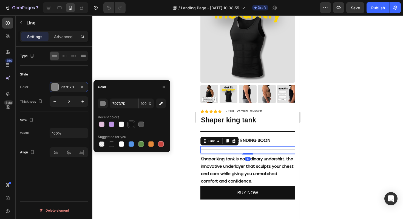
click at [131, 124] on div at bounding box center [131, 123] width 5 height 5
type input "121212"
click at [65, 111] on div "Size Width 100%" at bounding box center [54, 127] width 68 height 32
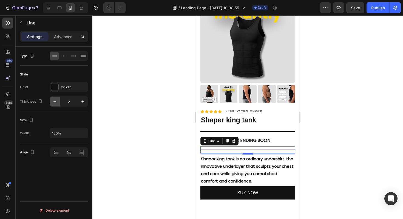
click at [54, 104] on button "button" at bounding box center [55, 102] width 10 height 10
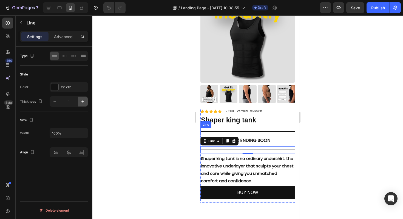
click at [83, 104] on icon "button" at bounding box center [82, 101] width 5 height 5
type input "2"
click at [64, 56] on icon at bounding box center [63, 55] width 5 height 5
click at [55, 56] on icon at bounding box center [54, 56] width 5 height 1
click at [85, 57] on icon at bounding box center [83, 56] width 5 height 1
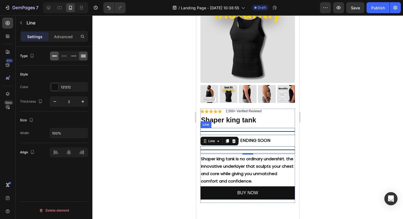
click at [55, 56] on icon at bounding box center [54, 55] width 5 height 5
click at [64, 131] on input "100%" at bounding box center [69, 133] width 38 height 10
click at [81, 135] on icon "button" at bounding box center [82, 132] width 5 height 5
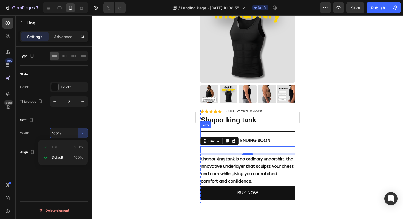
click at [66, 168] on div "Type Style Color 121212 Thickness 2 Size Width 100% Align Delete element" at bounding box center [54, 141] width 77 height 188
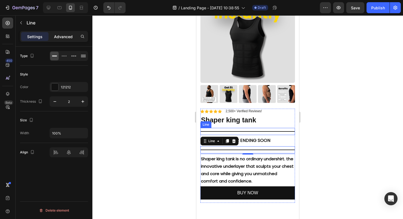
click at [71, 40] on div "Advanced" at bounding box center [63, 36] width 27 height 9
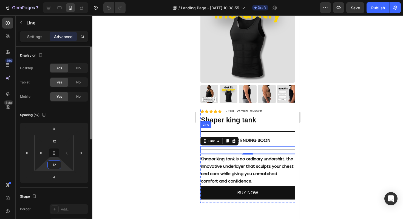
click at [54, 164] on input "12" at bounding box center [54, 164] width 11 height 8
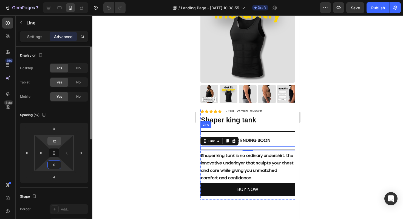
type input "0"
click at [52, 143] on input "12" at bounding box center [54, 141] width 11 height 8
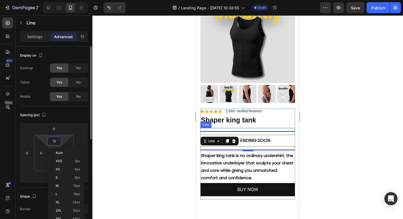
type input "0"
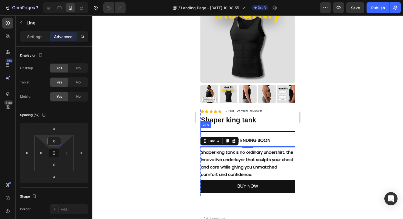
click at [242, 131] on div at bounding box center [247, 131] width 95 height 1
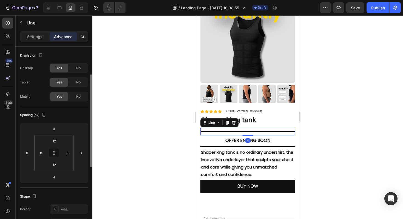
scroll to position [19, 0]
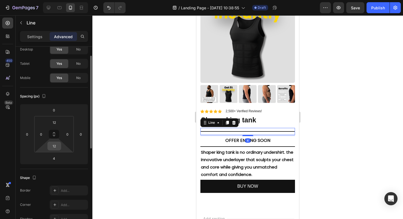
click at [57, 148] on input "12" at bounding box center [54, 146] width 11 height 8
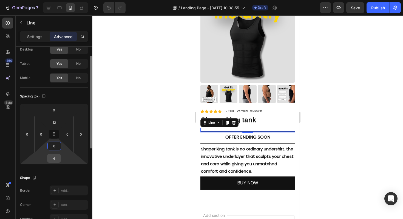
type input "0"
click at [54, 160] on input "4" at bounding box center [54, 158] width 11 height 8
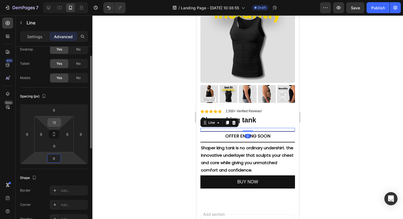
type input "0"
click at [55, 122] on input "12" at bounding box center [54, 122] width 11 height 8
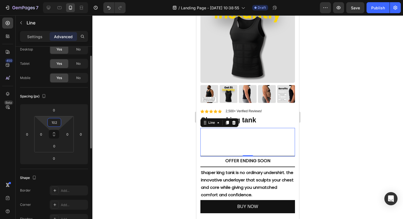
click at [55, 123] on input "102" at bounding box center [54, 122] width 11 height 8
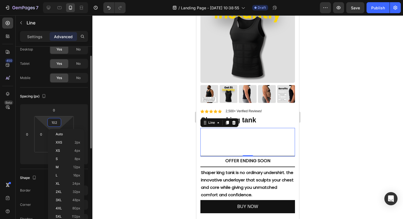
type input "0"
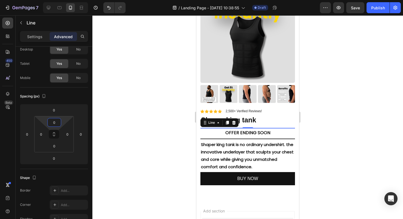
click at [118, 137] on div at bounding box center [247, 116] width 311 height 203
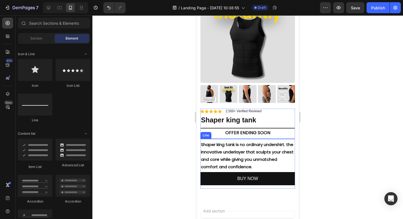
click at [228, 138] on div at bounding box center [247, 138] width 95 height 1
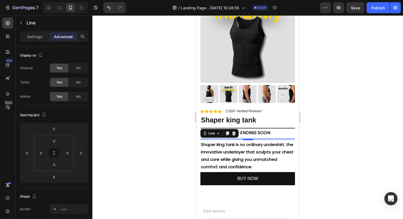
click at [352, 118] on div at bounding box center [247, 116] width 311 height 203
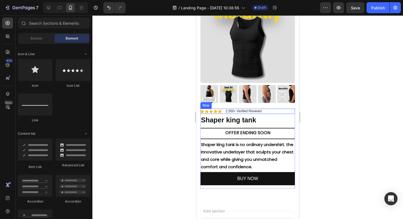
click at [218, 111] on div "Icon Icon Icon Icon Icon" at bounding box center [210, 111] width 21 height 4
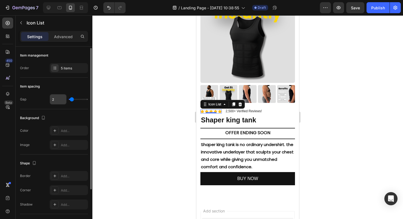
scroll to position [1, 0]
click at [62, 72] on div "5 items" at bounding box center [69, 67] width 38 height 10
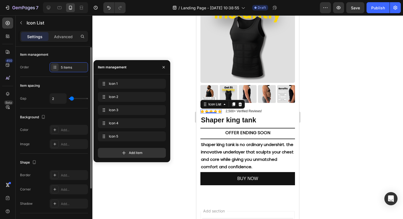
click at [62, 81] on div "Item spacing" at bounding box center [54, 85] width 68 height 9
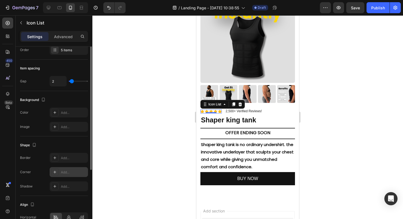
scroll to position [0, 0]
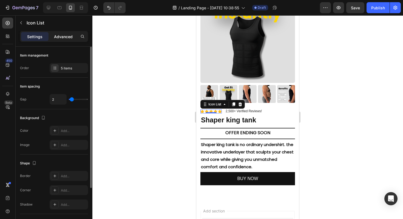
click at [61, 37] on p "Advanced" at bounding box center [63, 37] width 19 height 6
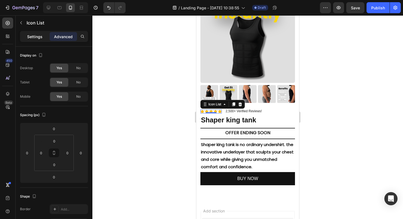
click at [35, 36] on p "Settings" at bounding box center [34, 37] width 15 height 6
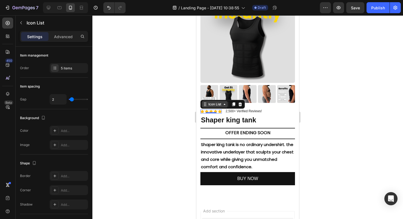
click at [210, 104] on div "Icon List" at bounding box center [214, 104] width 15 height 5
type input "0"
type input "1"
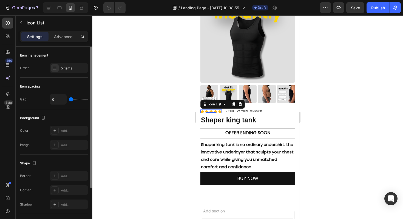
type input "1"
type input "3"
type input "5"
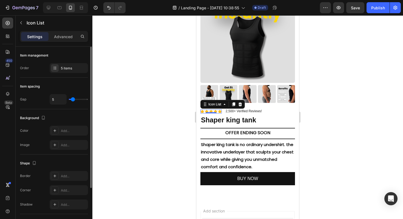
type input "7"
type input "10"
type input "12"
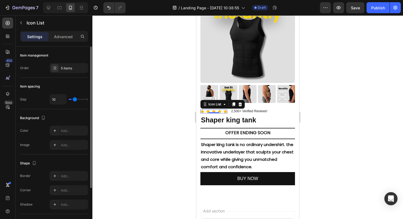
type input "12"
type input "13"
type input "15"
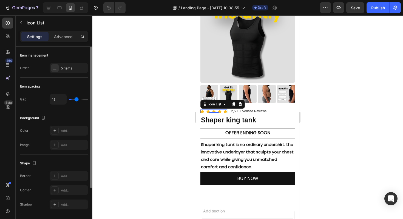
type input "17"
type input "18"
type input "20"
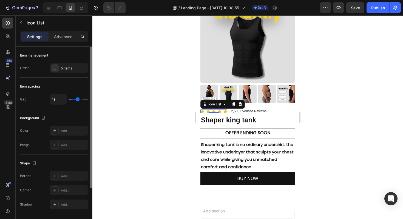
type input "20"
type input "19"
type input "18"
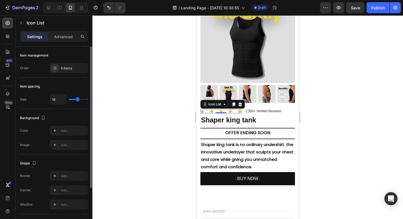
type input "17"
type input "16"
type input "15"
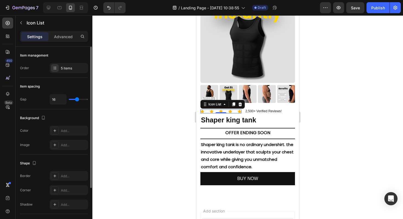
type input "15"
type input "14"
type input "12"
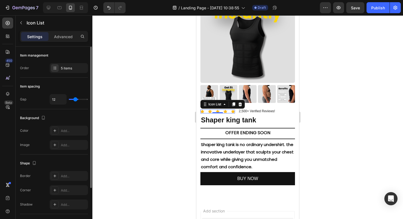
type input "10"
type input "7"
type input "4"
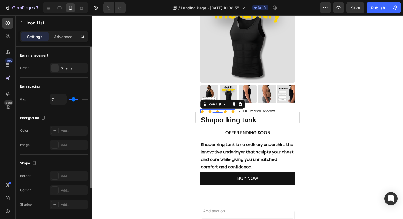
type input "4"
type input "2"
type input "1"
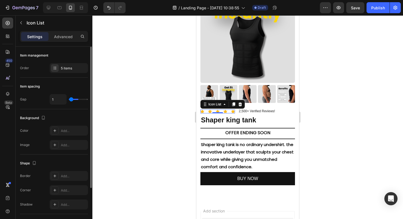
type input "0"
type input "1"
type input "2"
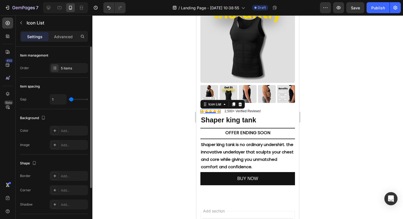
type input "2"
type input "3"
type input "2"
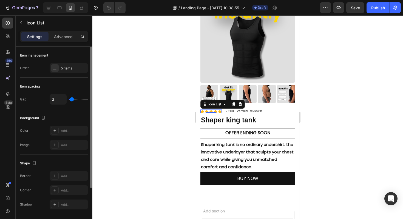
click at [72, 100] on input "range" at bounding box center [78, 99] width 19 height 1
click at [72, 109] on div "Background The changes might be hidden by the video. Color Add... Image Add..." at bounding box center [54, 131] width 68 height 45
click at [243, 111] on p "2,500+ Verified Reviews!" at bounding box center [244, 111] width 36 height 4
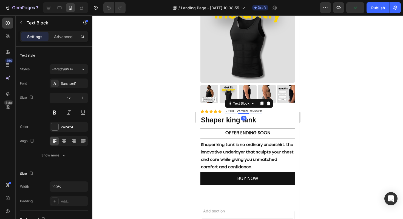
click at [231, 111] on p "2,500+ Verified Reviews!" at bounding box center [244, 111] width 36 height 4
click at [233, 112] on p "2,500+ Verified Reviews!" at bounding box center [244, 111] width 36 height 4
click at [234, 112] on p "2,500+ Verified Reviews!" at bounding box center [244, 111] width 36 height 4
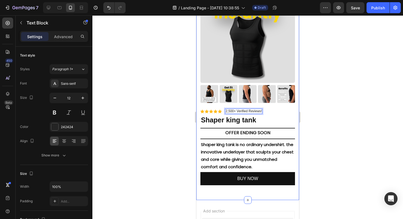
click at [317, 97] on div at bounding box center [247, 116] width 311 height 203
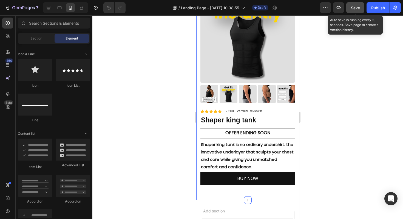
click at [354, 9] on span "Save" at bounding box center [355, 7] width 9 height 5
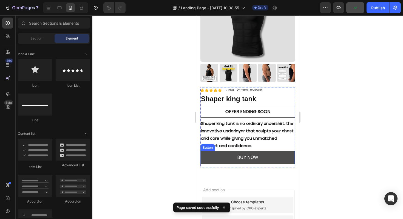
scroll to position [926, 0]
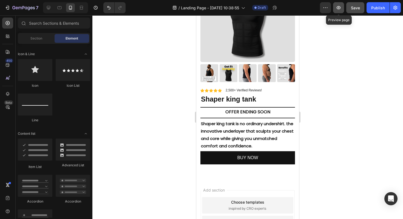
click at [338, 8] on icon "button" at bounding box center [338, 7] width 5 height 5
click at [335, 11] on button "button" at bounding box center [338, 7] width 11 height 11
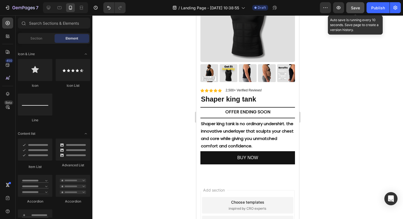
click at [355, 8] on span "Save" at bounding box center [355, 7] width 9 height 5
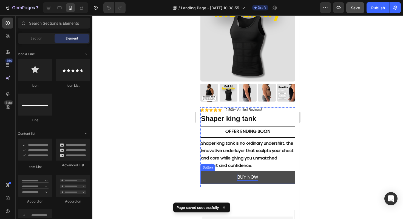
scroll to position [906, 0]
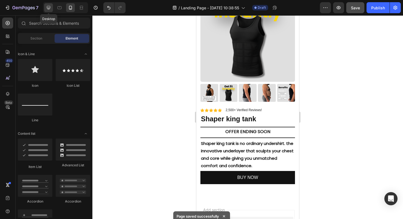
click at [50, 6] on icon at bounding box center [48, 7] width 5 height 5
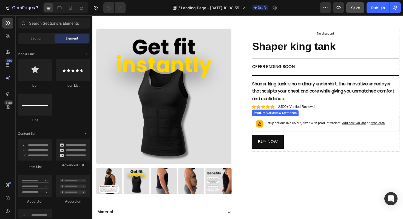
click at [305, 134] on div "Setup options like colors, sizes with product variant. Add new variant or sync …" at bounding box center [339, 130] width 126 height 8
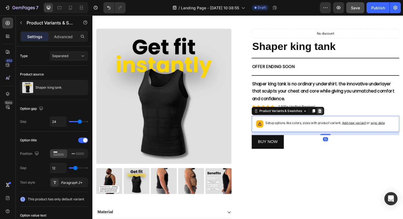
click at [336, 117] on div at bounding box center [333, 116] width 7 height 7
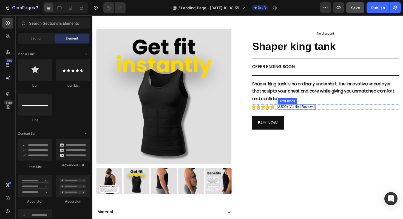
click at [304, 110] on p "2,500+ Verified Reviews!" at bounding box center [308, 112] width 39 height 5
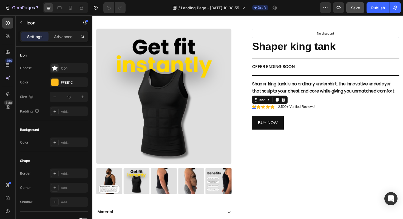
click at [263, 114] on div "Icon 0" at bounding box center [263, 112] width 4 height 4
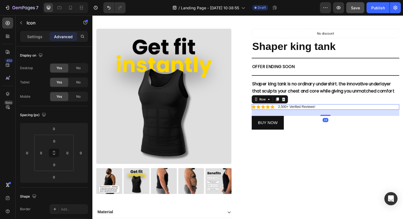
click at [335, 112] on div "Icon Icon Icon Icon Icon Icon List 2,500+ Verified Reviews! Text Block Row 24" at bounding box center [339, 112] width 156 height 6
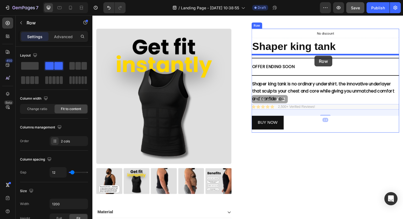
drag, startPoint x: 334, startPoint y: 112, endPoint x: 328, endPoint y: 58, distance: 53.9
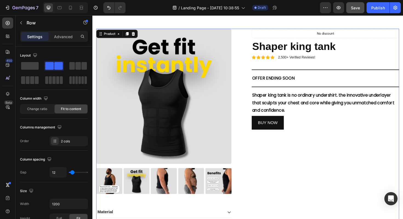
click at [331, 149] on div "Icon Icon Icon Icon Icon Icon List 2,500+ Verified Reviews! Text Block Row No d…" at bounding box center [339, 148] width 156 height 237
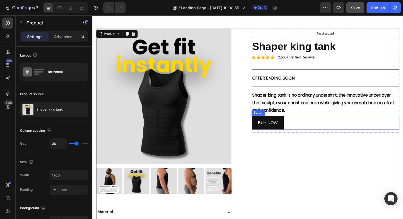
click at [297, 132] on div "BUY NOW Button" at bounding box center [339, 129] width 156 height 15
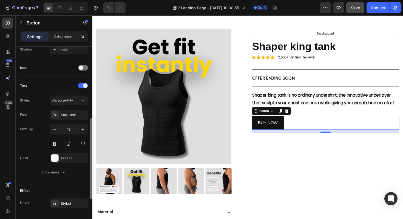
scroll to position [158, 0]
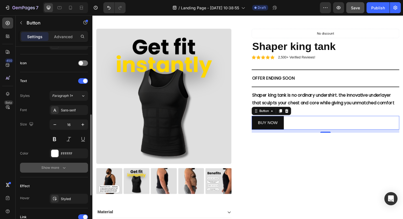
click at [61, 164] on button "Show more" at bounding box center [54, 168] width 68 height 10
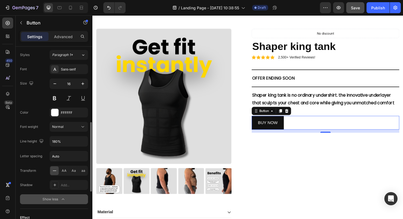
scroll to position [200, 0]
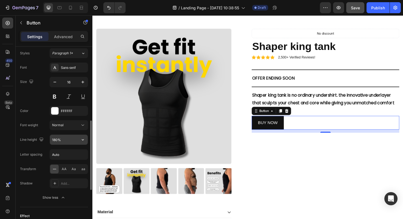
click at [64, 142] on input "180%" at bounding box center [69, 140] width 38 height 10
click at [75, 142] on input "180%" at bounding box center [69, 140] width 38 height 10
click at [81, 141] on icon "button" at bounding box center [82, 139] width 5 height 5
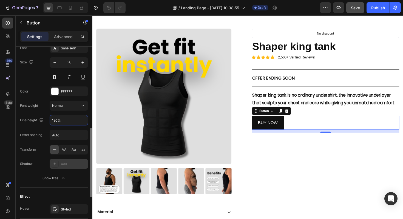
scroll to position [220, 0]
click at [62, 175] on icon "button" at bounding box center [62, 177] width 5 height 5
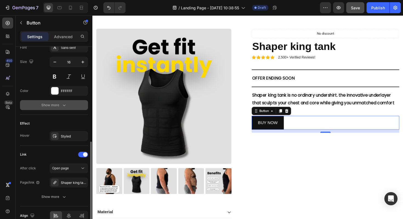
click at [65, 106] on icon "button" at bounding box center [63, 104] width 5 height 5
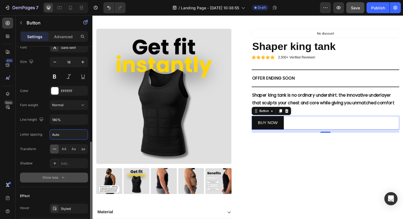
click at [69, 133] on input "Auto" at bounding box center [69, 134] width 38 height 10
click at [75, 134] on input "Auto" at bounding box center [69, 134] width 38 height 10
click at [82, 109] on button "Normal" at bounding box center [69, 105] width 38 height 10
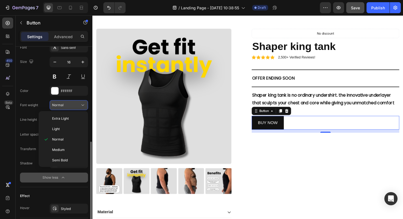
click at [82, 109] on button "Normal" at bounding box center [69, 105] width 38 height 10
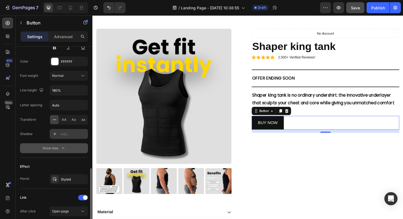
scroll to position [321, 0]
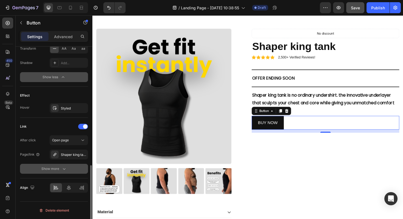
click at [59, 170] on div "Show more" at bounding box center [53, 168] width 25 height 5
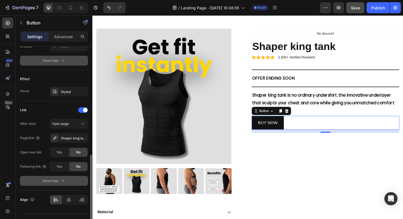
scroll to position [337, 0]
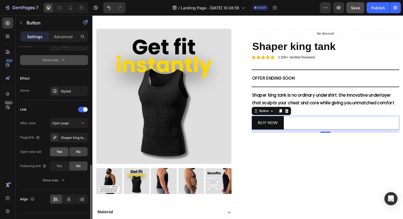
click at [59, 150] on span "Yes" at bounding box center [58, 151] width 5 height 5
click at [73, 153] on div "No" at bounding box center [78, 151] width 18 height 9
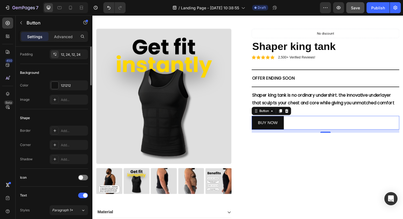
scroll to position [0, 0]
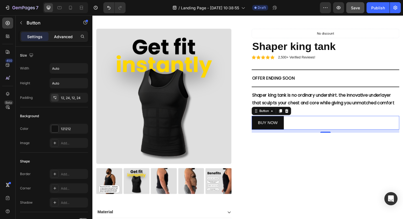
click at [64, 39] on div "Advanced" at bounding box center [63, 36] width 27 height 9
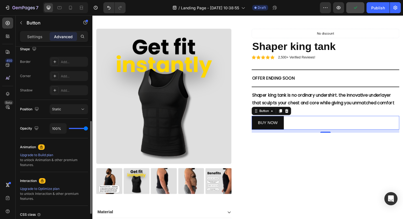
scroll to position [149, 0]
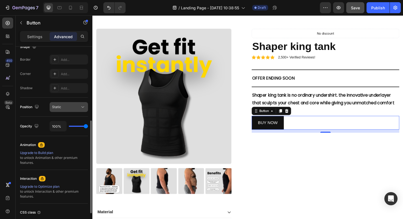
click at [65, 112] on button "Static" at bounding box center [69, 107] width 38 height 10
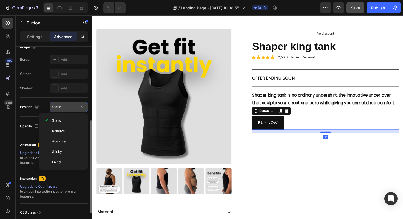
click at [66, 111] on button "Static" at bounding box center [69, 107] width 38 height 10
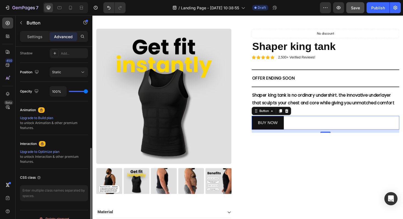
scroll to position [193, 0]
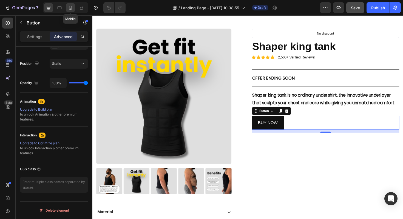
click at [69, 9] on icon at bounding box center [70, 8] width 3 height 4
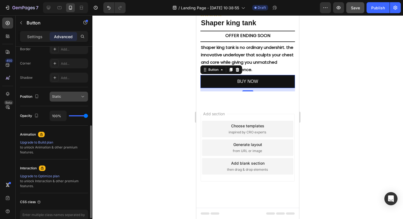
scroll to position [160, 0]
click at [39, 33] on div "Settings" at bounding box center [34, 36] width 27 height 9
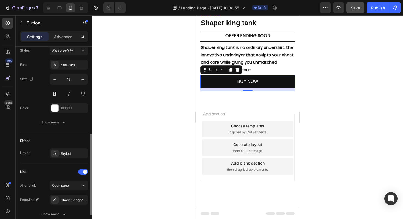
scroll to position [204, 0]
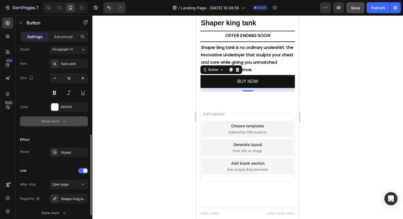
click at [57, 122] on div "Show more" at bounding box center [53, 120] width 25 height 5
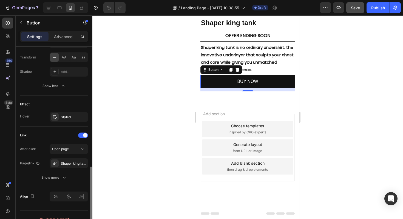
scroll to position [321, 0]
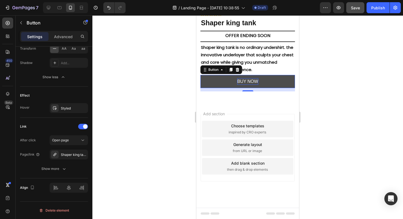
click at [244, 82] on p "BUY NOW" at bounding box center [247, 81] width 21 height 7
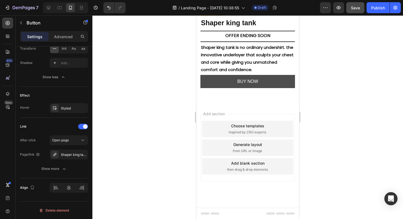
click at [224, 81] on link "BUY NOW" at bounding box center [247, 81] width 95 height 13
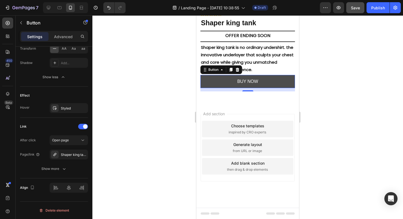
click at [214, 81] on link "BUY NOW" at bounding box center [247, 81] width 95 height 13
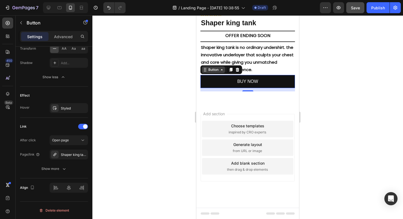
click at [207, 68] on div "Button" at bounding box center [213, 69] width 12 height 5
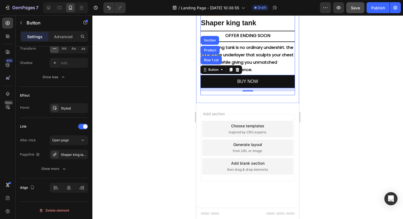
click at [206, 91] on div "Icon Icon Icon Icon Icon Icon List 2,500+ Verified Reviews! Text Block Row No d…" at bounding box center [247, 54] width 95 height 84
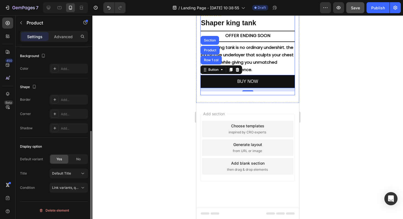
scroll to position [0, 0]
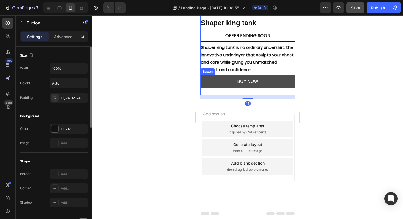
click at [206, 80] on link "BUY NOW" at bounding box center [247, 81] width 95 height 13
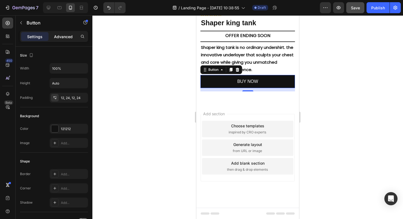
click at [52, 37] on div "Advanced" at bounding box center [63, 36] width 27 height 9
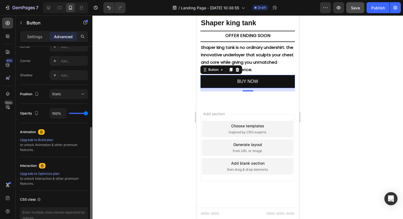
scroll to position [162, 0]
click at [66, 96] on div "Static" at bounding box center [66, 94] width 28 height 5
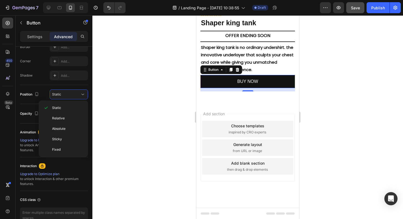
click at [129, 83] on div at bounding box center [247, 116] width 311 height 203
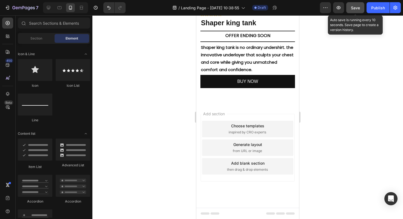
click at [350, 6] on button "Save" at bounding box center [355, 7] width 18 height 11
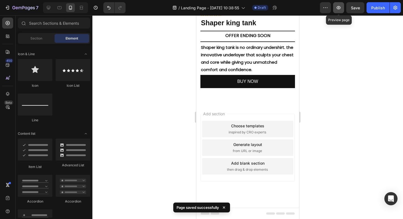
click at [342, 12] on button "button" at bounding box center [338, 7] width 11 height 11
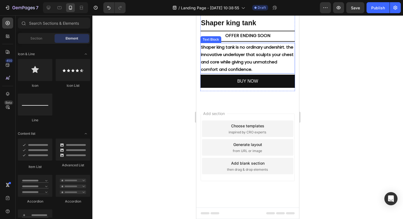
scroll to position [379, 0]
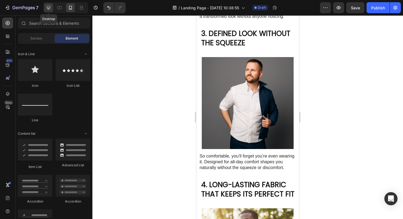
click at [49, 7] on icon at bounding box center [48, 7] width 5 height 5
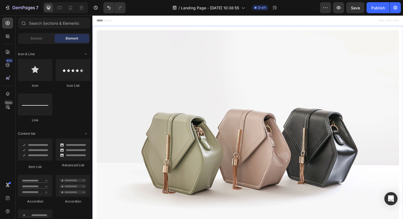
click at [230, 97] on img at bounding box center [257, 151] width 320 height 240
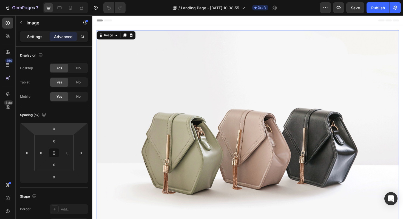
click at [36, 40] on div "Settings" at bounding box center [34, 36] width 27 height 9
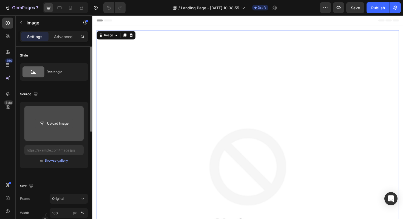
click at [59, 122] on input "file" at bounding box center [54, 123] width 38 height 9
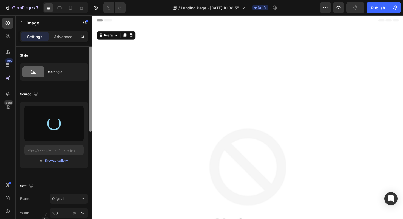
type input "[URL][DOMAIN_NAME]"
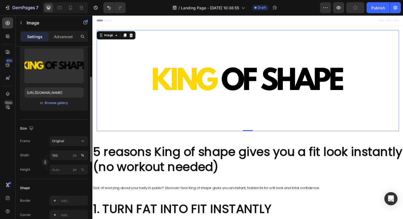
scroll to position [64, 0]
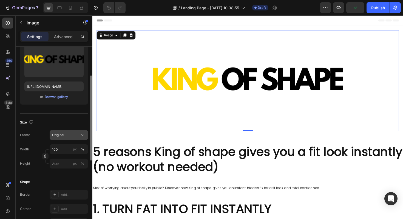
click at [69, 132] on div "Original" at bounding box center [68, 134] width 33 height 5
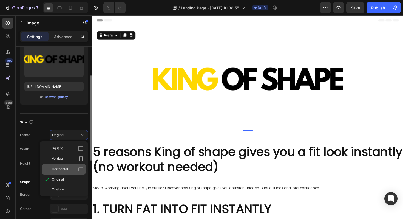
click at [66, 170] on span "Horizontal" at bounding box center [60, 168] width 16 height 5
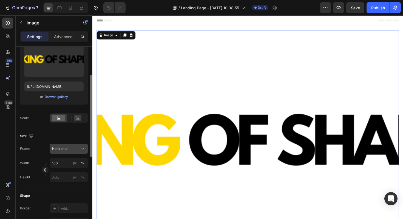
click at [67, 147] on span "Horizontal" at bounding box center [60, 148] width 16 height 5
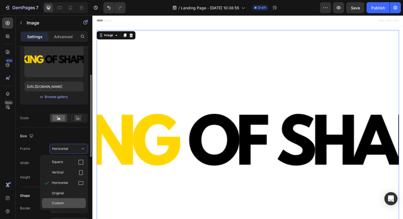
click at [62, 202] on span "Custom" at bounding box center [58, 202] width 12 height 5
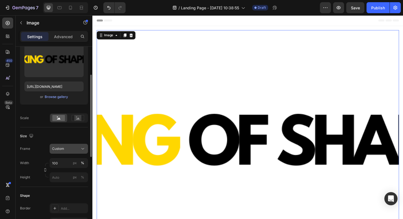
click at [68, 148] on div "Custom" at bounding box center [65, 148] width 27 height 5
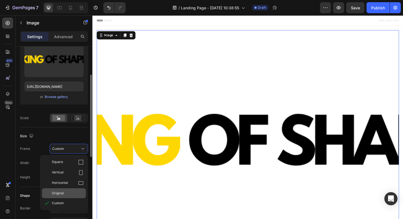
click at [61, 191] on span "Original" at bounding box center [58, 193] width 12 height 5
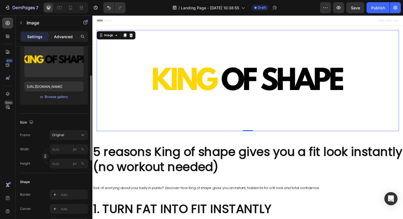
click at [68, 38] on p "Advanced" at bounding box center [63, 37] width 19 height 6
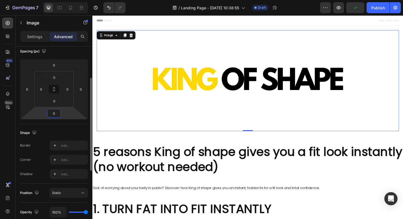
click at [56, 111] on input "0" at bounding box center [54, 113] width 11 height 8
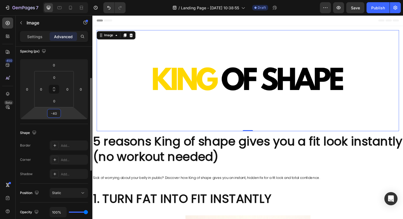
type input "-4"
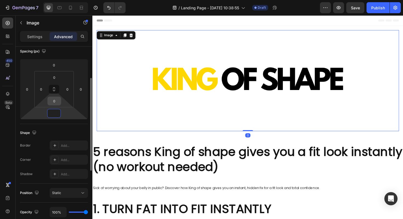
type input "0"
click at [52, 98] on input "0" at bounding box center [54, 101] width 11 height 8
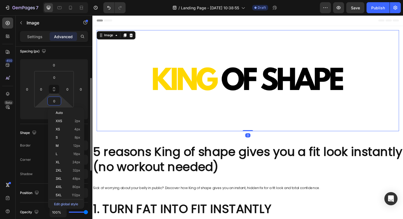
type input "_"
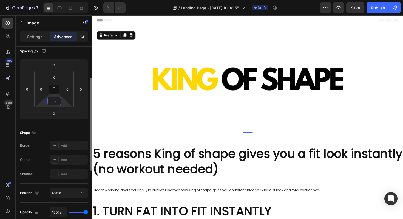
type input "-"
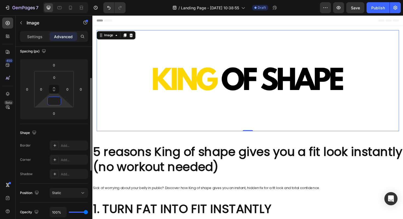
type input "0"
click at [52, 112] on input "0" at bounding box center [54, 113] width 11 height 8
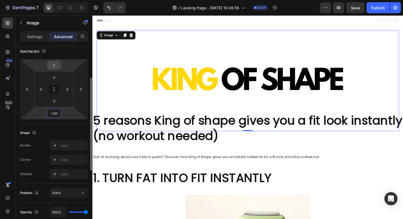
type input "-120"
click at [55, 66] on input "0" at bounding box center [54, 65] width 11 height 8
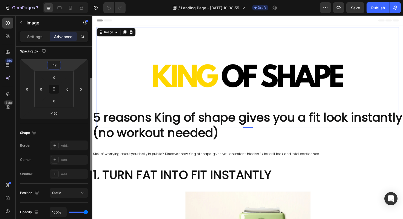
type input "-120"
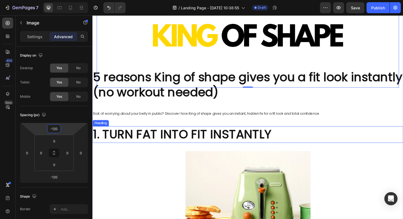
scroll to position [16, 0]
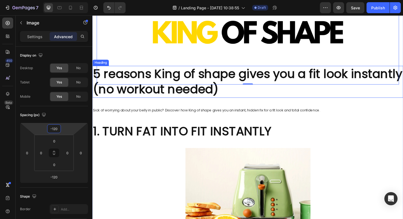
click at [178, 97] on h2 "5 reasons King of shape gives you a fit look instantly (no workout needed)" at bounding box center [256, 86] width 329 height 34
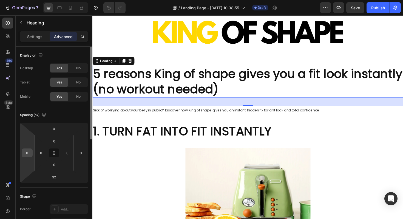
click at [26, 154] on input "0" at bounding box center [27, 153] width 8 height 8
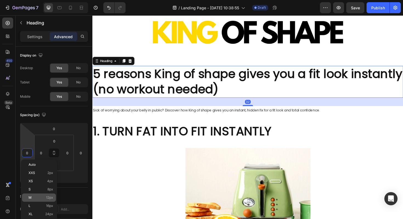
click at [46, 198] on span "12px" at bounding box center [49, 197] width 7 height 4
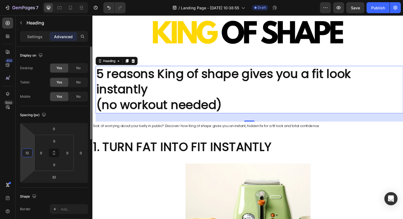
click at [28, 154] on input "12" at bounding box center [27, 153] width 8 height 8
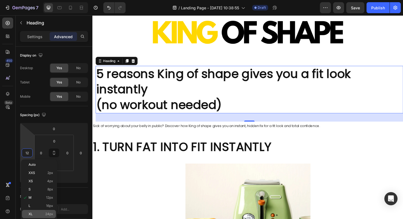
click at [43, 212] on p "XL 24px" at bounding box center [41, 214] width 25 height 4
type input "24"
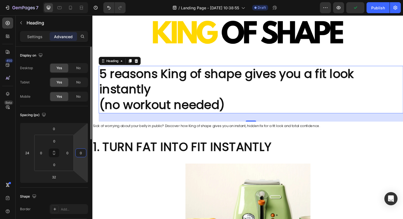
click at [78, 154] on input "0" at bounding box center [81, 153] width 8 height 8
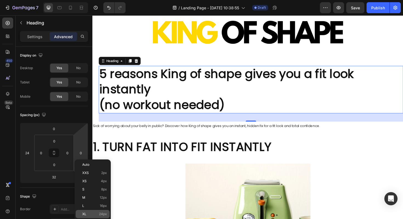
click at [89, 212] on p "XL 24px" at bounding box center [94, 214] width 25 height 4
type input "24"
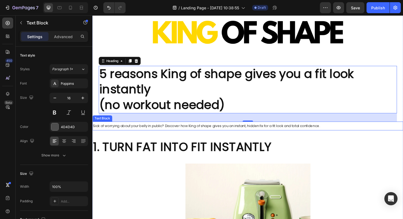
click at [117, 134] on span "Sick of worrying about your belly in public? Discover how King of shape gives y…" at bounding box center [213, 132] width 240 height 5
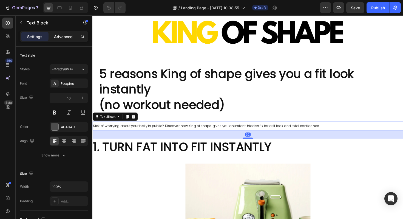
click at [70, 37] on p "Advanced" at bounding box center [63, 37] width 19 height 6
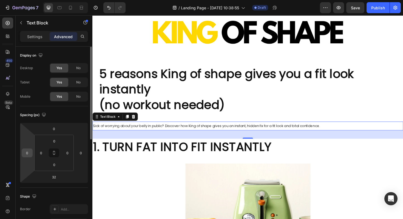
click at [28, 151] on input "0" at bounding box center [27, 153] width 8 height 8
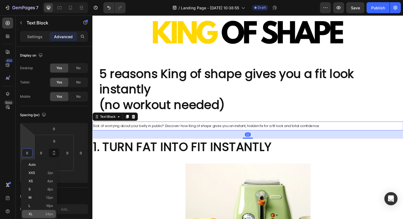
click at [33, 214] on p "XL 24px" at bounding box center [41, 214] width 25 height 4
type input "24"
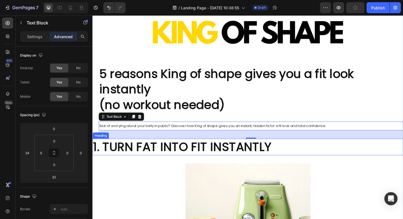
click at [110, 155] on h2 "1. TURN FAT INTO FIT INSTANTLY" at bounding box center [256, 155] width 329 height 18
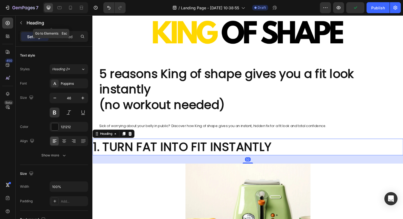
click at [60, 30] on div "Heading" at bounding box center [51, 23] width 71 height 16
click at [67, 37] on p "Advanced" at bounding box center [63, 37] width 19 height 6
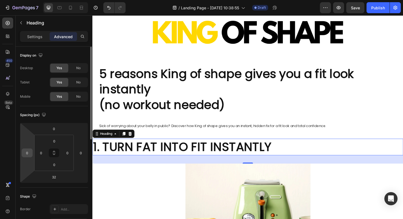
click at [26, 154] on input "0" at bounding box center [27, 153] width 8 height 8
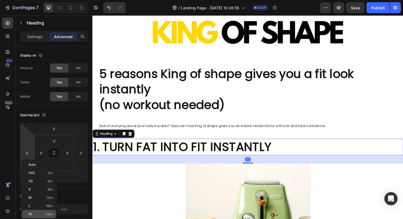
click at [42, 213] on p "XL 24px" at bounding box center [41, 214] width 25 height 4
type input "24"
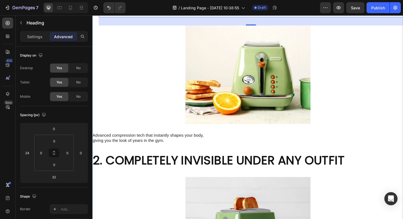
scroll to position [167, 0]
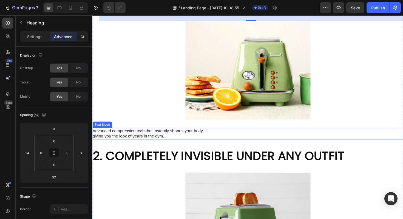
click at [118, 143] on p "Advanced compression tech that instantly shapes your body, giving you the look …" at bounding box center [153, 141] width 123 height 12
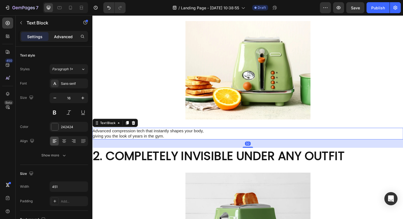
click at [62, 36] on p "Advanced" at bounding box center [63, 37] width 19 height 6
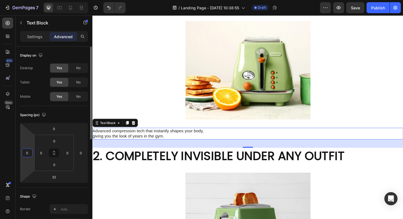
click at [29, 152] on input "0" at bounding box center [27, 153] width 8 height 8
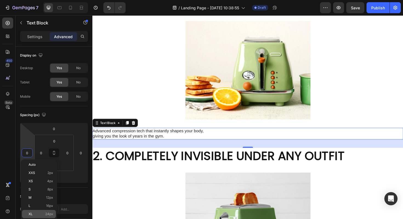
click at [39, 216] on div "XL 24px" at bounding box center [39, 214] width 34 height 8
type input "24"
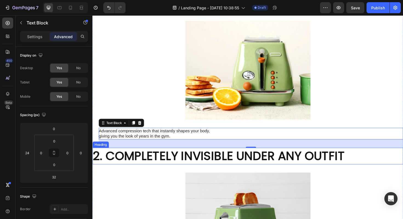
click at [113, 163] on h2 "2. COMPLETELY INVISIBLE UNDER ANY OUTFIT" at bounding box center [256, 164] width 329 height 18
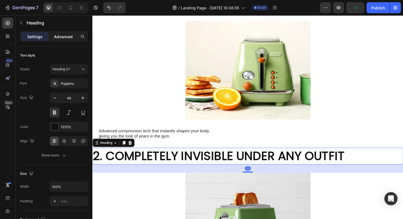
click at [64, 37] on p "Advanced" at bounding box center [63, 37] width 19 height 6
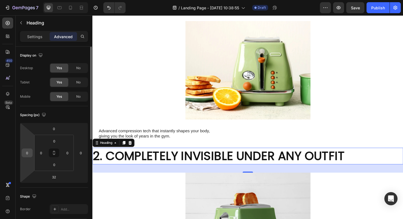
click at [30, 150] on input "0" at bounding box center [27, 153] width 8 height 8
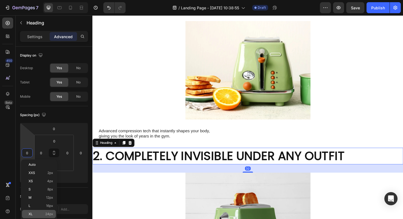
click at [41, 212] on p "XL 24px" at bounding box center [41, 214] width 25 height 4
type input "24"
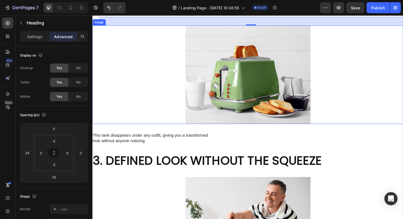
scroll to position [325, 0]
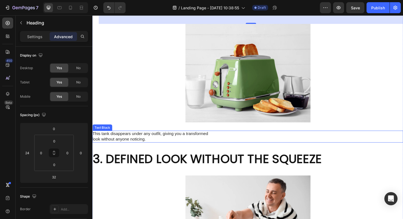
click at [125, 142] on p "This tank disappears under any outfit, giving you a transformed look without an…" at bounding box center [153, 144] width 123 height 12
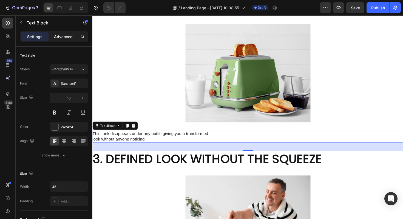
click at [63, 40] on div "Advanced" at bounding box center [63, 36] width 27 height 9
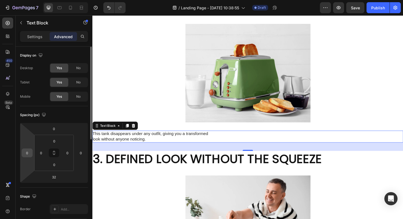
click at [28, 150] on input "0" at bounding box center [27, 153] width 8 height 8
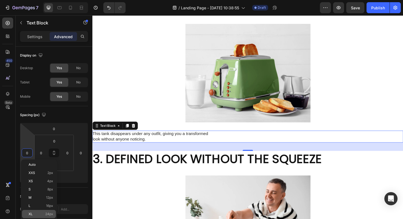
click at [37, 215] on p "XL 24px" at bounding box center [41, 214] width 25 height 4
type input "24"
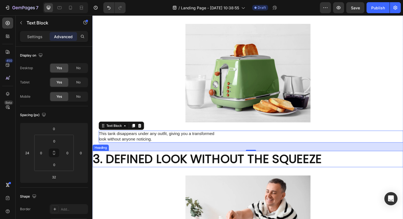
click at [105, 166] on h2 "3. DEFINED LOOK WITHOUT THE SQUEEZE" at bounding box center [256, 168] width 329 height 18
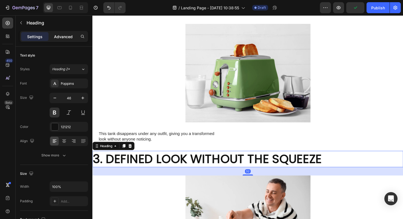
click at [66, 34] on p "Advanced" at bounding box center [63, 37] width 19 height 6
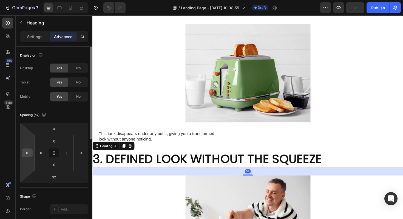
click at [27, 155] on input "0" at bounding box center [27, 153] width 8 height 8
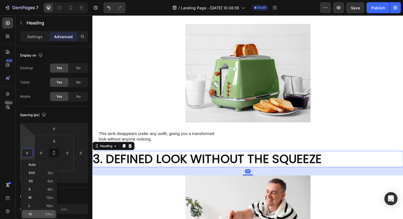
click at [51, 214] on span "24px" at bounding box center [49, 214] width 8 height 4
type input "24"
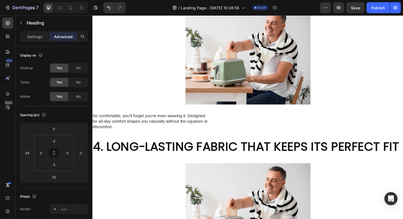
scroll to position [530, 0]
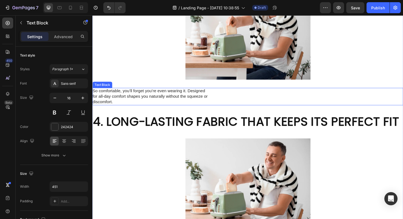
click at [114, 102] on p "So comfortable, you’ll forget you’re even wearing it. Designed for all-day comf…" at bounding box center [153, 101] width 123 height 17
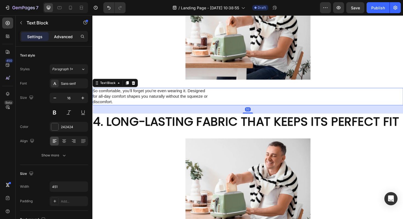
click at [63, 34] on p "Advanced" at bounding box center [63, 37] width 19 height 6
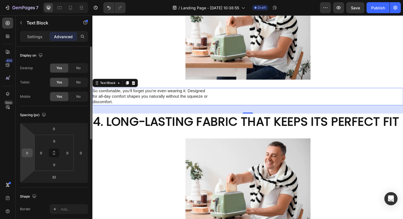
click at [28, 152] on input "0" at bounding box center [27, 153] width 8 height 8
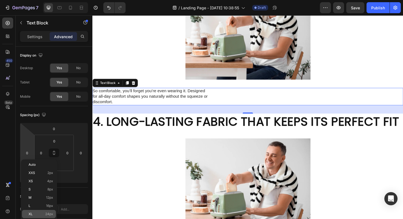
click at [49, 213] on span "24px" at bounding box center [49, 214] width 8 height 4
type input "24"
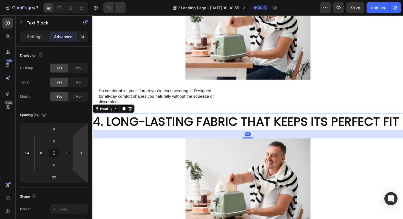
click at [110, 131] on h2 "4. LONG-LASTING FABRIC THAT KEEPS ITS PERFECT FIT" at bounding box center [256, 128] width 329 height 18
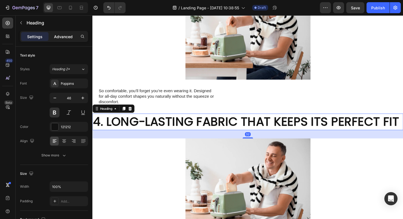
click at [57, 34] on p "Advanced" at bounding box center [63, 37] width 19 height 6
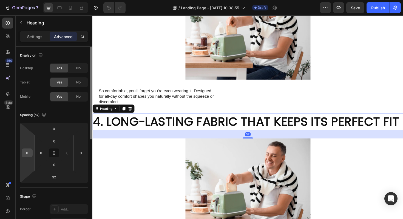
click at [29, 155] on input "0" at bounding box center [27, 153] width 8 height 8
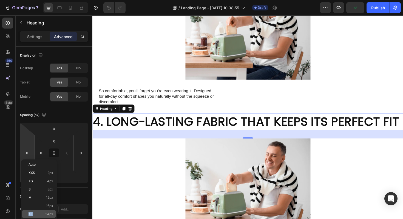
drag, startPoint x: 42, startPoint y: 209, endPoint x: 42, endPoint y: 213, distance: 4.4
click at [42, 213] on div "Auto XXS 2px XS 4px S 8px M 12px L 16px XL 24px 2XL 32px 3XL 48px 4XL 80px 5XL …" at bounding box center [39, 209] width 34 height 99
click at [42, 213] on p "XL 24px" at bounding box center [41, 214] width 25 height 4
type input "24"
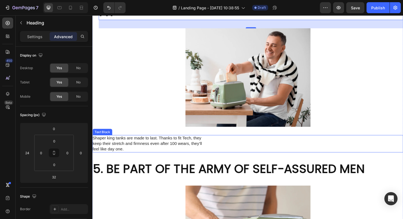
scroll to position [663, 0]
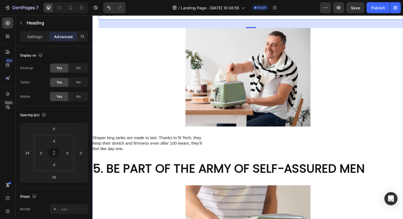
click at [122, 142] on p "Shaper king tanks are made to last. Thanks to fit Tech, they keep their stretch…" at bounding box center [153, 150] width 123 height 17
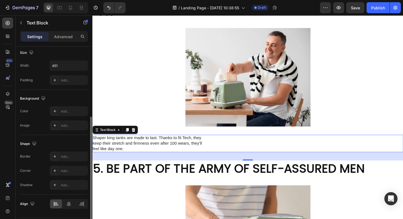
scroll to position [28, 0]
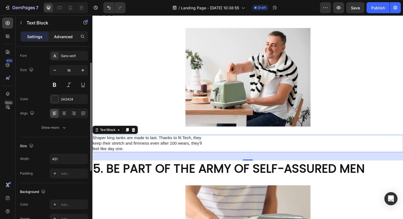
click at [61, 35] on p "Advanced" at bounding box center [63, 37] width 19 height 6
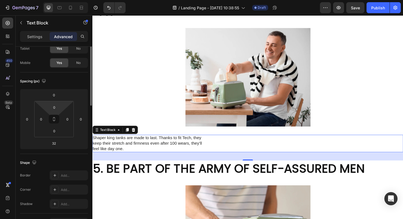
scroll to position [0, 0]
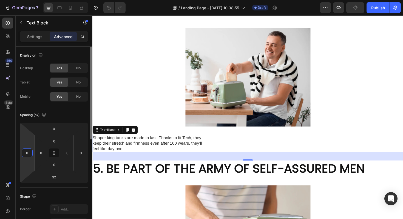
click at [30, 153] on input "0" at bounding box center [27, 153] width 8 height 8
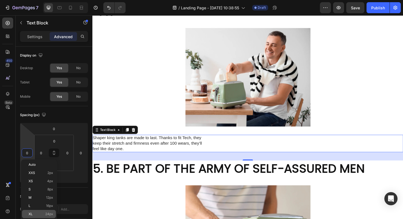
click at [45, 215] on p "XL 24px" at bounding box center [41, 214] width 25 height 4
type input "24"
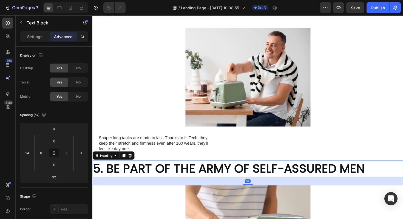
click at [103, 169] on h2 "5. BE PART OF THE ARMY OF SELF-ASSURED MEN" at bounding box center [256, 178] width 329 height 18
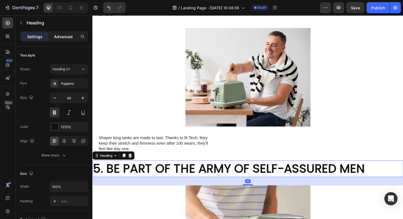
click at [68, 39] on p "Advanced" at bounding box center [63, 37] width 19 height 6
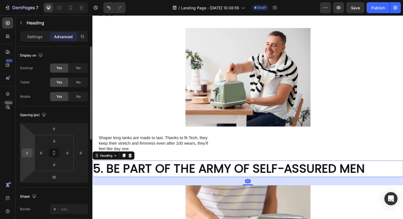
click at [27, 151] on input "0" at bounding box center [27, 153] width 8 height 8
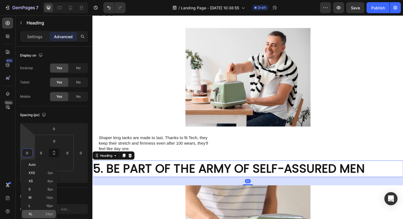
click at [40, 215] on p "XL 24px" at bounding box center [41, 214] width 25 height 4
type input "24"
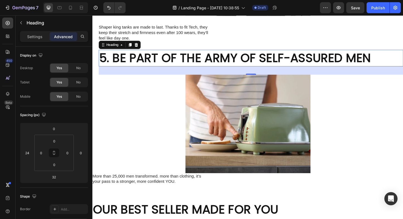
scroll to position [810, 0]
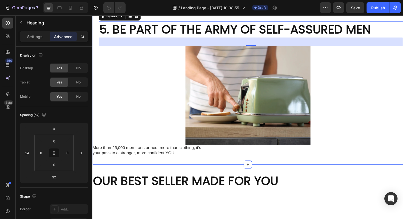
click at [117, 153] on p "More than 25,000 men transformed. more than clothing, it’s your pass to a stron…" at bounding box center [153, 159] width 123 height 12
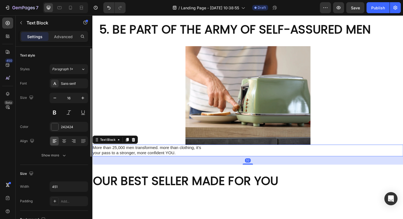
scroll to position [1, 0]
click at [60, 39] on p "Advanced" at bounding box center [63, 37] width 19 height 6
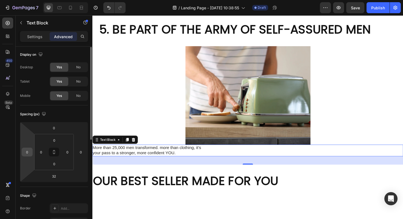
click at [29, 152] on input "0" at bounding box center [27, 152] width 8 height 8
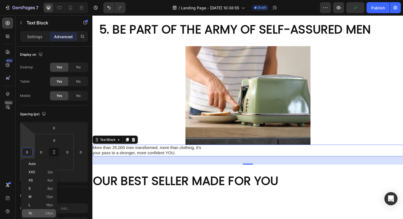
click at [42, 212] on p "XL 24px" at bounding box center [41, 213] width 25 height 4
type input "24"
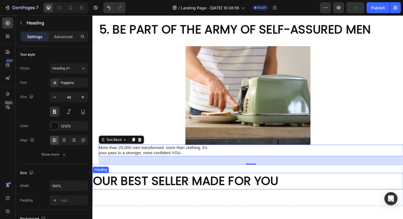
click at [96, 182] on h2 "OUR BEST SELLER MADE FOR YOU" at bounding box center [256, 191] width 329 height 18
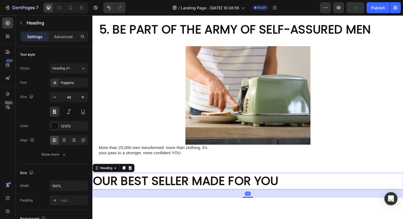
scroll to position [0, 0]
click at [58, 34] on p "Advanced" at bounding box center [63, 37] width 19 height 6
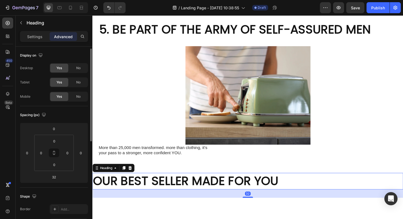
scroll to position [5, 0]
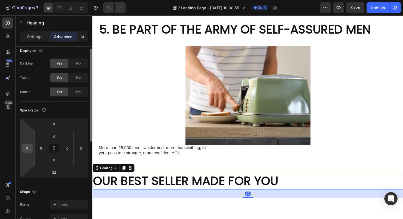
click at [28, 147] on input "0" at bounding box center [27, 148] width 8 height 8
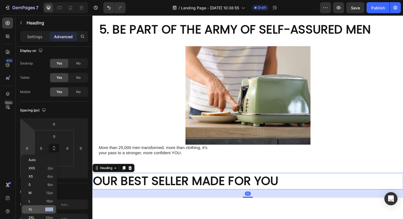
drag, startPoint x: 34, startPoint y: 215, endPoint x: 36, endPoint y: 208, distance: 7.1
click at [36, 208] on div "Auto XXS 2px XS 4px S 8px M 12px L 16px XL 24px 2XL 32px 3XL 48px 4XL 80px 5XL …" at bounding box center [39, 205] width 34 height 99
click at [36, 208] on p "XL 24px" at bounding box center [41, 209] width 25 height 4
type input "24"
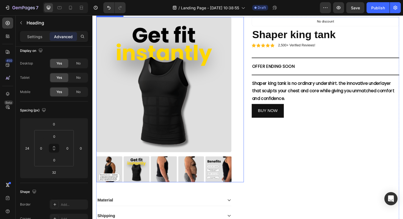
scroll to position [1033, 0]
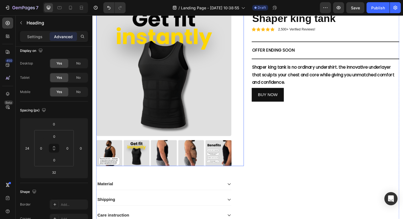
click at [124, 110] on img at bounding box center [168, 71] width 143 height 143
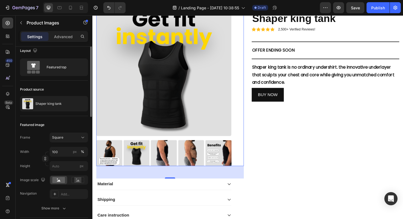
scroll to position [0, 0]
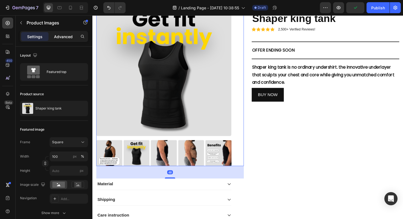
click at [63, 35] on p "Advanced" at bounding box center [63, 37] width 19 height 6
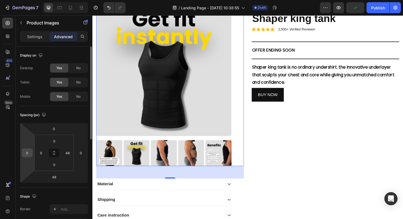
click at [25, 152] on input "0" at bounding box center [27, 153] width 8 height 8
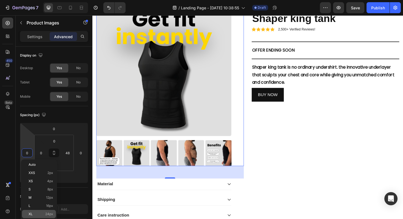
click at [37, 216] on div "XL 24px" at bounding box center [39, 214] width 34 height 8
type input "24"
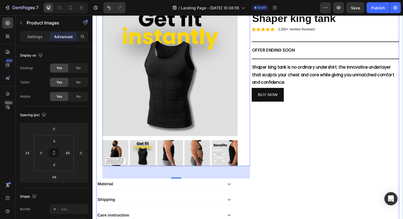
click at [274, 128] on div "Icon Icon Icon Icon Icon Icon List 2,500+ Verified Reviews! Text Block Row No d…" at bounding box center [339, 118] width 156 height 237
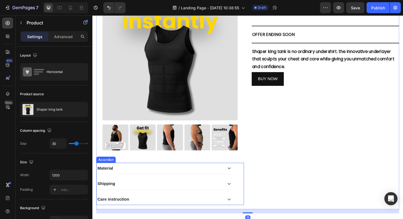
scroll to position [1053, 0]
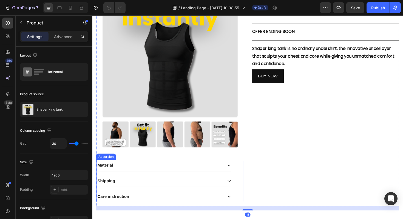
click at [170, 195] on div "Shipping" at bounding box center [168, 191] width 143 height 12
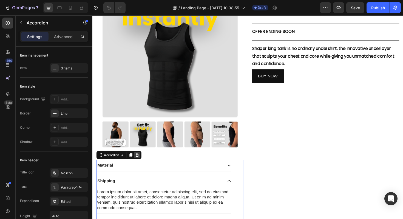
click at [141, 164] on icon at bounding box center [139, 163] width 4 height 4
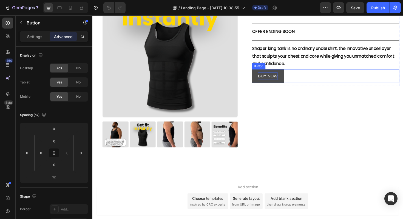
click at [285, 83] on p "BUY NOW" at bounding box center [278, 80] width 21 height 8
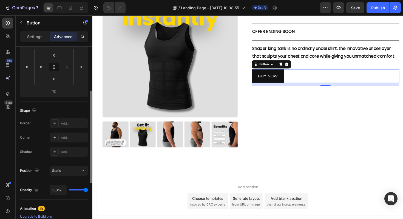
scroll to position [89, 0]
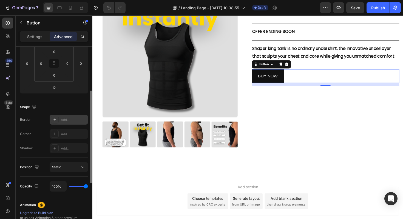
click at [56, 123] on div at bounding box center [55, 120] width 8 height 8
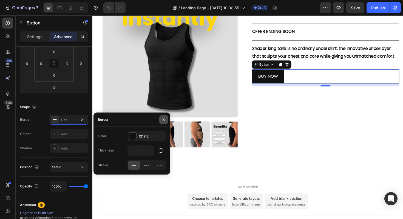
click at [160, 120] on button "button" at bounding box center [163, 119] width 9 height 9
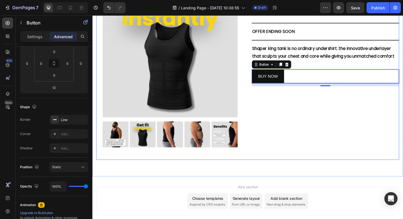
click at [370, 124] on div "Icon Icon Icon Icon Icon Icon List 2,500+ Verified Reviews! Text Block Row No d…" at bounding box center [339, 74] width 156 height 188
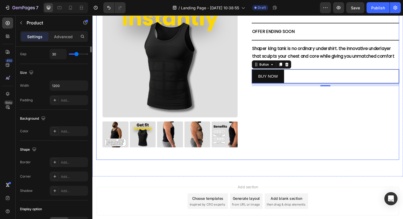
scroll to position [0, 0]
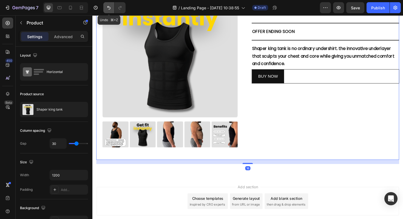
click at [113, 7] on button "Undo/Redo" at bounding box center [108, 7] width 11 height 11
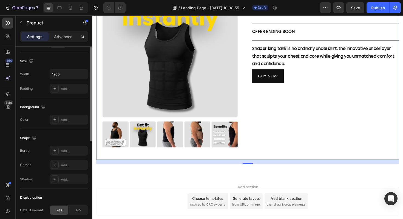
scroll to position [163, 0]
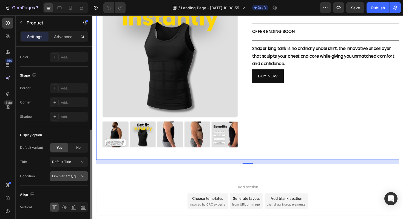
click at [71, 179] on button "Link variants, quantity <br> between same products" at bounding box center [69, 176] width 38 height 10
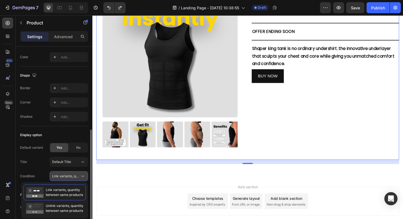
click at [71, 179] on button "Link variants, quantity <br> between same products" at bounding box center [69, 176] width 38 height 10
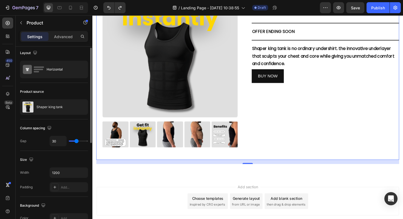
scroll to position [0, 0]
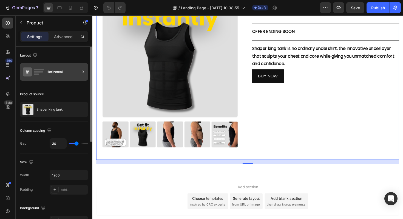
click at [54, 71] on div "Horizontal" at bounding box center [63, 72] width 33 height 13
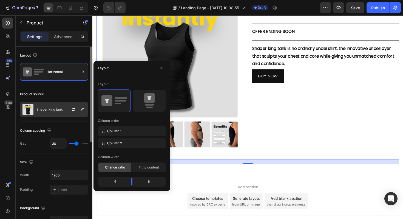
click at [59, 108] on p "Shaper king tank" at bounding box center [49, 109] width 26 height 4
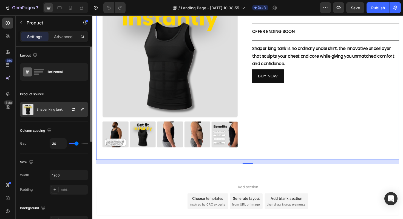
click at [59, 108] on p "Shaper king tank" at bounding box center [49, 109] width 26 height 4
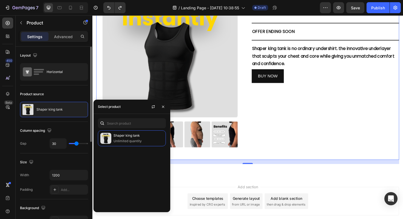
click at [65, 130] on div "Column spacing" at bounding box center [54, 130] width 68 height 9
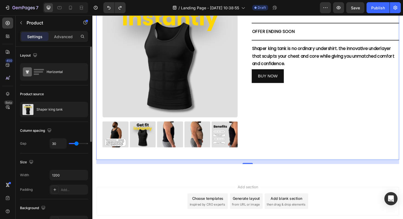
type input "29"
type input "80"
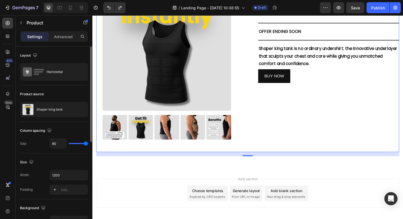
type input "33"
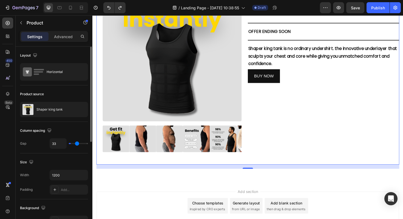
type input "0"
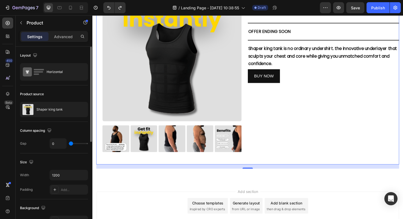
drag, startPoint x: 76, startPoint y: 145, endPoint x: 42, endPoint y: 147, distance: 34.1
type input "0"
click at [69, 144] on input "range" at bounding box center [78, 143] width 19 height 1
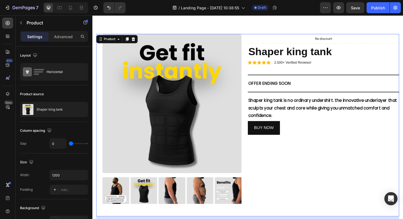
scroll to position [997, 0]
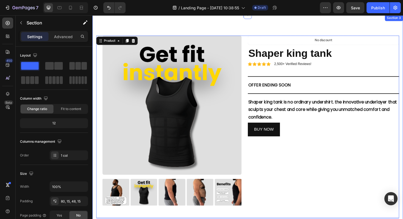
click at [348, 31] on div "Product Images Icon Icon Icon Icon Icon Icon List 2,500+ Verified Reviews! Text…" at bounding box center [256, 131] width 329 height 232
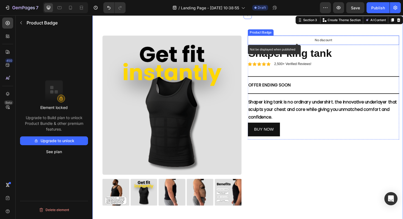
click at [348, 44] on div "No discount" at bounding box center [337, 41] width 160 height 9
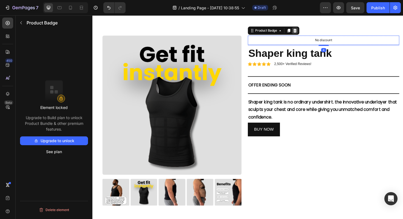
click at [304, 32] on div at bounding box center [307, 31] width 7 height 7
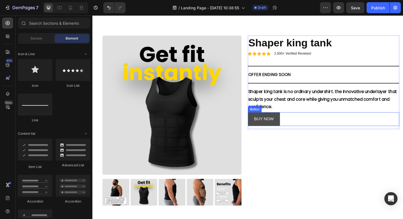
click at [287, 126] on link "BUY NOW" at bounding box center [274, 125] width 34 height 15
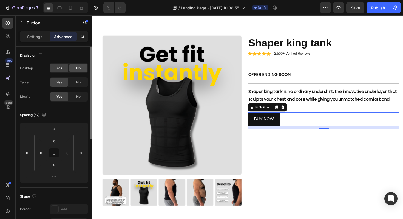
click at [76, 66] on span "No" at bounding box center [78, 68] width 4 height 5
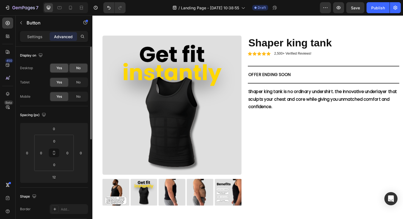
click at [63, 68] on div "Yes" at bounding box center [59, 68] width 18 height 9
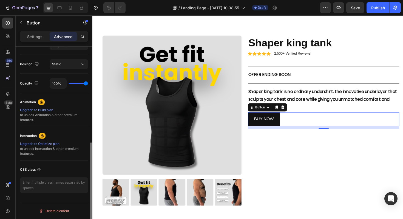
scroll to position [193, 0]
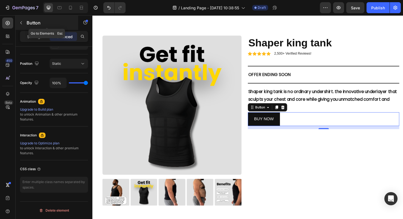
click at [22, 24] on icon "button" at bounding box center [21, 23] width 4 height 4
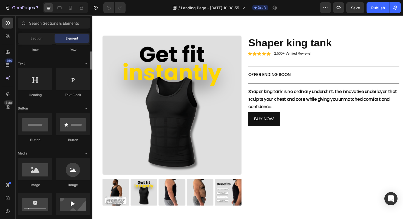
scroll to position [67, 0]
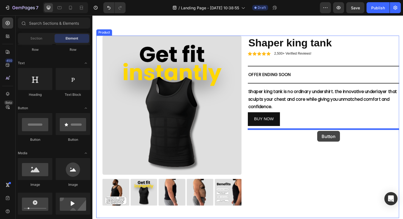
drag, startPoint x: 127, startPoint y: 136, endPoint x: 330, endPoint y: 138, distance: 203.4
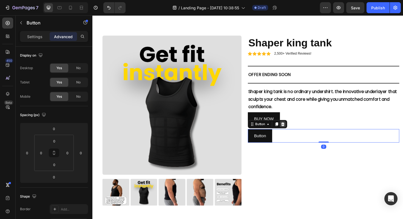
click at [294, 128] on icon at bounding box center [294, 130] width 4 height 4
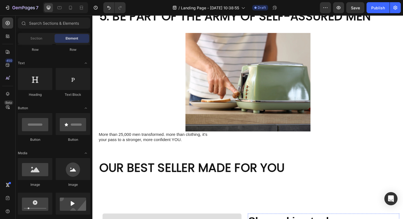
scroll to position [824, 0]
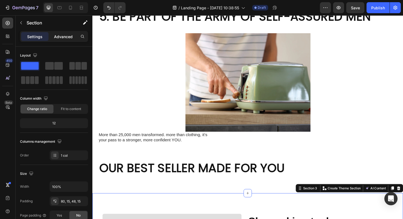
click at [57, 37] on p "Advanced" at bounding box center [63, 37] width 19 height 6
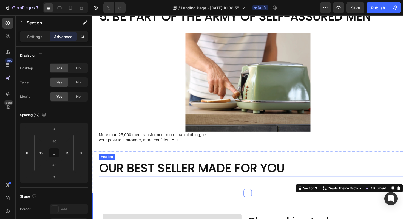
click at [175, 168] on h2 "OUR BEST SELLER MADE FOR YOU" at bounding box center [260, 177] width 322 height 18
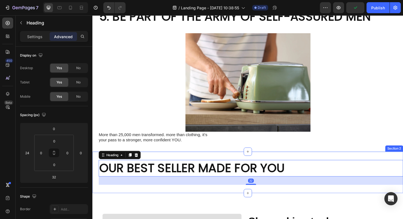
click at [173, 168] on h2 "OUR BEST SELLER MADE FOR YOU" at bounding box center [260, 177] width 322 height 18
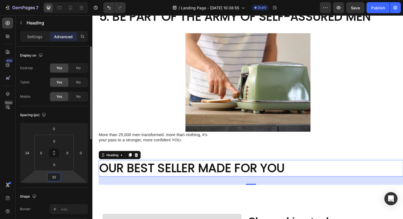
click at [54, 178] on input "32" at bounding box center [54, 177] width 11 height 8
type input "0"
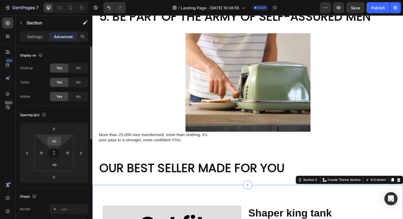
click at [57, 140] on input "80" at bounding box center [54, 141] width 11 height 8
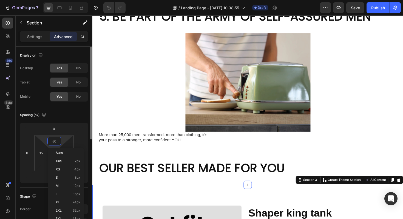
type input "0"
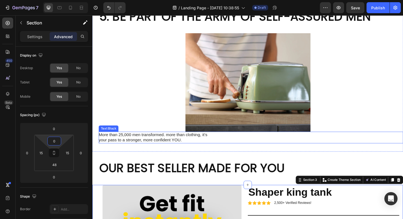
click at [373, 138] on div "More than 25,000 men transformed. more than clothing, it’s your pass to a stron…" at bounding box center [260, 144] width 322 height 13
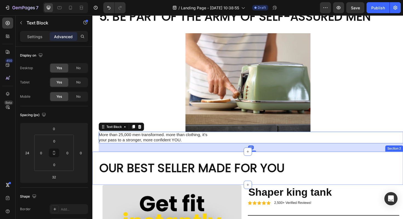
click at [357, 168] on h2 "OUR BEST SELLER MADE FOR YOU" at bounding box center [260, 177] width 322 height 18
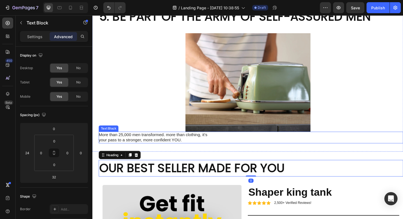
click at [354, 138] on div "More than 25,000 men transformed. more than clothing, it’s your pass to a stron…" at bounding box center [260, 144] width 322 height 13
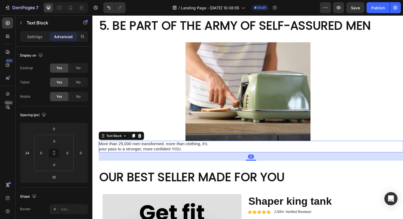
scroll to position [813, 0]
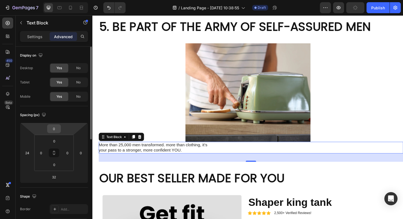
click at [55, 131] on input "0" at bounding box center [54, 128] width 11 height 8
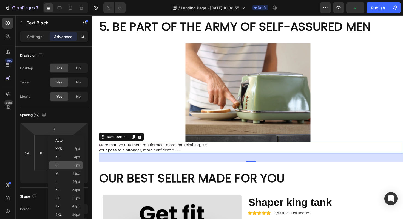
click at [73, 166] on p "S 8px" at bounding box center [67, 165] width 25 height 4
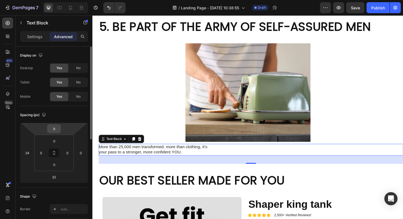
click at [54, 128] on input "8" at bounding box center [54, 128] width 11 height 8
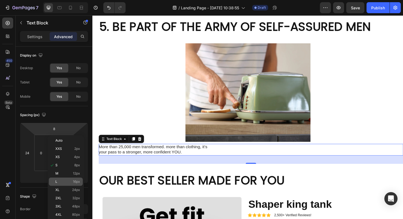
click at [63, 183] on p "L 16px" at bounding box center [67, 182] width 25 height 4
type input "16"
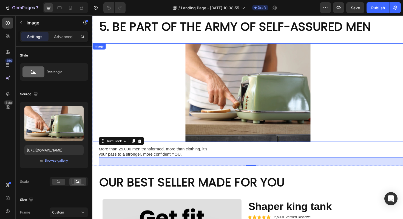
click at [400, 76] on div at bounding box center [256, 97] width 329 height 104
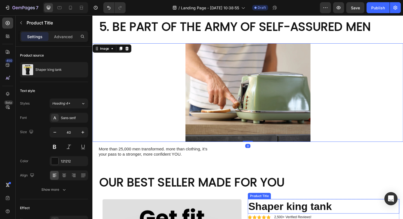
click at [368, 210] on h1 "Shaper king tank" at bounding box center [337, 217] width 160 height 15
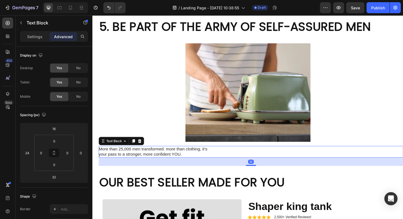
click at [241, 166] on div "32" at bounding box center [260, 170] width 322 height 9
click at [234, 166] on div "32" at bounding box center [260, 170] width 322 height 9
click at [52, 179] on input "32" at bounding box center [54, 177] width 11 height 8
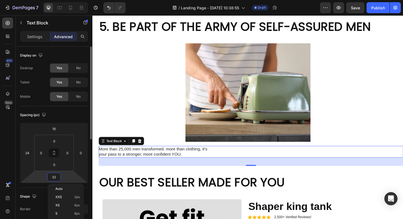
type input "0"
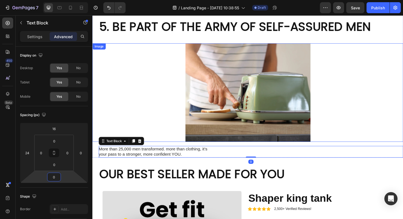
click at [353, 68] on div at bounding box center [256, 97] width 329 height 104
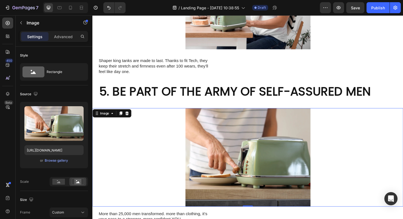
scroll to position [741, 0]
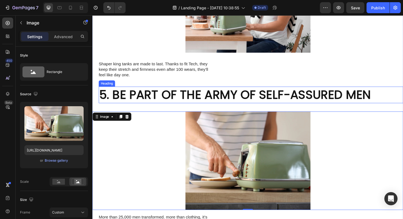
click at [236, 91] on h2 "5. BE PART OF THE ARMY OF SELF-ASSURED MEN" at bounding box center [260, 100] width 322 height 18
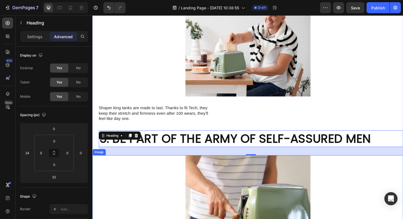
scroll to position [694, 0]
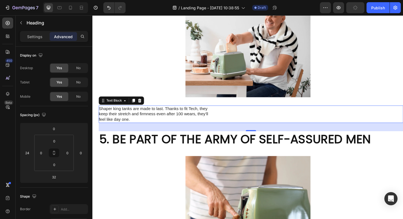
click at [212, 111] on p "Shaper king tanks are made to last. Thanks to fit Tech, they keep their stretch…" at bounding box center [160, 119] width 123 height 17
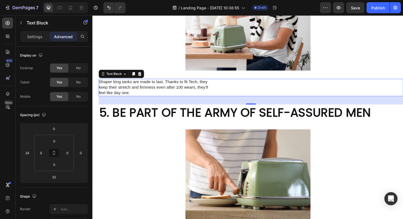
scroll to position [723, 0]
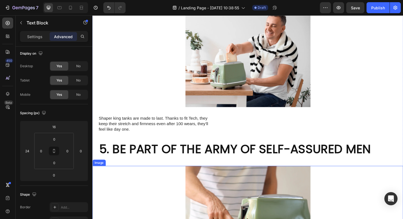
scroll to position [683, 0]
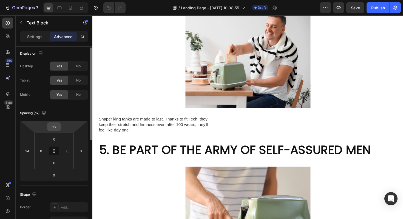
click at [50, 129] on input "16" at bounding box center [54, 127] width 11 height 8
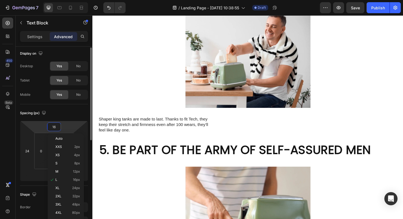
type input "0"
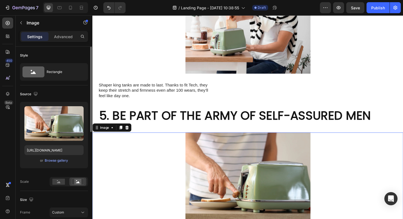
scroll to position [729, 0]
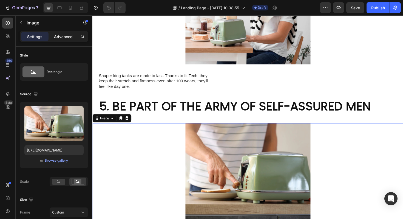
click at [67, 36] on p "Advanced" at bounding box center [63, 37] width 19 height 6
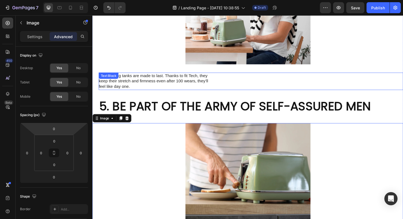
click at [153, 76] on p "Shaper king tanks are made to last. Thanks to fit Tech, they keep their stretch…" at bounding box center [160, 84] width 123 height 17
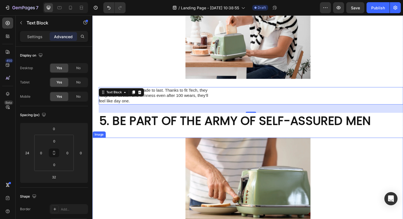
scroll to position [711, 0]
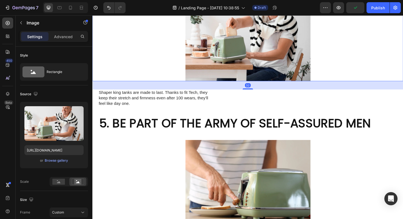
click at [183, 85] on div "32" at bounding box center [256, 89] width 329 height 9
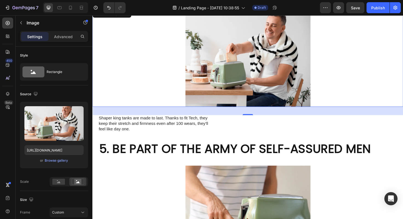
scroll to position [683, 0]
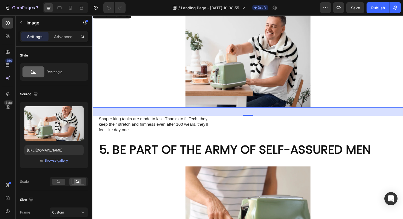
click at [175, 35] on div at bounding box center [256, 61] width 329 height 104
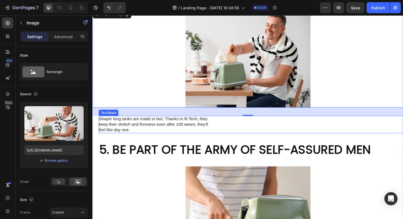
click at [282, 122] on div "Shaper king tanks are made to last. Thanks to fit Tech, they keep their stretch…" at bounding box center [260, 131] width 322 height 18
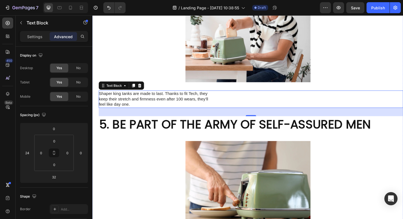
scroll to position [771, 0]
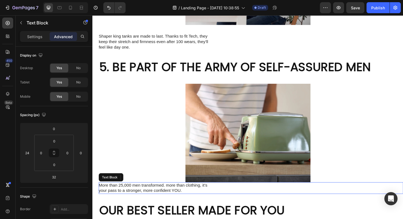
click at [174, 192] on p "More than 25,000 men transformed. more than clothing, it’s your pass to a stron…" at bounding box center [160, 198] width 123 height 12
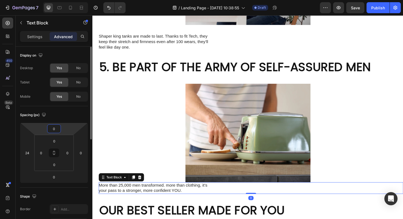
click at [57, 130] on input "0" at bounding box center [54, 128] width 11 height 8
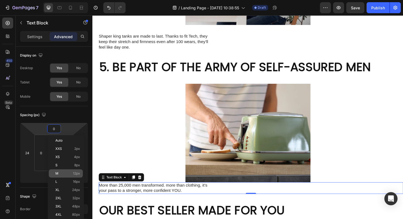
click at [73, 171] on span "12px" at bounding box center [76, 173] width 7 height 4
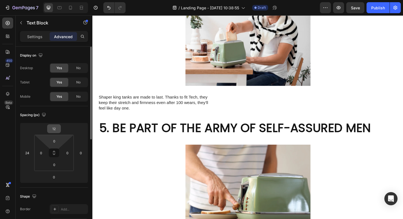
scroll to position [741, 0]
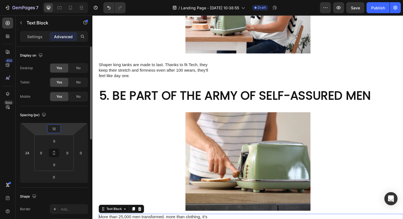
click at [50, 126] on input "12" at bounding box center [54, 128] width 11 height 8
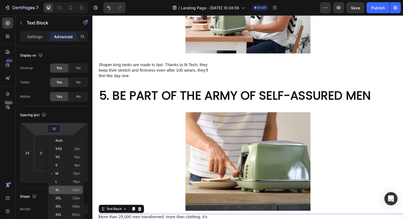
click at [70, 192] on div "XL 24px" at bounding box center [66, 190] width 34 height 8
type input "24"
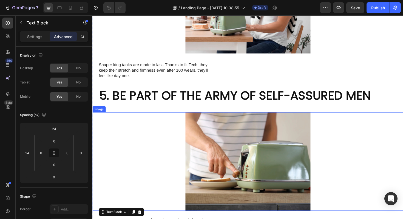
click at [337, 118] on div at bounding box center [256, 170] width 329 height 104
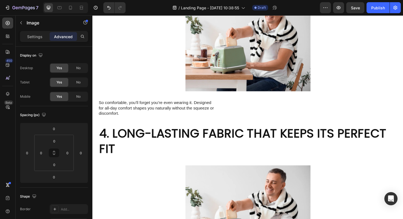
scroll to position [517, 0]
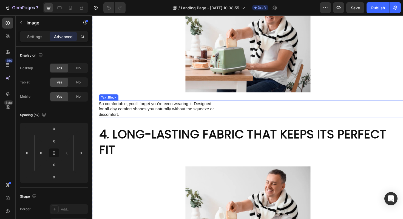
click at [196, 106] on p "So comfortable, you’ll forget you’re even wearing it. Designed for all-day comf…" at bounding box center [160, 114] width 123 height 17
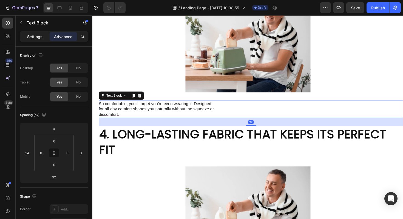
click at [41, 39] on p "Settings" at bounding box center [34, 37] width 15 height 6
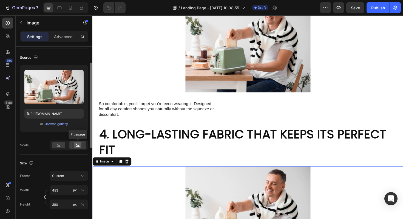
scroll to position [36, 0]
click at [61, 146] on rect at bounding box center [58, 145] width 13 height 6
click at [78, 146] on icon at bounding box center [78, 146] width 4 height 2
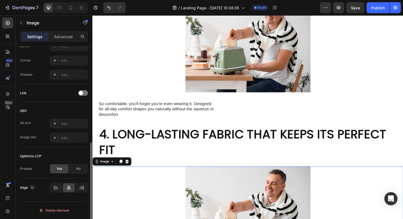
scroll to position [0, 0]
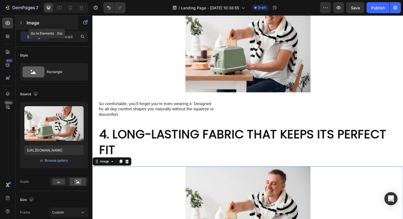
click at [19, 21] on icon "button" at bounding box center [21, 23] width 4 height 4
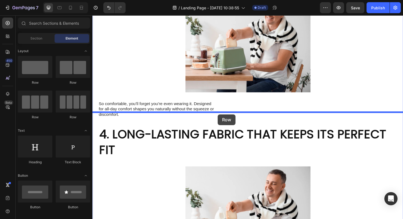
drag, startPoint x: 120, startPoint y: 77, endPoint x: 225, endPoint y: 120, distance: 113.2
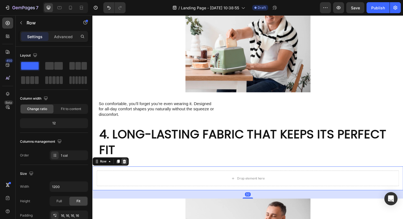
click at [128, 168] on icon at bounding box center [126, 170] width 4 height 4
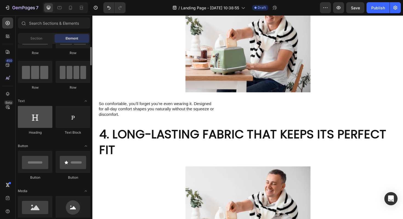
scroll to position [30, 0]
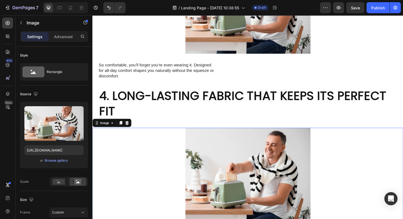
scroll to position [558, 0]
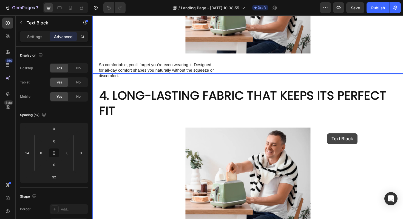
drag, startPoint x: 160, startPoint y: 203, endPoint x: 341, endPoint y: 140, distance: 191.7
click at [341, 140] on div "Header Image Row 5 reasons King of shape gives you a fit look instantly (no wor…" at bounding box center [256, 102] width 329 height 1291
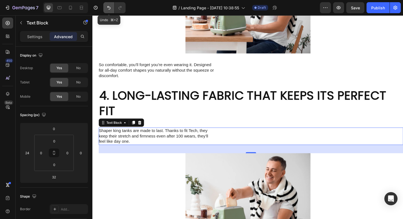
click at [111, 11] on button "Undo/Redo" at bounding box center [108, 7] width 11 height 11
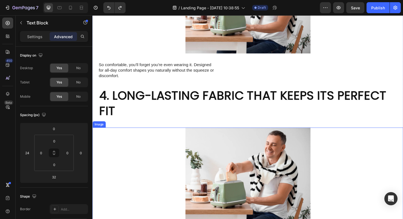
click at [149, 156] on div at bounding box center [256, 186] width 329 height 104
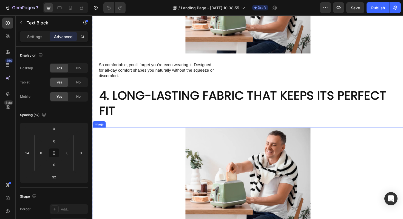
click at [216, 150] on img at bounding box center [257, 186] width 132 height 104
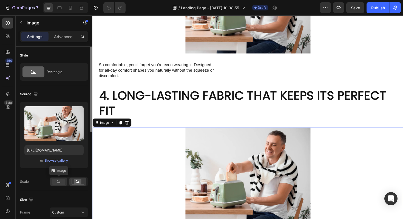
click at [55, 183] on rect at bounding box center [58, 181] width 13 height 6
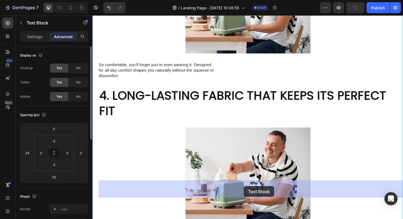
drag, startPoint x: 119, startPoint y: 200, endPoint x: 247, endPoint y: 196, distance: 127.8
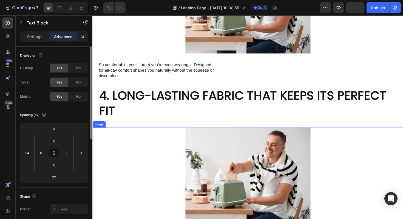
click at [212, 146] on img at bounding box center [257, 186] width 132 height 104
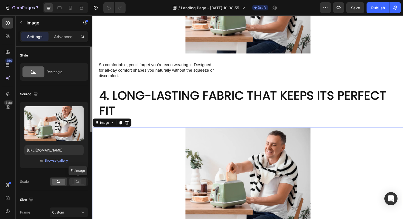
click at [83, 181] on icon at bounding box center [78, 181] width 13 height 6
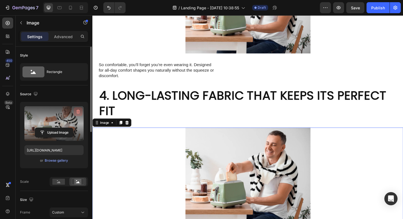
click at [77, 110] on icon "button" at bounding box center [78, 112] width 4 height 4
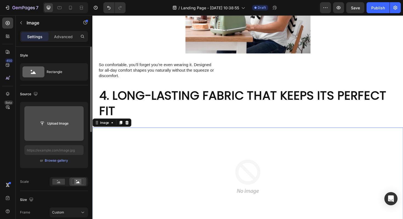
click at [61, 127] on input "file" at bounding box center [54, 123] width 38 height 9
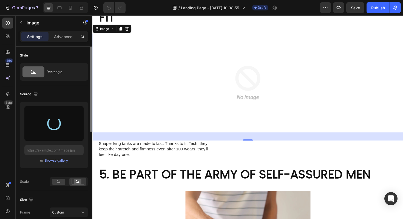
scroll to position [671, 0]
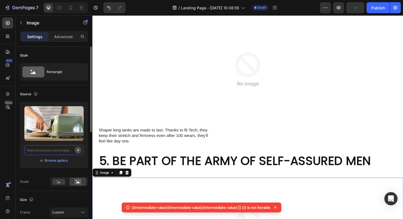
scroll to position [0, 0]
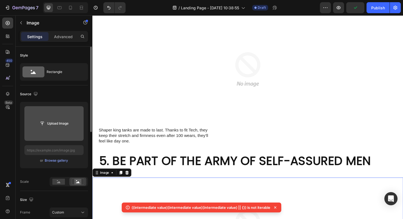
click at [55, 132] on input "file" at bounding box center [53, 123] width 59 height 35
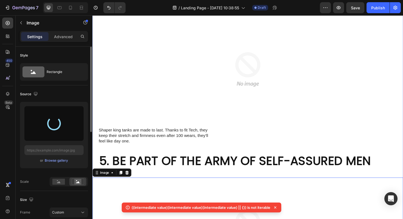
type input "[URL][DOMAIN_NAME]"
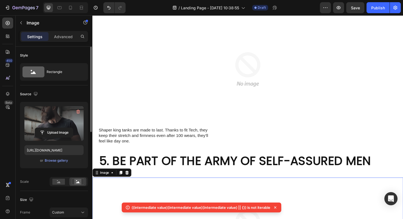
click at [276, 207] on icon at bounding box center [275, 207] width 5 height 5
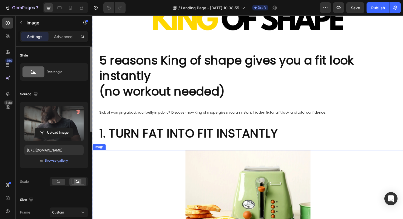
scroll to position [37, 0]
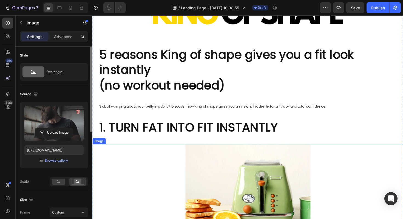
click at [255, 194] on img at bounding box center [257, 204] width 132 height 104
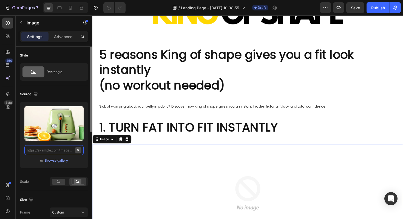
scroll to position [0, 0]
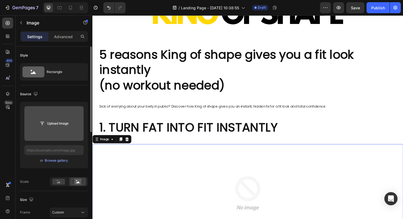
click at [58, 122] on input "file" at bounding box center [54, 123] width 38 height 9
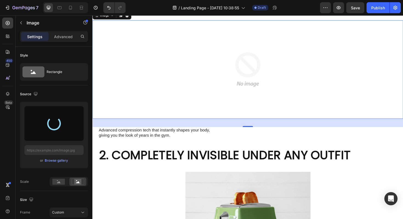
type input "[URL][DOMAIN_NAME]"
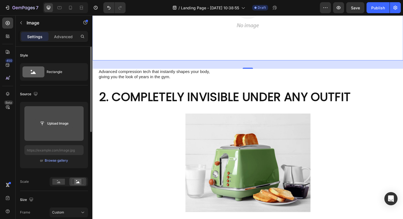
click at [57, 120] on input "file" at bounding box center [54, 123] width 38 height 9
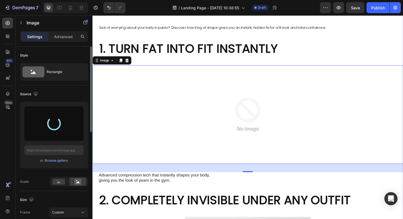
scroll to position [99, 0]
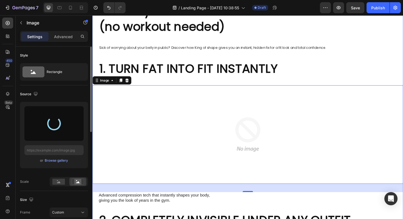
type input "[URL][DOMAIN_NAME]"
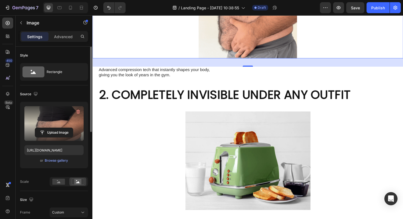
scroll to position [281, 0]
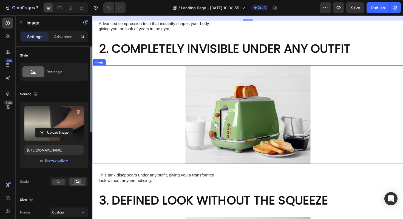
click at [262, 135] on img at bounding box center [257, 120] width 132 height 104
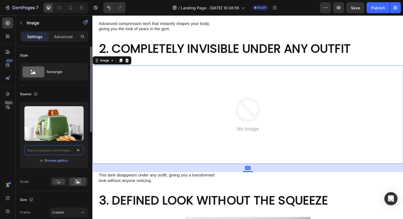
scroll to position [0, 0]
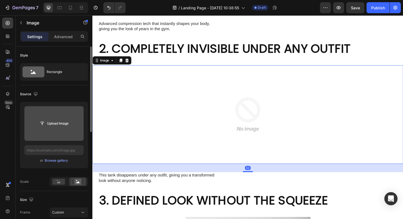
click at [59, 123] on input "file" at bounding box center [54, 123] width 38 height 9
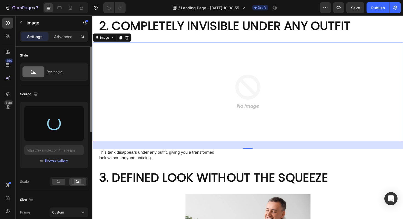
type input "[URL][DOMAIN_NAME]"
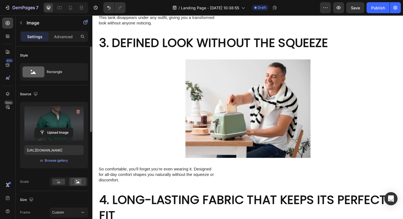
scroll to position [451, 0]
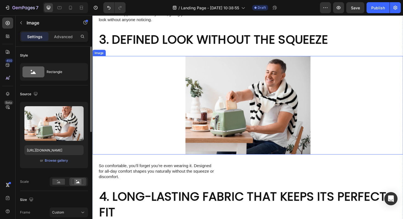
click at [239, 112] on img at bounding box center [257, 110] width 132 height 104
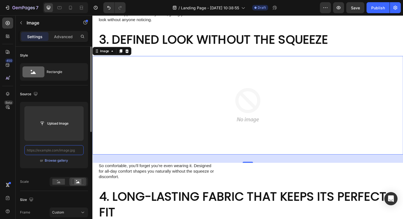
scroll to position [0, 0]
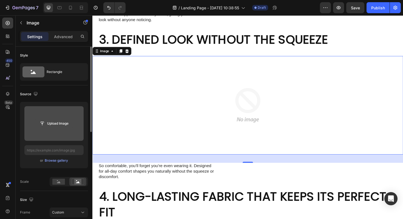
click at [66, 123] on input "file" at bounding box center [54, 123] width 38 height 9
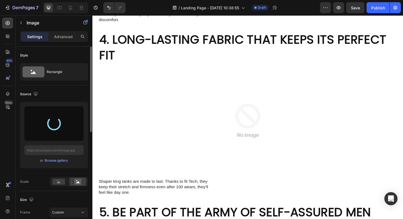
scroll to position [618, 0]
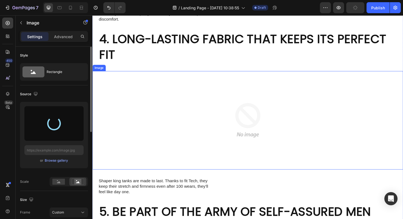
click at [231, 104] on img at bounding box center [257, 126] width 132 height 104
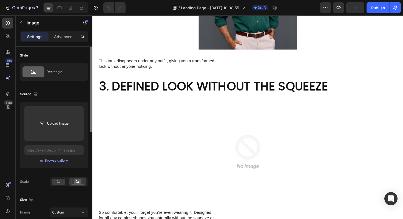
scroll to position [401, 0]
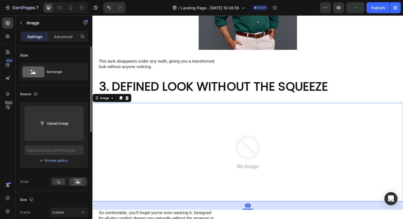
click at [232, 150] on img at bounding box center [257, 160] width 132 height 104
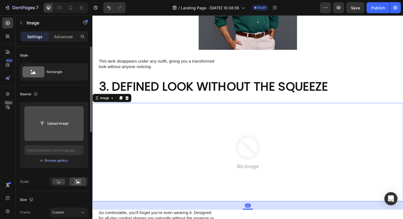
click at [63, 123] on input "file" at bounding box center [54, 123] width 38 height 9
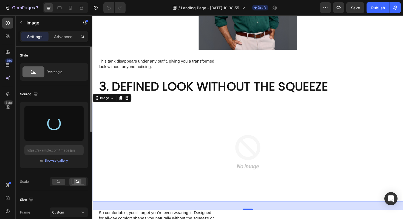
type input "https://cdn.shopify.com/s/files/1/0719/5151/5705/files/gempages_561314862509065…"
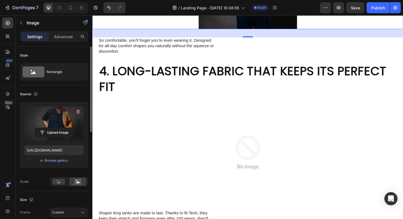
scroll to position [636, 0]
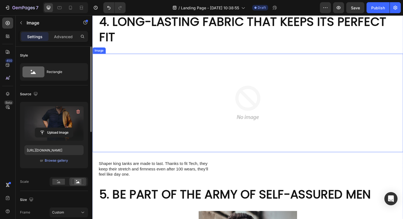
click at [257, 108] on img at bounding box center [257, 108] width 132 height 104
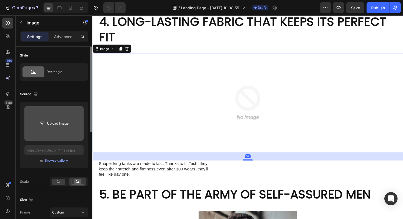
click at [58, 121] on input "file" at bounding box center [54, 123] width 38 height 9
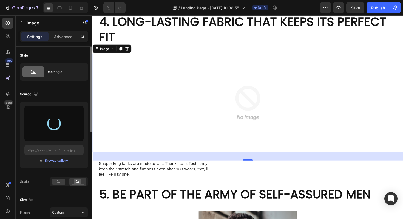
type input "[URL][DOMAIN_NAME]"
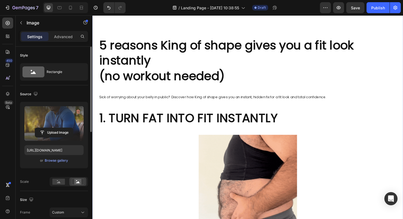
scroll to position [0, 0]
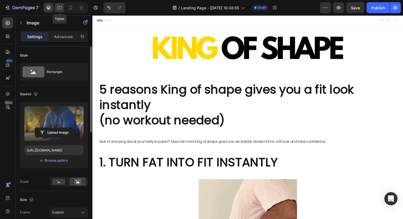
click at [60, 8] on icon at bounding box center [59, 7] width 5 height 5
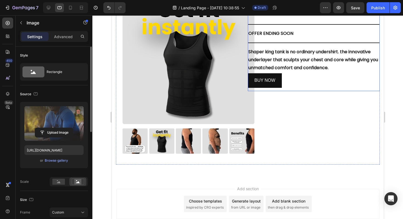
scroll to position [1049, 0]
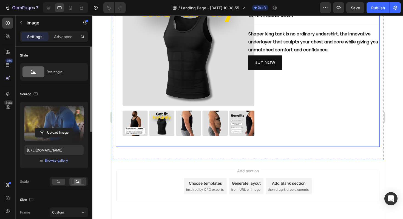
click at [271, 95] on div "Icon Icon Icon Icon Icon Icon List 2,500+ Verified Reviews! Text Block Row Shap…" at bounding box center [314, 60] width 132 height 172
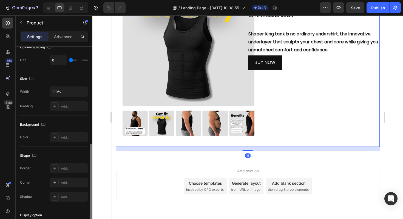
scroll to position [183, 0]
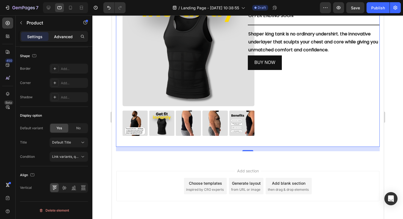
click at [64, 35] on p "Advanced" at bounding box center [63, 37] width 19 height 6
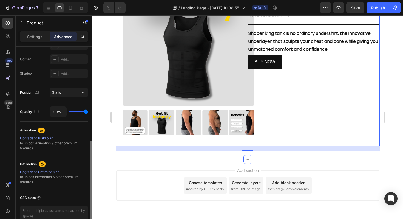
scroll to position [148, 0]
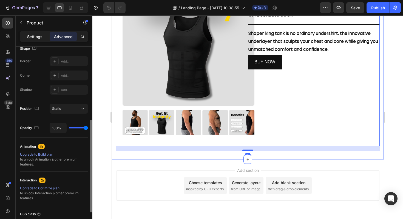
click at [37, 38] on p "Settings" at bounding box center [34, 37] width 15 height 6
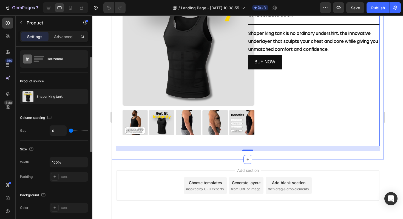
scroll to position [16, 0]
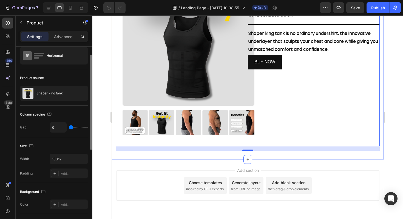
type input "11"
type input "14"
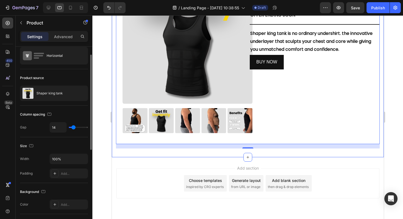
type input "18"
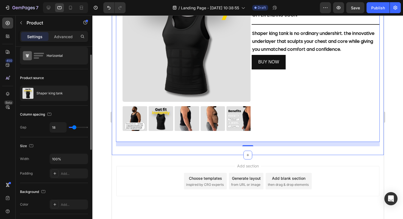
type input "28"
type input "34"
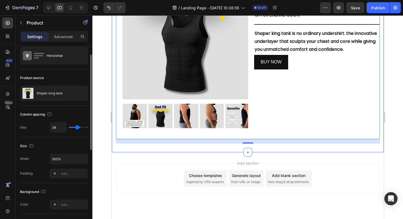
type input "46"
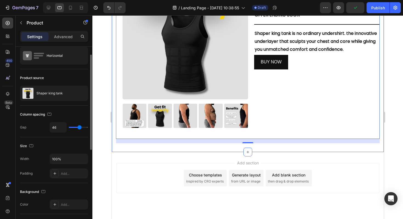
drag, startPoint x: 73, startPoint y: 127, endPoint x: 80, endPoint y: 127, distance: 6.9
type input "46"
click at [80, 127] on input "range" at bounding box center [78, 127] width 19 height 1
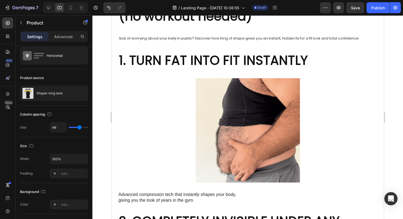
scroll to position [0, 0]
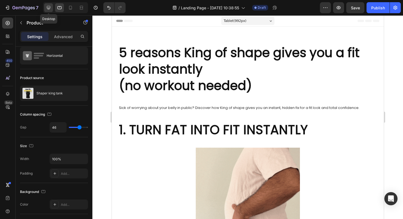
click at [50, 9] on icon at bounding box center [48, 7] width 5 height 5
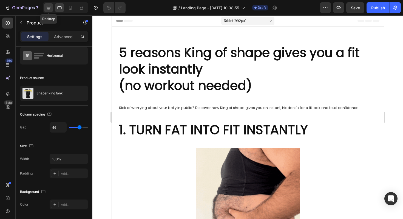
type input "0"
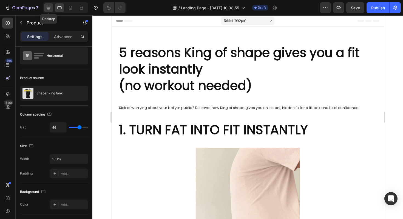
type input "0"
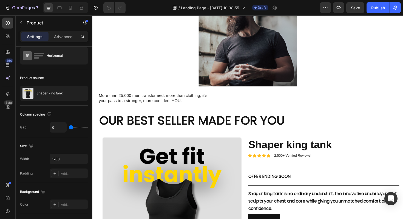
scroll to position [864, 0]
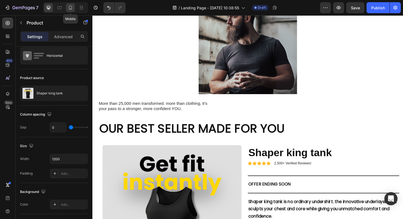
click at [73, 10] on icon at bounding box center [70, 7] width 5 height 5
type input "100%"
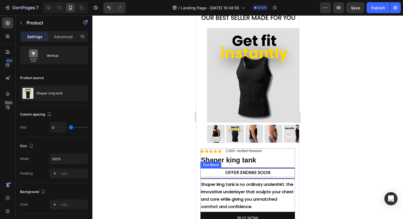
scroll to position [859, 0]
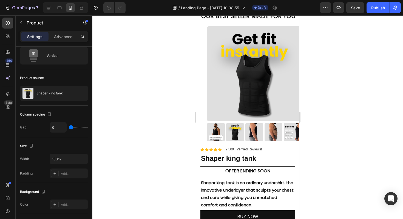
click at [201, 101] on div "Product Images" at bounding box center [247, 86] width 95 height 120
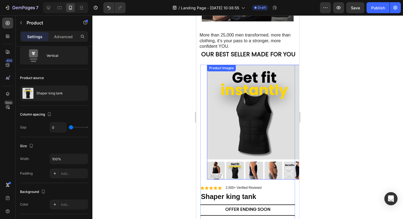
scroll to position [821, 0]
click at [221, 70] on img at bounding box center [254, 112] width 95 height 95
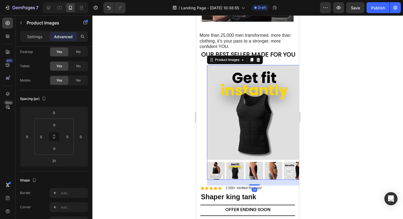
scroll to position [0, 0]
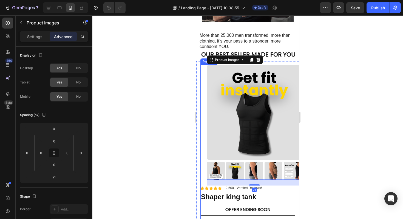
click at [203, 76] on div "Product Images 21" at bounding box center [247, 125] width 95 height 120
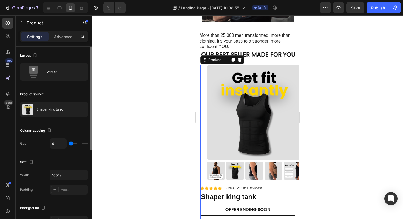
type input "3"
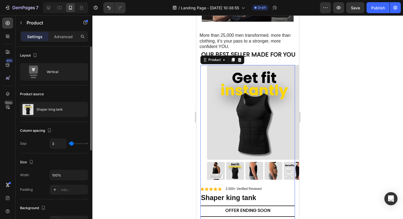
type input "4"
type input "5"
type input "17"
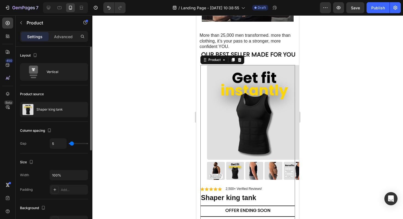
type input "17"
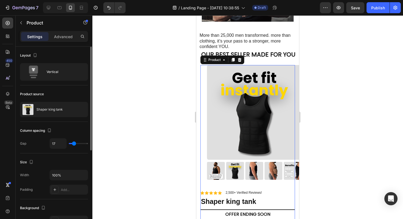
type input "24"
type input "25"
type input "26"
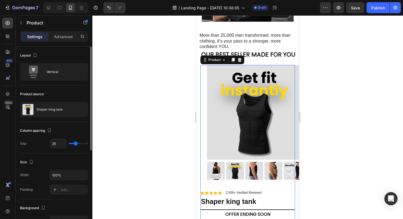
type input "26"
type input "28"
type input "29"
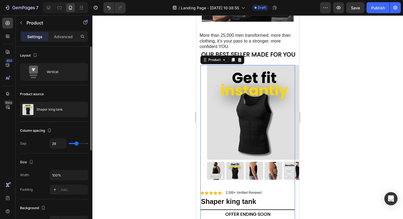
type input "30"
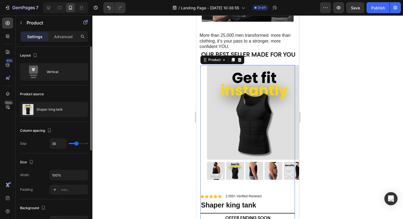
type input "31"
type input "32"
type input "33"
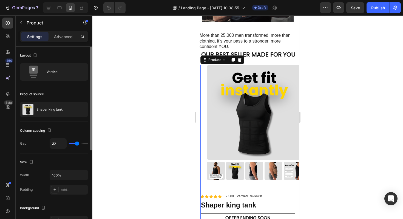
type input "33"
type input "18"
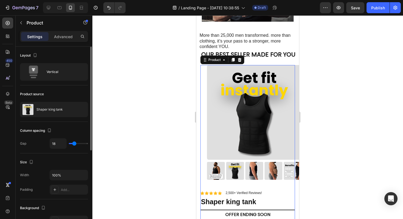
type input "14"
type input "13"
type input "11"
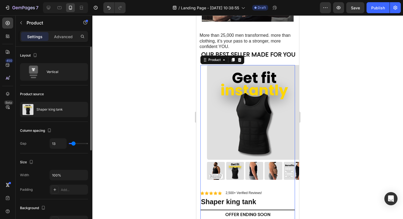
type input "11"
type input "8"
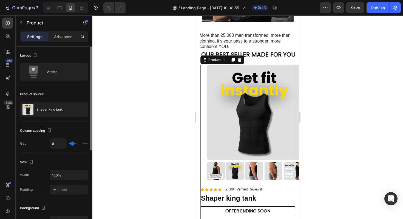
type input "5"
type input "4"
type input "1"
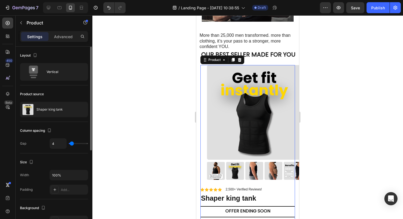
type input "1"
type input "0"
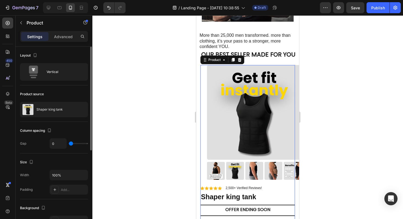
click at [69, 144] on input "range" at bounding box center [78, 143] width 19 height 1
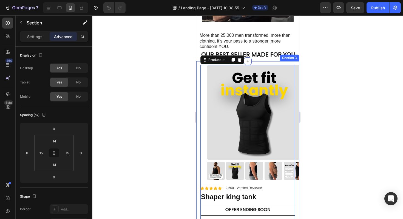
click at [198, 76] on div "Product Images Icon Icon Icon Icon Icon Icon List 2,500+ Verified Reviews! Text…" at bounding box center [247, 168] width 103 height 215
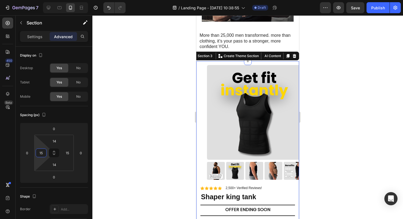
click at [38, 154] on input "15" at bounding box center [41, 153] width 8 height 8
type input "0"
click at [36, 0] on html "7 / Landing Page - Aug 27, 10:38:55 Draft Preview Save Publish 450 Beta Section…" at bounding box center [201, 0] width 403 height 0
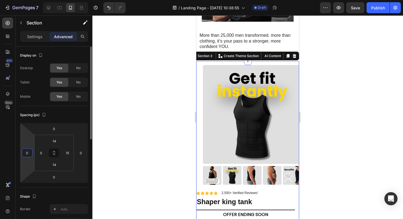
click at [29, 0] on html "7 / Landing Page - Aug 27, 10:38:55 Draft Preview Save Publish 450 Beta Section…" at bounding box center [201, 0] width 403 height 0
click at [114, 151] on div at bounding box center [247, 116] width 311 height 203
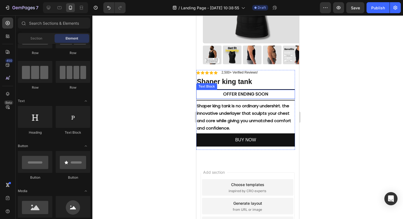
scroll to position [943, 0]
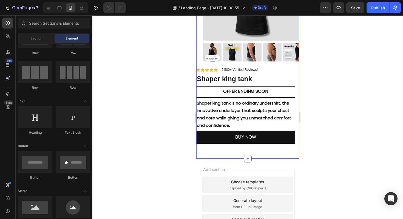
click at [228, 153] on div "Product Images Icon Icon Icon Icon Icon Icon List 2,500+ Verified Reviews! Text…" at bounding box center [245, 48] width 99 height 213
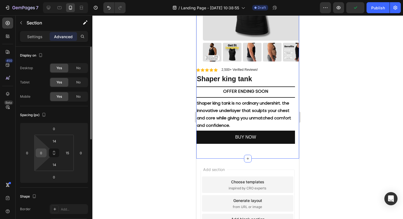
click at [41, 153] on input "0" at bounding box center [41, 153] width 8 height 8
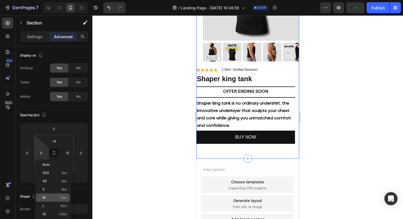
click at [54, 198] on p "M 12px" at bounding box center [54, 197] width 25 height 4
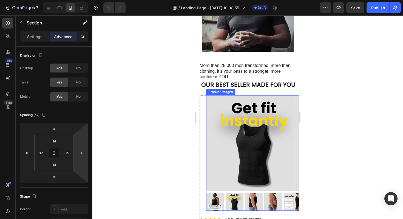
scroll to position [799, 0]
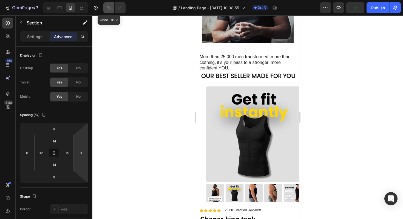
click at [107, 8] on icon "Undo/Redo" at bounding box center [108, 7] width 5 height 5
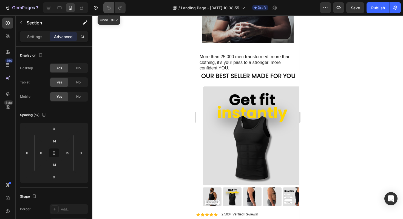
click at [107, 8] on icon "Undo/Redo" at bounding box center [108, 7] width 5 height 5
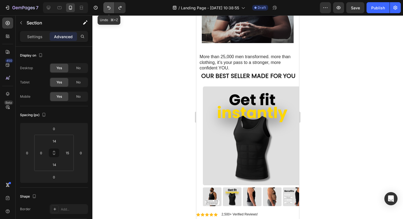
click at [107, 8] on icon "Undo/Redo" at bounding box center [108, 7] width 5 height 5
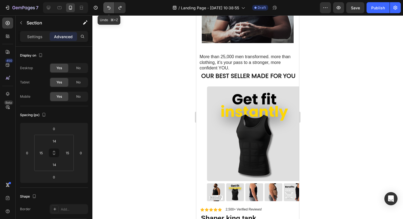
click at [107, 8] on icon "Undo/Redo" at bounding box center [108, 7] width 5 height 5
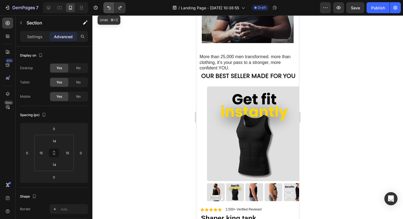
click at [107, 8] on icon "Undo/Redo" at bounding box center [108, 7] width 5 height 5
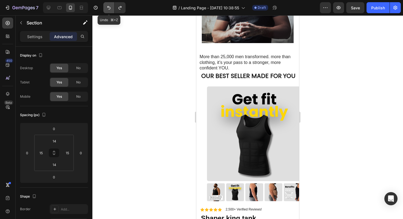
click at [107, 8] on icon "Undo/Redo" at bounding box center [108, 7] width 5 height 5
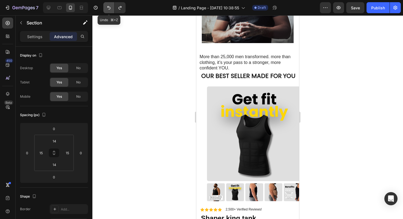
click at [107, 8] on icon "Undo/Redo" at bounding box center [108, 7] width 5 height 5
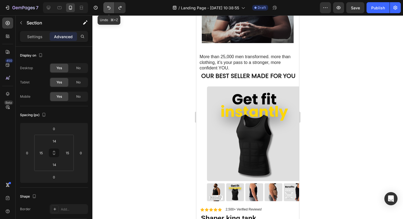
click at [107, 8] on icon "Undo/Redo" at bounding box center [108, 7] width 5 height 5
click at [118, 7] on icon "Undo/Redo" at bounding box center [119, 7] width 5 height 5
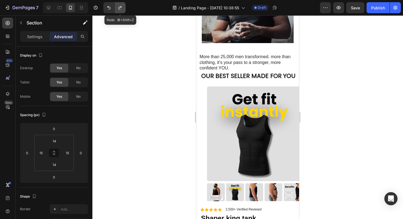
click at [118, 7] on icon "Undo/Redo" at bounding box center [119, 7] width 5 height 5
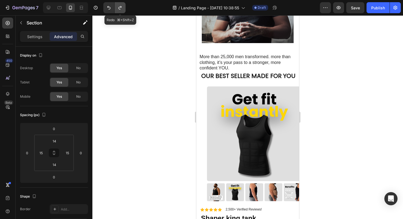
click at [118, 7] on icon "Undo/Redo" at bounding box center [119, 7] width 5 height 5
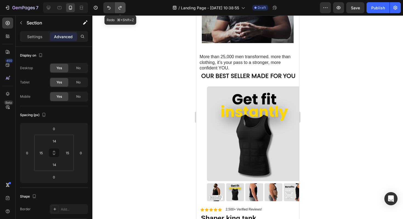
click at [118, 7] on icon "Undo/Redo" at bounding box center [119, 7] width 5 height 5
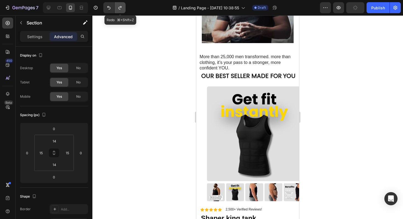
click at [118, 7] on icon "Undo/Redo" at bounding box center [119, 7] width 5 height 5
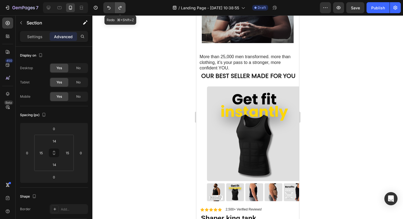
click at [118, 7] on icon "Undo/Redo" at bounding box center [119, 7] width 5 height 5
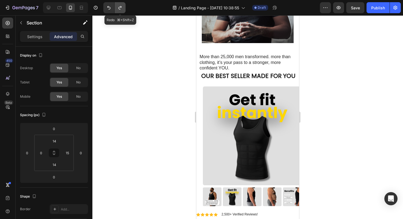
click at [118, 7] on icon "Undo/Redo" at bounding box center [119, 7] width 5 height 5
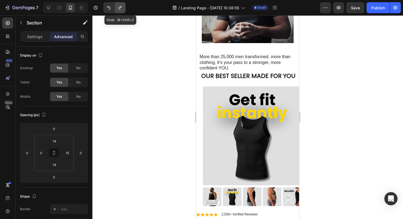
type input "12"
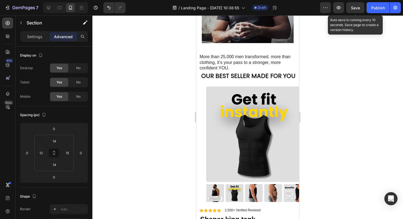
click at [355, 9] on span "Save" at bounding box center [355, 7] width 9 height 5
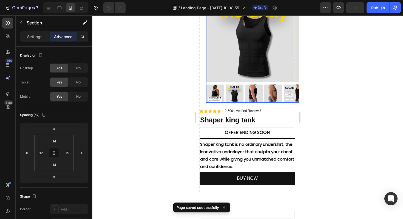
scroll to position [900, 0]
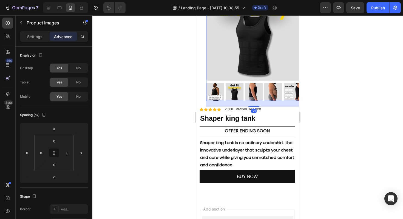
click at [272, 69] on img at bounding box center [253, 32] width 95 height 95
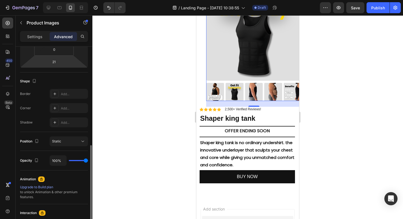
scroll to position [193, 0]
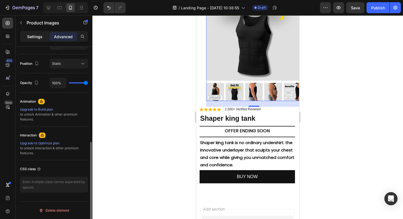
click at [40, 35] on p "Settings" at bounding box center [34, 37] width 15 height 6
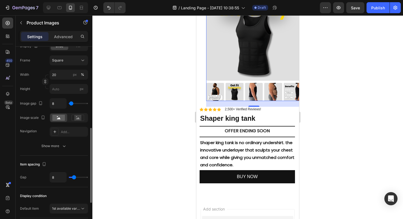
scroll to position [199, 0]
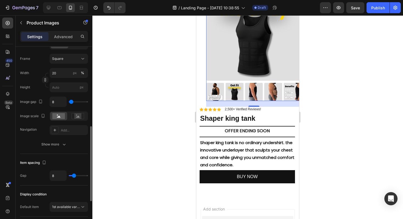
type input "7"
type input "0"
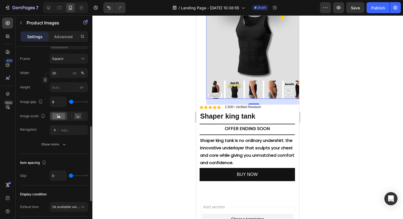
type input "11"
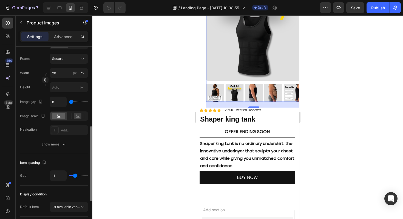
type input "9"
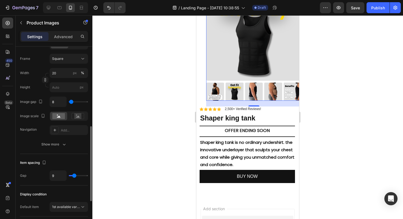
type input "7"
type input "9"
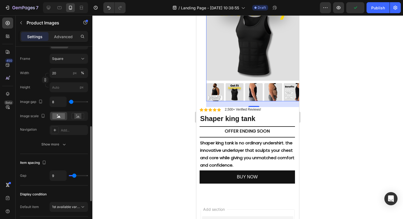
type input "8"
click at [74, 175] on input "range" at bounding box center [78, 175] width 19 height 1
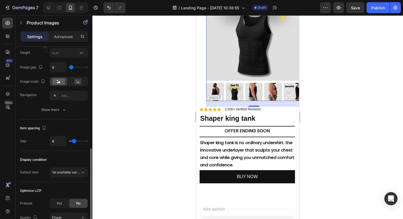
scroll to position [240, 0]
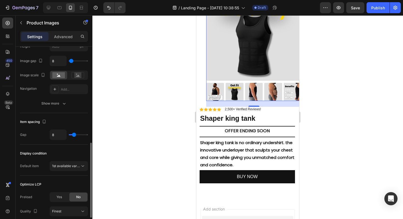
click at [73, 176] on div "Layout Featured top Product source Shaper king tank Featured image Frame Square…" at bounding box center [54, 22] width 68 height 433
click at [74, 166] on span "1st available variant" at bounding box center [67, 166] width 31 height 4
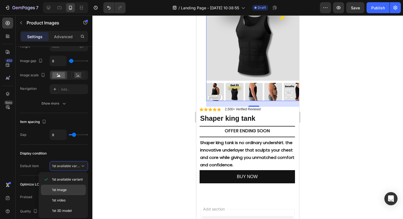
click at [67, 191] on p "1st image" at bounding box center [67, 189] width 31 height 5
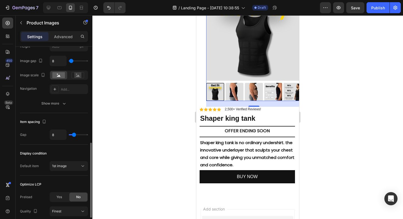
click at [71, 181] on div "Optimize LCP" at bounding box center [54, 184] width 68 height 9
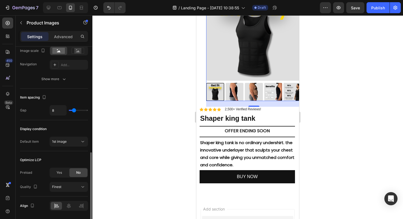
scroll to position [268, 0]
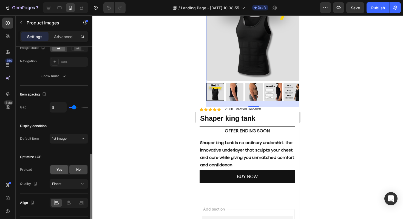
click at [62, 172] on div "Yes" at bounding box center [59, 169] width 18 height 9
click at [77, 166] on div "No" at bounding box center [78, 169] width 18 height 9
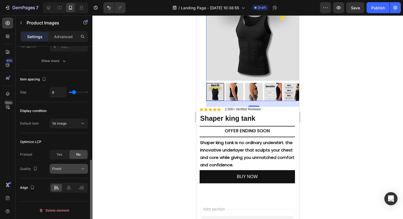
click at [76, 168] on div "Finest" at bounding box center [66, 168] width 28 height 5
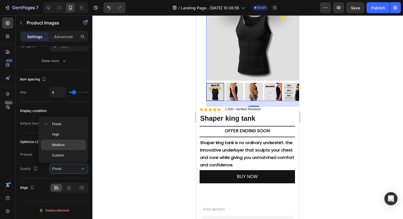
click at [68, 146] on p "Medium" at bounding box center [67, 144] width 31 height 5
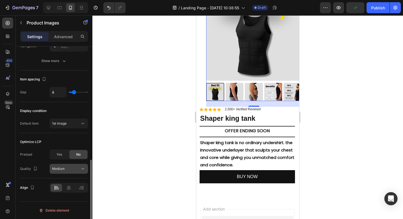
click at [70, 169] on div "Medium" at bounding box center [66, 168] width 28 height 5
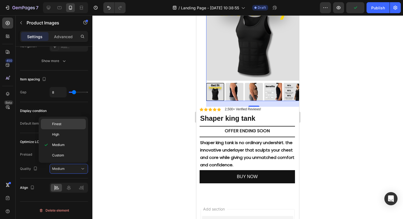
click at [67, 124] on p "Finest" at bounding box center [67, 123] width 31 height 5
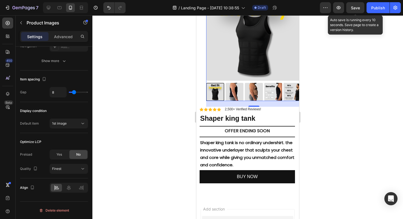
click at [356, 8] on span "Save" at bounding box center [355, 7] width 9 height 5
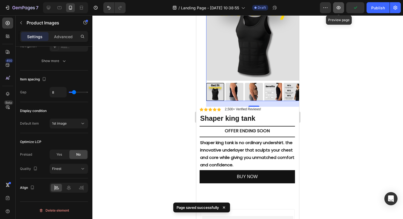
click at [335, 10] on button "button" at bounding box center [338, 7] width 11 height 11
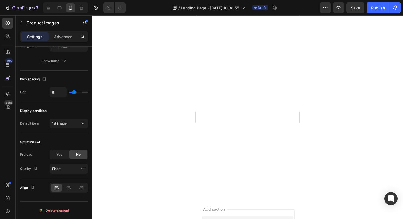
scroll to position [0, 0]
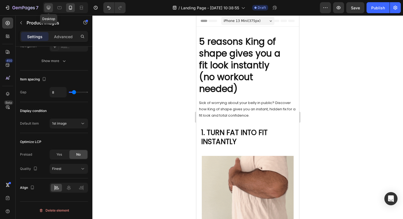
click at [50, 6] on icon at bounding box center [49, 8] width 4 height 4
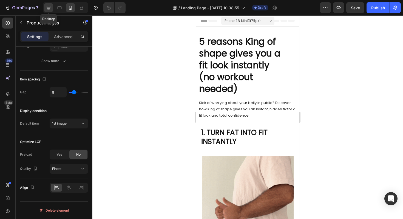
type input "16"
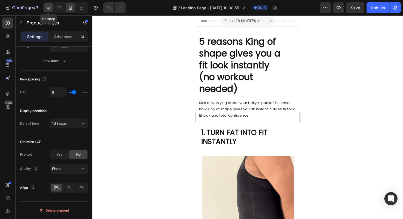
type input "16"
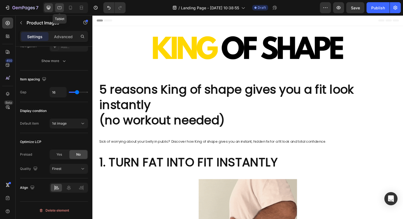
click at [60, 6] on icon at bounding box center [59, 7] width 5 height 5
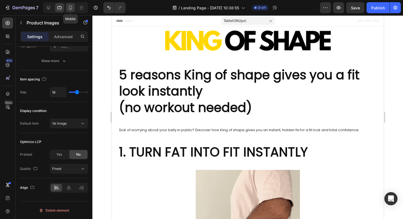
click at [72, 6] on icon at bounding box center [70, 7] width 5 height 5
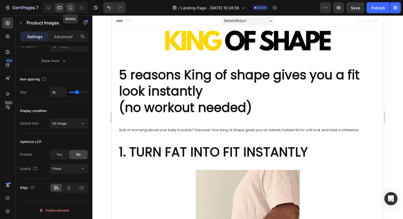
type input "8"
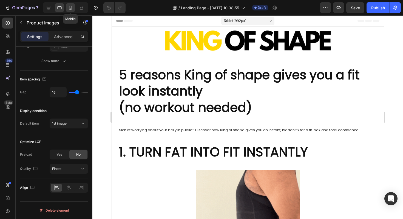
type input "8"
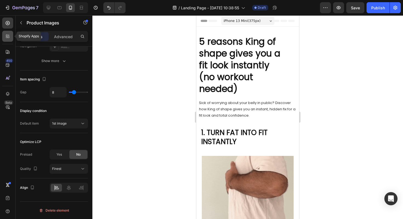
click at [8, 37] on icon at bounding box center [7, 35] width 5 height 5
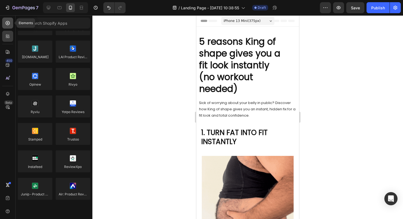
click at [8, 24] on icon at bounding box center [7, 22] width 5 height 5
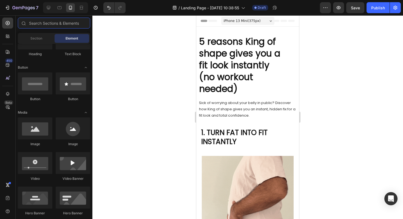
scroll to position [114, 0]
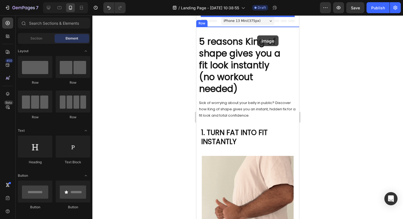
scroll to position [114, 0]
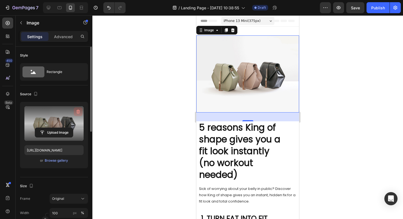
click at [79, 110] on icon "button" at bounding box center [77, 111] width 5 height 5
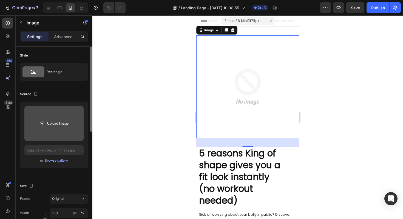
click at [58, 125] on input "file" at bounding box center [54, 123] width 38 height 9
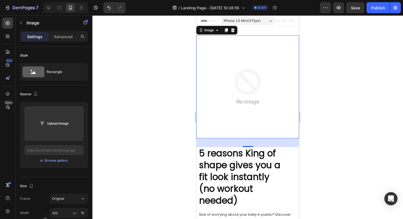
type input "[URL][DOMAIN_NAME]"
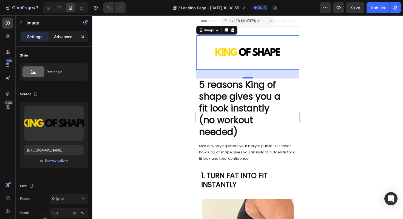
click at [66, 35] on p "Advanced" at bounding box center [63, 37] width 19 height 6
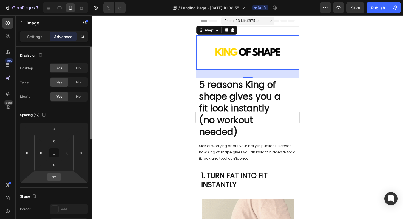
click at [58, 179] on input "32" at bounding box center [54, 177] width 11 height 8
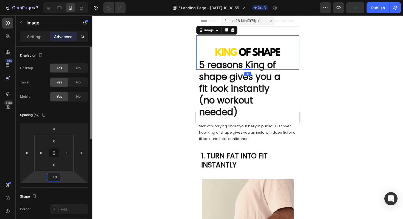
type input "-4"
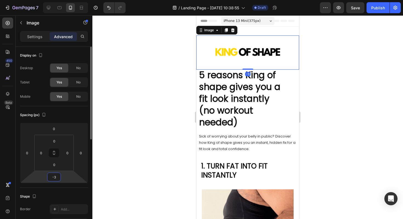
type input "-30"
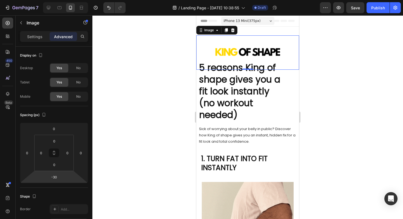
click at [131, 133] on div at bounding box center [247, 116] width 311 height 203
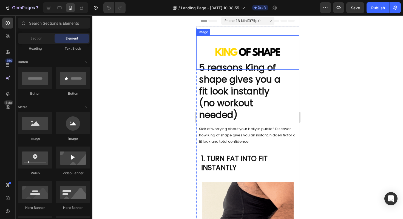
click at [235, 38] on img at bounding box center [247, 52] width 103 height 34
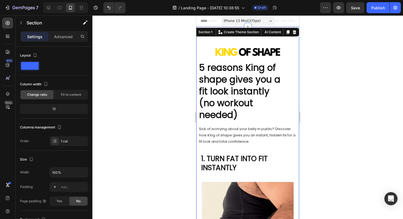
click at [303, 63] on div at bounding box center [247, 116] width 311 height 203
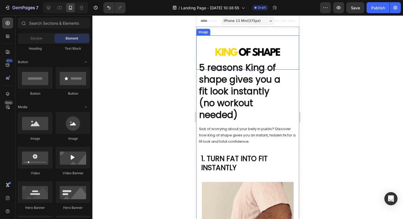
click at [279, 42] on img at bounding box center [247, 52] width 103 height 34
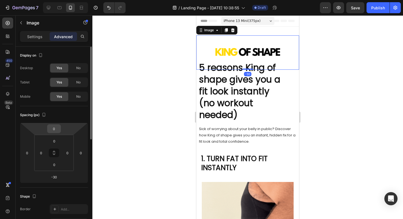
click at [53, 129] on input "0" at bounding box center [54, 128] width 11 height 8
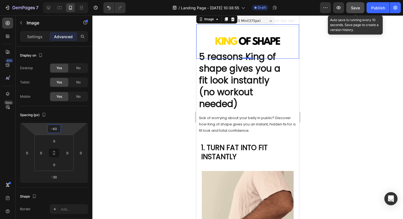
type input "-40"
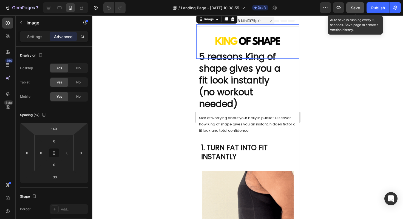
click at [354, 9] on span "Save" at bounding box center [355, 7] width 9 height 5
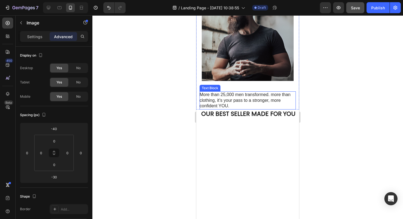
scroll to position [839, 0]
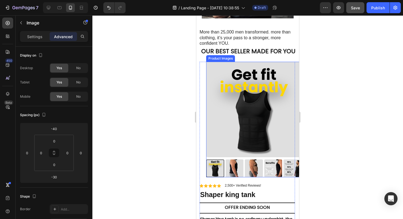
click at [266, 101] on img at bounding box center [253, 109] width 95 height 95
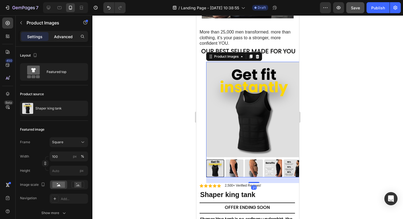
click at [69, 37] on p "Advanced" at bounding box center [63, 37] width 19 height 6
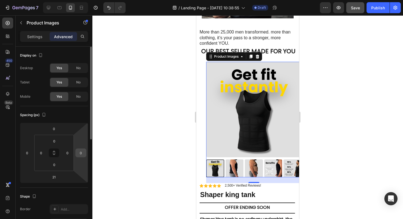
click at [79, 153] on input "0" at bounding box center [81, 153] width 8 height 8
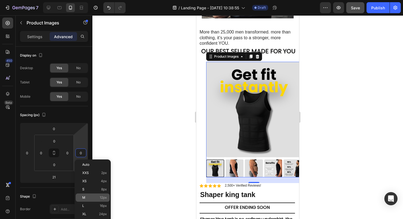
click at [92, 198] on p "M 12px" at bounding box center [94, 197] width 25 height 4
type input "12"
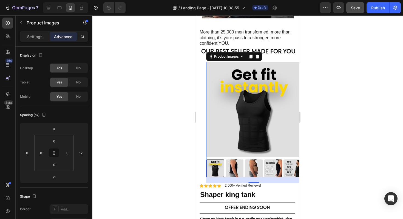
click at [260, 70] on img at bounding box center [253, 109] width 95 height 95
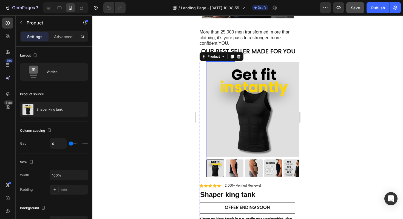
click at [231, 90] on img at bounding box center [253, 109] width 95 height 95
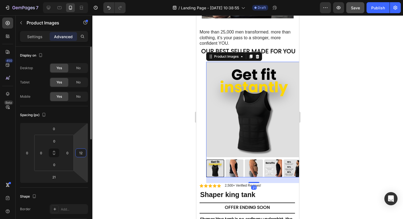
click at [79, 154] on input "12" at bounding box center [81, 153] width 8 height 8
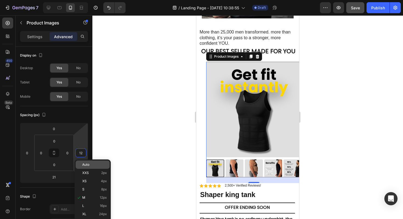
click at [83, 165] on span "Auto" at bounding box center [85, 165] width 7 height 4
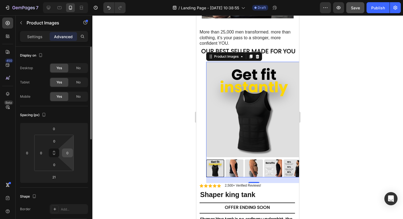
click at [69, 153] on input "0" at bounding box center [67, 153] width 8 height 8
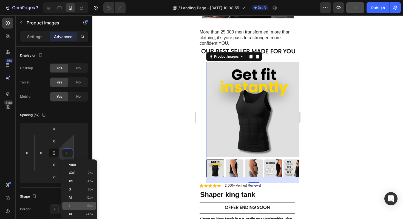
click at [79, 207] on p "L 16px" at bounding box center [81, 206] width 25 height 4
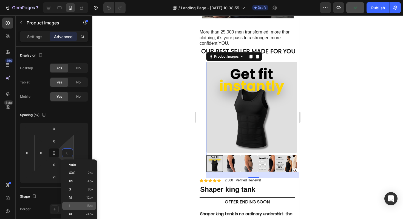
type input "16"
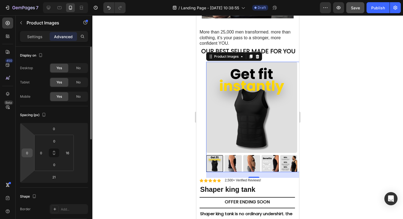
click at [27, 151] on input "0" at bounding box center [27, 153] width 8 height 8
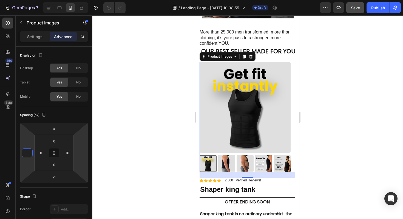
click at [101, 148] on div at bounding box center [247, 116] width 311 height 203
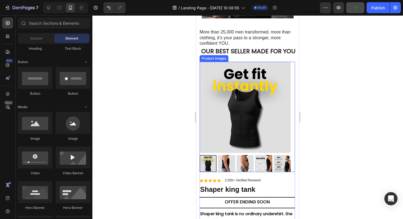
click at [271, 98] on img at bounding box center [245, 107] width 91 height 91
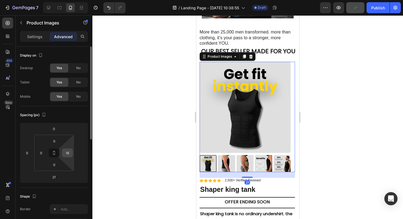
click at [69, 155] on input "16" at bounding box center [67, 153] width 8 height 8
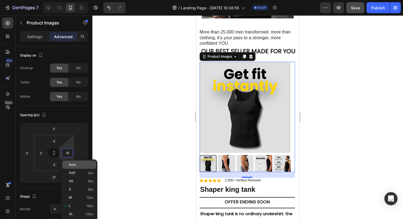
type input "0"
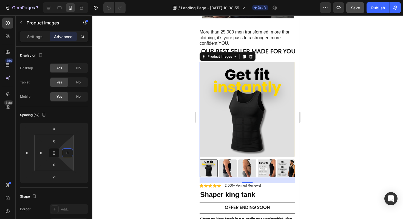
click at [141, 167] on div at bounding box center [247, 116] width 311 height 203
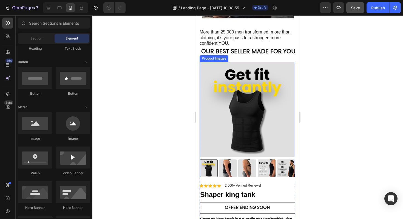
click at [255, 111] on img at bounding box center [247, 109] width 95 height 95
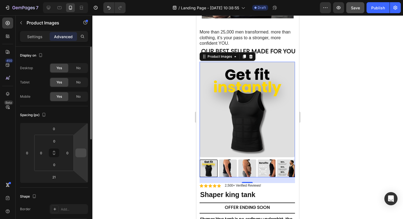
click at [81, 153] on input "number" at bounding box center [81, 153] width 8 height 8
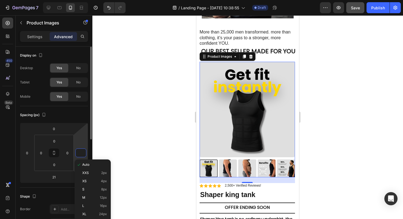
type input "0"
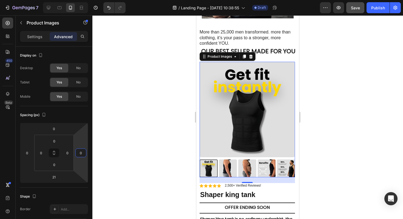
click at [122, 161] on div at bounding box center [247, 116] width 311 height 203
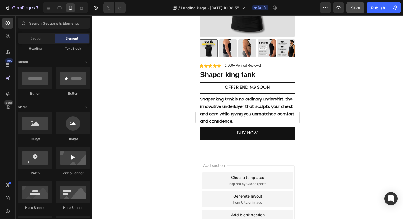
scroll to position [960, 0]
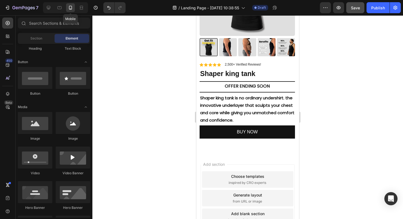
click at [65, 8] on div "Mobile" at bounding box center [65, 7] width 45 height 11
click at [49, 7] on icon at bounding box center [48, 7] width 5 height 5
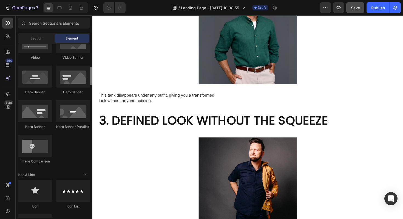
scroll to position [229, 0]
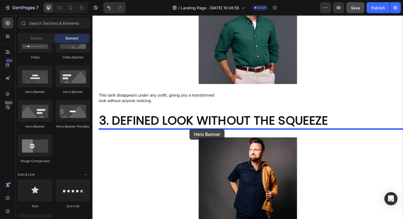
drag, startPoint x: 127, startPoint y: 131, endPoint x: 195, endPoint y: 135, distance: 68.4
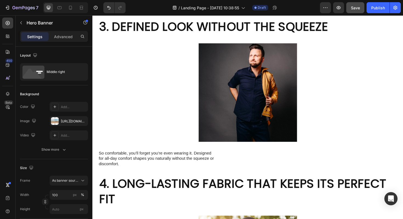
scroll to position [723, 0]
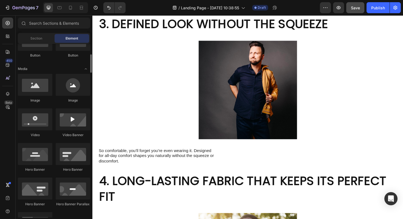
scroll to position [144, 0]
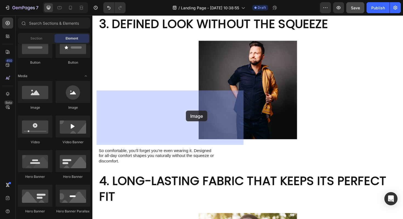
drag, startPoint x: 127, startPoint y: 115, endPoint x: 193, endPoint y: 118, distance: 66.1
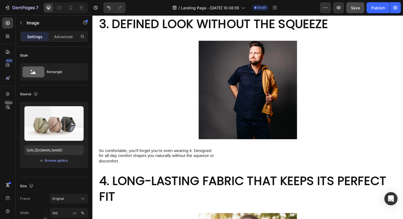
scroll to position [970, 0]
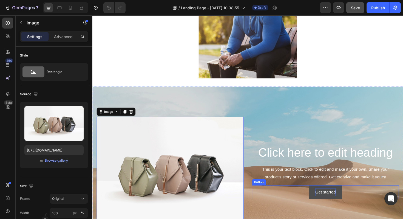
click at [339, 198] on div "Get started" at bounding box center [339, 202] width 22 height 8
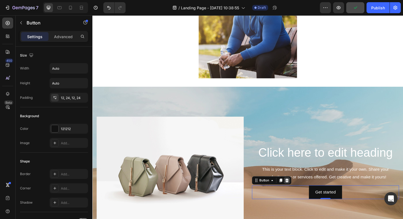
click at [297, 188] on icon at bounding box center [299, 190] width 4 height 4
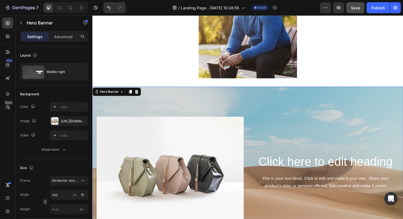
click at [277, 91] on div "Background Image" at bounding box center [256, 181] width 329 height 180
click at [82, 120] on icon "button" at bounding box center [82, 121] width 4 height 4
type input "Auto"
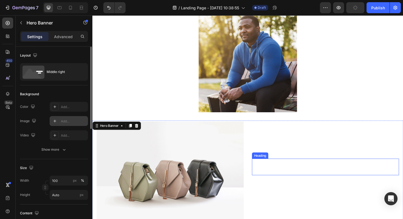
scroll to position [933, 0]
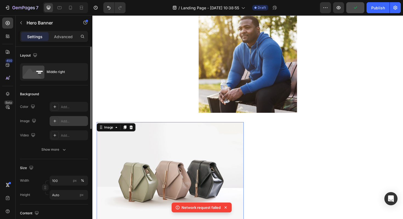
click at [212, 128] on img at bounding box center [175, 186] width 156 height 117
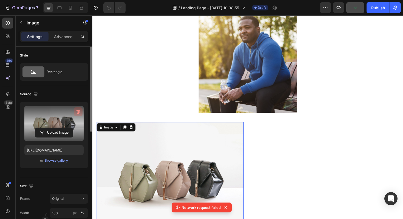
click at [77, 109] on icon "button" at bounding box center [77, 111] width 5 height 5
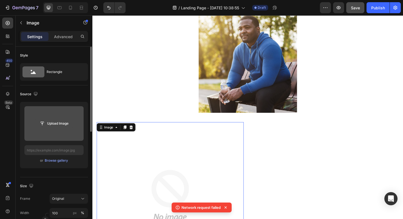
click at [51, 125] on input "file" at bounding box center [54, 123] width 38 height 9
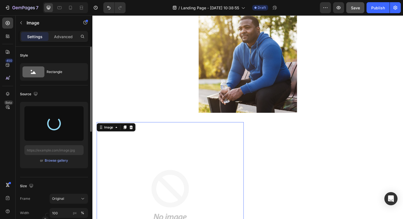
type input "[URL][DOMAIN_NAME]"
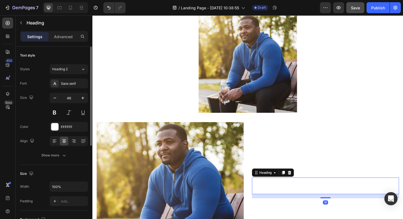
click at [315, 187] on h2 "Click here to edit heading" at bounding box center [339, 196] width 156 height 18
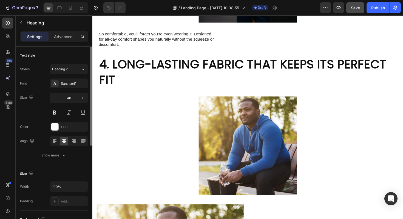
scroll to position [745, 0]
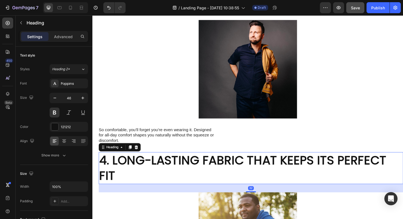
click at [298, 160] on h2 "4. LONG-LASTING FABRIC THAT KEEPS ITS PERFECT FIT" at bounding box center [260, 177] width 322 height 34
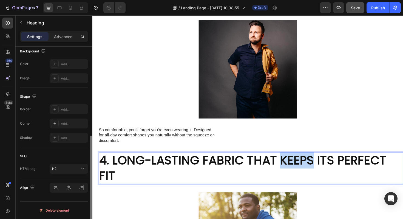
click at [298, 160] on h2 "4. LONG-LASTING FABRIC THAT KEEPS ITS PERFECT FIT" at bounding box center [260, 177] width 322 height 34
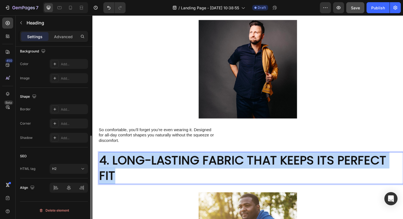
click at [298, 161] on p "4. LONG-LASTING FABRIC THAT KEEPS ITS PERFECT FIT" at bounding box center [260, 177] width 321 height 33
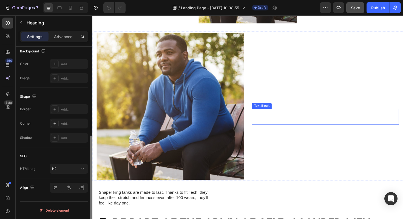
scroll to position [1021, 0]
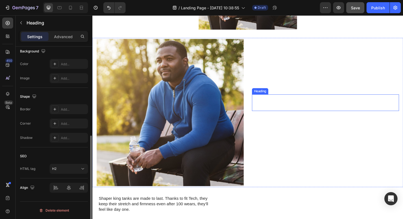
click at [298, 99] on h2 "Click here to edit heading" at bounding box center [339, 108] width 156 height 18
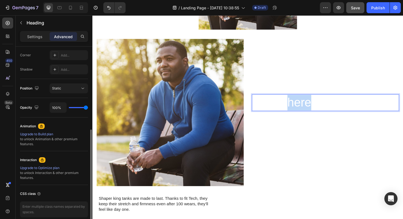
click at [298, 99] on h2 "Click here to edit heading" at bounding box center [339, 108] width 156 height 18
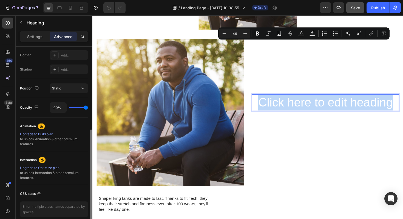
click at [298, 100] on p "Click here to edit heading" at bounding box center [339, 108] width 155 height 16
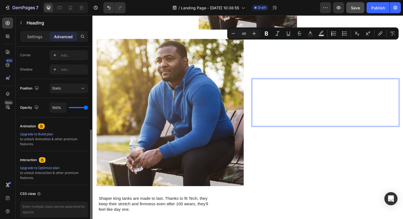
scroll to position [1005, 0]
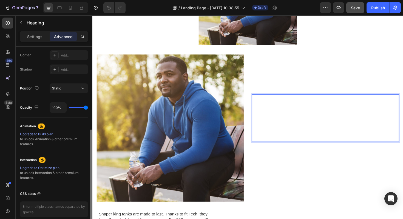
click at [301, 100] on p "4. LONG-LASTING FABRIC THAT KEEPS ITS PERFECT FIT" at bounding box center [339, 124] width 155 height 49
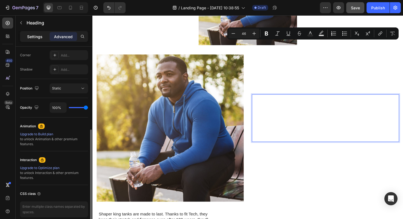
click at [45, 35] on div "Settings" at bounding box center [34, 36] width 27 height 9
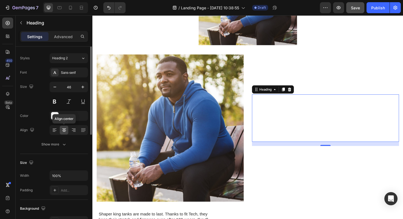
scroll to position [0, 0]
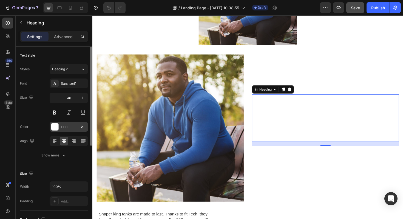
click at [59, 126] on div "FFFFFF" at bounding box center [69, 127] width 38 height 10
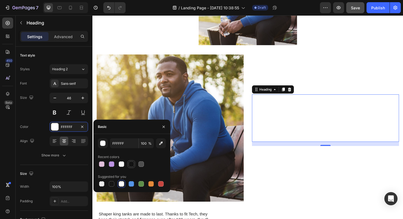
click at [133, 164] on div at bounding box center [131, 163] width 5 height 5
type input "121212"
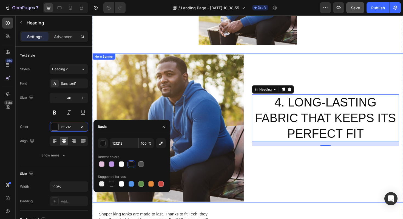
click at [341, 125] on div "4. LONG-LASTING FABRIC THAT KEEPS ITS PERFECT FIT Heading 16 This is your text …" at bounding box center [339, 135] width 156 height 156
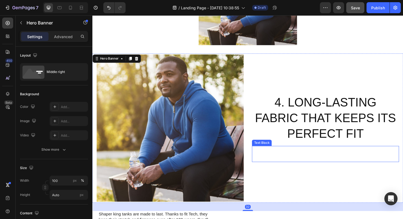
click at [321, 100] on p "4. LONG-LASTING FABRIC THAT KEEPS ITS PERFECT FIT" at bounding box center [339, 124] width 155 height 49
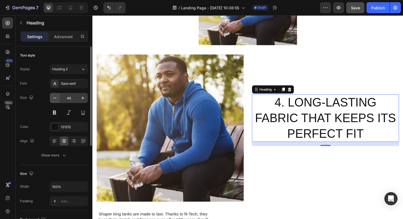
click at [58, 97] on button "button" at bounding box center [55, 98] width 10 height 10
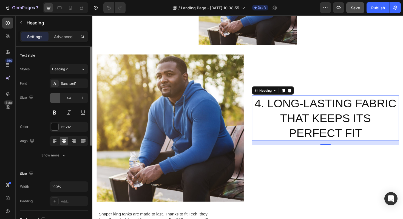
click at [58, 97] on button "button" at bounding box center [55, 98] width 10 height 10
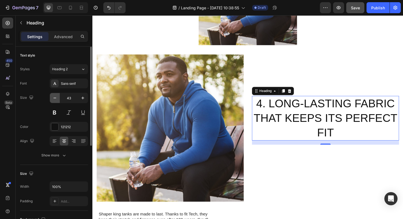
click at [58, 97] on button "button" at bounding box center [55, 98] width 10 height 10
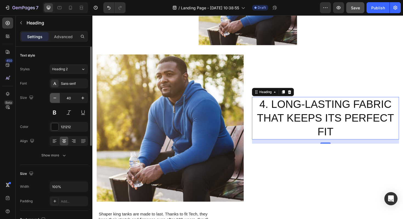
click at [58, 97] on button "button" at bounding box center [55, 98] width 10 height 10
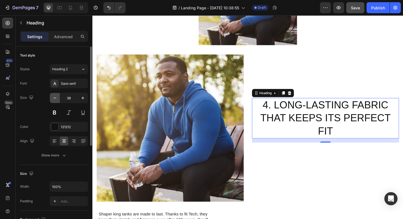
click at [58, 97] on button "button" at bounding box center [55, 98] width 10 height 10
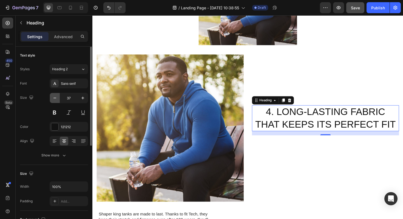
click at [58, 97] on button "button" at bounding box center [55, 98] width 10 height 10
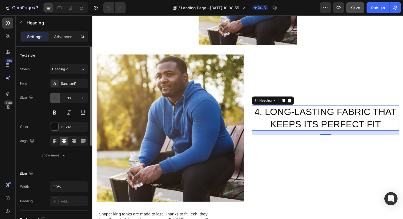
click at [58, 97] on button "button" at bounding box center [55, 98] width 10 height 10
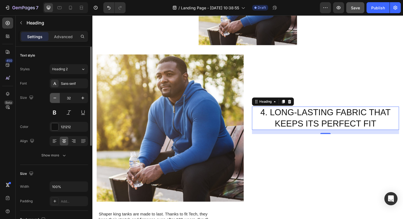
click at [58, 97] on button "button" at bounding box center [55, 98] width 10 height 10
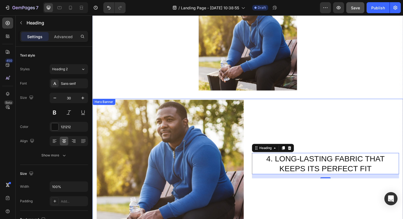
scroll to position [944, 0]
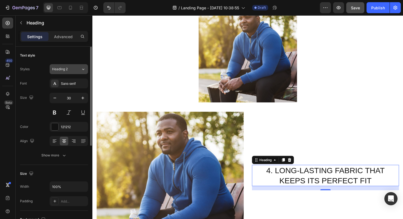
click at [69, 69] on div "Heading 2" at bounding box center [63, 69] width 22 height 5
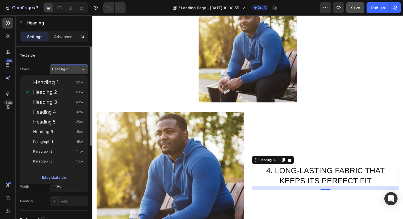
click at [70, 71] on div "Heading 2" at bounding box center [63, 69] width 22 height 5
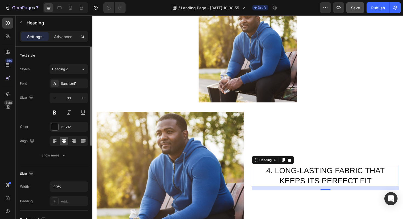
click at [72, 75] on div "Styles Heading 2 Font Sans-serif Size 30 Color 121212 Align Show more" at bounding box center [54, 112] width 68 height 96
click at [72, 74] on div "Styles Heading 2 Font Sans-serif Size 30 Color 121212 Align Show more" at bounding box center [54, 112] width 68 height 96
click at [72, 73] on button "Heading 2" at bounding box center [69, 69] width 38 height 10
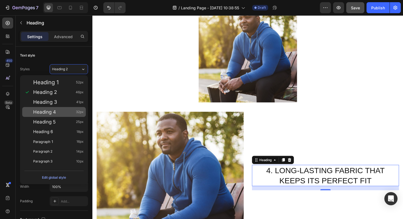
click at [61, 113] on div "Heading 4 32px" at bounding box center [58, 111] width 50 height 5
type input "32"
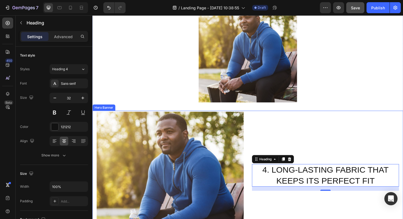
click at [319, 180] on div "4. LONG-LASTING FABRIC THAT KEEPS ITS PERFECT FIT Heading 16 This is your text …" at bounding box center [339, 195] width 156 height 156
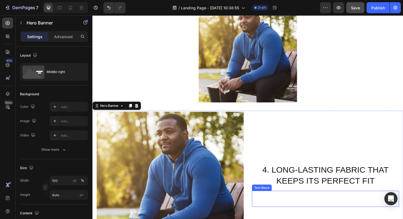
click at [319, 201] on div "This is your text block. Click to edit and make it your own. Share your product…" at bounding box center [339, 209] width 156 height 17
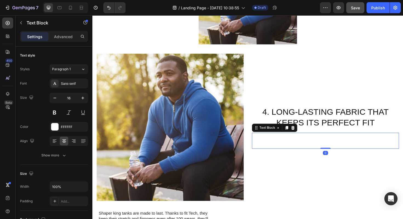
scroll to position [1006, 0]
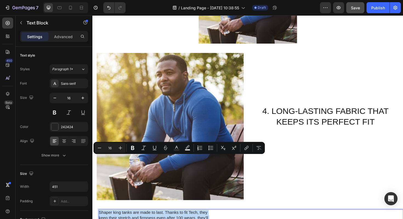
copy p "Shaper king tanks are made to last. Thanks to fit Tech, they keep their stretch…"
click at [322, 139] on div "This is your text block. Click to edit and make it your own. Share your product…" at bounding box center [339, 147] width 156 height 17
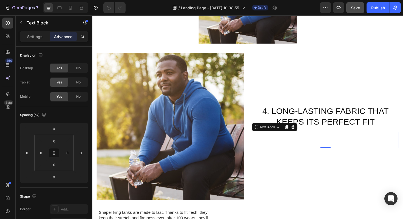
click at [322, 139] on div "This is your text block. Click to edit and make it your own. Share your product…" at bounding box center [339, 147] width 156 height 17
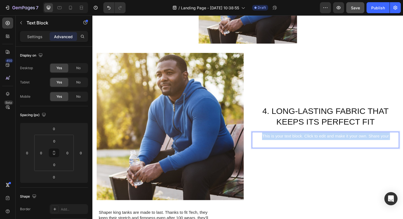
click at [322, 139] on p "This is your text block. Click to edit and make it your own. Share your product…" at bounding box center [339, 147] width 155 height 16
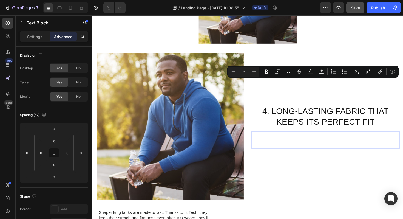
click at [339, 139] on p "This is your text block. Click to edit and make it your own. Share your product…" at bounding box center [339, 147] width 155 height 16
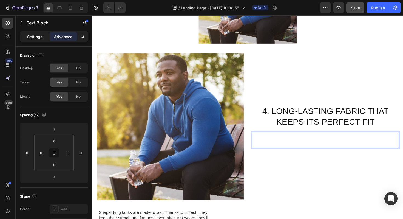
click at [36, 38] on p "Settings" at bounding box center [34, 37] width 15 height 6
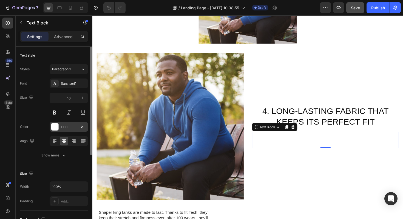
click at [57, 127] on div at bounding box center [54, 126] width 7 height 7
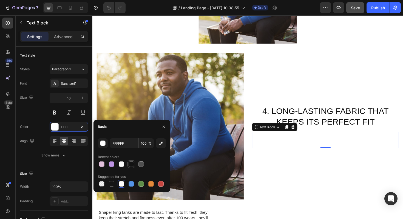
click at [131, 166] on div at bounding box center [131, 163] width 5 height 5
type input "121212"
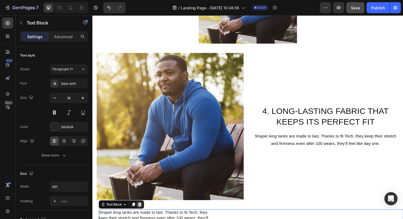
click at [142, 213] on icon at bounding box center [142, 215] width 4 height 4
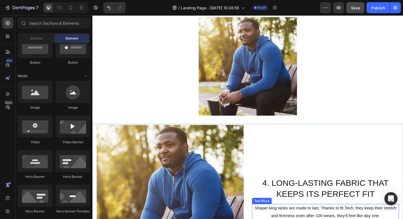
scroll to position [907, 0]
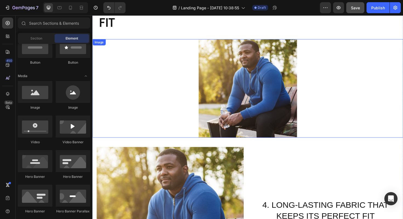
click at [337, 69] on div at bounding box center [256, 93] width 329 height 104
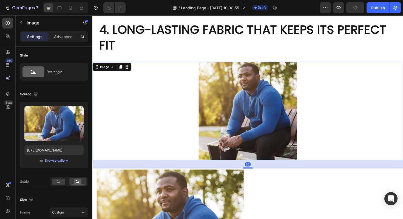
scroll to position [807, 0]
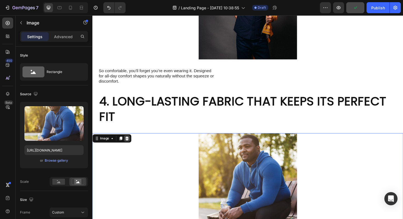
click at [128, 144] on icon at bounding box center [129, 146] width 4 height 4
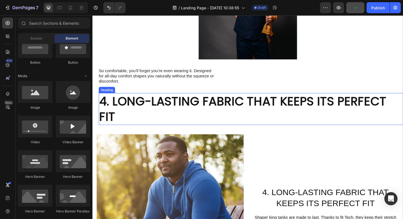
click at [260, 98] on p "4. LONG-LASTING FABRIC THAT KEEPS ITS PERFECT FIT" at bounding box center [260, 114] width 321 height 33
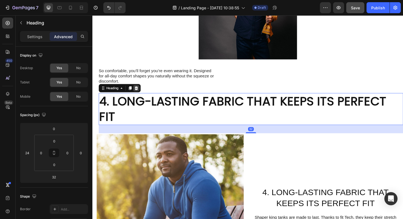
click at [140, 90] on icon at bounding box center [139, 92] width 4 height 4
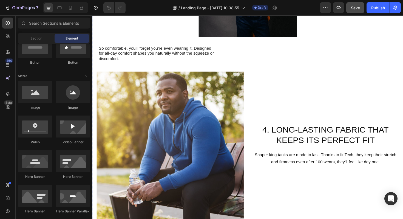
scroll to position [796, 0]
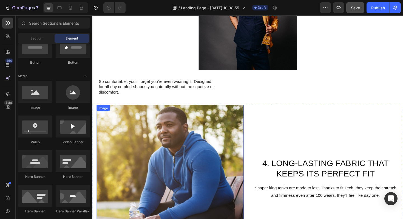
click at [199, 110] on img at bounding box center [175, 188] width 156 height 156
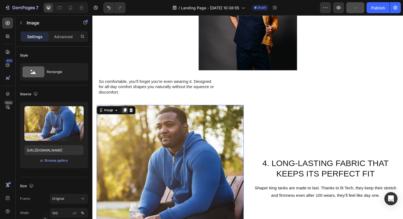
click at [127, 114] on icon at bounding box center [126, 116] width 3 height 4
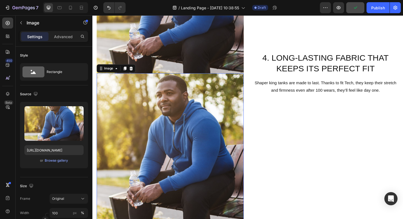
scroll to position [986, 0]
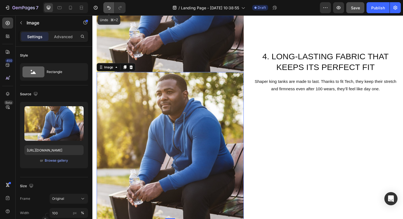
click at [107, 7] on icon "Undo/Redo" at bounding box center [108, 7] width 5 height 5
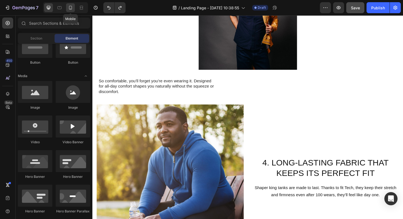
click at [73, 9] on div at bounding box center [70, 7] width 9 height 9
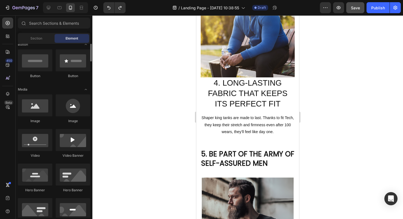
scroll to position [111, 0]
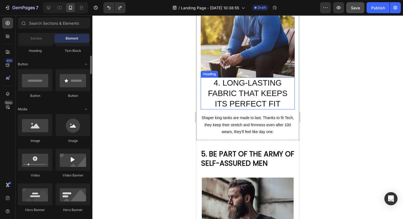
click at [258, 88] on p "4. LONG-LASTING FABRIC THAT KEEPS ITS PERFECT FIT" at bounding box center [247, 93] width 93 height 31
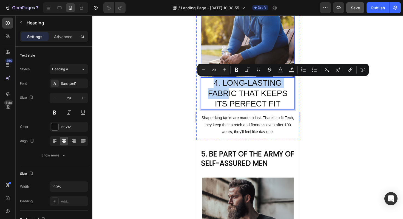
drag, startPoint x: 229, startPoint y: 90, endPoint x: 237, endPoint y: 48, distance: 42.6
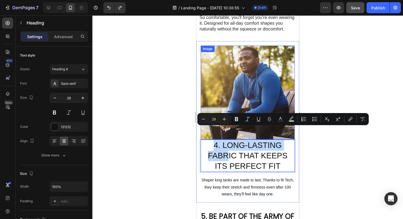
scroll to position [529, 0]
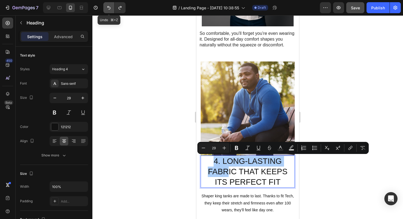
click at [108, 9] on icon "Undo/Redo" at bounding box center [108, 7] width 5 height 5
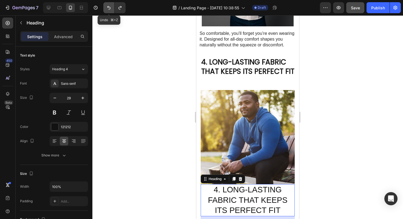
click at [108, 9] on icon "Undo/Redo" at bounding box center [108, 7] width 5 height 5
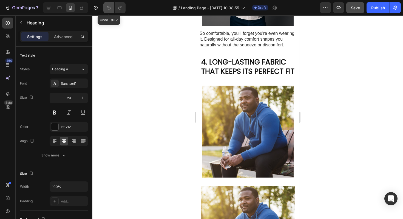
click at [108, 9] on icon "Undo/Redo" at bounding box center [108, 7] width 5 height 5
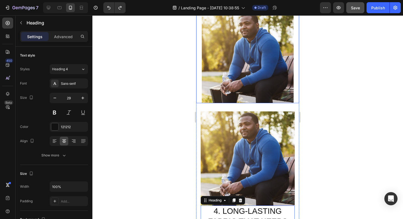
scroll to position [645, 0]
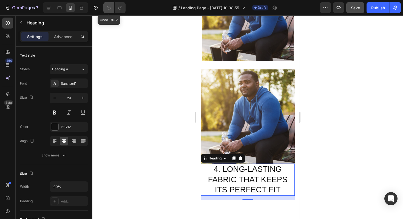
click at [107, 8] on icon "Undo/Redo" at bounding box center [108, 7] width 5 height 5
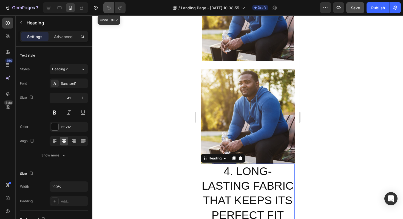
click at [107, 8] on icon "Undo/Redo" at bounding box center [108, 7] width 5 height 5
click at [52, 8] on div at bounding box center [48, 7] width 9 height 9
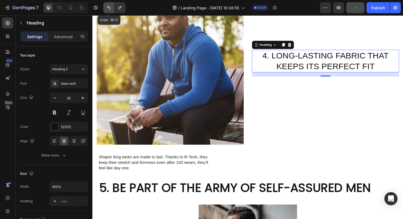
scroll to position [1066, 0]
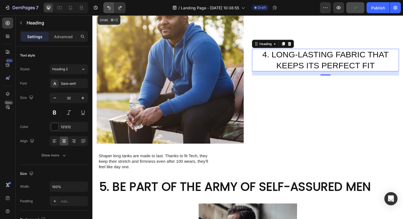
click at [108, 9] on icon "Undo/Redo" at bounding box center [108, 8] width 3 height 4
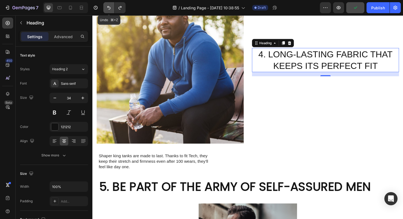
click at [108, 9] on icon "Undo/Redo" at bounding box center [108, 8] width 3 height 4
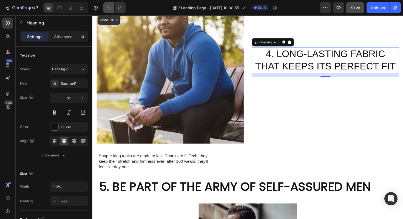
click at [108, 9] on icon "Undo/Redo" at bounding box center [108, 8] width 3 height 4
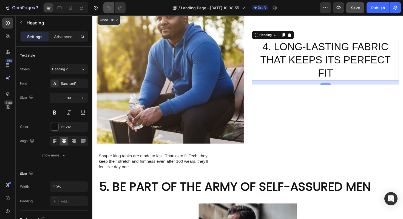
click at [108, 9] on icon "Undo/Redo" at bounding box center [108, 8] width 3 height 4
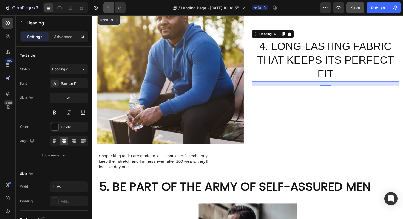
click at [108, 9] on icon "Undo/Redo" at bounding box center [108, 8] width 3 height 4
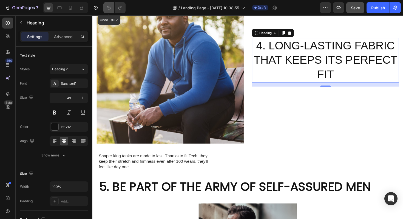
click at [108, 9] on icon "Undo/Redo" at bounding box center [108, 8] width 3 height 4
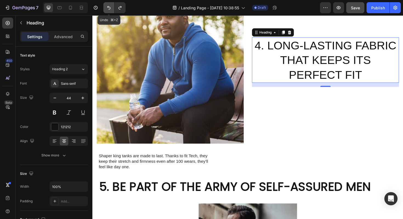
click at [108, 9] on icon "Undo/Redo" at bounding box center [108, 8] width 3 height 4
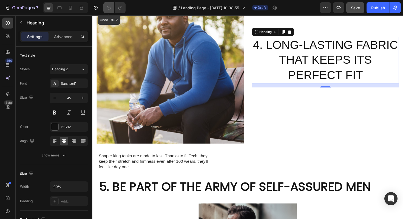
click at [108, 9] on icon "Undo/Redo" at bounding box center [108, 8] width 3 height 4
type input "46"
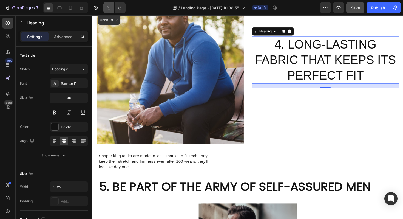
click at [108, 9] on icon "Undo/Redo" at bounding box center [108, 8] width 3 height 4
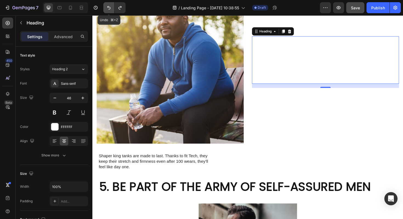
click at [108, 9] on icon "Undo/Redo" at bounding box center [108, 8] width 3 height 4
click at [108, 9] on icon "Undo/Redo" at bounding box center [108, 7] width 5 height 5
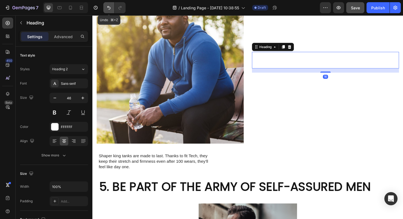
click at [108, 9] on icon "Undo/Redo" at bounding box center [108, 7] width 5 height 5
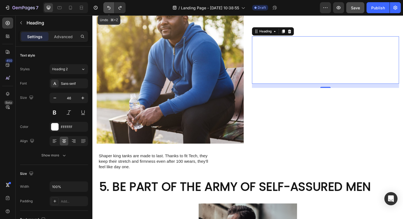
click at [108, 9] on icon "Undo/Redo" at bounding box center [108, 7] width 5 height 5
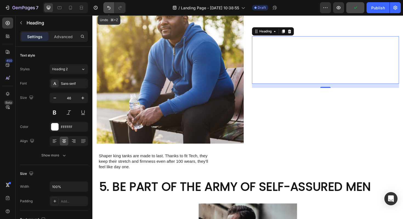
click at [108, 9] on icon "Undo/Redo" at bounding box center [108, 7] width 5 height 5
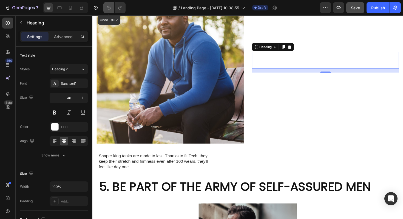
click at [108, 9] on icon "Undo/Redo" at bounding box center [108, 7] width 5 height 5
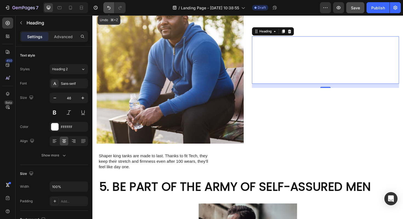
click at [108, 9] on icon "Undo/Redo" at bounding box center [108, 7] width 5 height 5
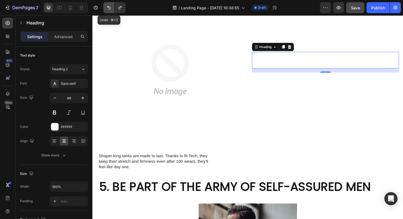
click at [108, 9] on icon "Undo/Redo" at bounding box center [108, 7] width 5 height 5
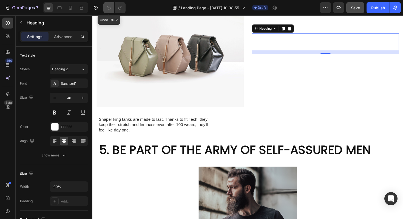
click at [108, 9] on icon "Undo/Redo" at bounding box center [108, 7] width 5 height 5
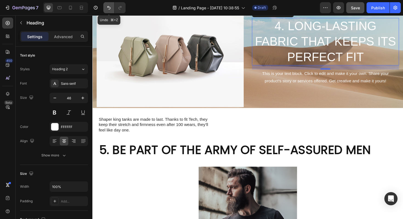
click at [108, 9] on icon "Undo/Redo" at bounding box center [108, 7] width 5 height 5
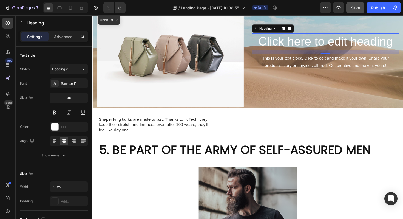
click at [108, 9] on icon "Undo/Redo" at bounding box center [108, 7] width 5 height 5
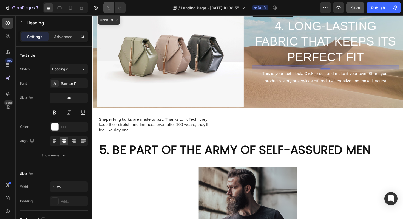
click at [108, 9] on icon "Undo/Redo" at bounding box center [108, 7] width 5 height 5
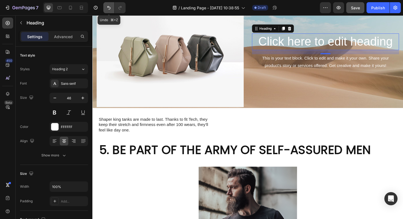
click at [108, 9] on icon "Undo/Redo" at bounding box center [108, 7] width 5 height 5
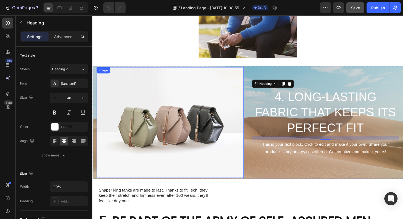
scroll to position [954, 0]
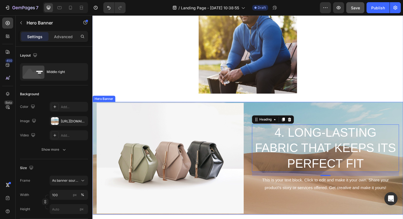
click at [274, 108] on div "4. LONG-LASTING FABRIC THAT KEEPS ITS PERFECT FIT Heading 16 This is your text …" at bounding box center [339, 166] width 156 height 117
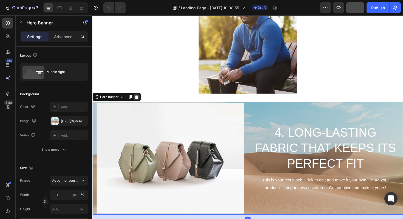
click at [138, 100] on icon at bounding box center [139, 102] width 4 height 4
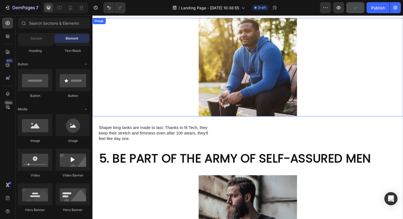
scroll to position [928, 0]
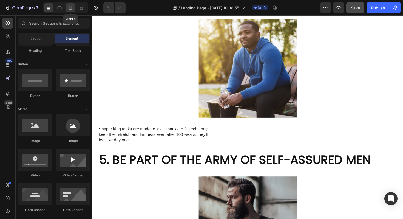
click at [73, 10] on icon at bounding box center [70, 7] width 5 height 5
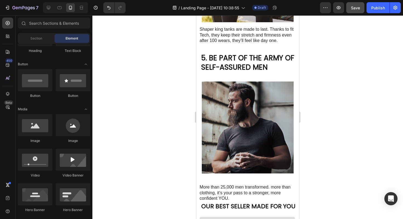
scroll to position [837, 0]
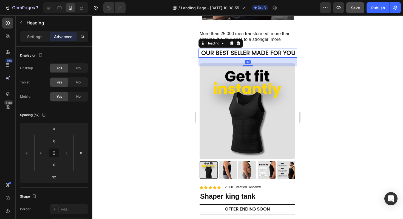
click at [237, 49] on h2 "OUR BEST SELLER MADE FOR YOU" at bounding box center [249, 53] width 96 height 9
click at [56, 130] on input "0" at bounding box center [54, 128] width 11 height 8
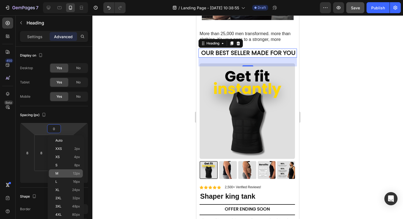
click at [67, 174] on p "M 12px" at bounding box center [67, 173] width 25 height 4
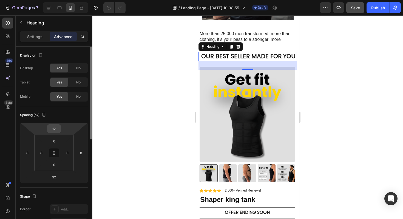
click at [56, 128] on input "12" at bounding box center [54, 128] width 11 height 8
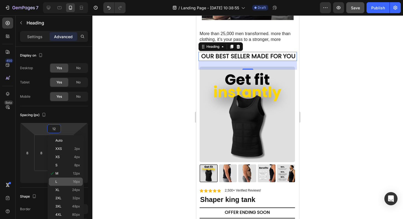
click at [56, 180] on span "L" at bounding box center [56, 182] width 2 height 4
type input "16"
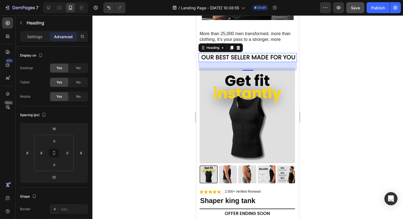
click at [329, 59] on div at bounding box center [247, 116] width 311 height 203
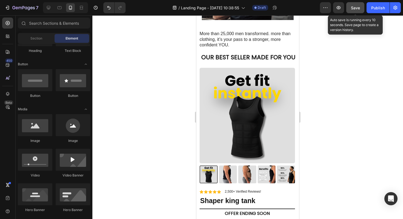
click at [354, 9] on span "Save" at bounding box center [355, 7] width 9 height 5
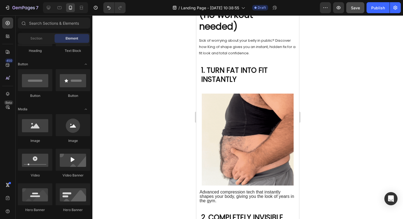
scroll to position [0, 0]
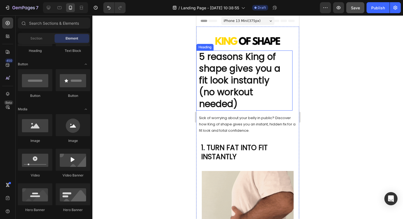
click at [225, 65] on h2 "5 reasons King of shape gives you a fit look instantly (no workout needed)" at bounding box center [244, 80] width 92 height 60
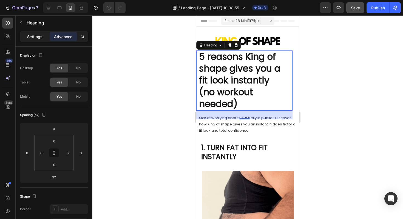
click at [38, 35] on p "Settings" at bounding box center [34, 37] width 15 height 6
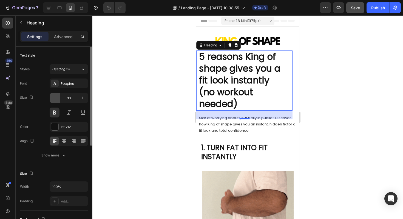
click at [55, 98] on icon "button" at bounding box center [54, 98] width 3 height 1
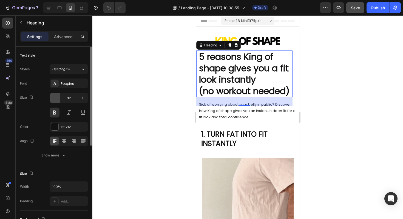
click at [55, 98] on icon "button" at bounding box center [54, 98] width 3 height 1
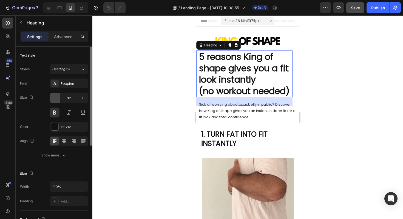
type input "31"
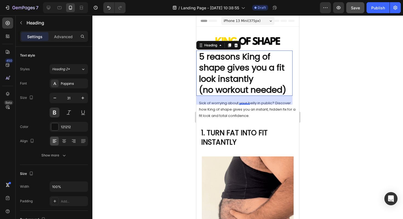
click at [321, 100] on div at bounding box center [247, 116] width 311 height 203
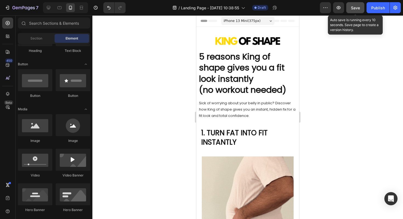
click at [354, 6] on span "Save" at bounding box center [355, 7] width 9 height 5
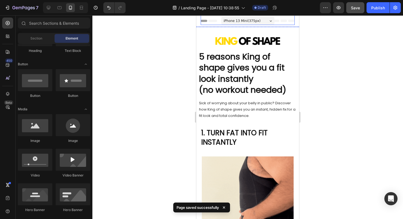
click at [266, 21] on img at bounding box center [248, 9] width 94 height 31
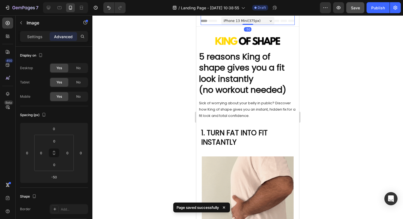
click at [268, 19] on img at bounding box center [248, 9] width 94 height 31
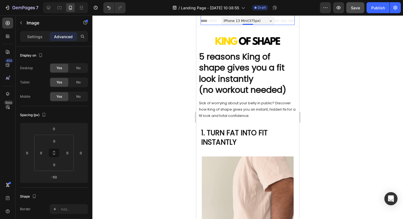
click at [266, 22] on img at bounding box center [248, 9] width 94 height 31
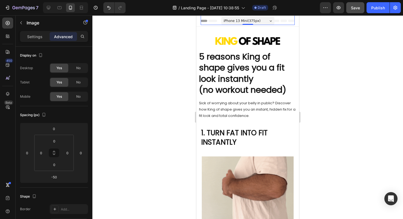
click at [272, 20] on img at bounding box center [248, 9] width 94 height 31
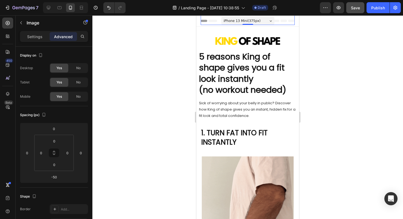
click at [269, 21] on img at bounding box center [248, 9] width 94 height 31
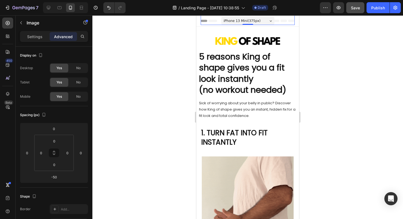
click at [249, 22] on img at bounding box center [248, 9] width 94 height 31
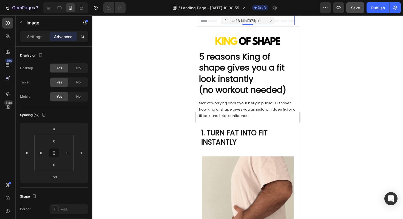
click at [228, 21] on img at bounding box center [248, 9] width 94 height 31
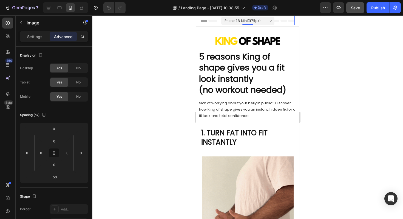
click at [228, 21] on img at bounding box center [248, 9] width 94 height 31
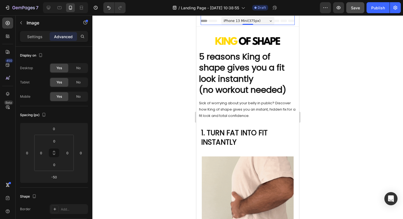
click at [365, 80] on div at bounding box center [247, 116] width 311 height 203
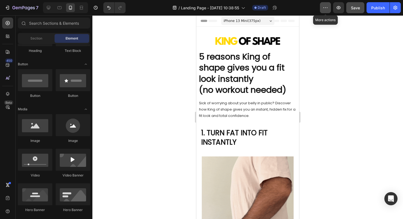
click at [328, 10] on button "button" at bounding box center [325, 7] width 11 height 11
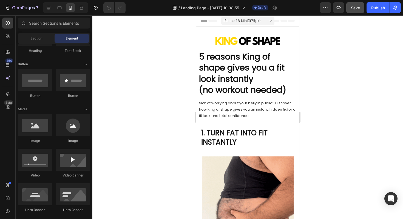
click at [310, 30] on div at bounding box center [247, 116] width 311 height 203
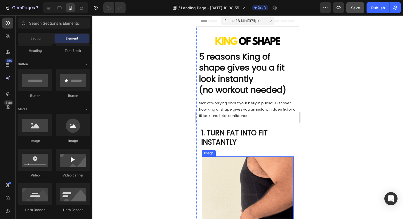
click at [270, 162] on img at bounding box center [248, 202] width 92 height 92
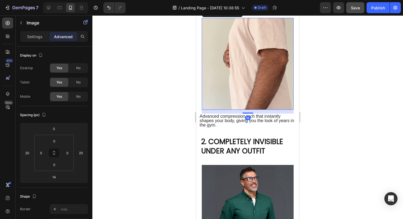
scroll to position [139, 0]
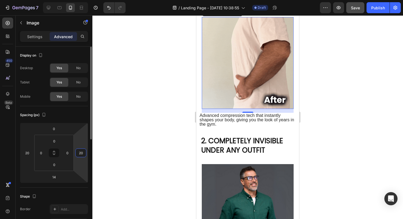
click at [82, 155] on input "20" at bounding box center [81, 153] width 8 height 8
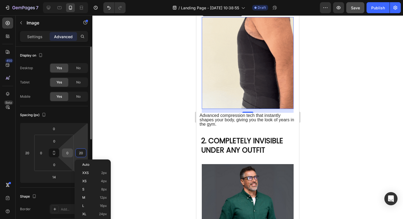
click at [66, 153] on input "0" at bounding box center [67, 153] width 8 height 8
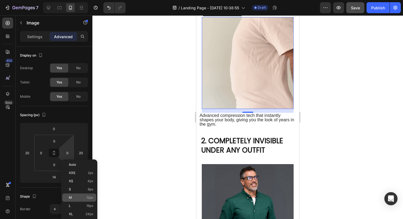
click at [82, 195] on p "M 12px" at bounding box center [81, 197] width 25 height 4
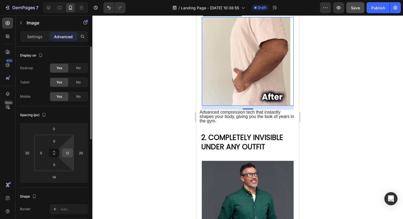
click at [70, 154] on input "12" at bounding box center [67, 153] width 8 height 8
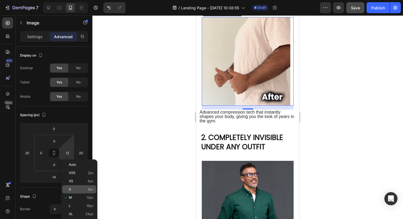
click at [78, 187] on div "S 8px" at bounding box center [79, 189] width 34 height 8
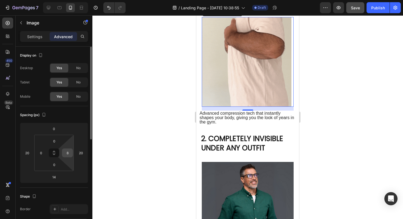
click at [66, 155] on input "8" at bounding box center [67, 153] width 8 height 8
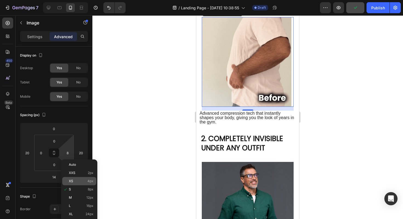
click at [75, 179] on div "XS 4px" at bounding box center [79, 181] width 34 height 8
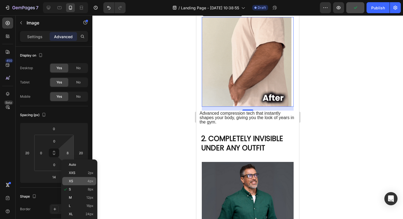
type input "4"
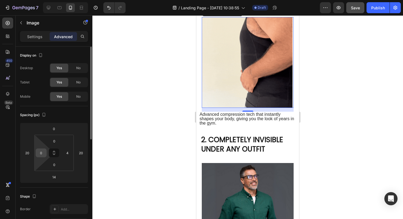
click at [39, 155] on input "0" at bounding box center [41, 153] width 8 height 8
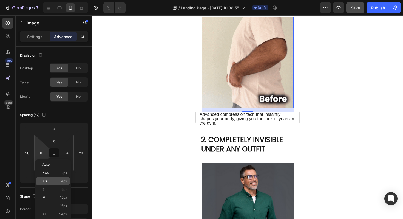
click at [54, 183] on div "XS 4px" at bounding box center [53, 181] width 34 height 8
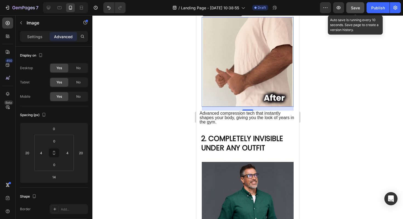
click at [357, 7] on span "Save" at bounding box center [355, 7] width 9 height 5
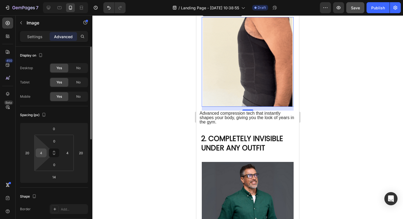
click at [42, 157] on div "4" at bounding box center [41, 152] width 11 height 9
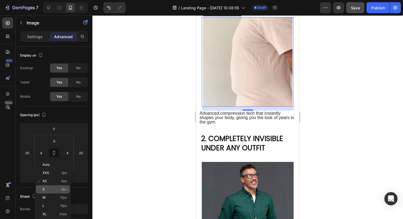
click at [54, 189] on p "S 8px" at bounding box center [54, 189] width 25 height 4
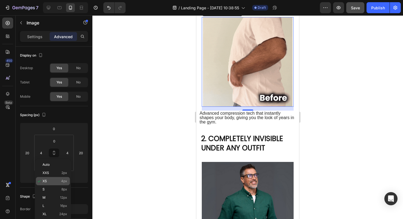
type input "8"
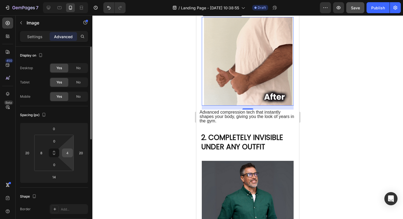
click at [66, 155] on input "4" at bounding box center [67, 153] width 8 height 8
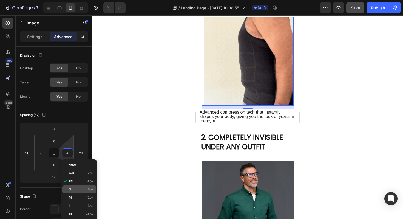
click at [82, 189] on p "S 8px" at bounding box center [81, 189] width 25 height 4
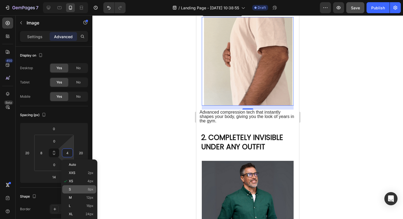
type input "8"
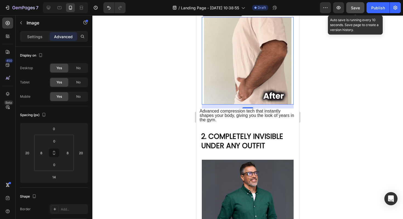
click at [356, 10] on div "Save" at bounding box center [355, 8] width 9 height 6
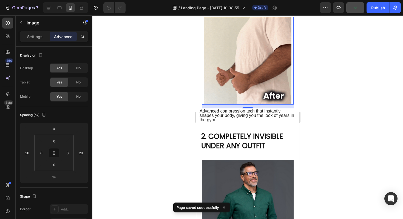
click at [321, 92] on div at bounding box center [247, 116] width 311 height 203
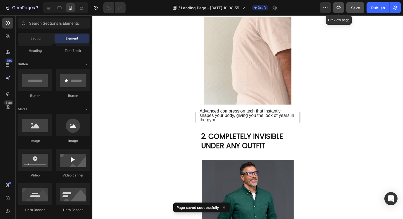
click at [337, 8] on icon "button" at bounding box center [338, 7] width 5 height 5
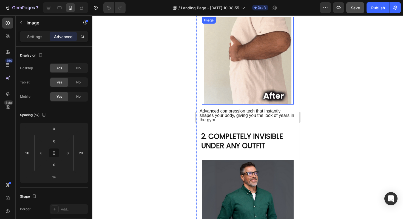
click at [209, 76] on img at bounding box center [247, 60] width 87 height 87
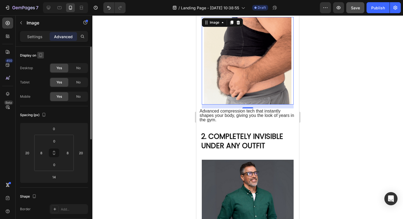
click at [39, 54] on icon "button" at bounding box center [40, 55] width 3 height 4
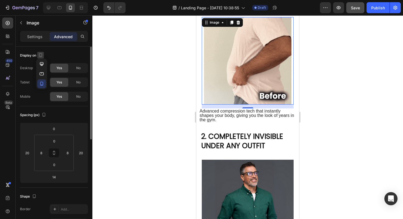
click at [39, 54] on icon "button" at bounding box center [40, 55] width 3 height 4
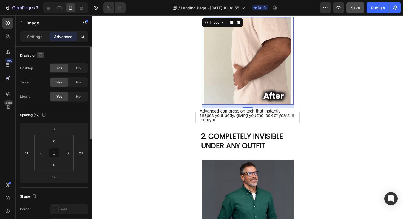
click at [42, 53] on icon "button" at bounding box center [40, 54] width 5 height 5
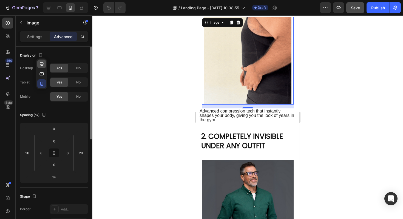
click at [42, 63] on icon "button" at bounding box center [41, 63] width 5 height 5
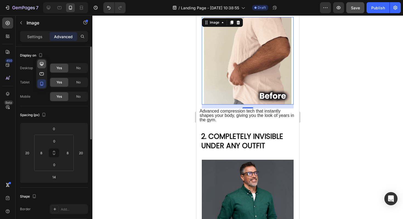
type input "0"
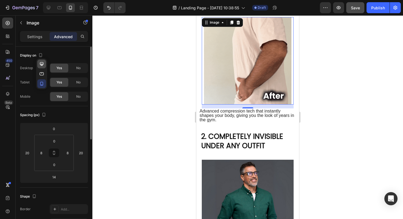
type input "32"
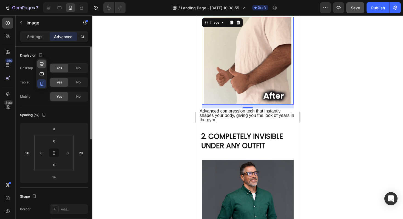
type input "0"
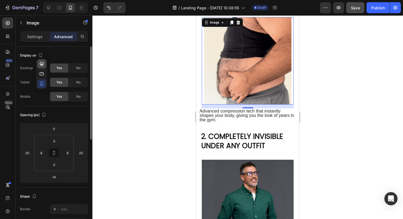
type input "0"
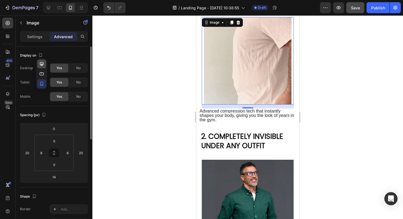
type input "0"
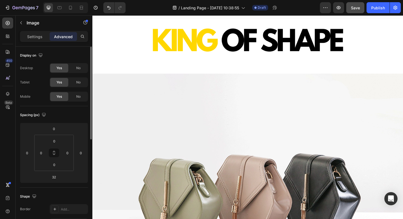
scroll to position [0, 0]
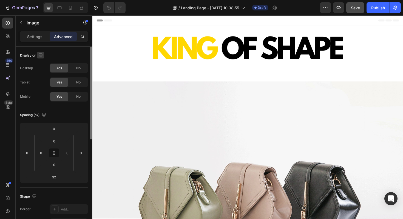
click at [42, 54] on icon "button" at bounding box center [40, 54] width 5 height 5
click at [42, 83] on icon "button" at bounding box center [41, 83] width 5 height 5
type input "20"
type input "14"
type input "20"
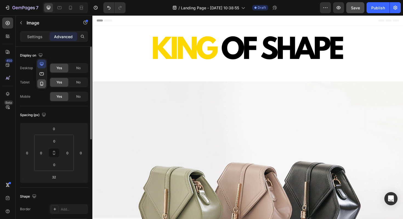
type input "8"
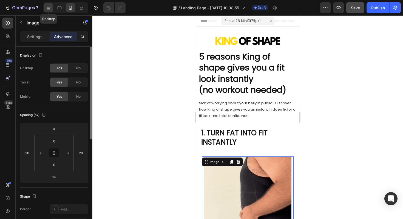
click at [49, 9] on icon at bounding box center [48, 7] width 5 height 5
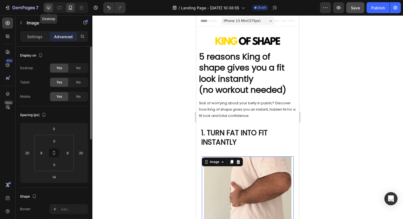
type input "0"
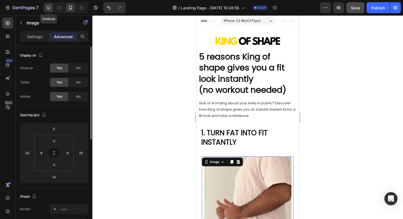
type input "32"
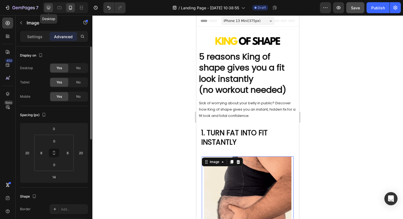
type input "0"
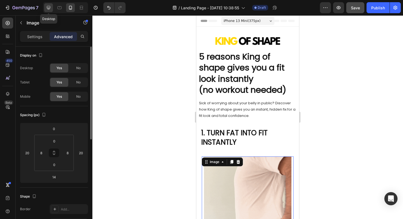
type input "0"
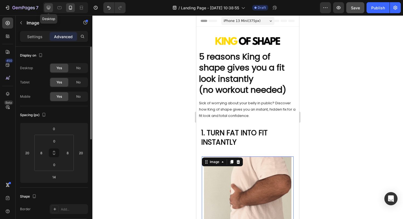
type input "0"
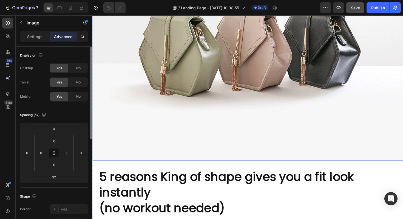
scroll to position [132, 0]
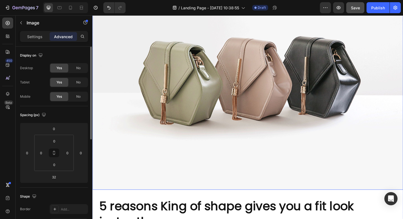
click at [213, 67] on img at bounding box center [256, 76] width 329 height 247
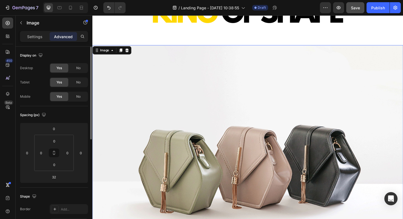
scroll to position [0, 0]
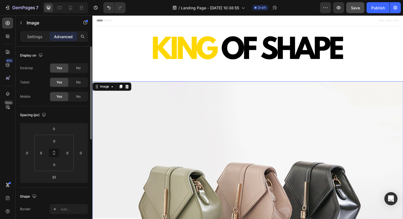
click at [159, 142] on img at bounding box center [256, 208] width 329 height 247
click at [82, 94] on div "No" at bounding box center [78, 96] width 18 height 9
click at [129, 90] on icon at bounding box center [129, 91] width 4 height 4
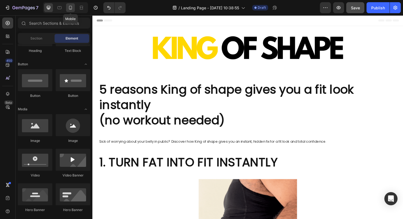
click at [70, 11] on div at bounding box center [70, 7] width 9 height 9
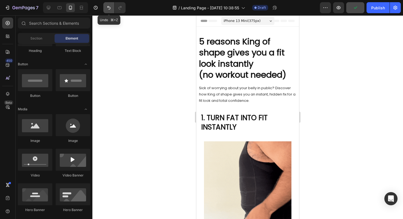
click at [110, 7] on icon "Undo/Redo" at bounding box center [108, 8] width 3 height 4
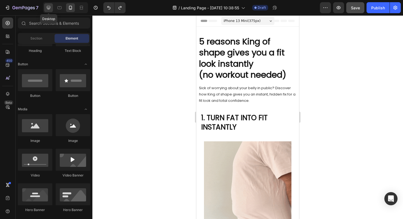
click at [46, 7] on icon at bounding box center [48, 7] width 5 height 5
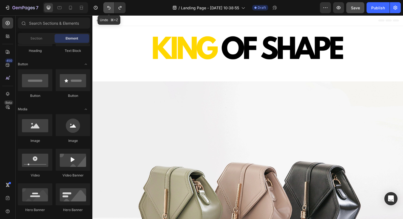
click at [109, 8] on icon "Undo/Redo" at bounding box center [108, 7] width 5 height 5
click at [72, 8] on icon at bounding box center [70, 8] width 3 height 4
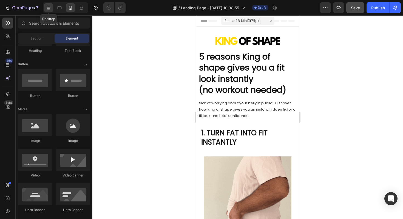
click at [49, 7] on icon at bounding box center [48, 7] width 5 height 5
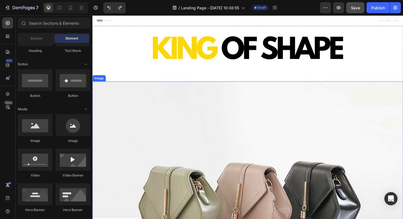
click at [248, 126] on img at bounding box center [256, 208] width 329 height 247
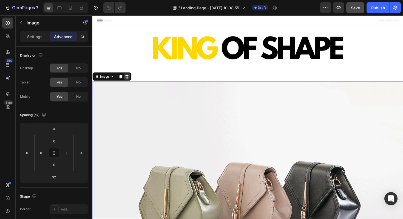
click at [129, 81] on icon at bounding box center [129, 80] width 4 height 4
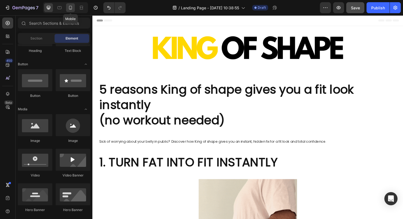
click at [71, 9] on icon at bounding box center [70, 8] width 3 height 4
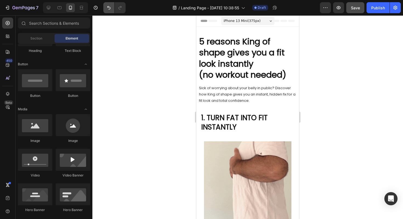
click at [109, 4] on button "Undo/Redo" at bounding box center [108, 7] width 11 height 11
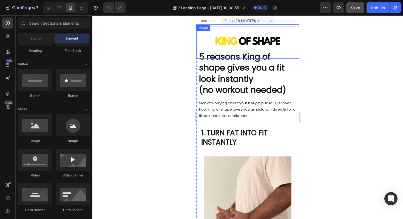
click at [248, 46] on img at bounding box center [247, 41] width 103 height 34
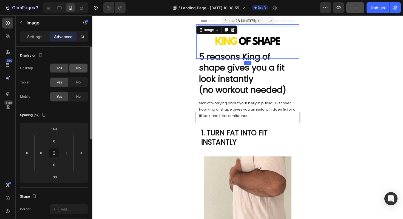
click at [76, 70] on span "No" at bounding box center [78, 68] width 4 height 5
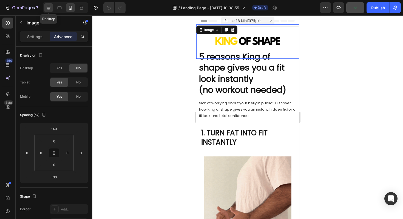
click at [50, 11] on div at bounding box center [48, 7] width 9 height 9
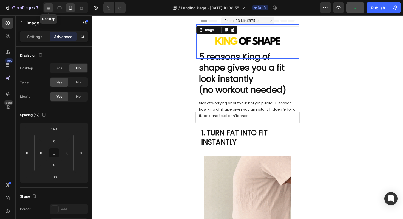
type input "0"
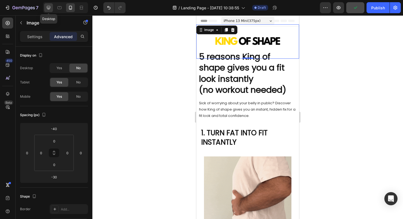
type input "32"
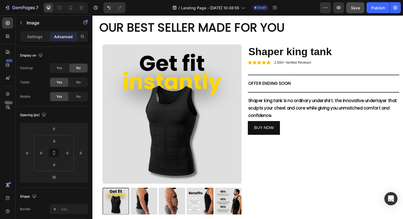
scroll to position [878, 0]
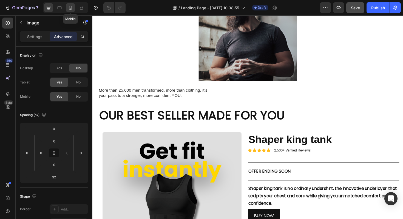
click at [73, 10] on icon at bounding box center [70, 7] width 5 height 5
type input "-40"
type input "-30"
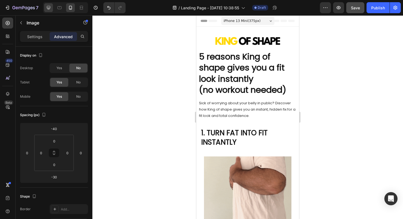
click at [49, 7] on icon at bounding box center [49, 8] width 4 height 4
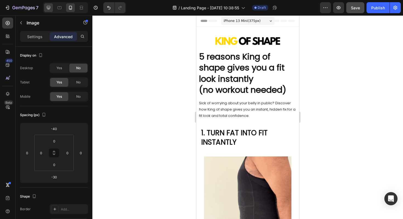
type input "0"
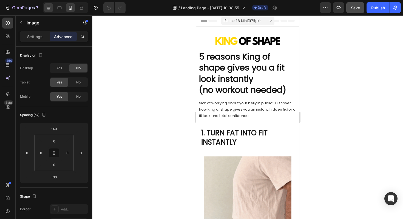
type input "32"
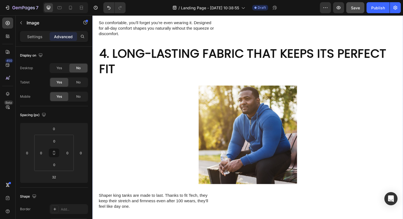
scroll to position [604, 0]
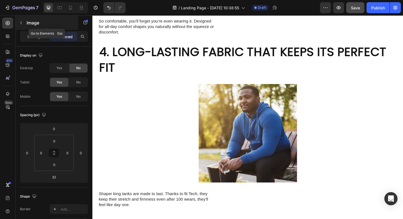
click at [24, 22] on button "button" at bounding box center [21, 22] width 9 height 9
